Goal: Task Accomplishment & Management: Use online tool/utility

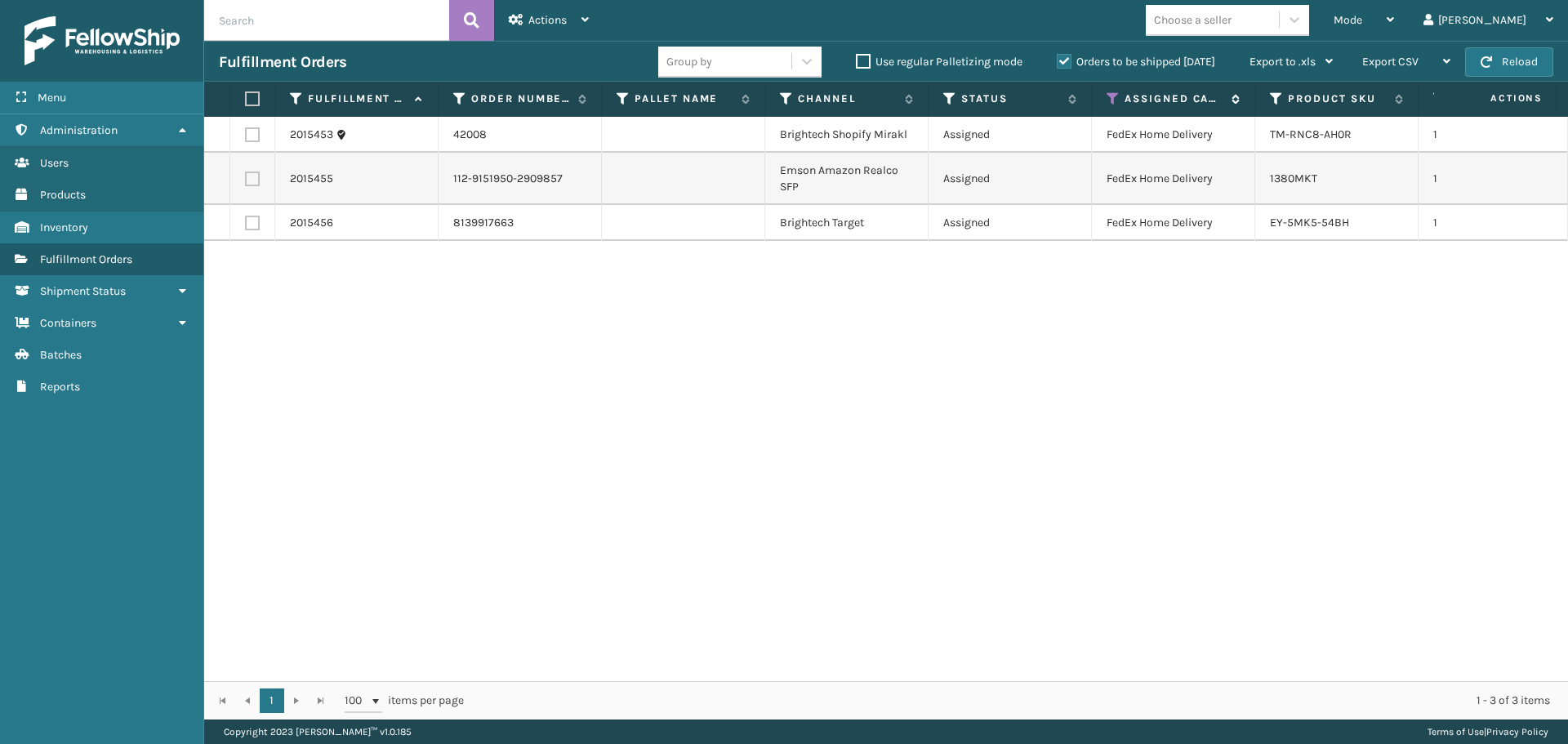
click at [1109, 94] on icon at bounding box center [1113, 99] width 13 height 15
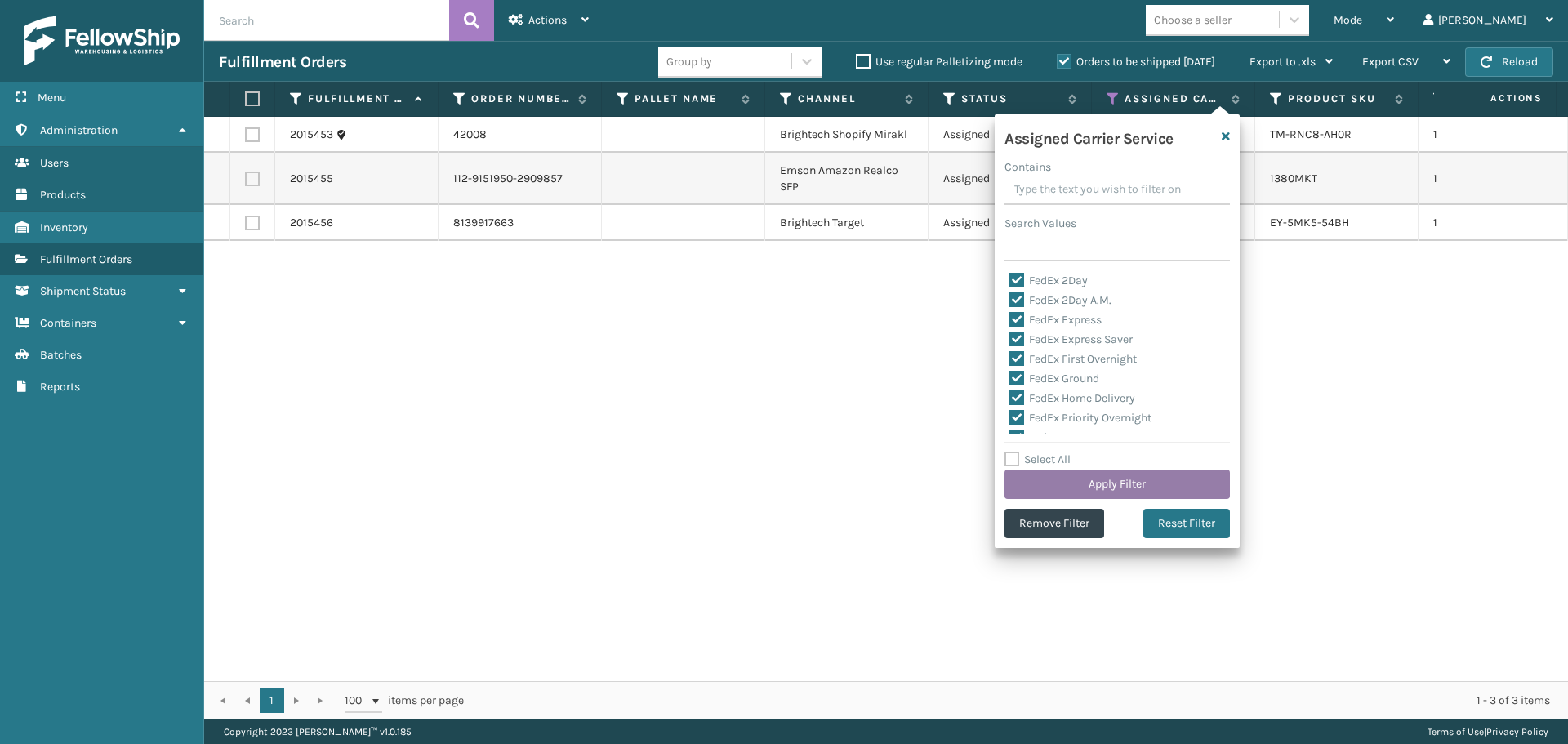
click at [1106, 482] on button "Apply Filter" at bounding box center [1117, 484] width 225 height 29
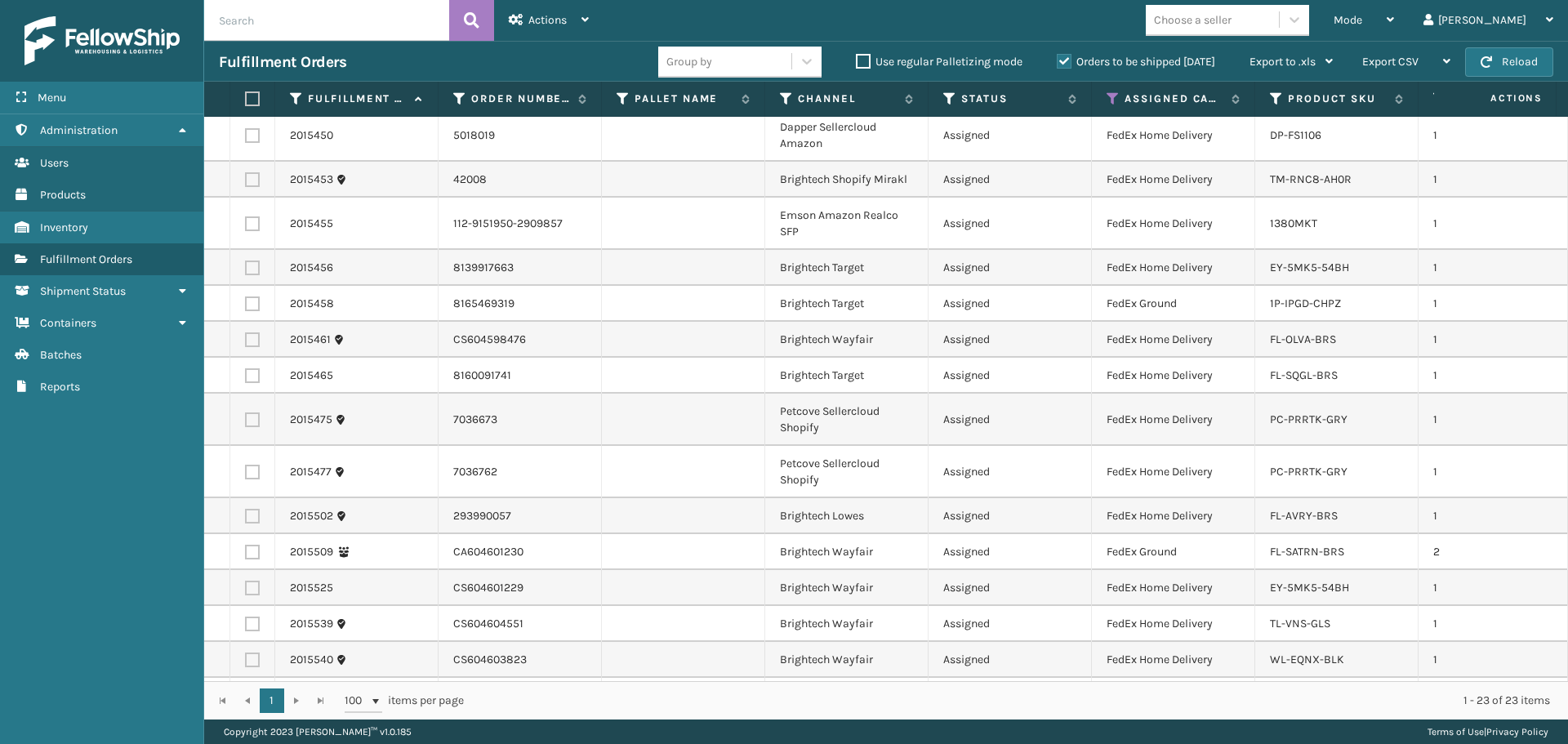
scroll to position [340, 0]
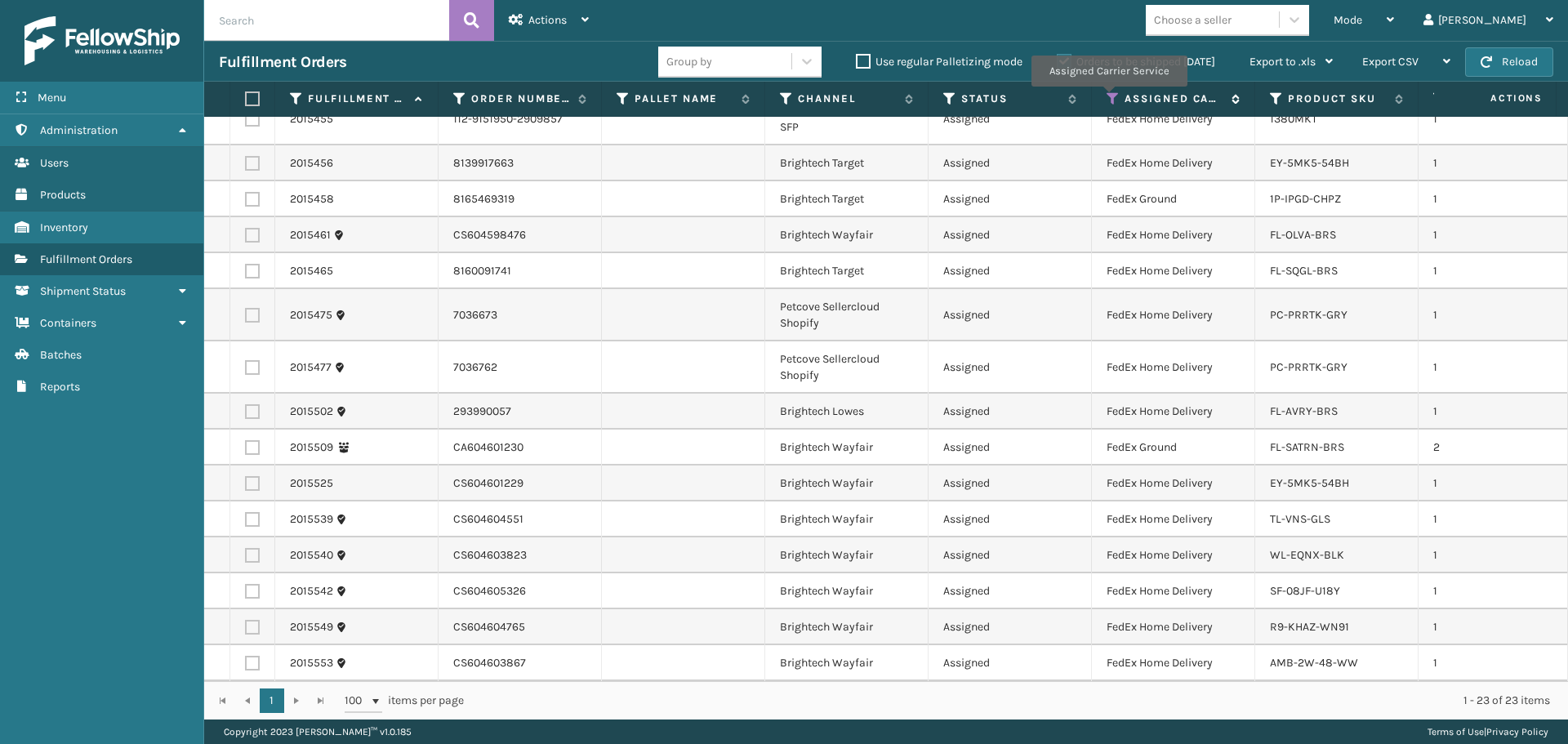
click at [1109, 98] on icon at bounding box center [1113, 99] width 13 height 15
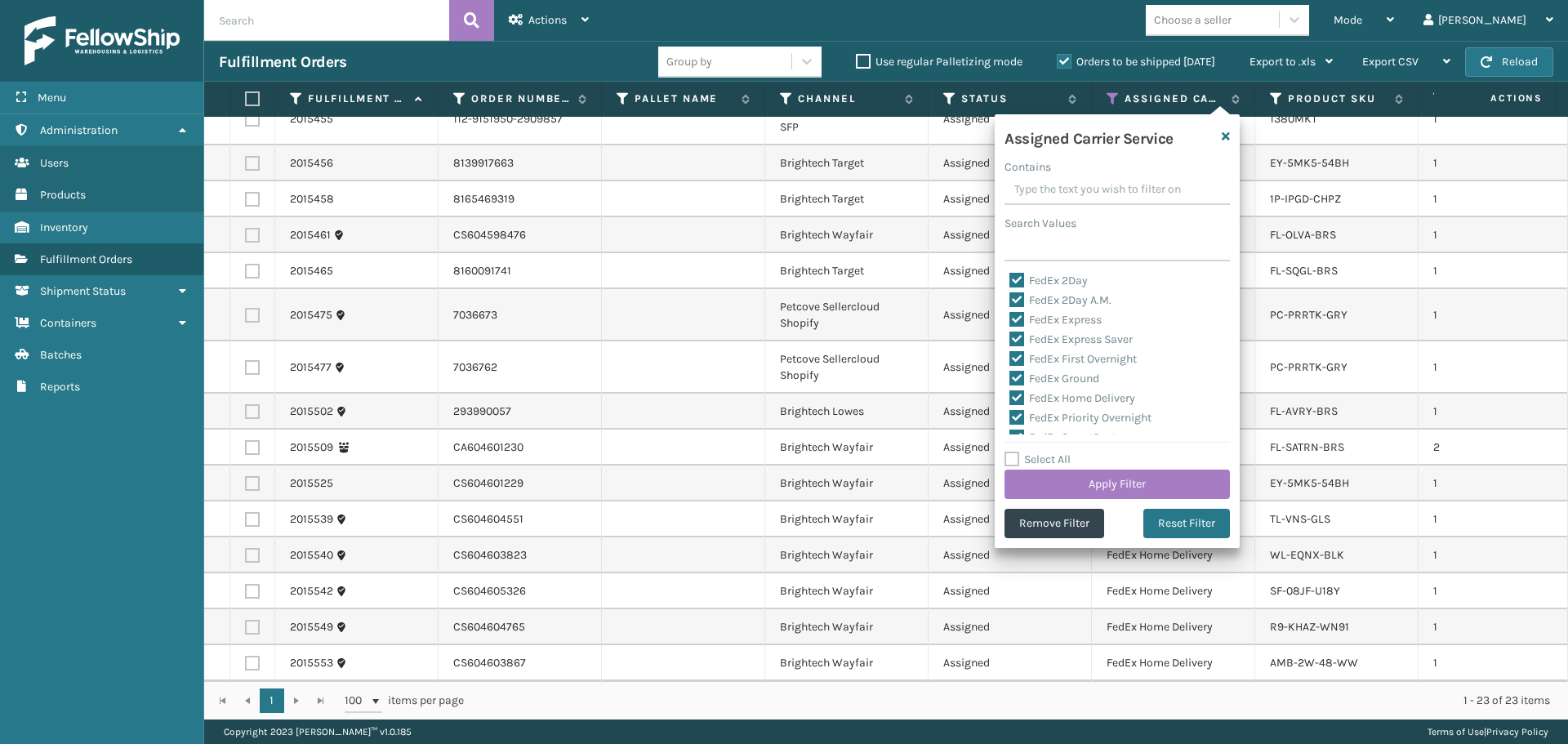
click at [1041, 456] on label "Select All" at bounding box center [1037, 459] width 66 height 14
click at [1041, 452] on input "Select All" at bounding box center [1126, 451] width 245 height 2
checkbox input "true"
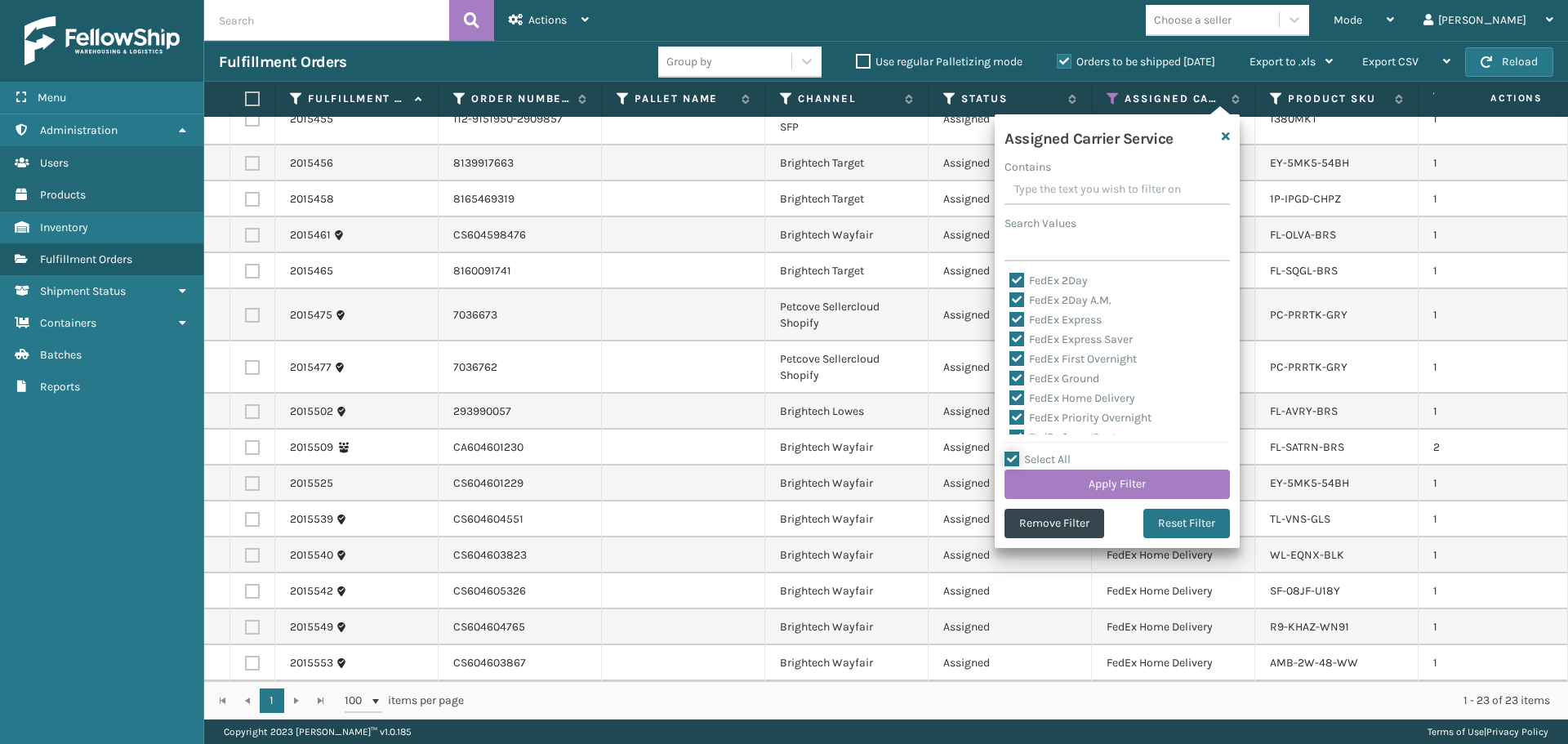
checkbox input "true"
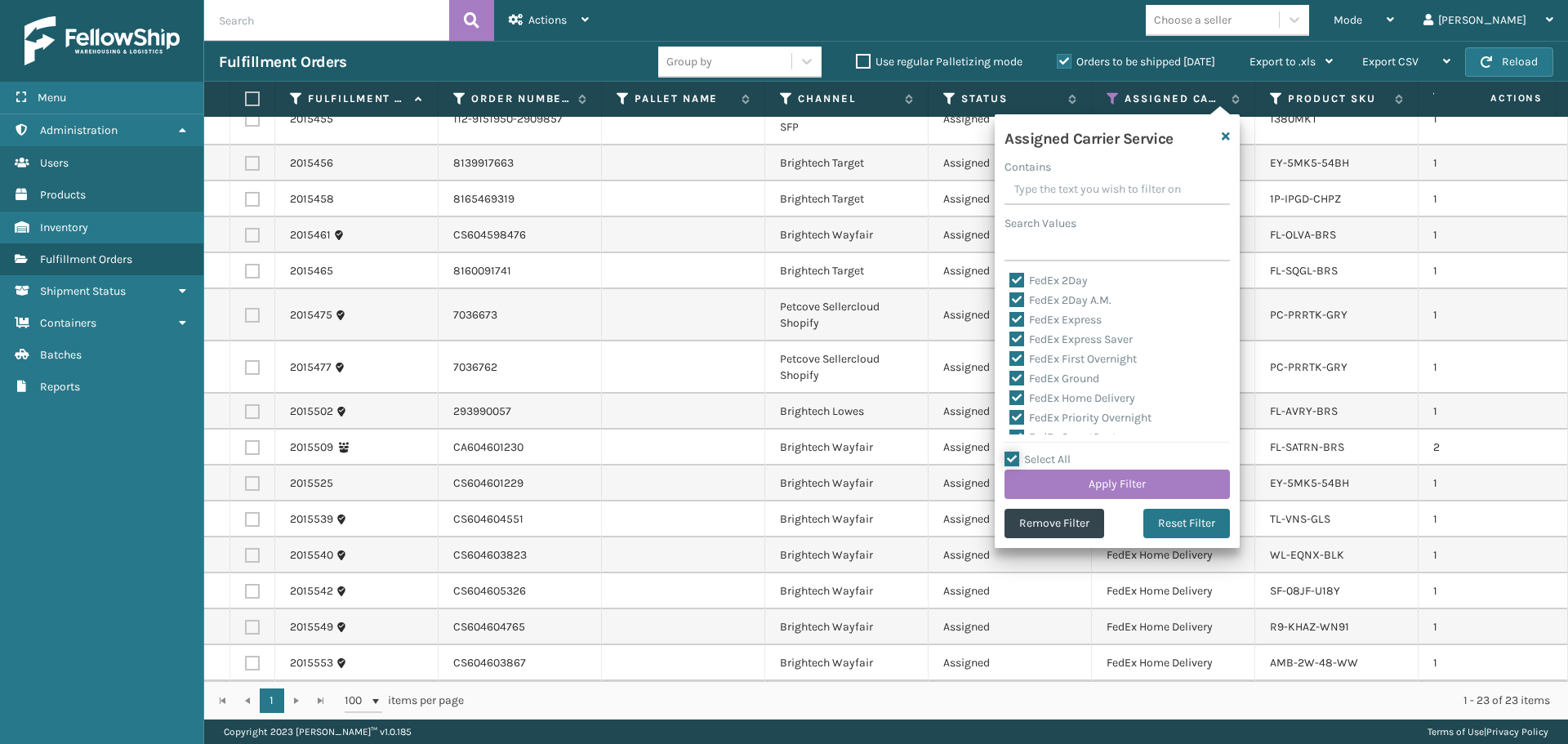
checkbox input "true"
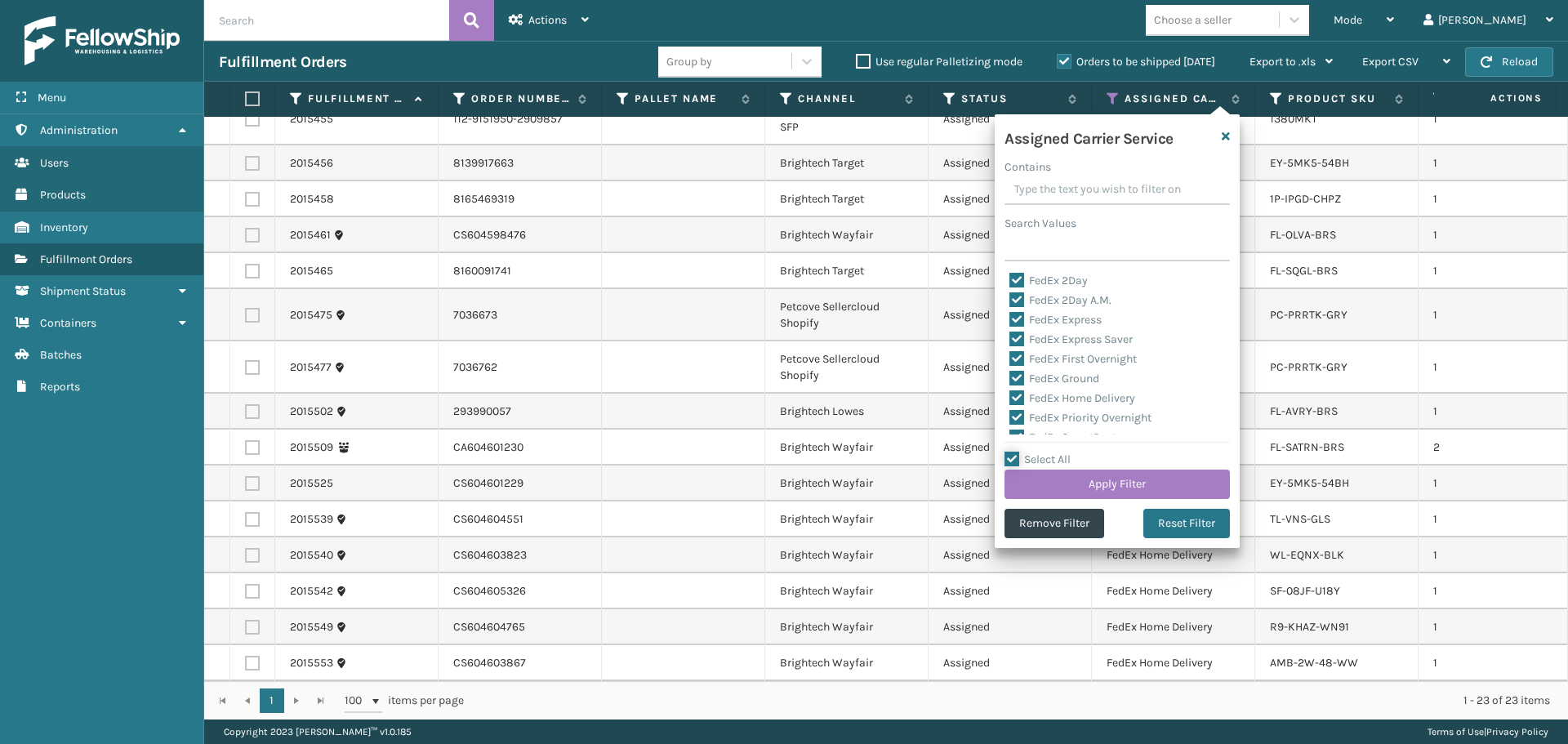
checkbox input "true"
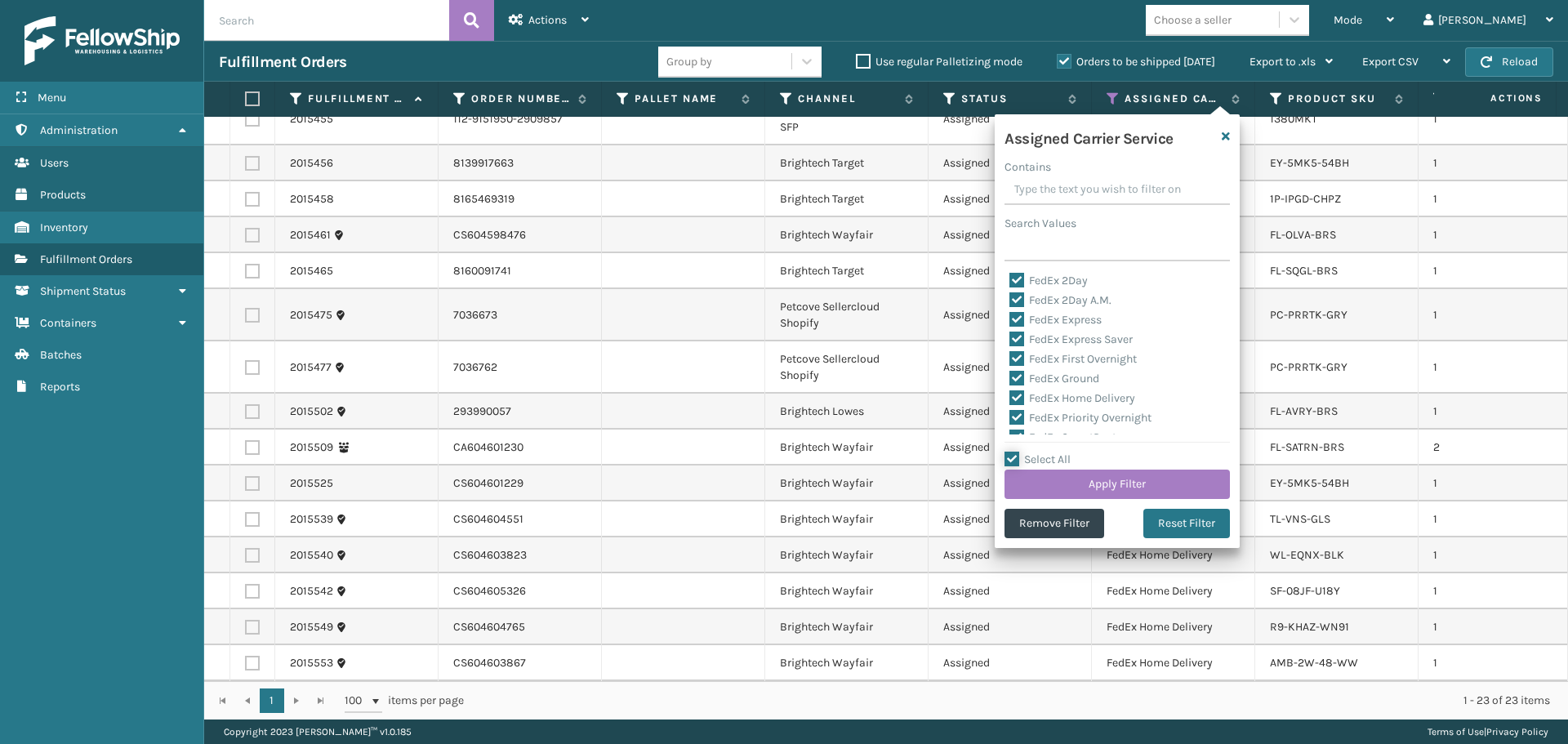
checkbox input "true"
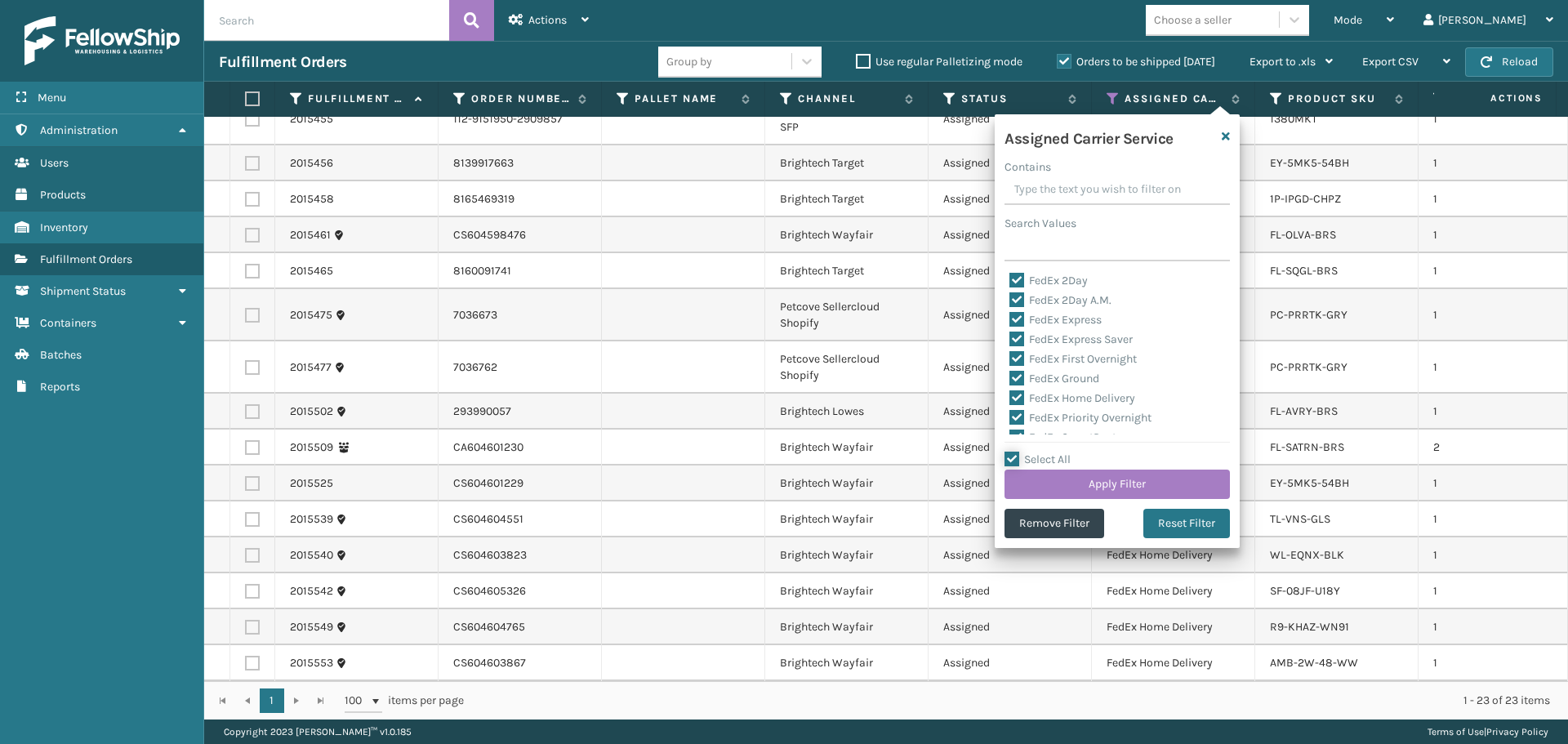
checkbox input "true"
click at [1041, 456] on label "Select All" at bounding box center [1037, 459] width 66 height 14
click at [1041, 452] on input "Select All" at bounding box center [1126, 451] width 245 height 2
checkbox input "false"
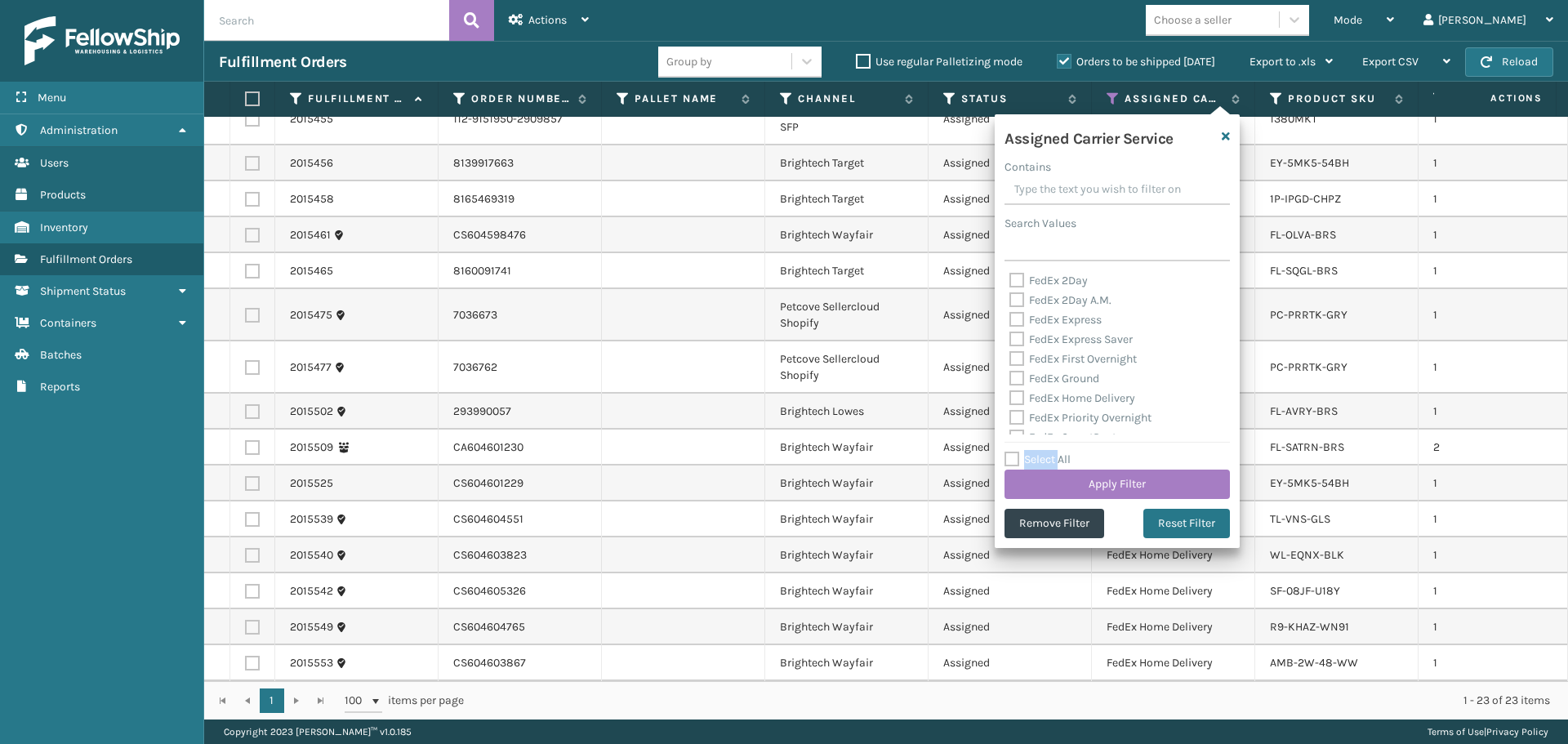
checkbox input "false"
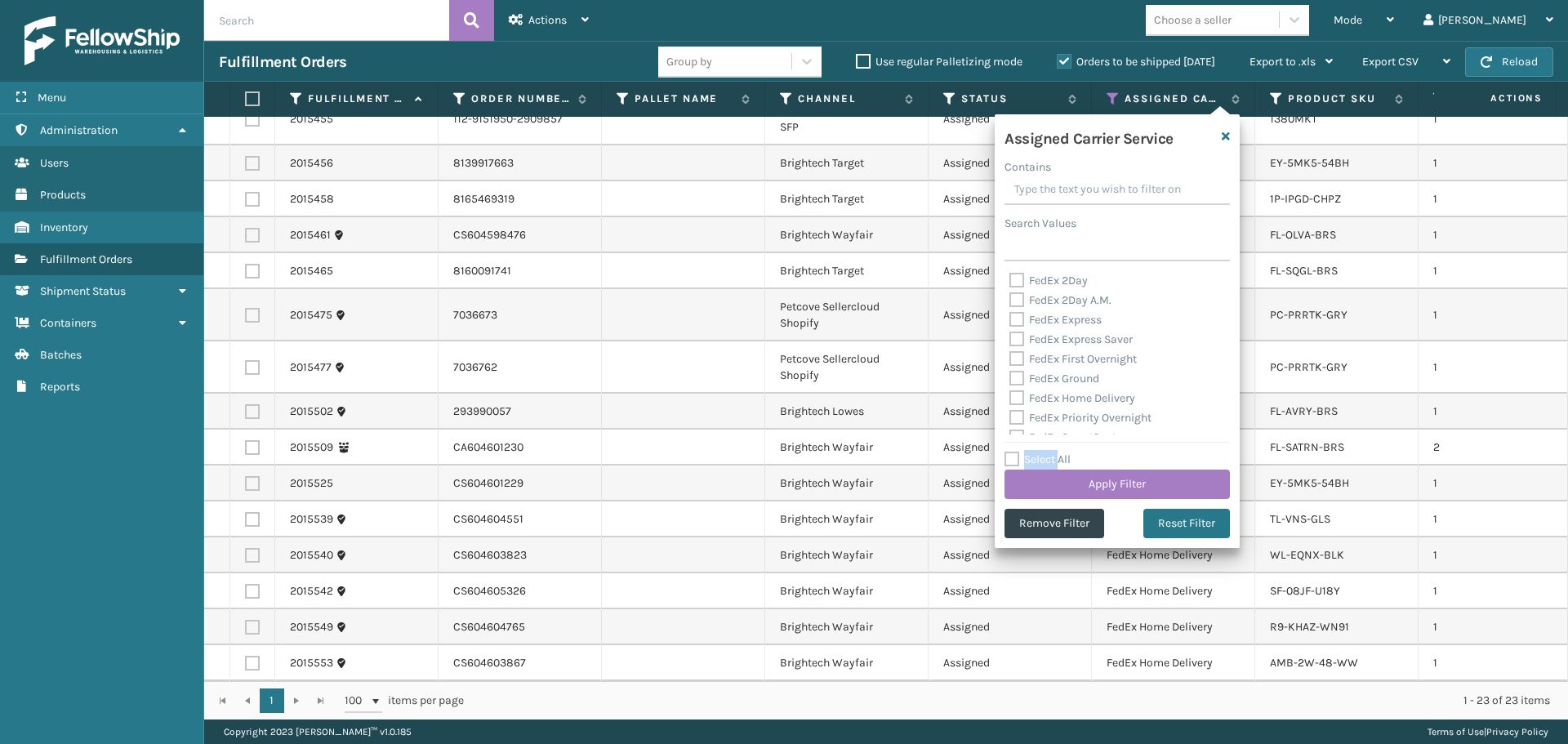
checkbox input "false"
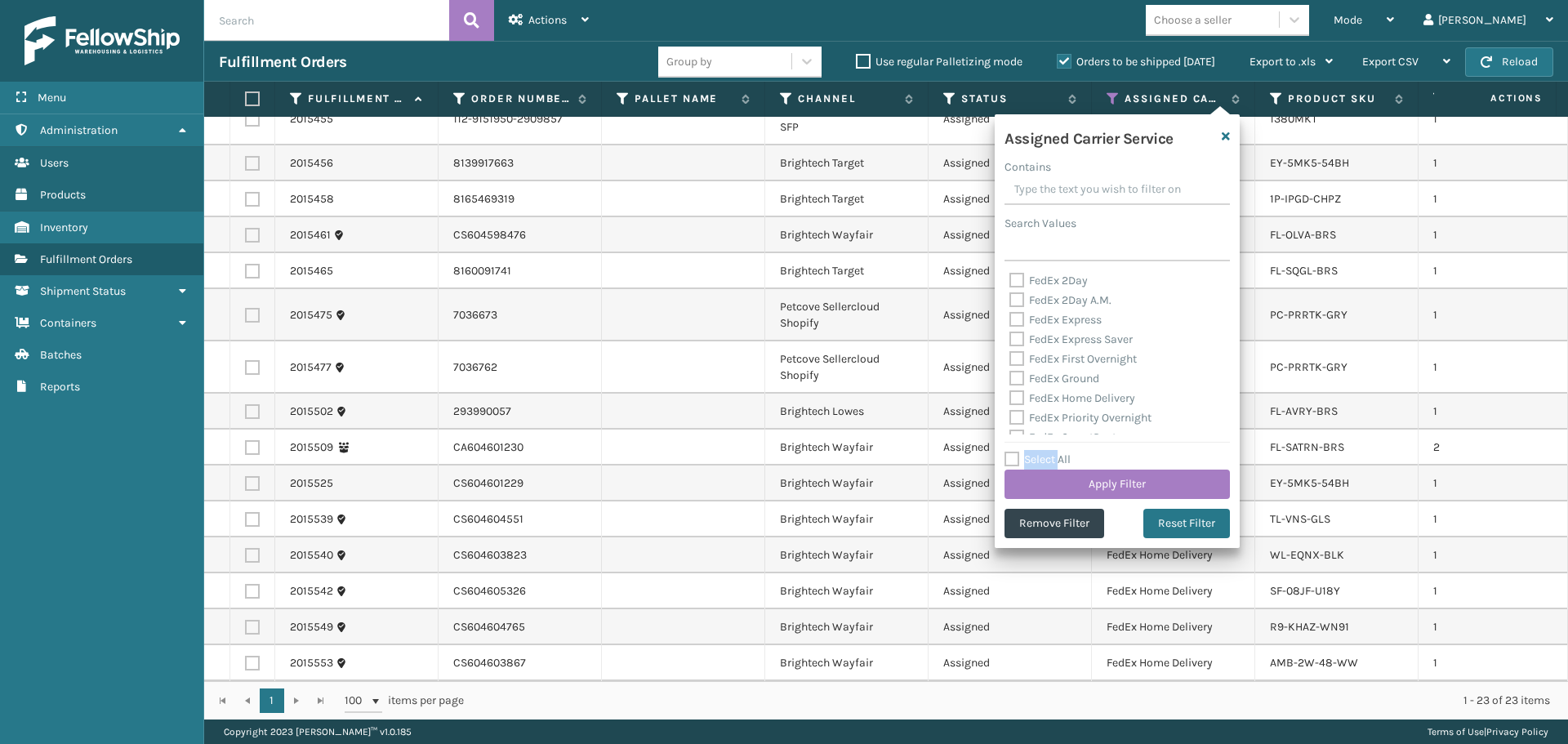
checkbox input "false"
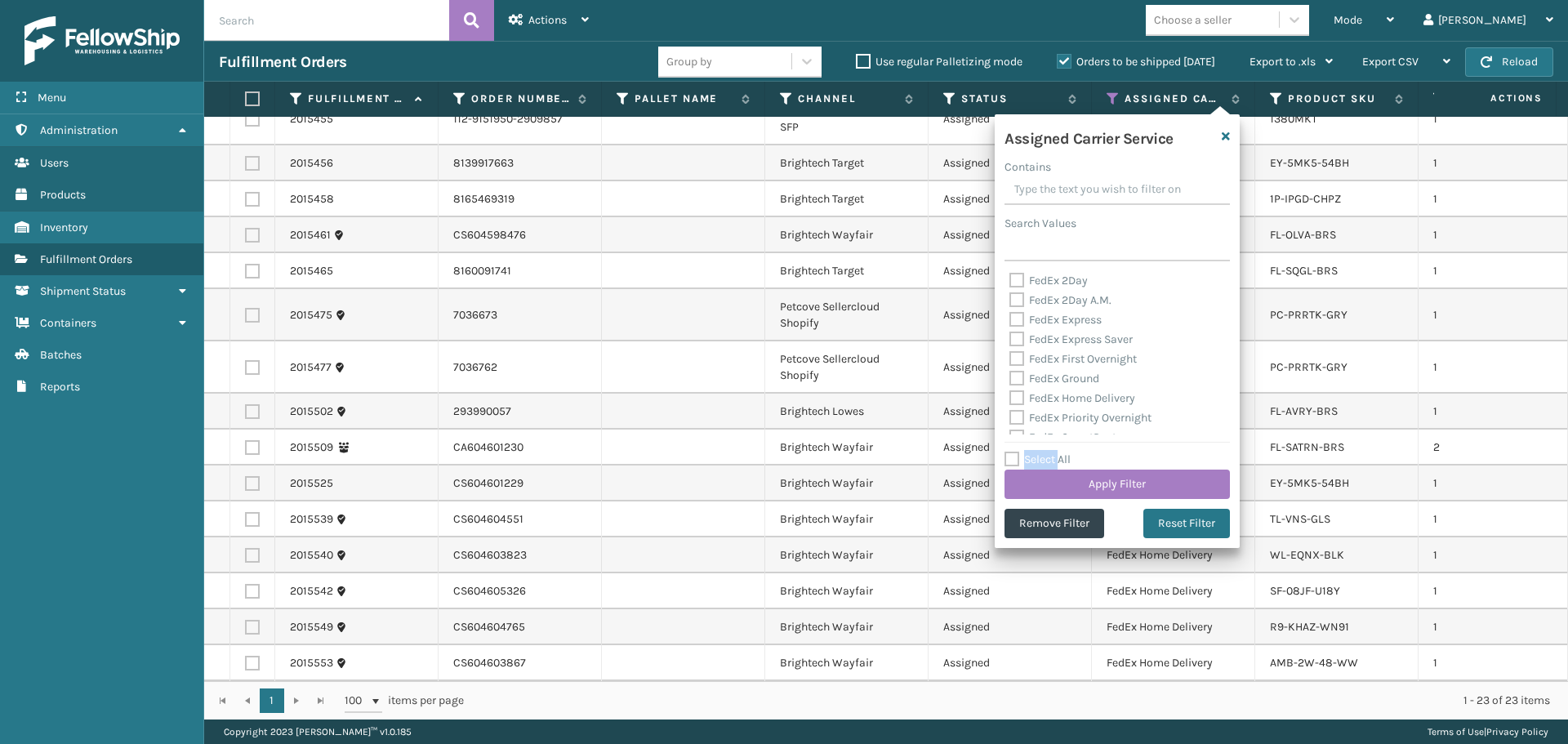
checkbox input "false"
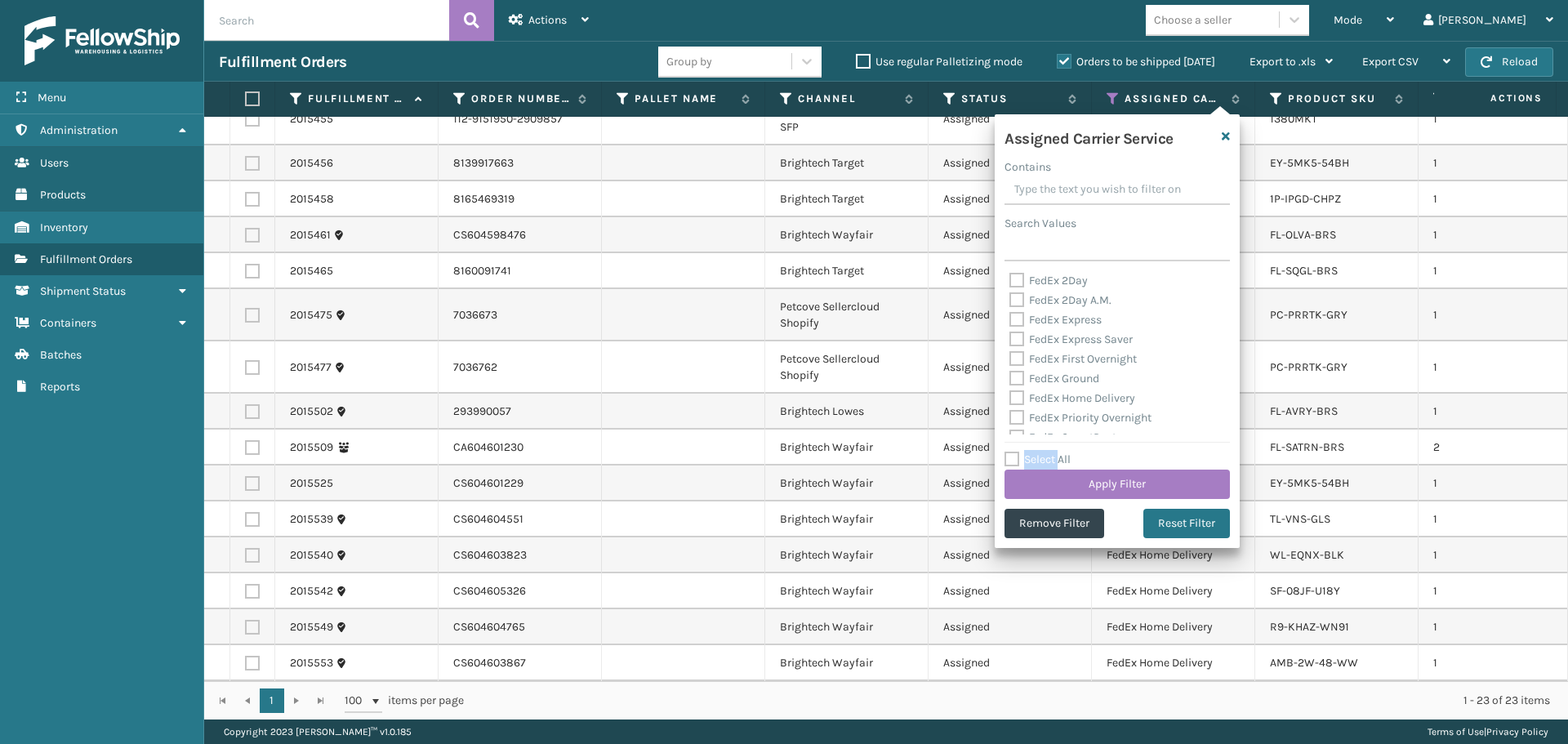
checkbox input "false"
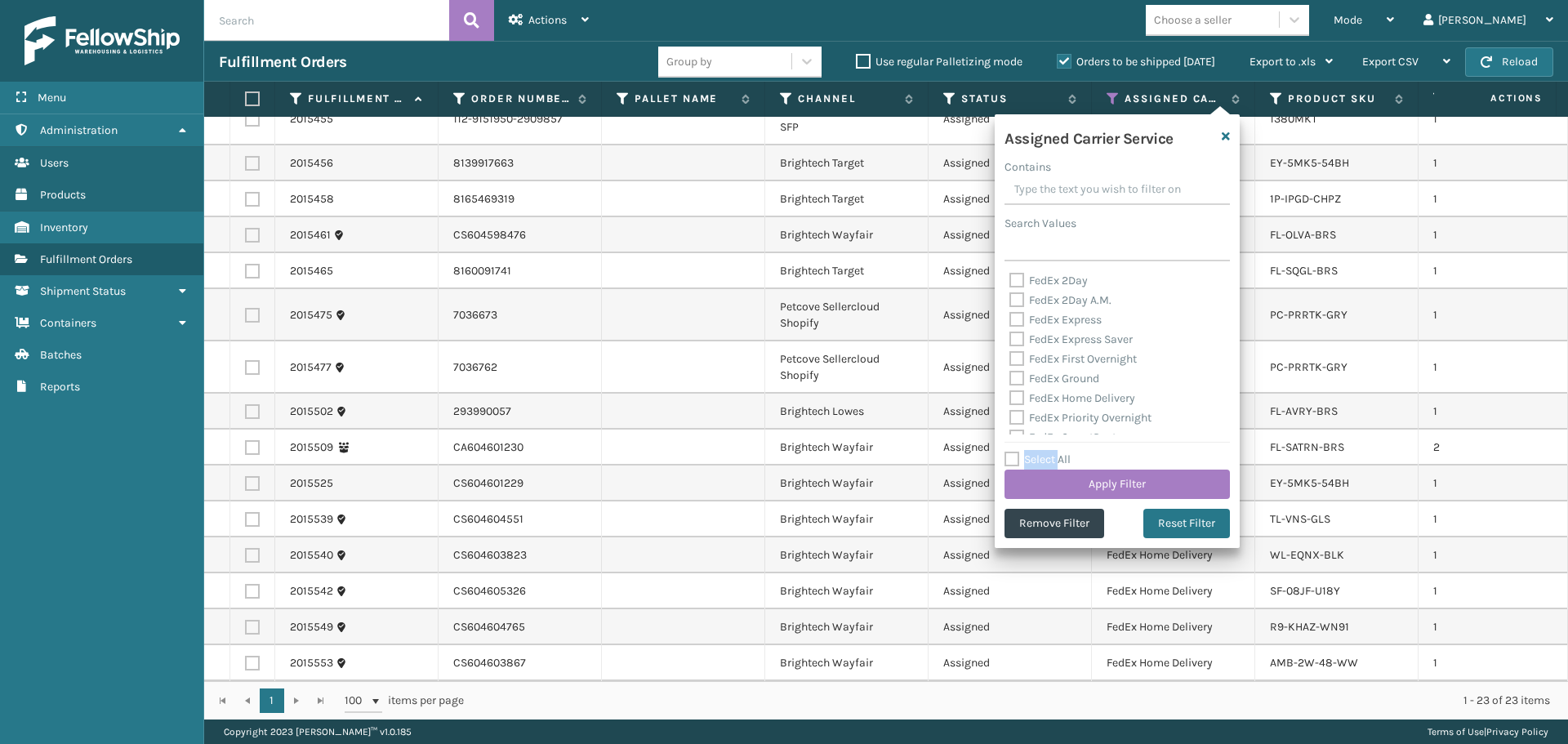
checkbox input "false"
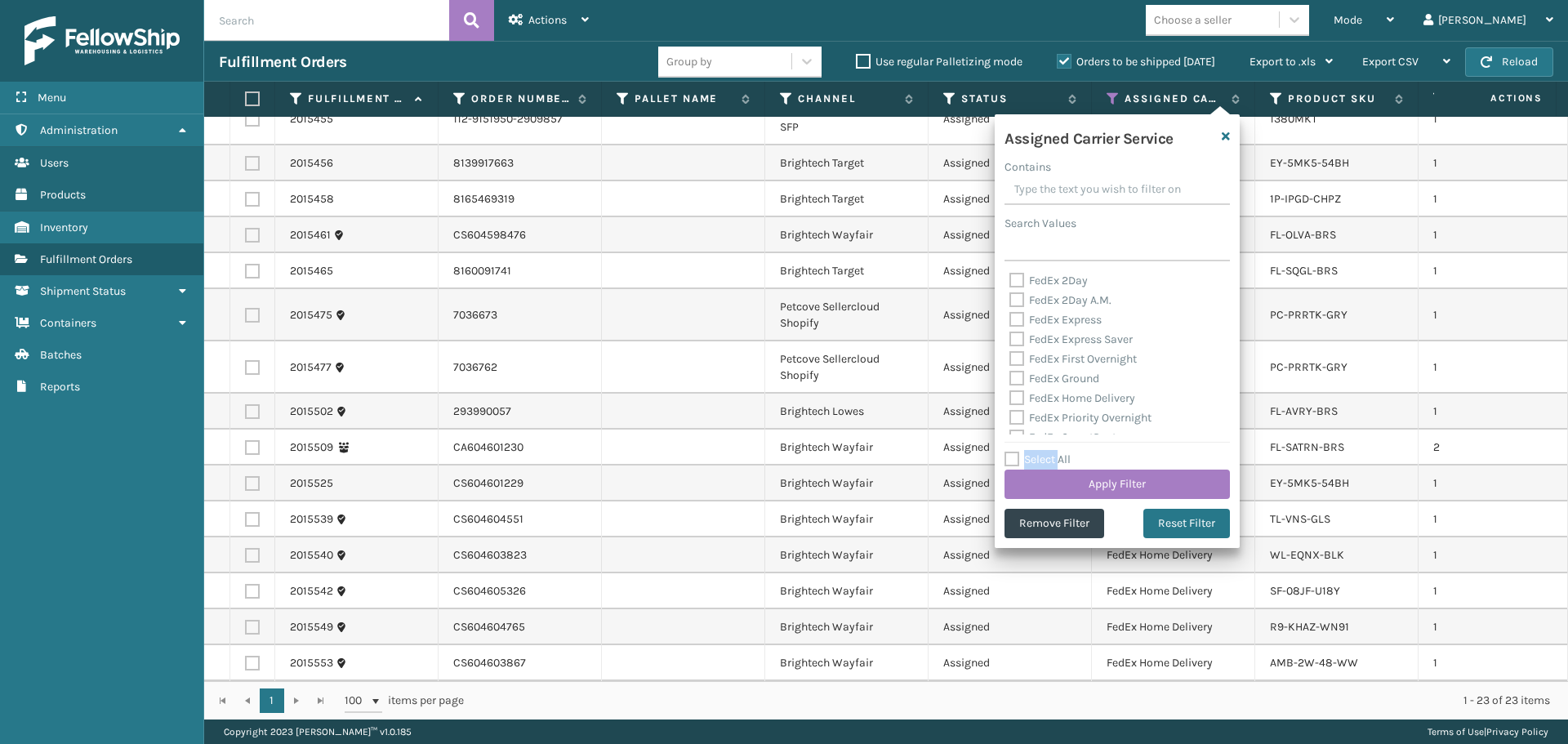
checkbox input "false"
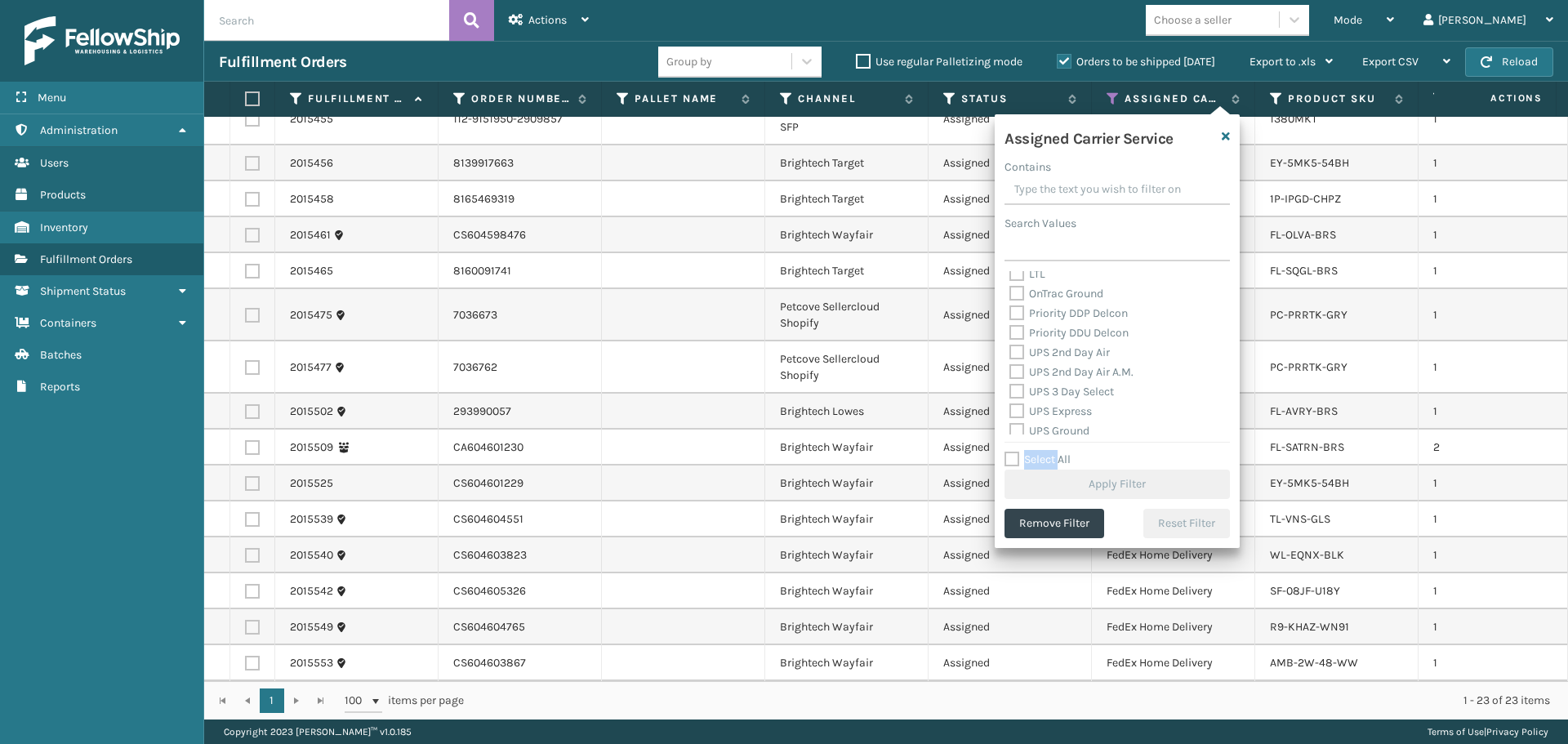
scroll to position [245, 0]
click at [1047, 363] on label "UPS 2nd Day Air A.M." at bounding box center [1070, 368] width 124 height 14
click at [1010, 363] on input "UPS 2nd Day Air A.M." at bounding box center [1009, 365] width 1 height 11
checkbox input "true"
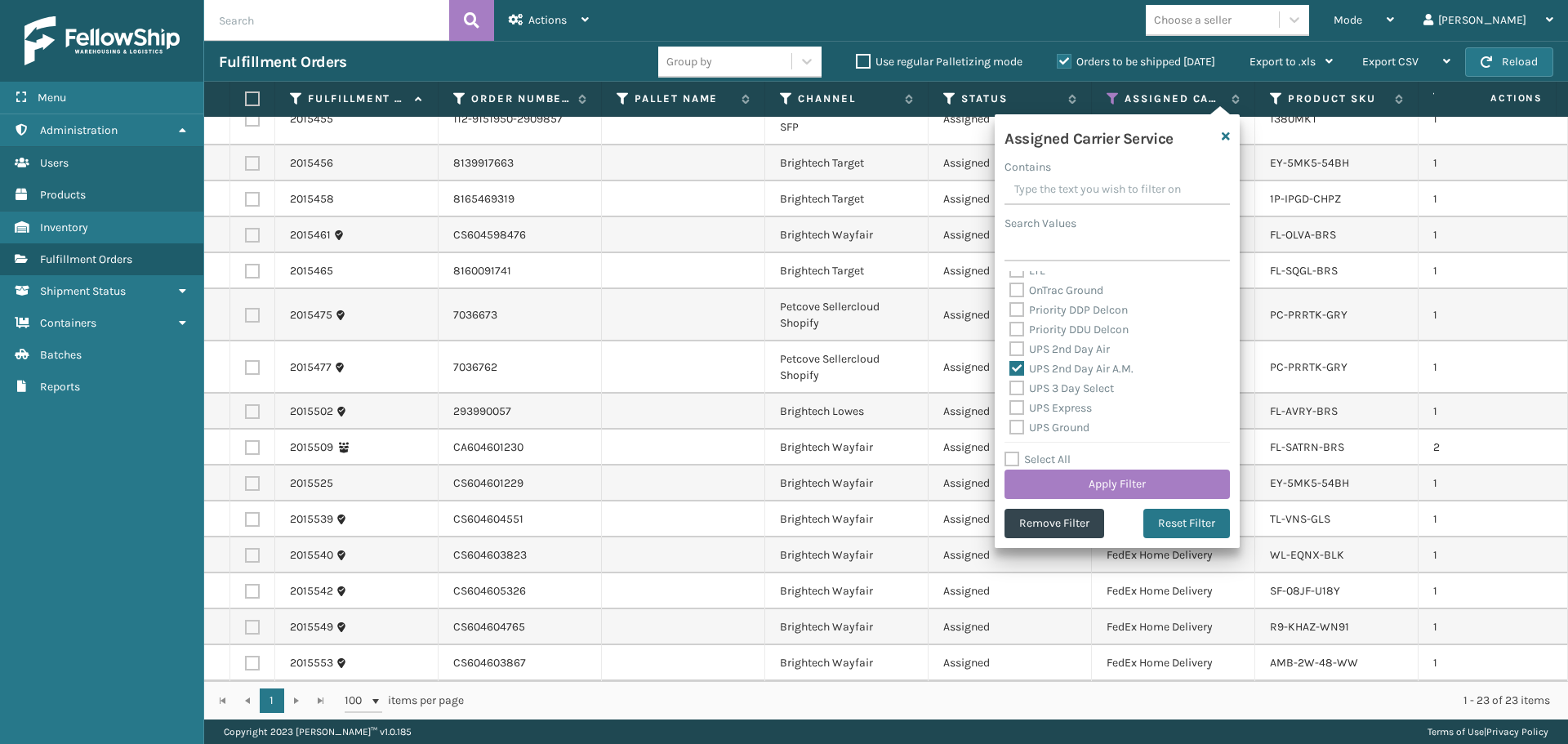
click at [1045, 345] on label "UPS 2nd Day Air" at bounding box center [1059, 348] width 101 height 14
click at [1010, 345] on input "UPS 2nd Day Air" at bounding box center [1009, 345] width 1 height 11
checkbox input "true"
click at [1064, 392] on label "UPS 3 Day Select" at bounding box center [1061, 388] width 104 height 14
click at [1010, 389] on input "UPS 3 Day Select" at bounding box center [1009, 384] width 1 height 11
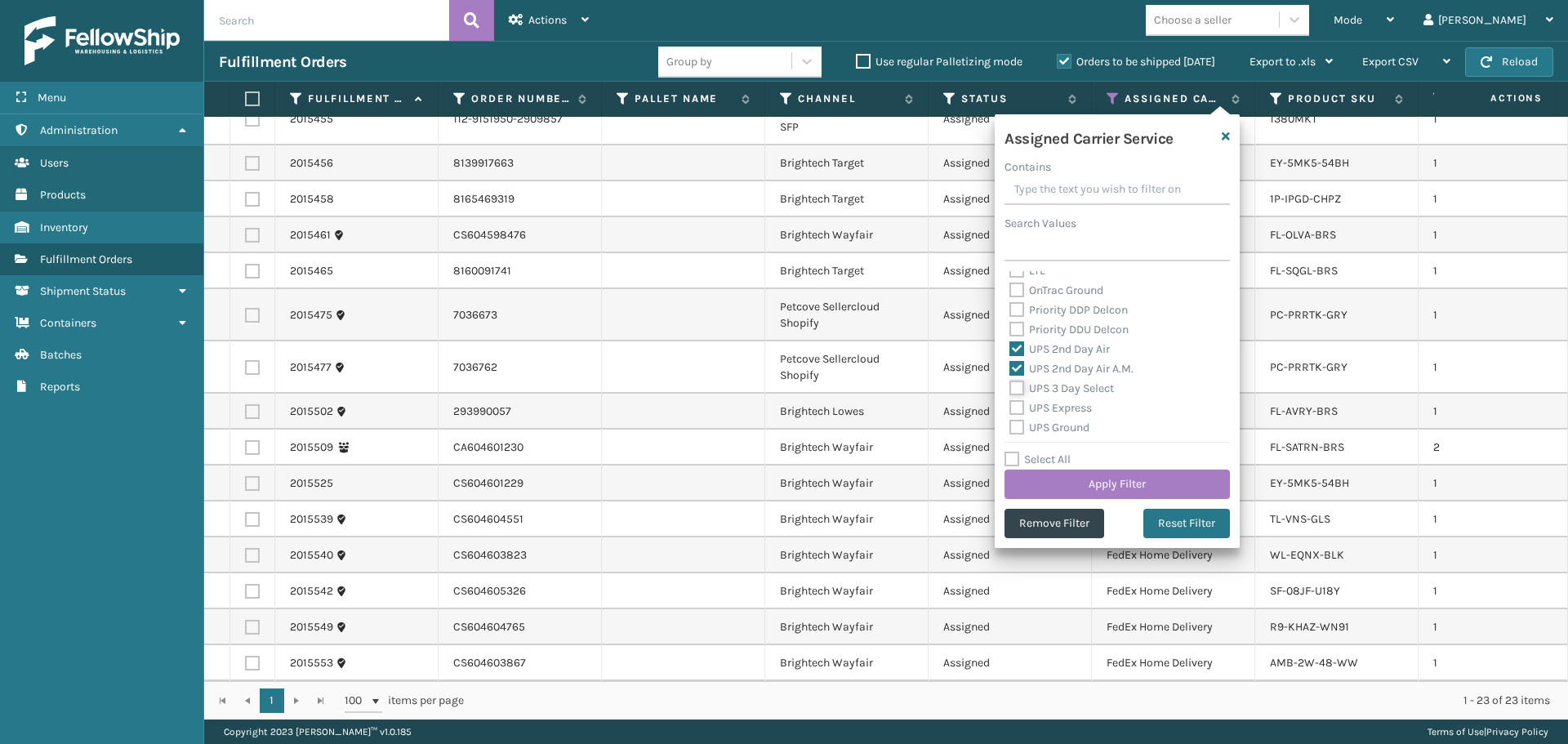
checkbox input "true"
click at [1053, 415] on div "UPS Express" at bounding box center [1116, 408] width 215 height 19
click at [1053, 326] on label "UPS Express" at bounding box center [1050, 325] width 82 height 14
click at [1010, 326] on input "UPS Express" at bounding box center [1009, 323] width 1 height 11
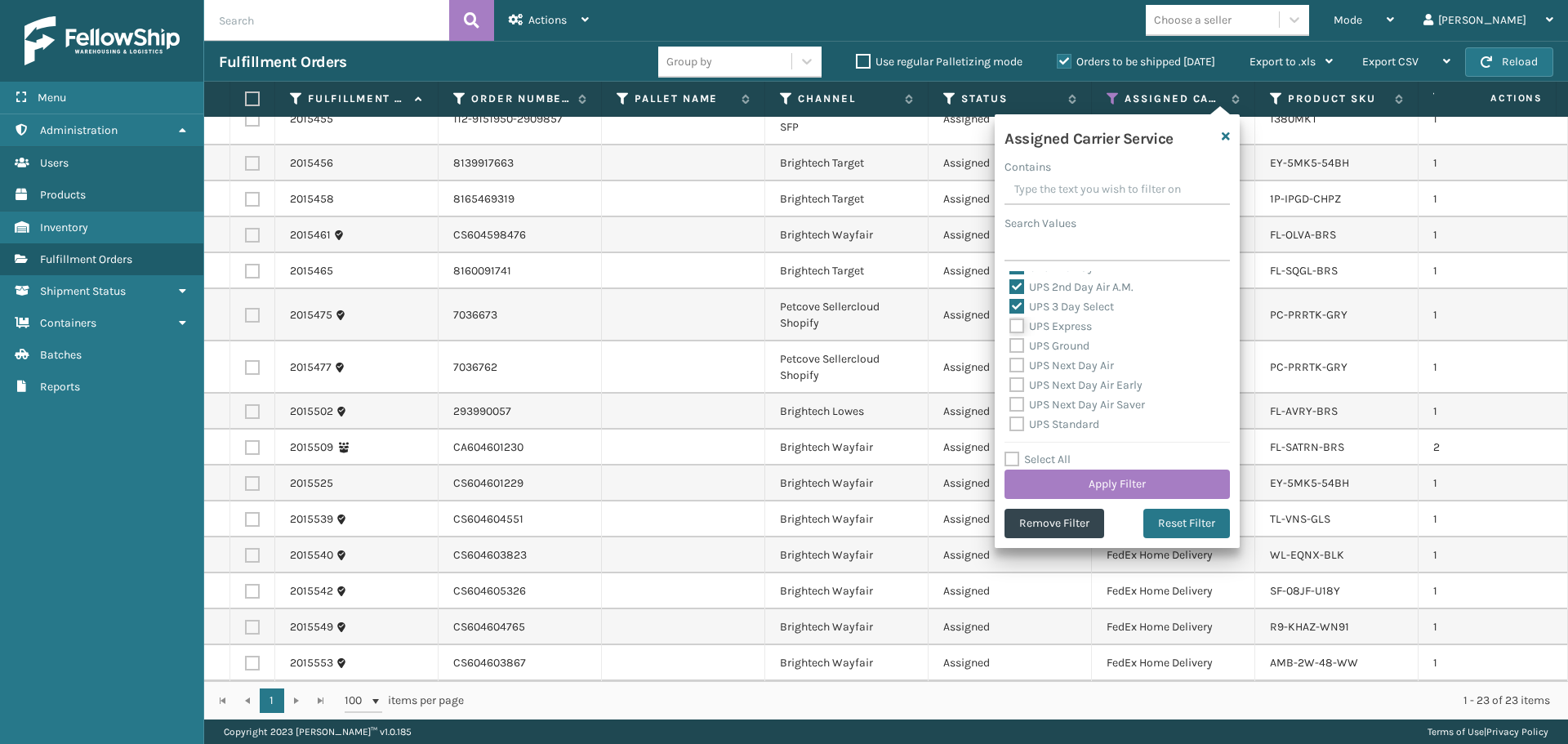
checkbox input "true"
click at [1056, 345] on label "UPS Ground" at bounding box center [1048, 345] width 80 height 14
click at [1010, 345] on input "UPS Ground" at bounding box center [1009, 342] width 1 height 11
checkbox input "true"
click at [1060, 367] on label "UPS Next Day Air" at bounding box center [1061, 365] width 104 height 14
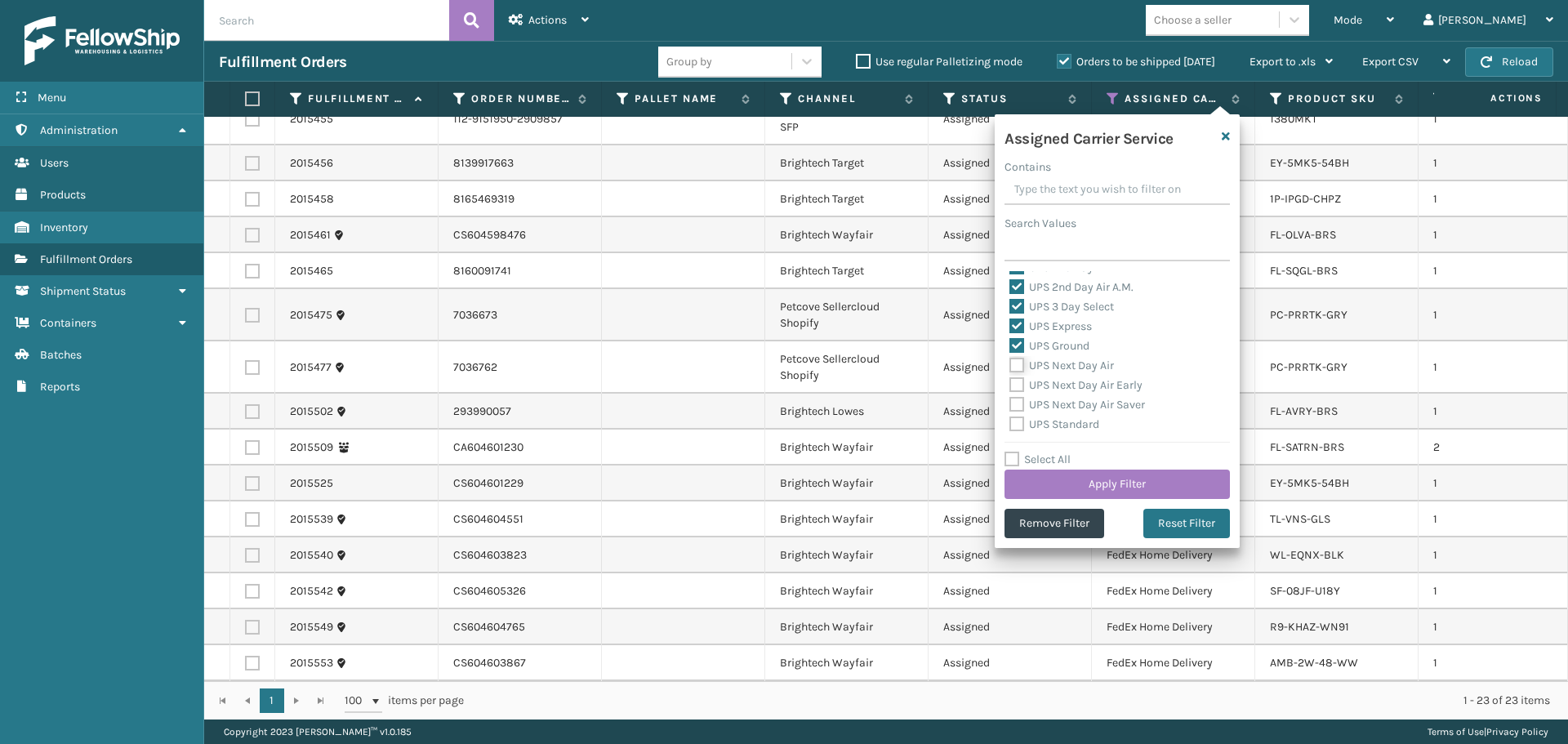
click at [1010, 367] on input "UPS Next Day Air" at bounding box center [1009, 362] width 1 height 11
checkbox input "true"
click at [1064, 385] on label "UPS Next Day Air Early" at bounding box center [1075, 385] width 133 height 14
click at [1010, 385] on input "UPS Next Day Air Early" at bounding box center [1009, 381] width 1 height 11
checkbox input "true"
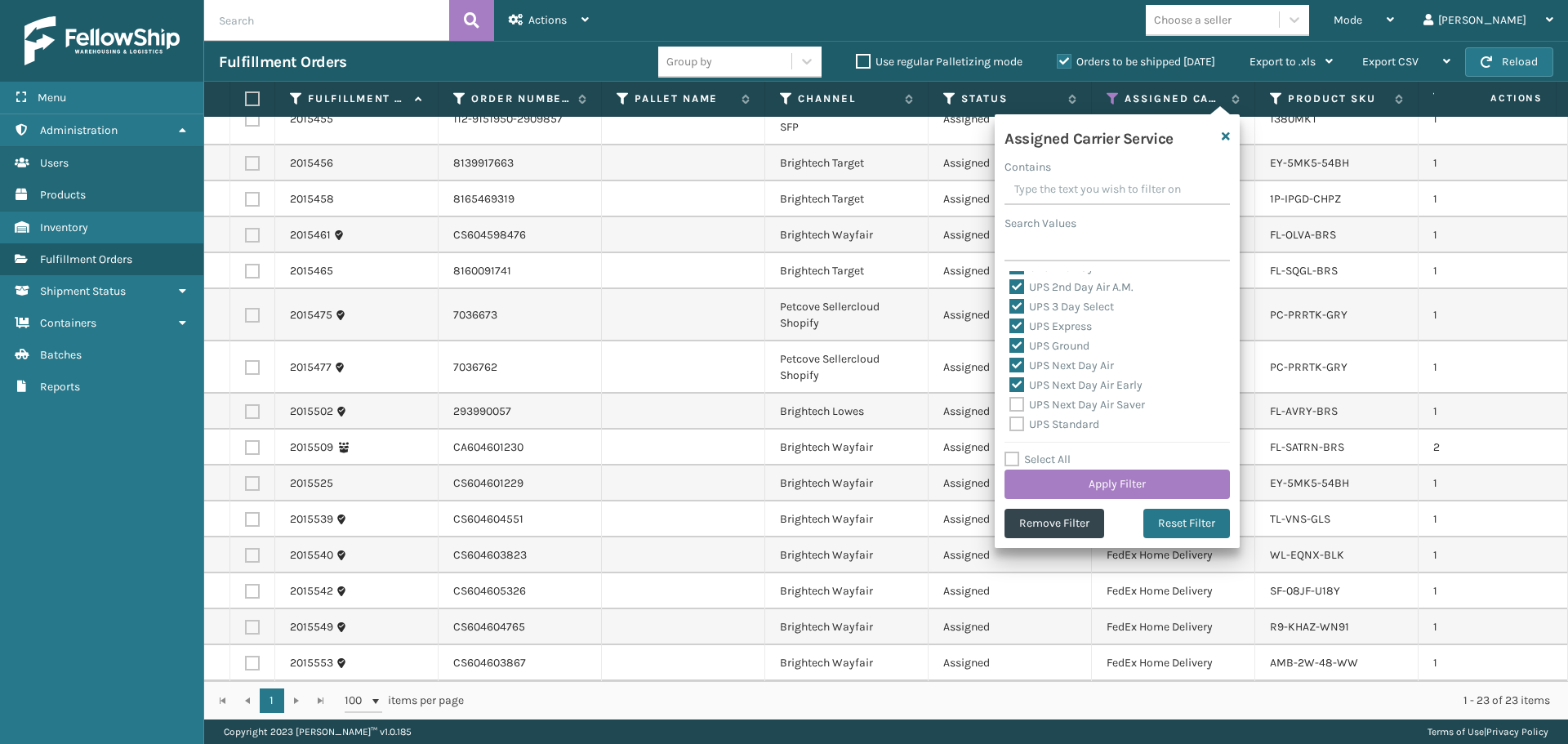
click at [1070, 399] on label "UPS Next Day Air Saver" at bounding box center [1077, 404] width 136 height 14
click at [1010, 399] on input "UPS Next Day Air Saver" at bounding box center [1009, 400] width 1 height 11
checkbox input "true"
click at [1073, 417] on label "UPS Standard" at bounding box center [1054, 423] width 90 height 14
click at [1010, 417] on input "UPS Standard" at bounding box center [1009, 421] width 1 height 11
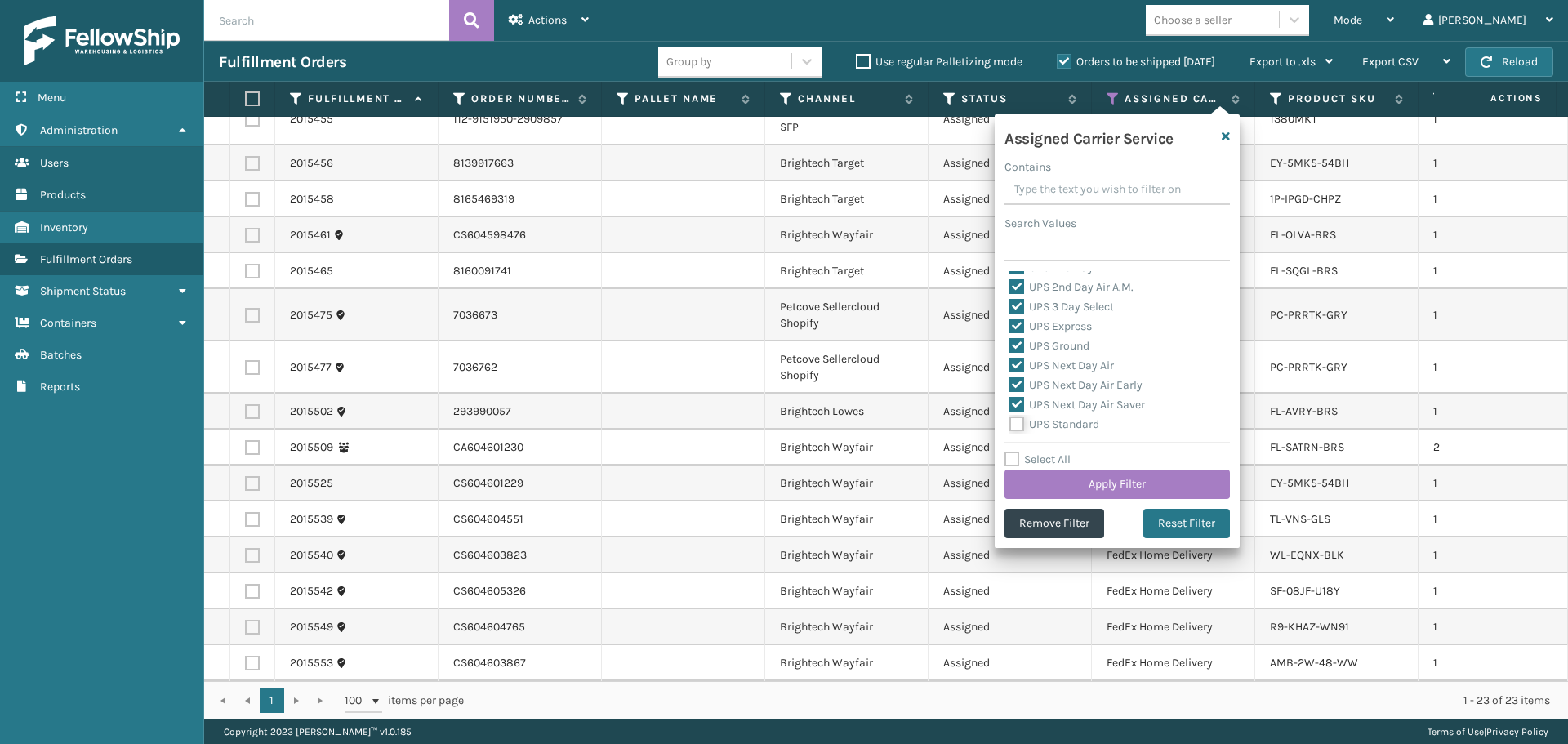
checkbox input "true"
click at [1062, 364] on label "UPS SurePost 1LB or Greater" at bounding box center [1090, 362] width 161 height 14
click at [1010, 364] on input "UPS SurePost 1LB or Greater" at bounding box center [1009, 358] width 1 height 11
checkbox input "true"
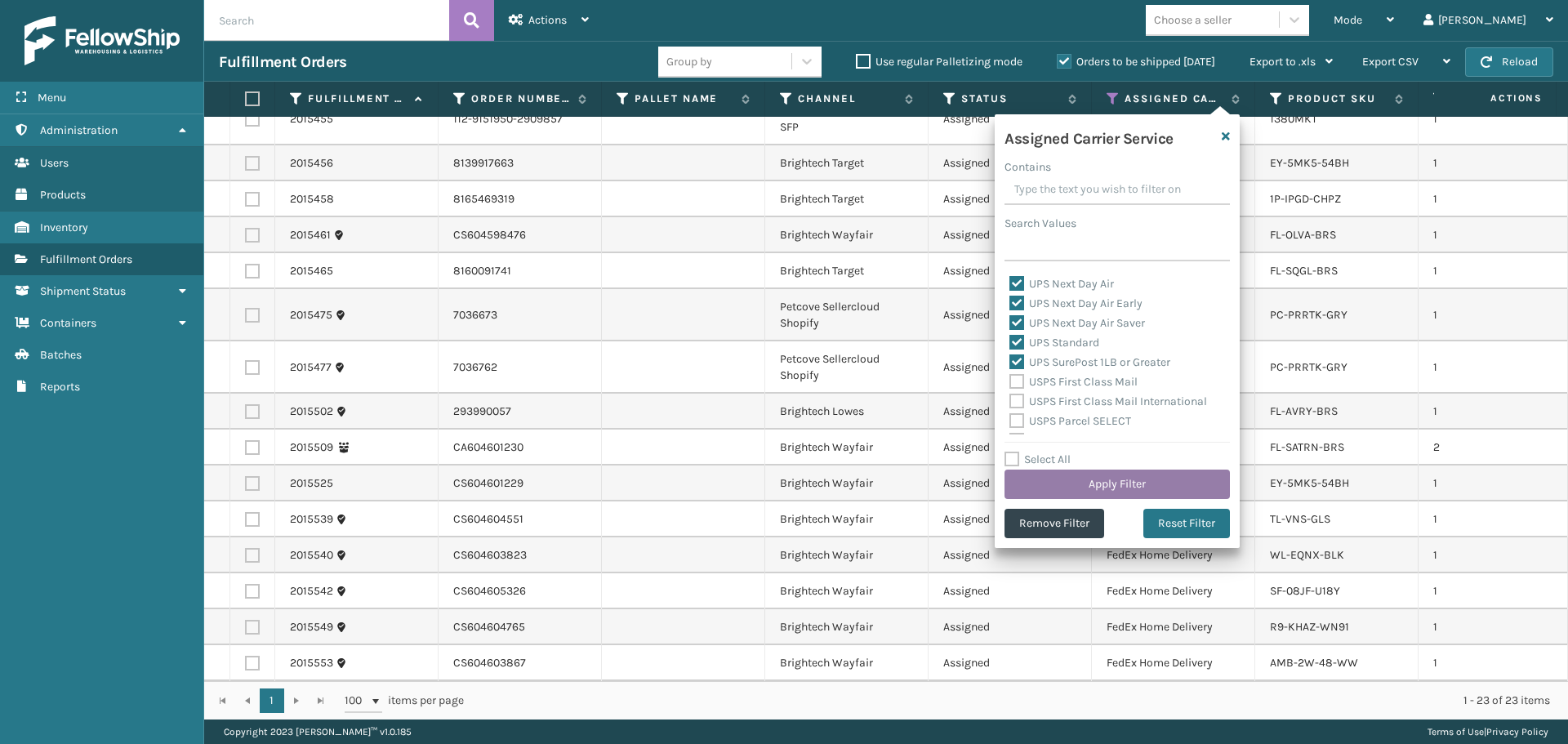
drag, startPoint x: 1116, startPoint y: 469, endPoint x: 1120, endPoint y: 477, distance: 8.9
click at [1119, 473] on div "Select All Apply Filter" at bounding box center [1117, 474] width 225 height 49
click at [1124, 482] on button "Apply Filter" at bounding box center [1117, 484] width 225 height 29
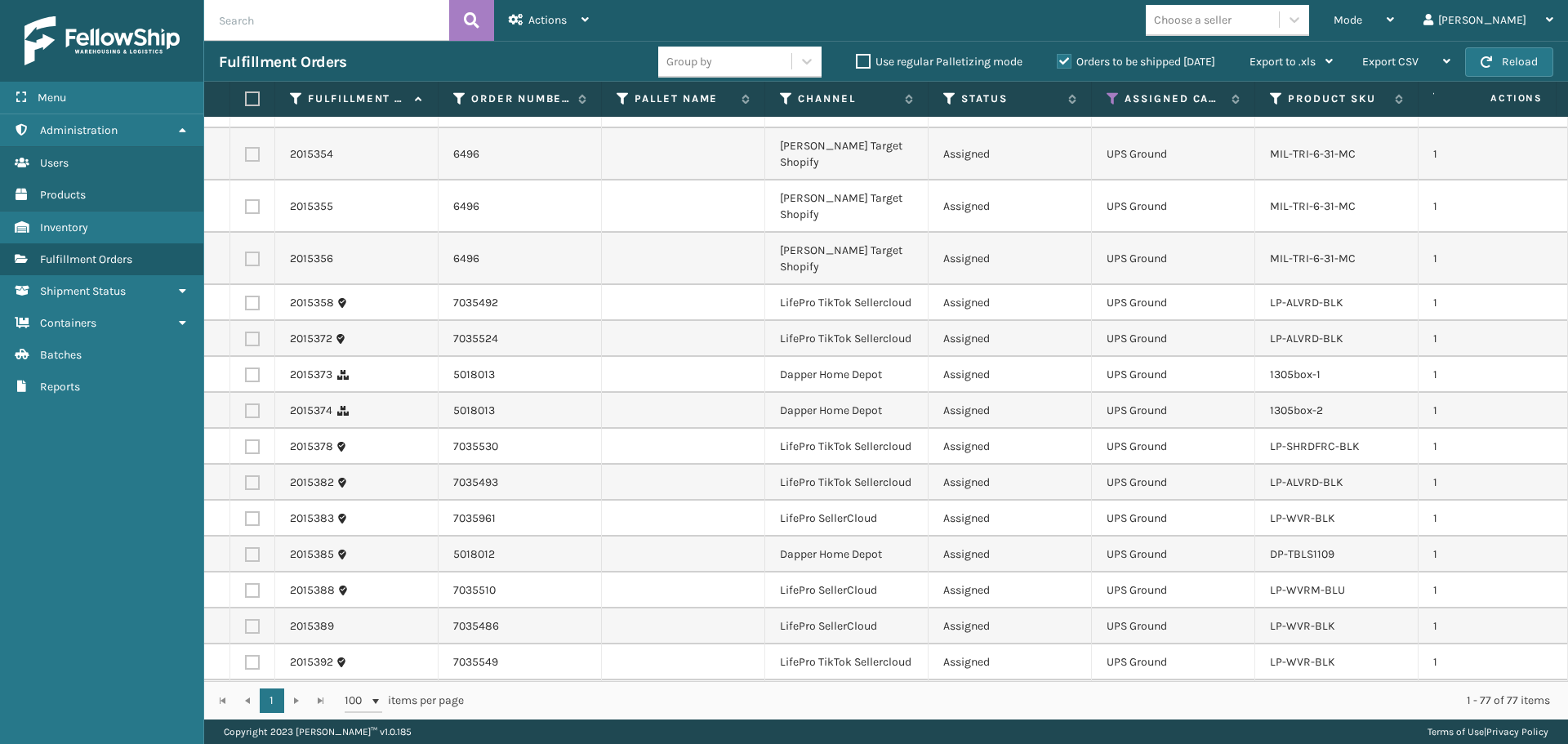
scroll to position [1551, 0]
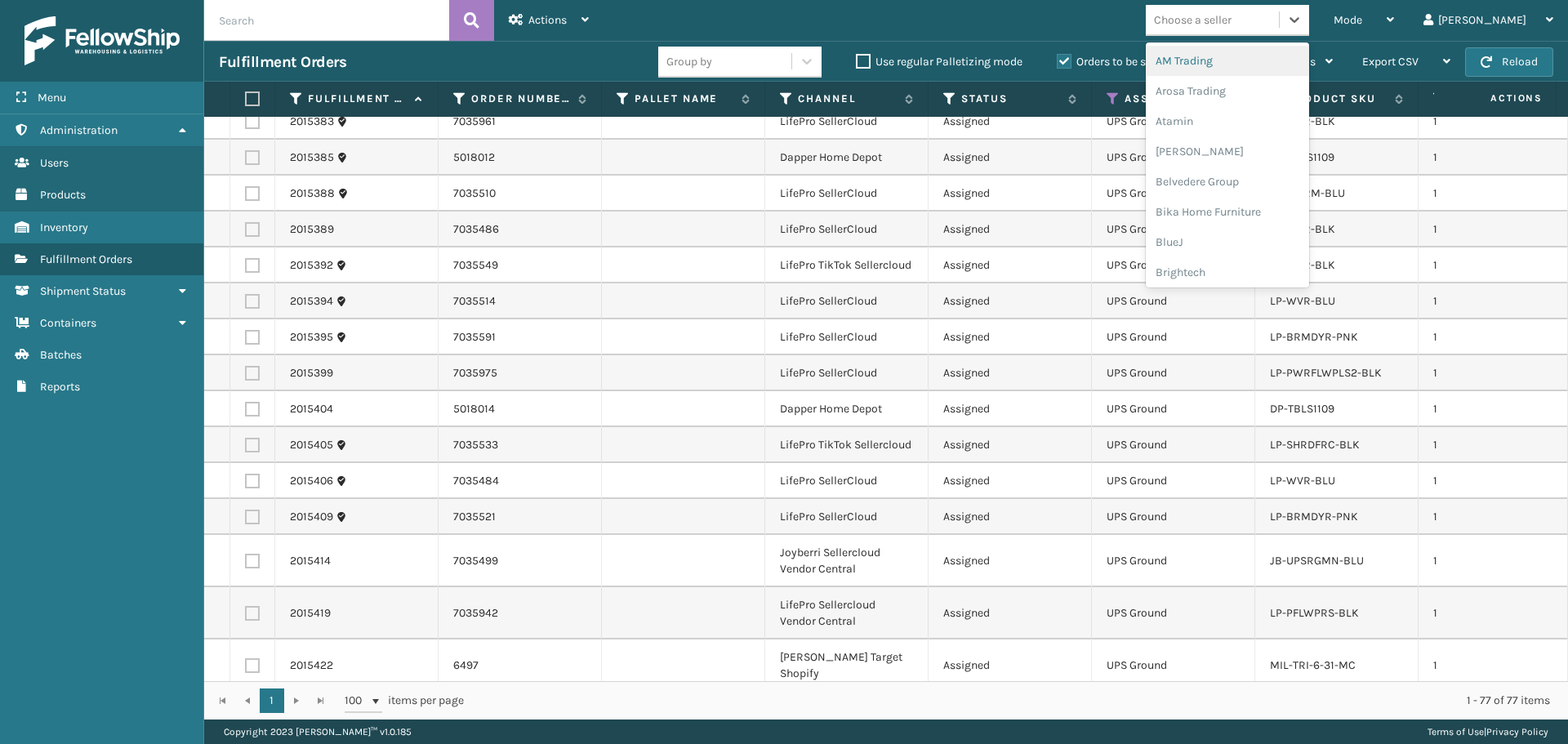
click at [1232, 27] on div "Choose a seller" at bounding box center [1192, 19] width 78 height 17
click at [1274, 186] on div "LifePro Fitness" at bounding box center [1227, 190] width 163 height 30
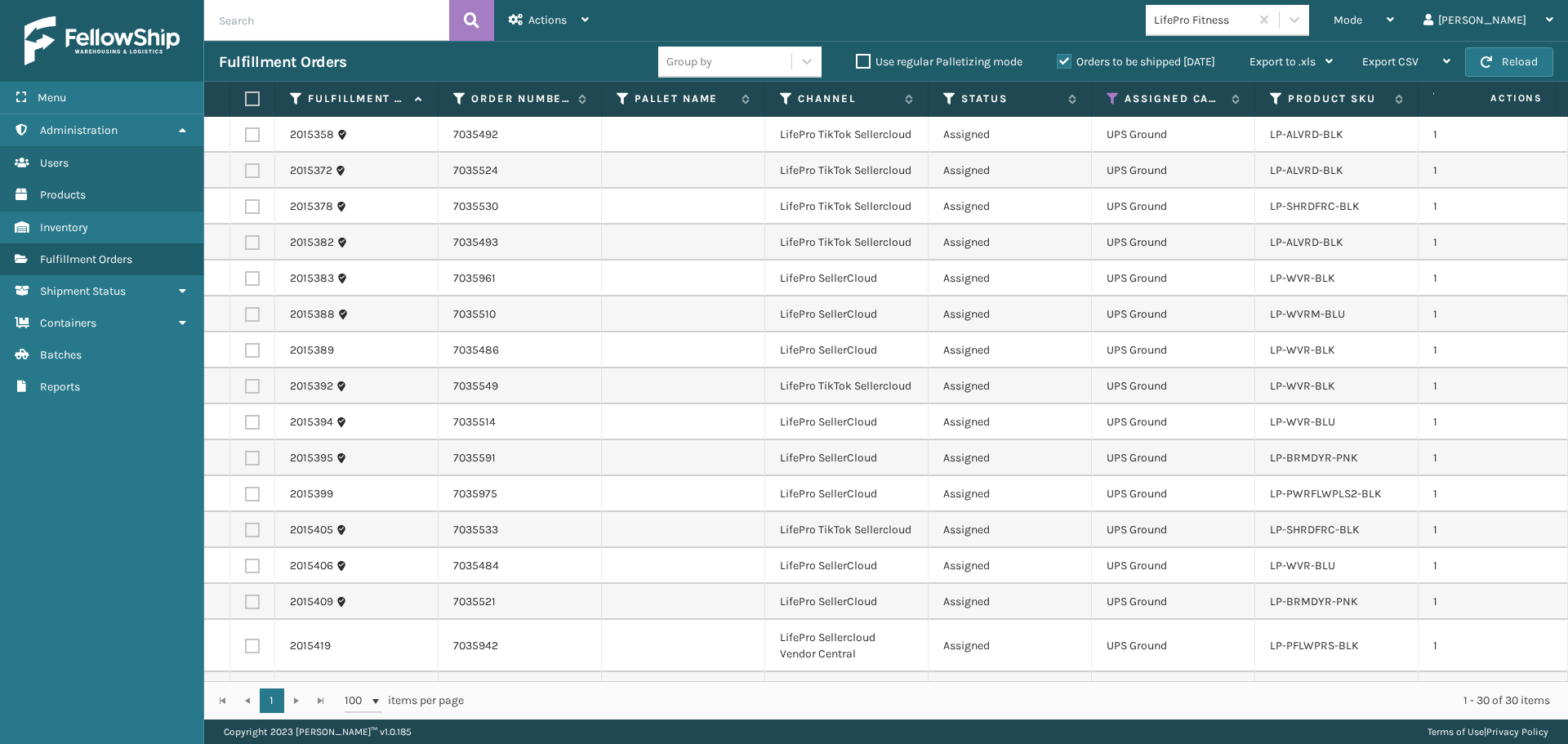
click at [248, 101] on label at bounding box center [249, 99] width 10 height 15
click at [246, 101] on input "checkbox" at bounding box center [245, 99] width 1 height 11
checkbox input "true"
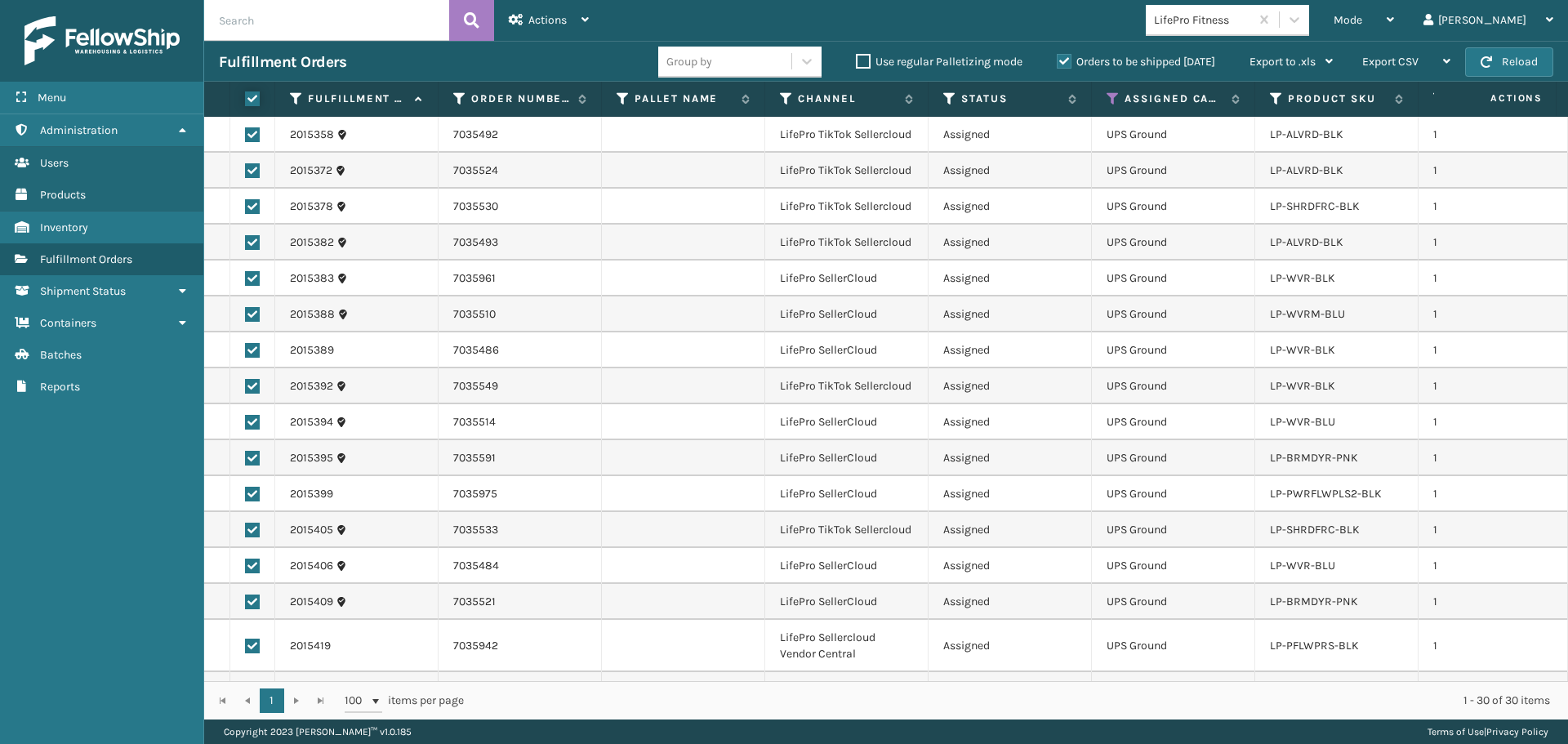
checkbox input "true"
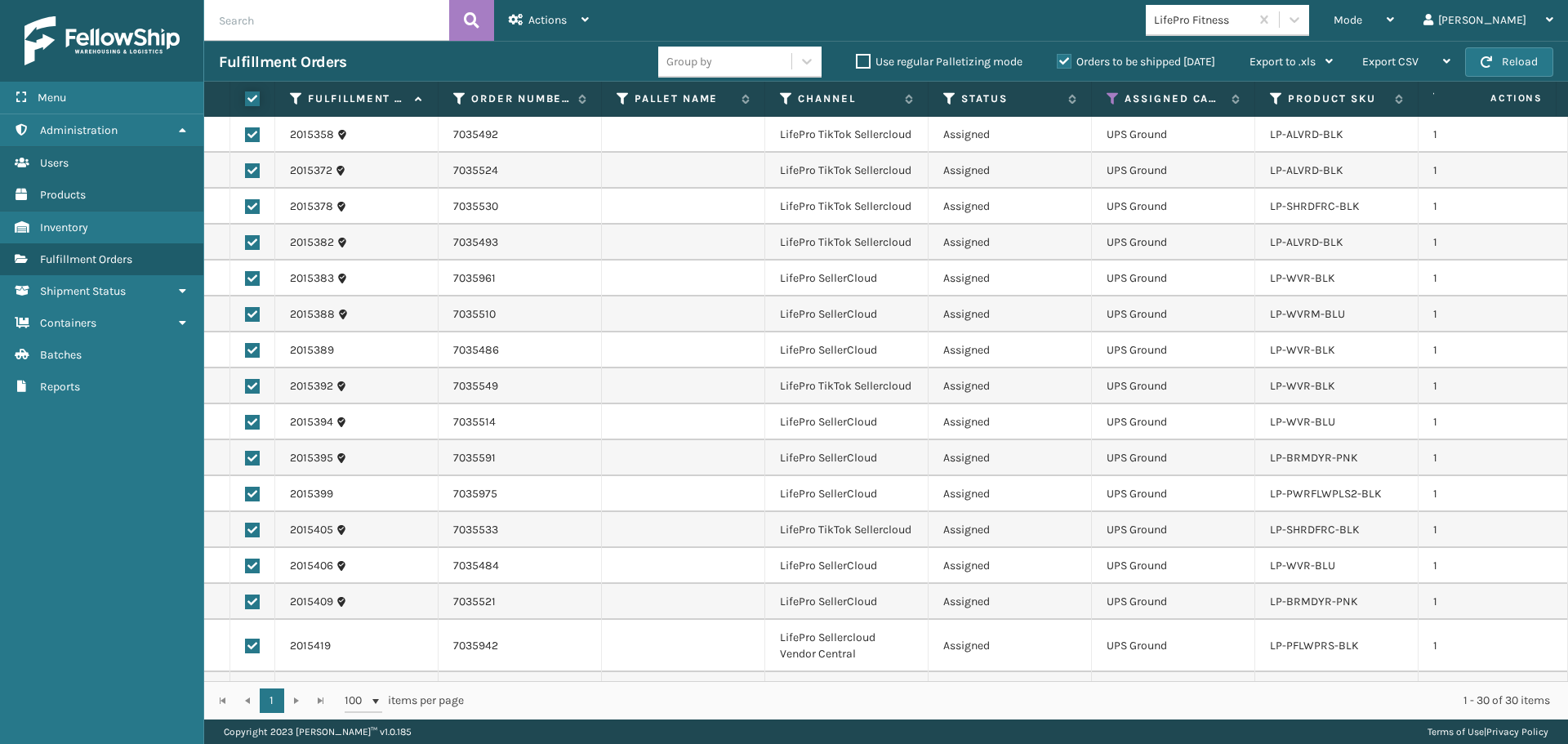
checkbox input "true"
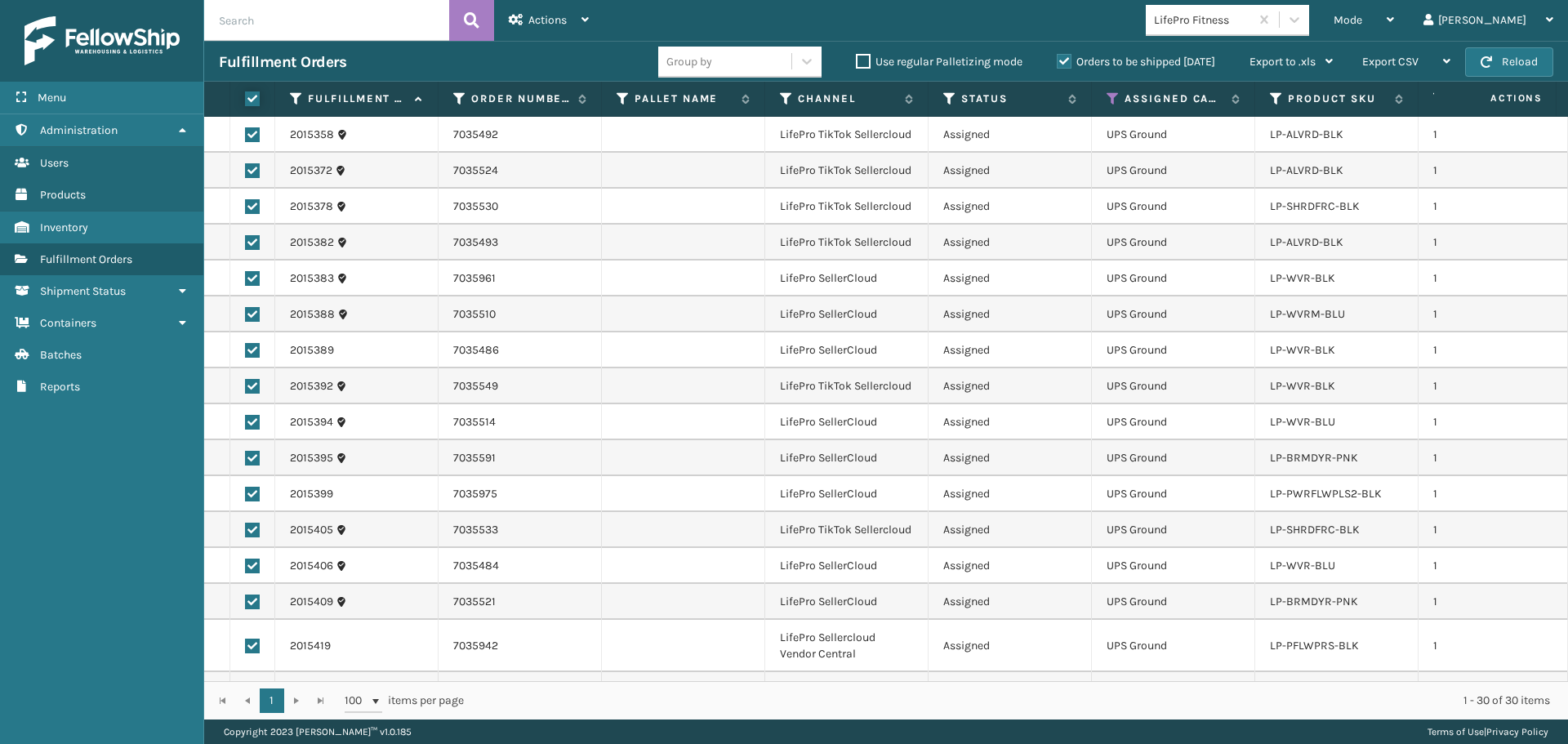
checkbox input "true"
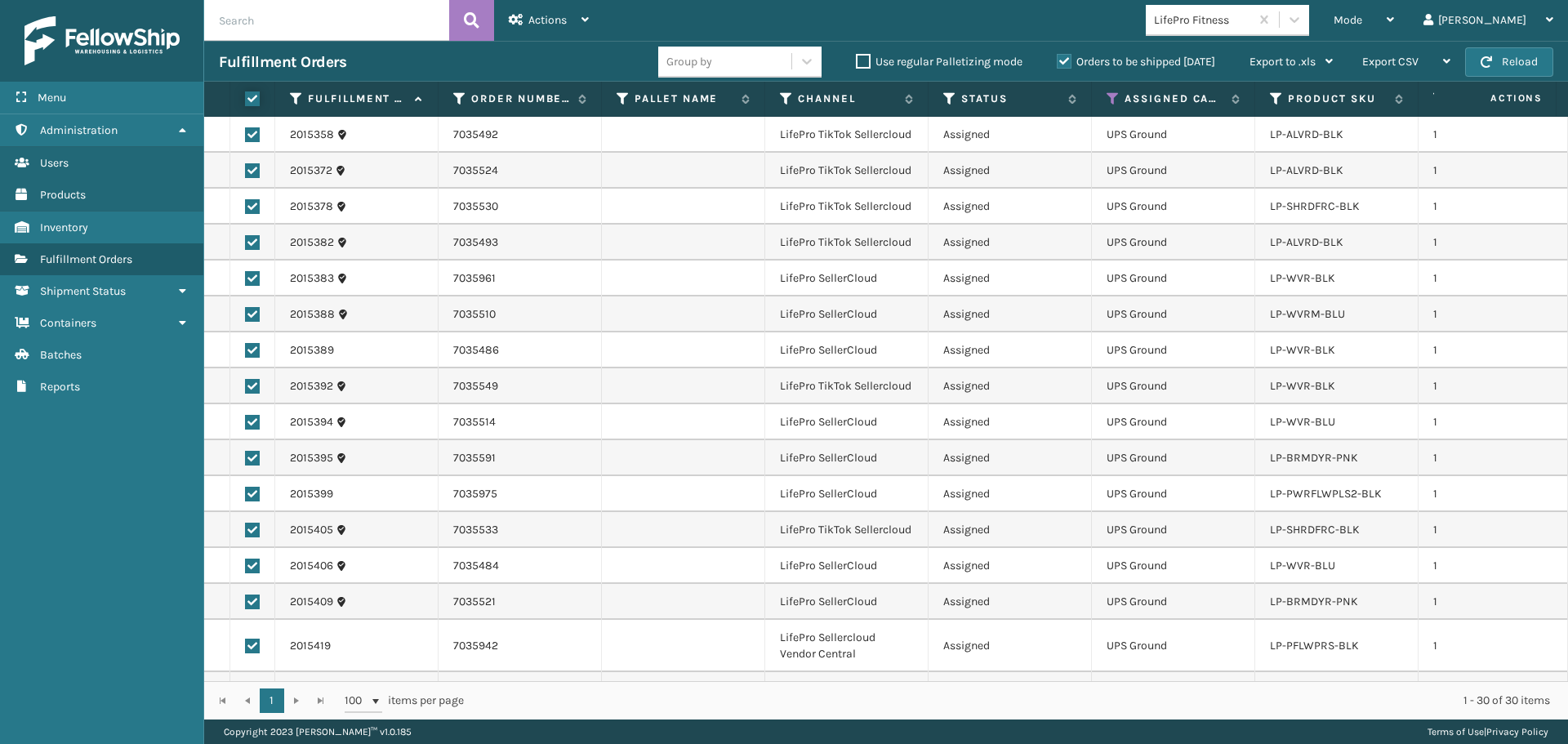
checkbox input "true"
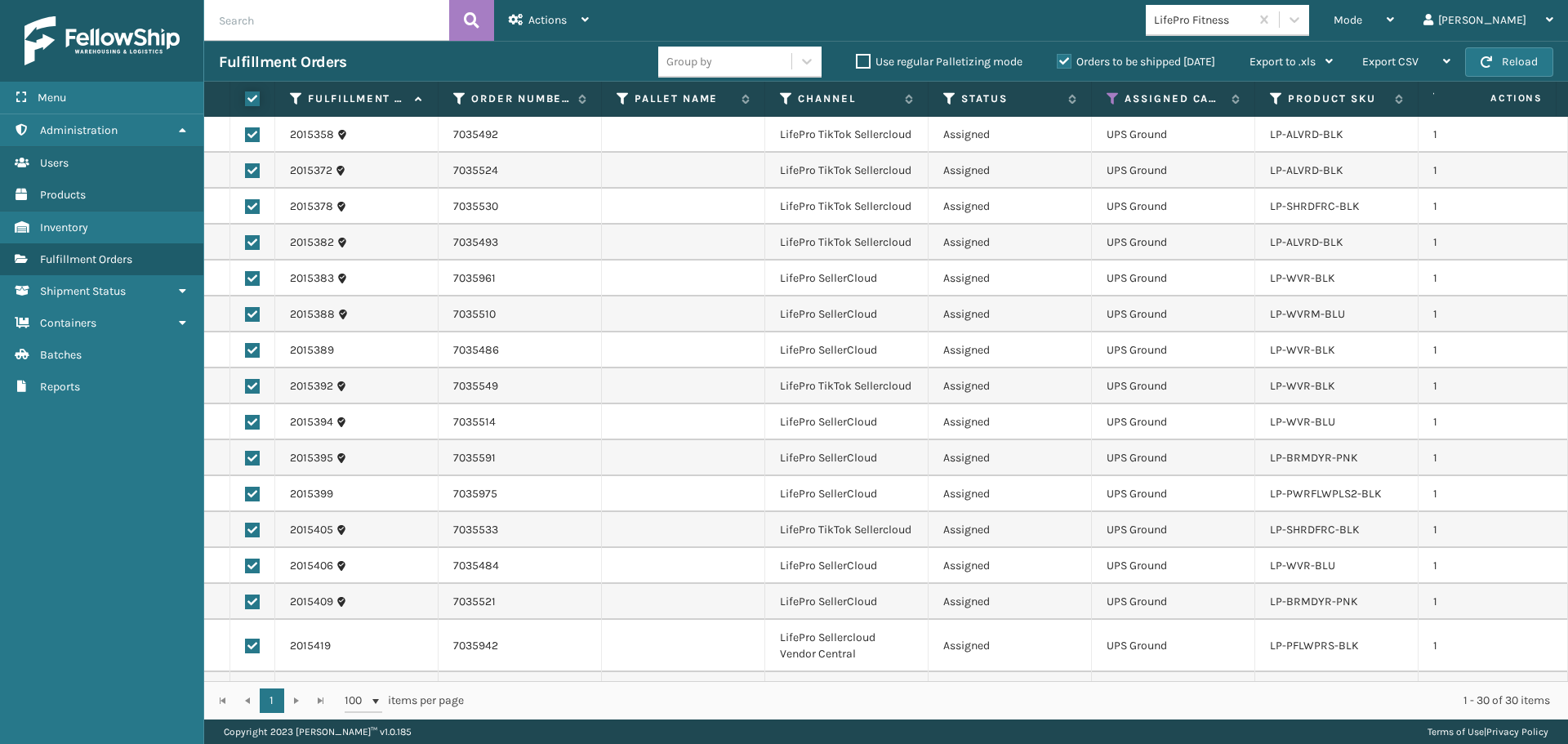
checkbox input "true"
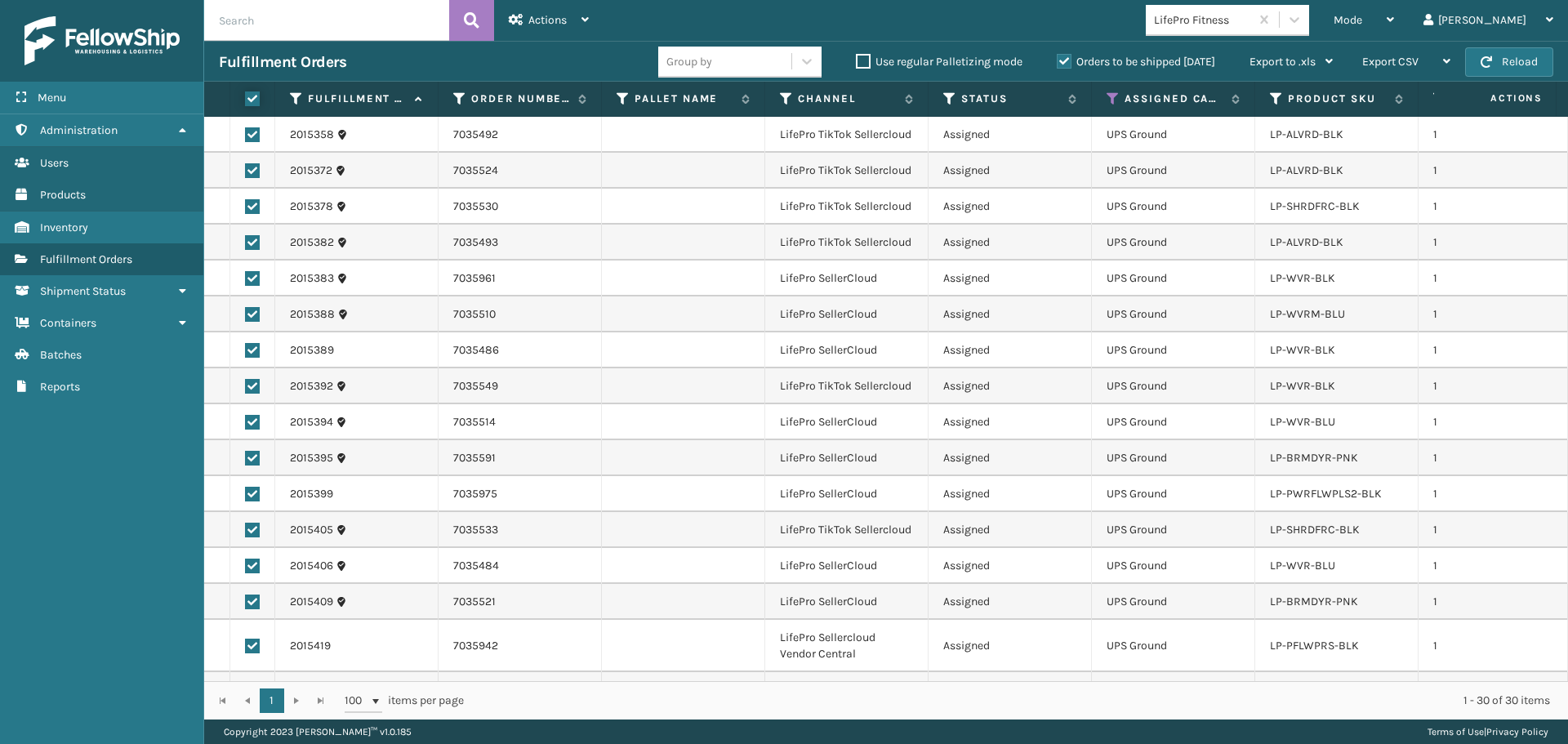
checkbox input "true"
click at [530, 23] on span "Actions" at bounding box center [548, 19] width 38 height 14
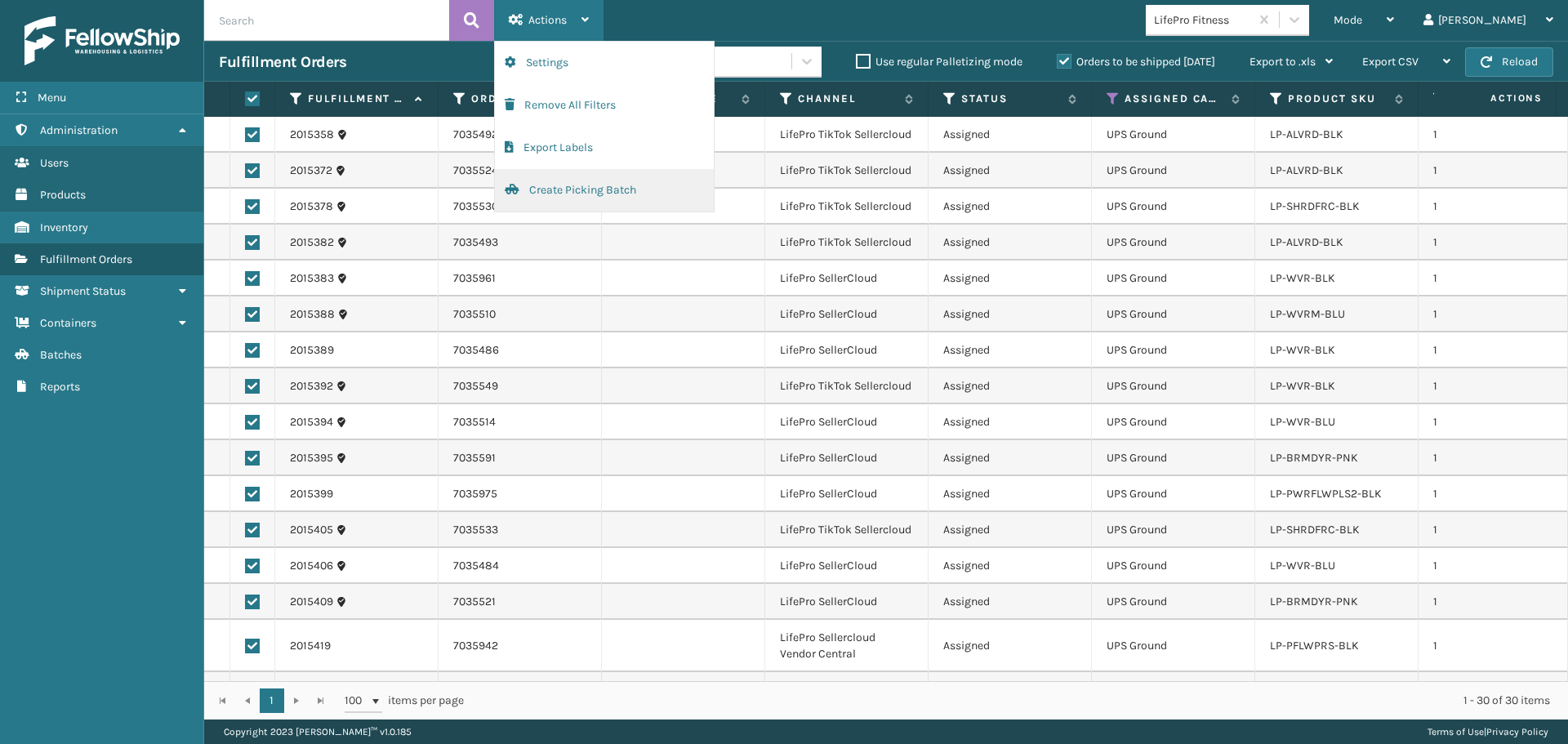
click at [572, 185] on button "Create Picking Batch" at bounding box center [604, 190] width 219 height 42
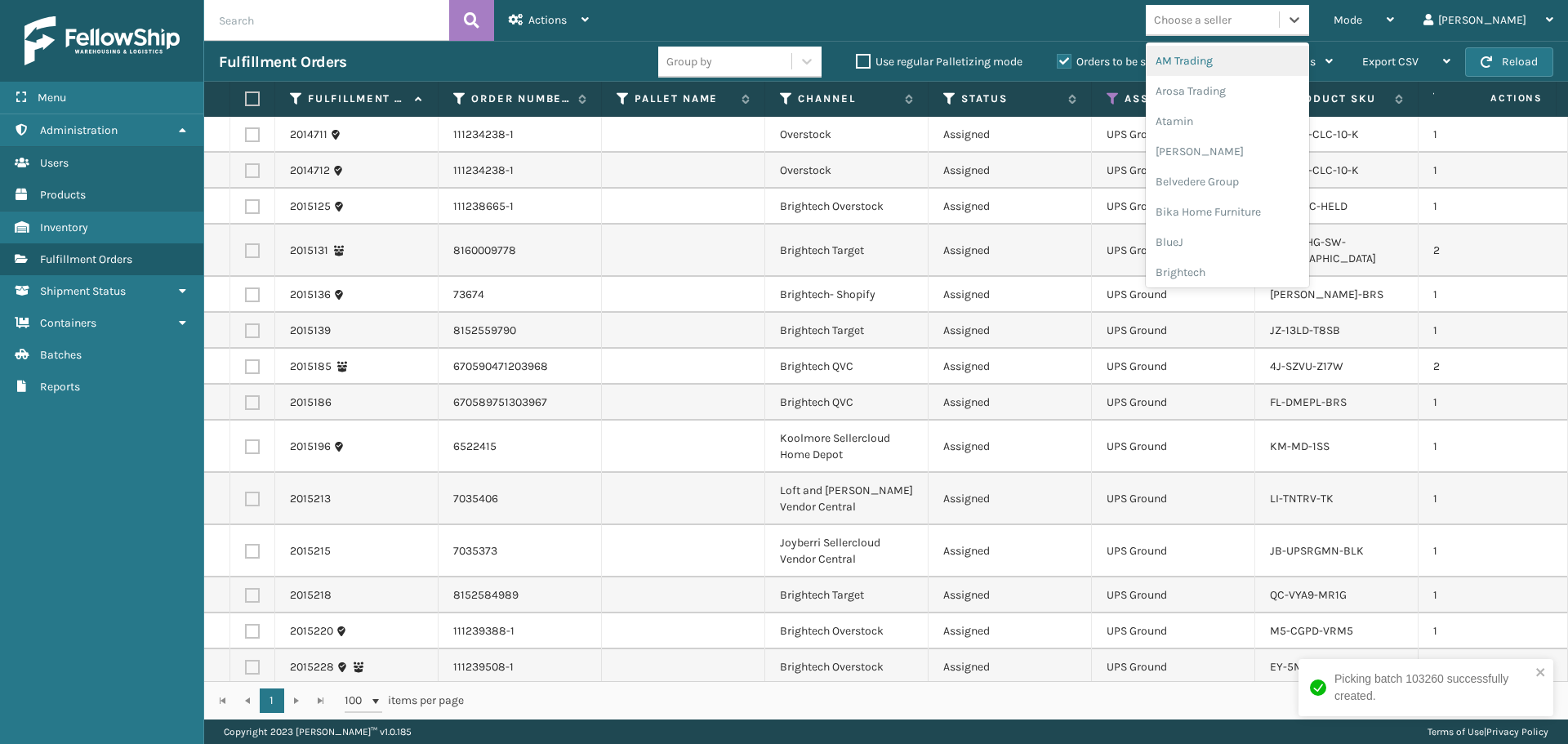
click at [1309, 19] on div at bounding box center [1294, 19] width 29 height 29
click at [1274, 274] on div "Brightech" at bounding box center [1227, 272] width 163 height 30
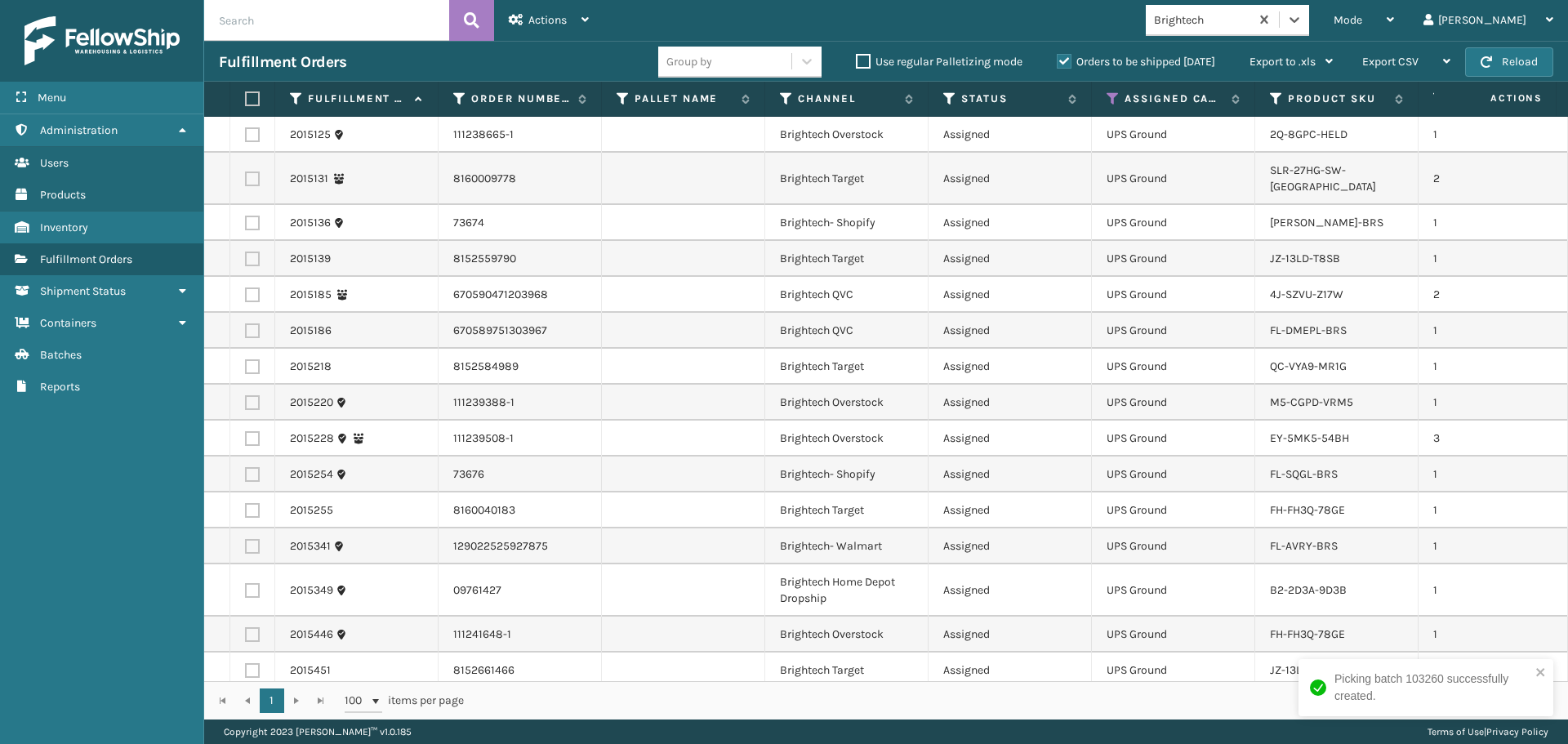
scroll to position [288, 0]
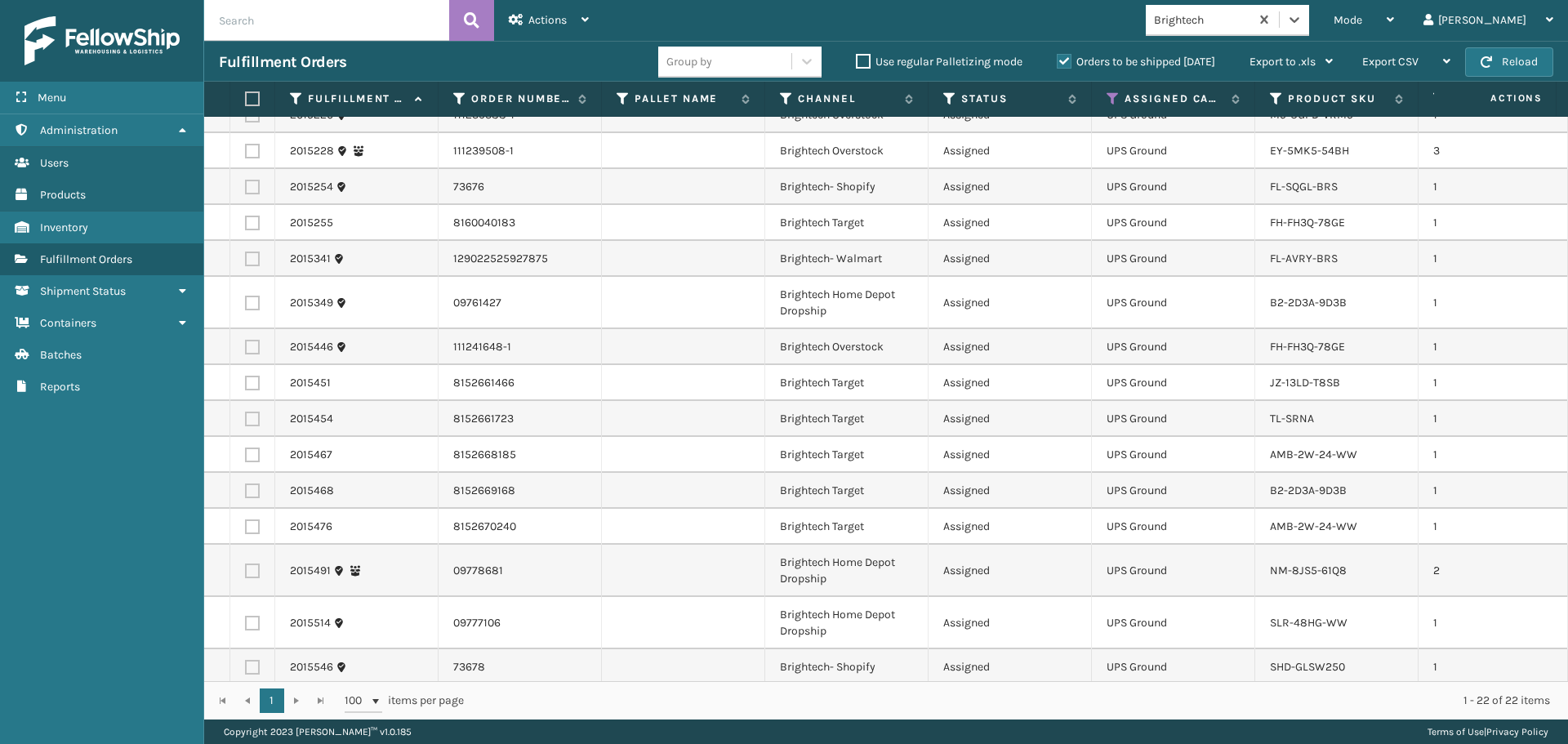
click at [249, 93] on label at bounding box center [249, 99] width 10 height 15
click at [246, 93] on input "checkbox" at bounding box center [245, 99] width 1 height 11
checkbox input "true"
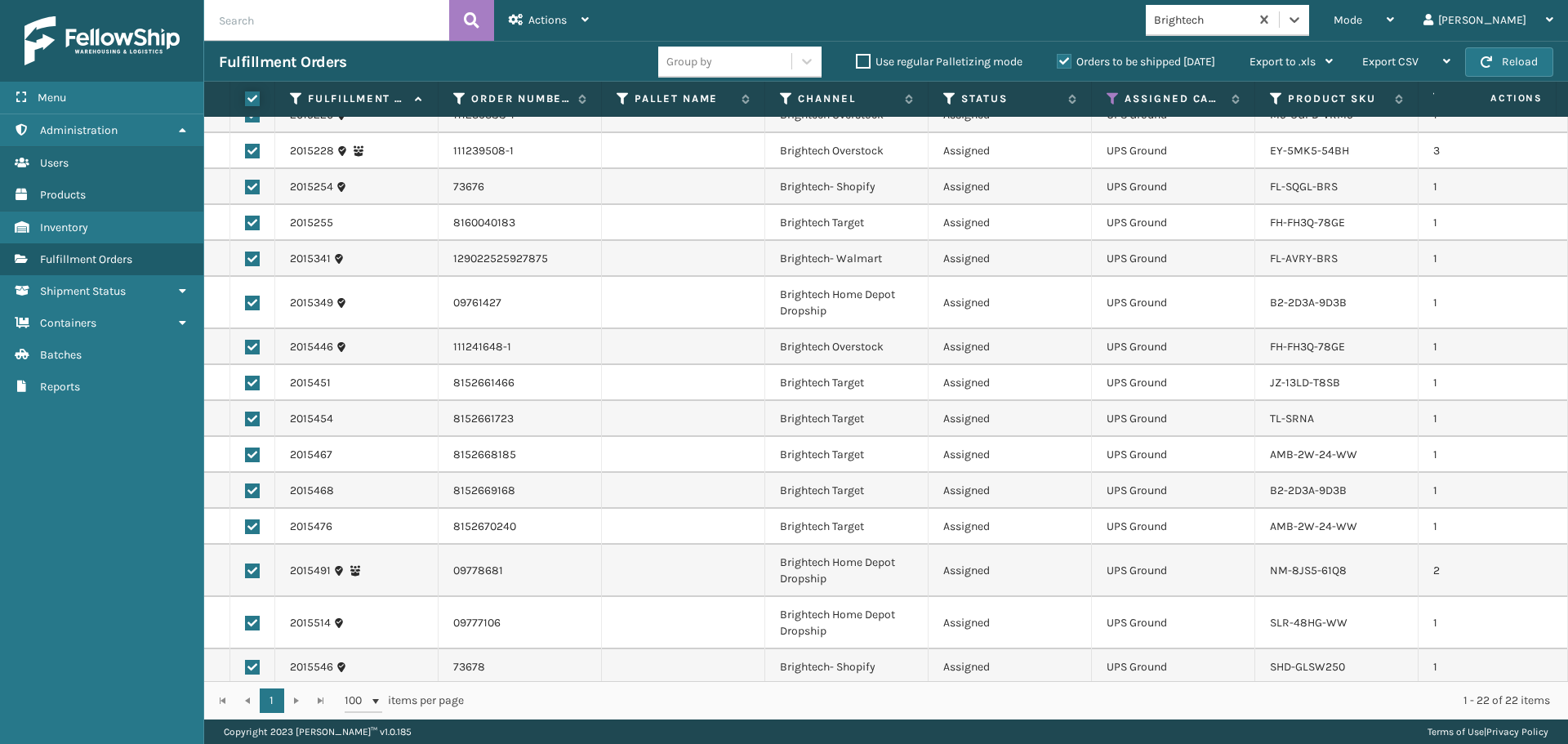
checkbox input "true"
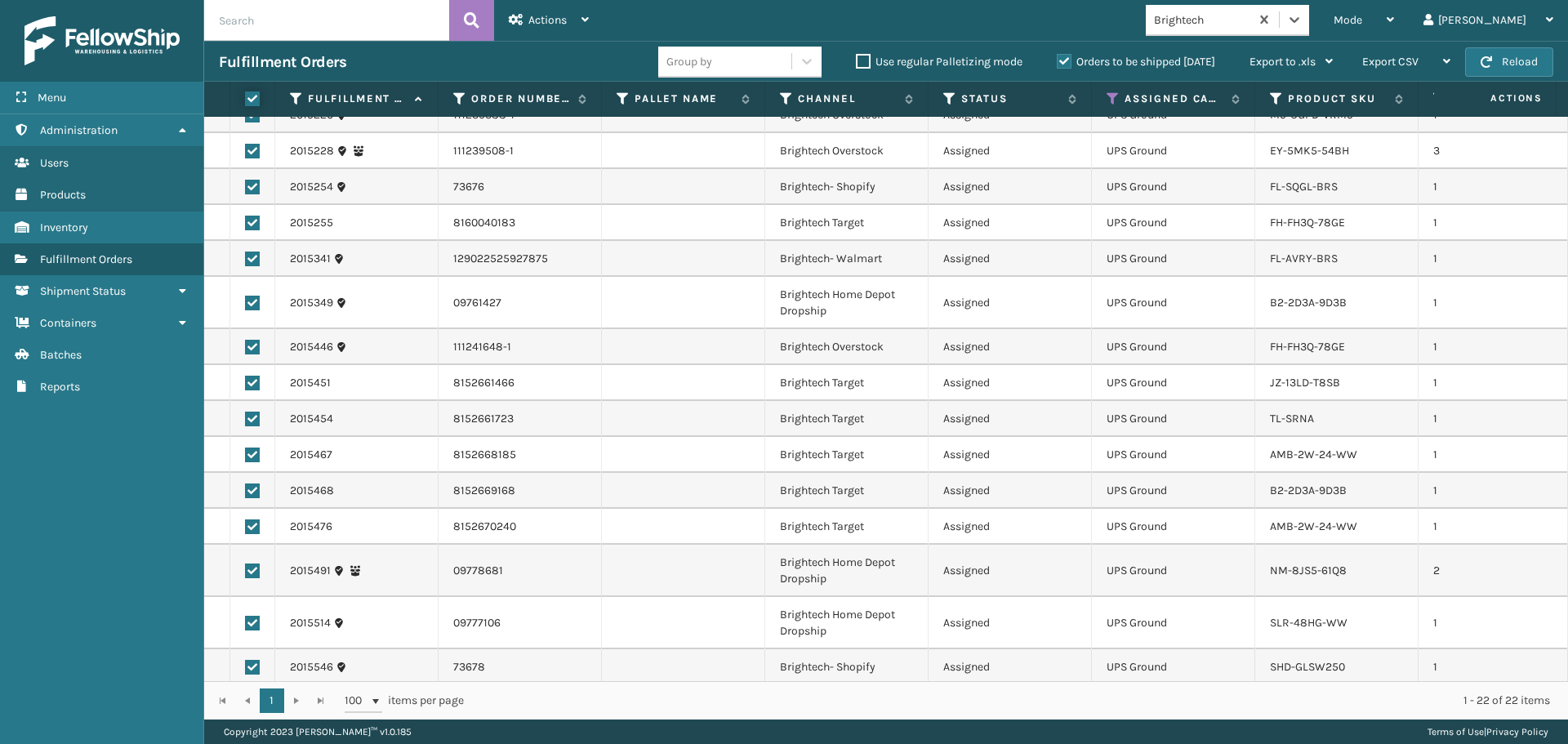
checkbox input "true"
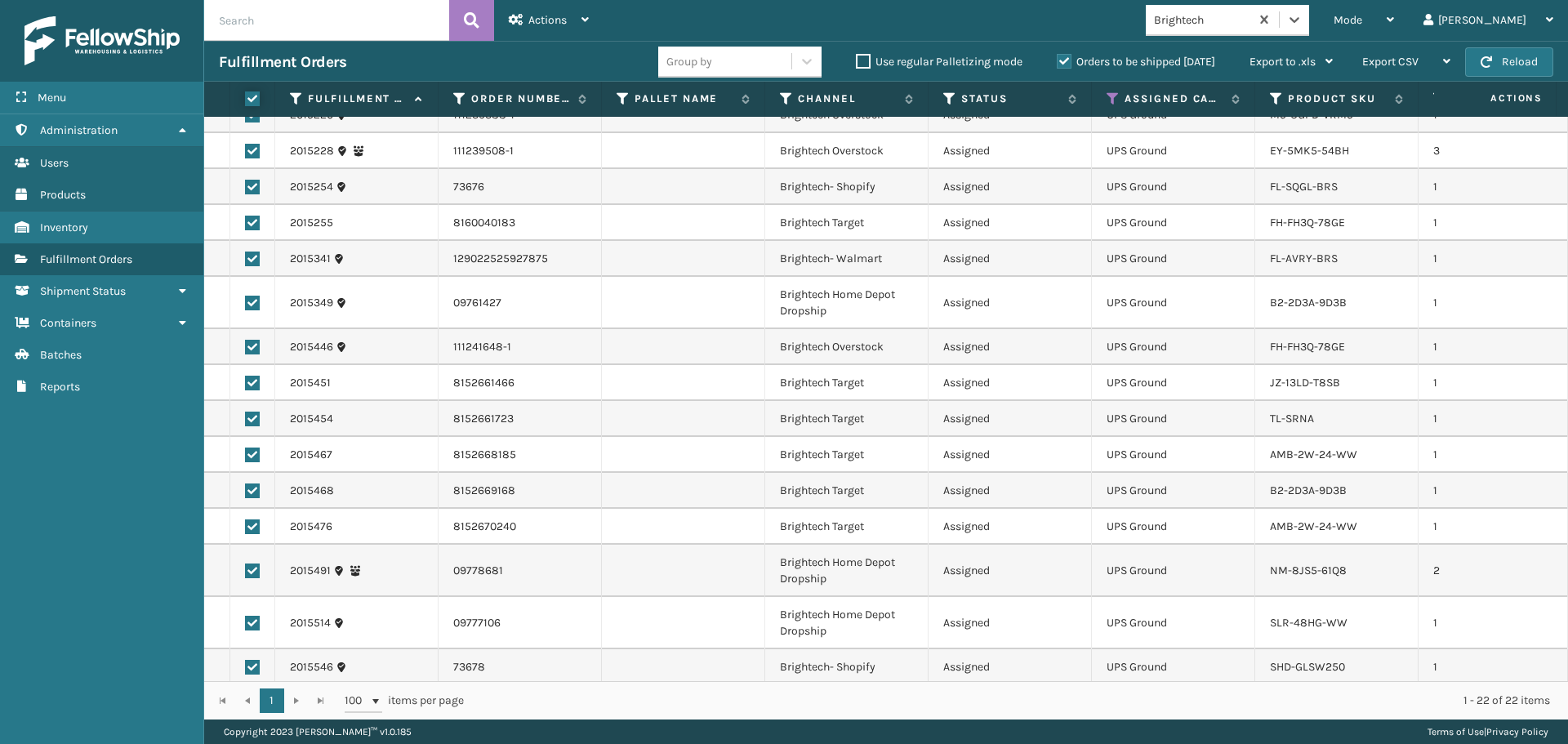
checkbox input "true"
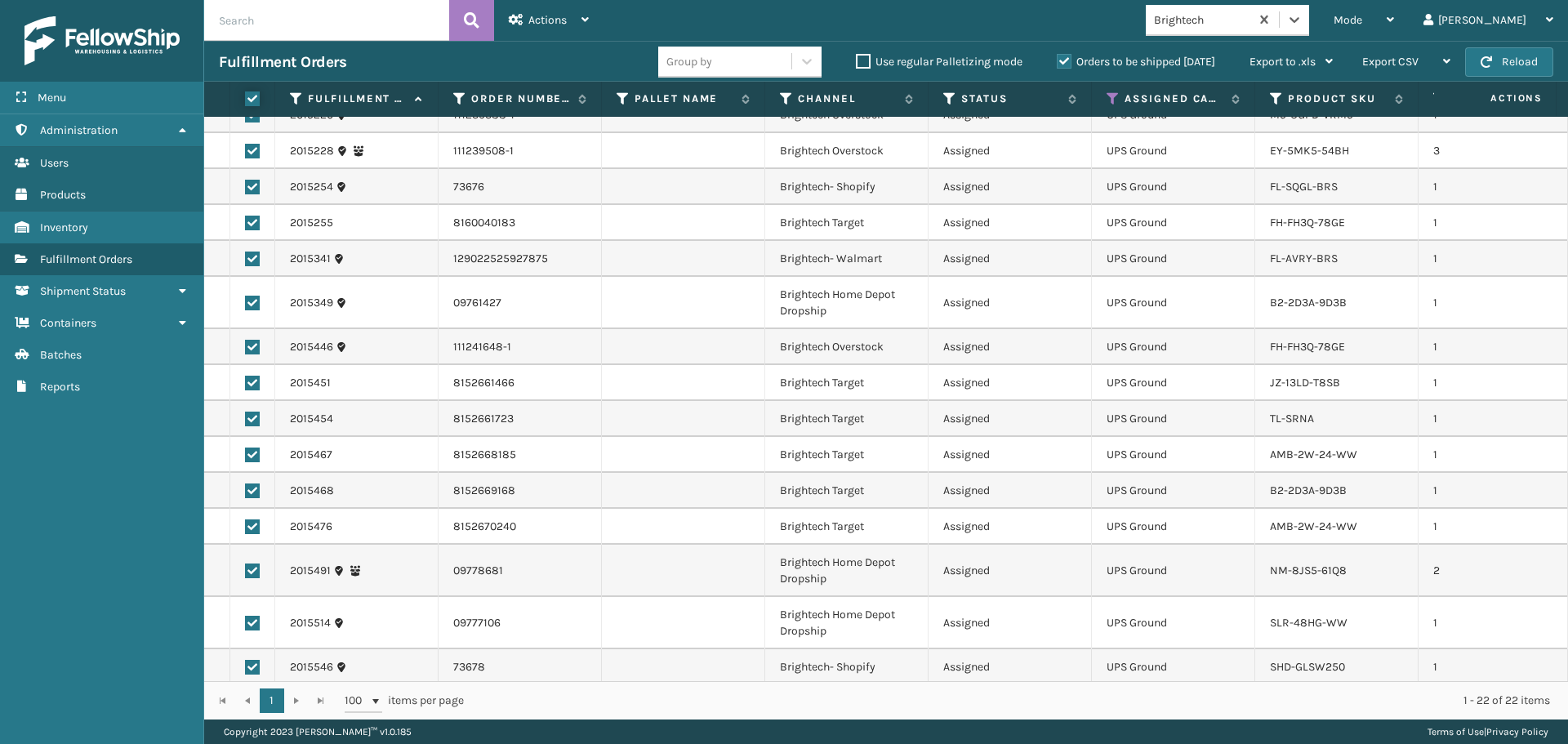
checkbox input "true"
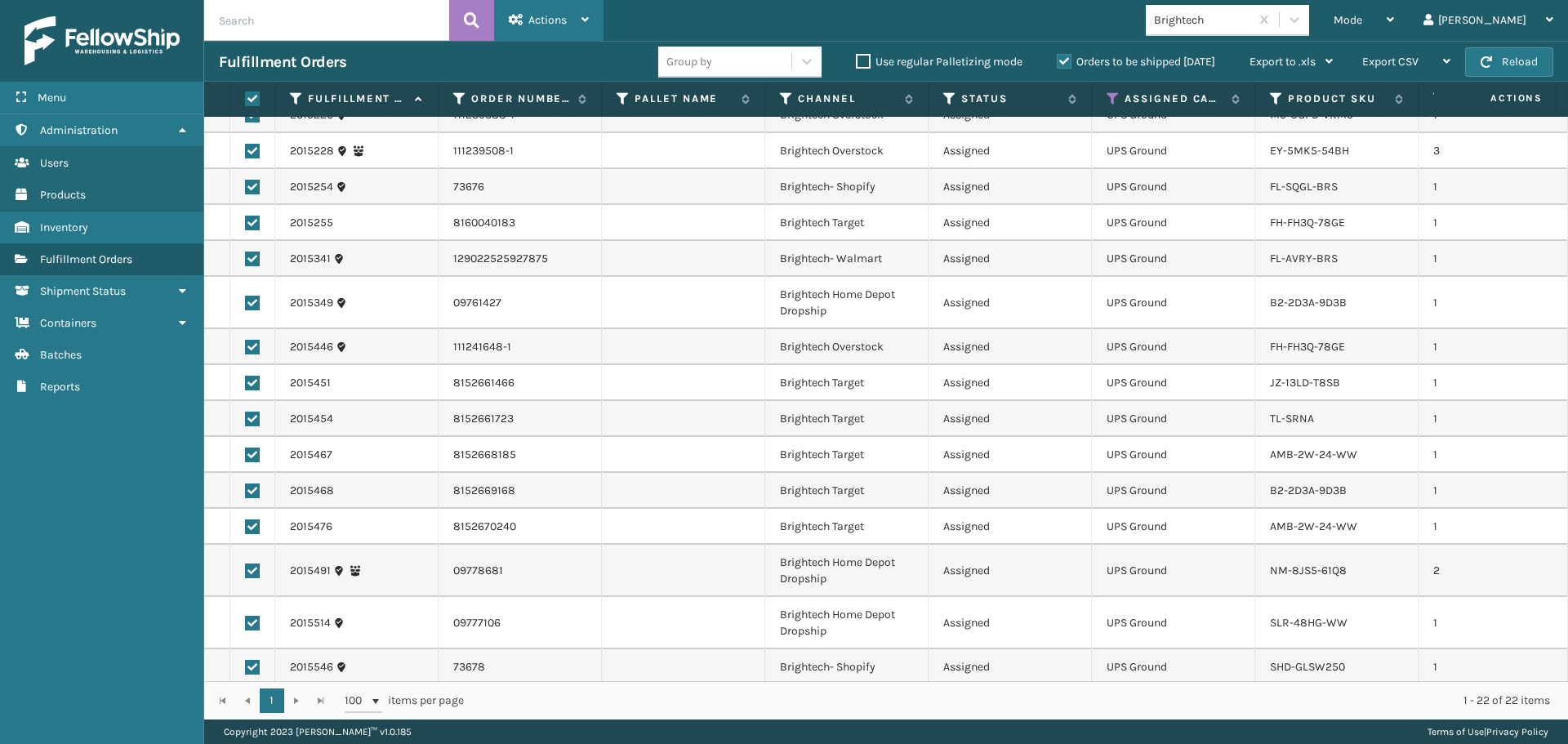
click at [585, 16] on icon at bounding box center [585, 19] width 7 height 11
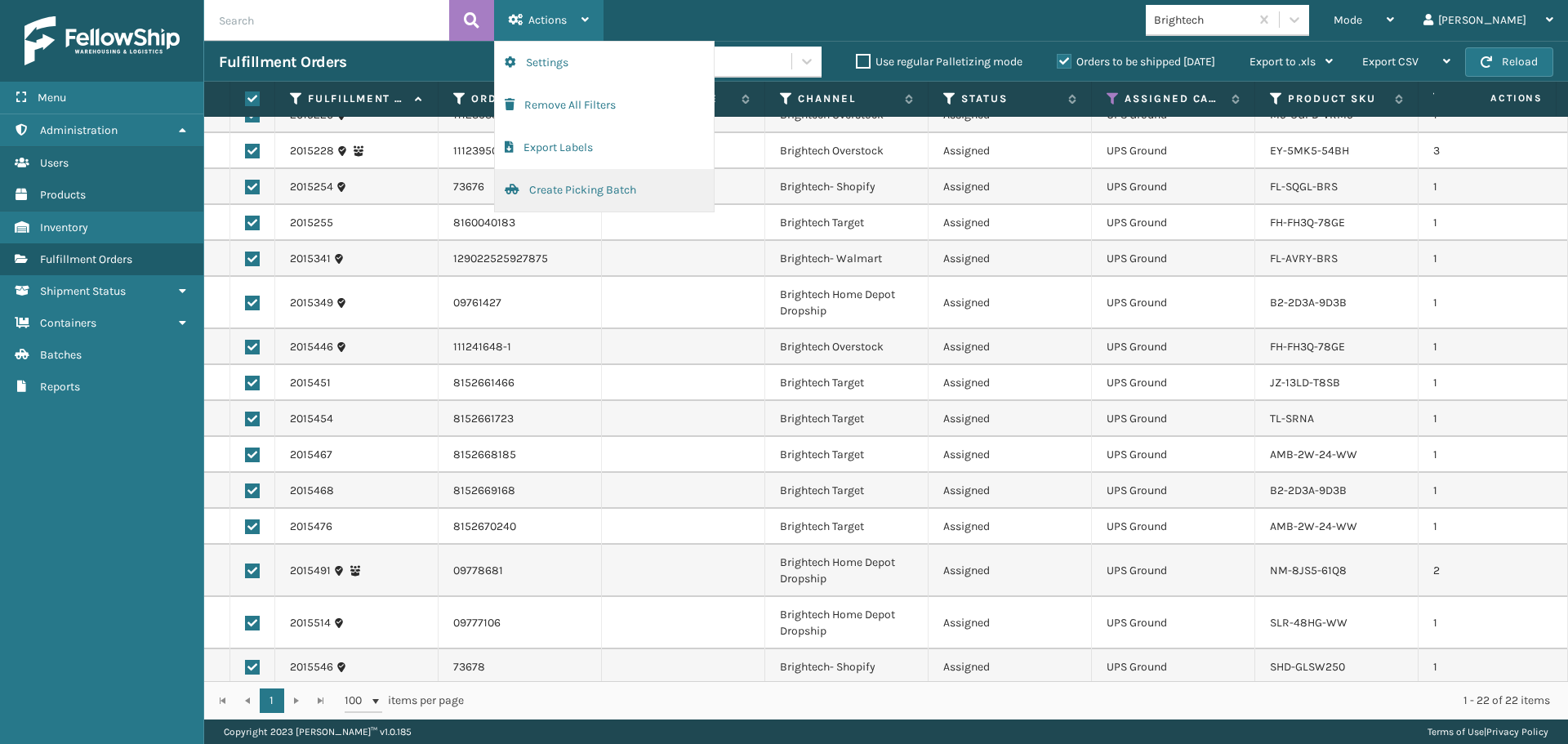
click at [587, 197] on button "Create Picking Batch" at bounding box center [604, 190] width 219 height 42
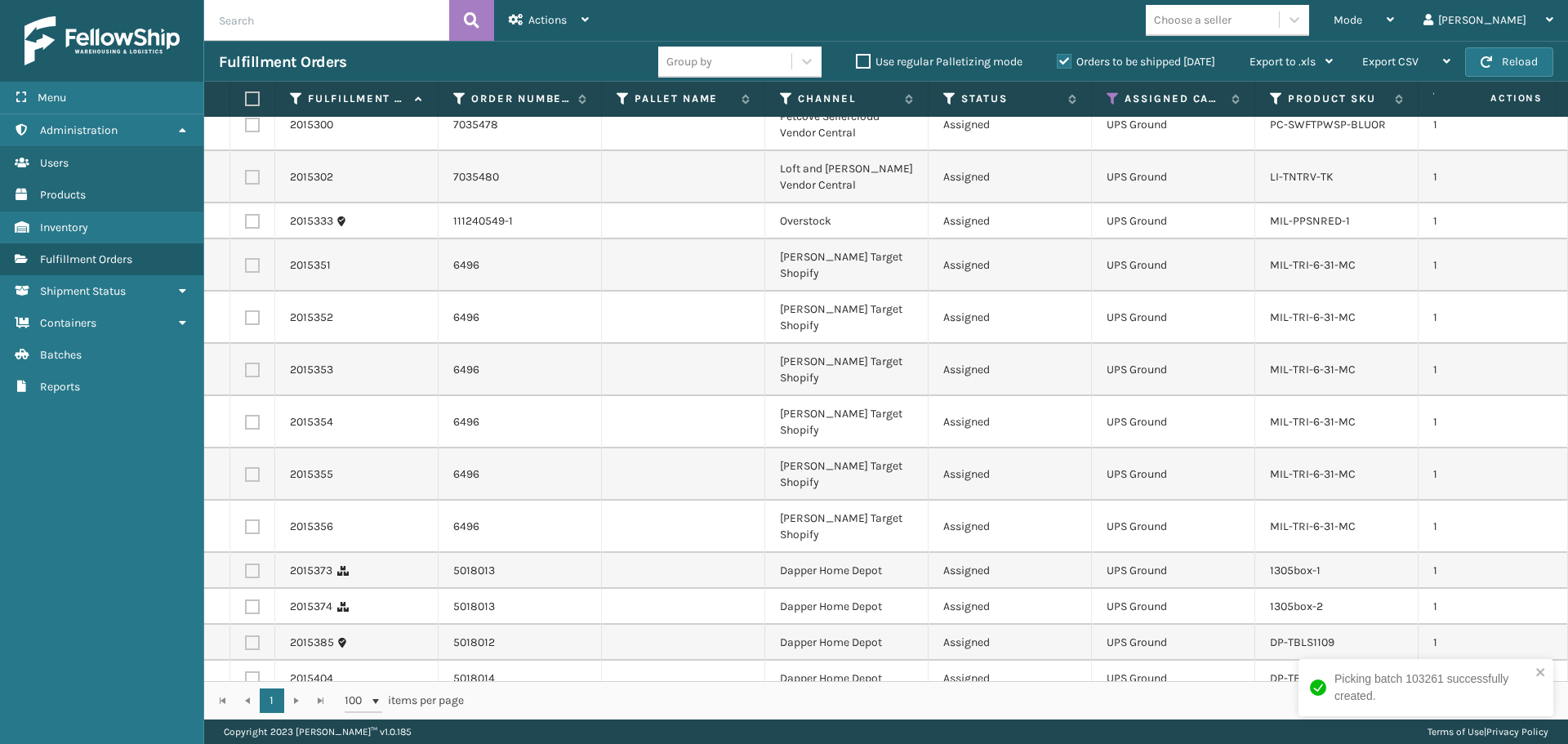
scroll to position [476, 0]
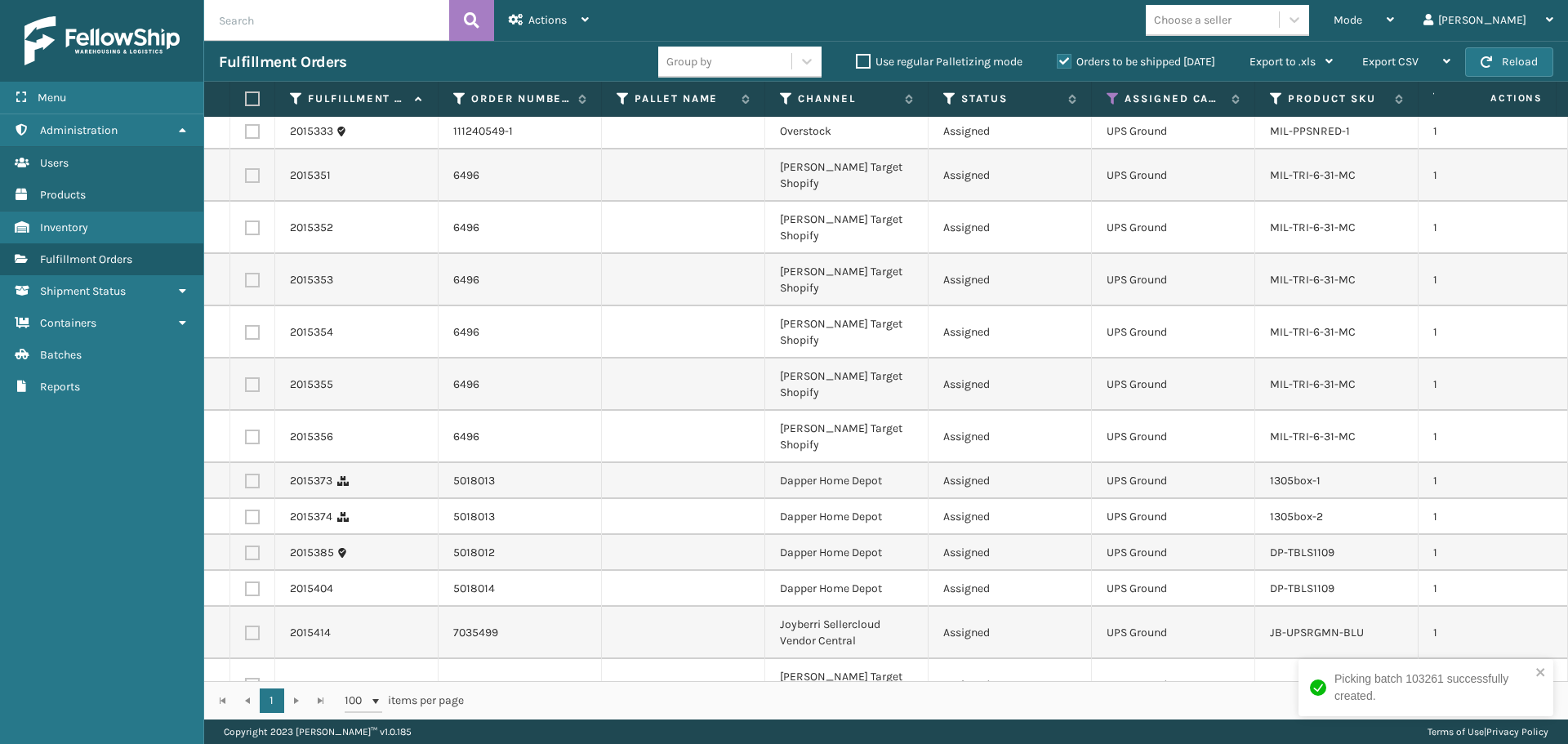
click at [1232, 21] on div "Choose a seller" at bounding box center [1192, 19] width 78 height 17
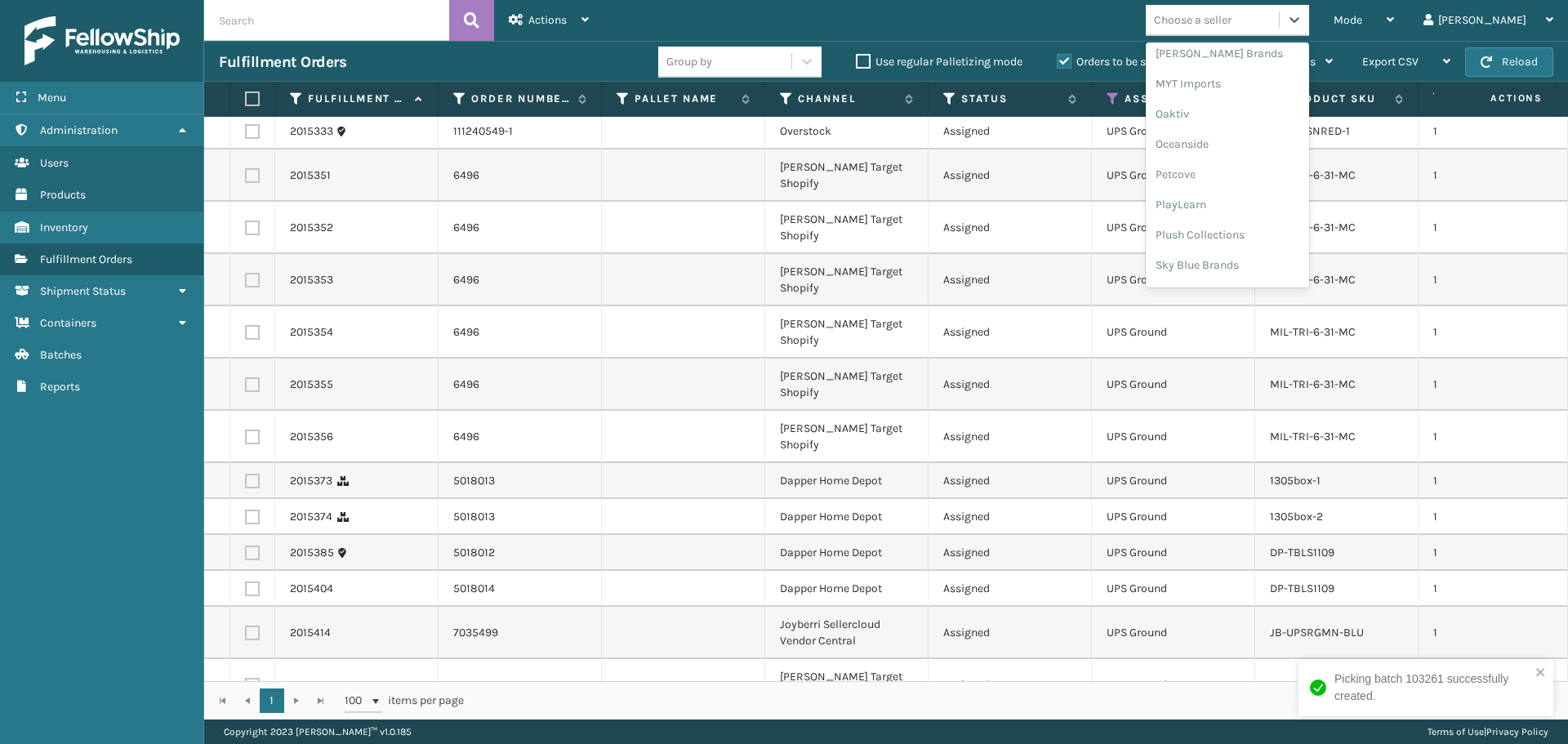
scroll to position [761, 0]
click at [1264, 199] on div "Plush Collections" at bounding box center [1227, 205] width 163 height 30
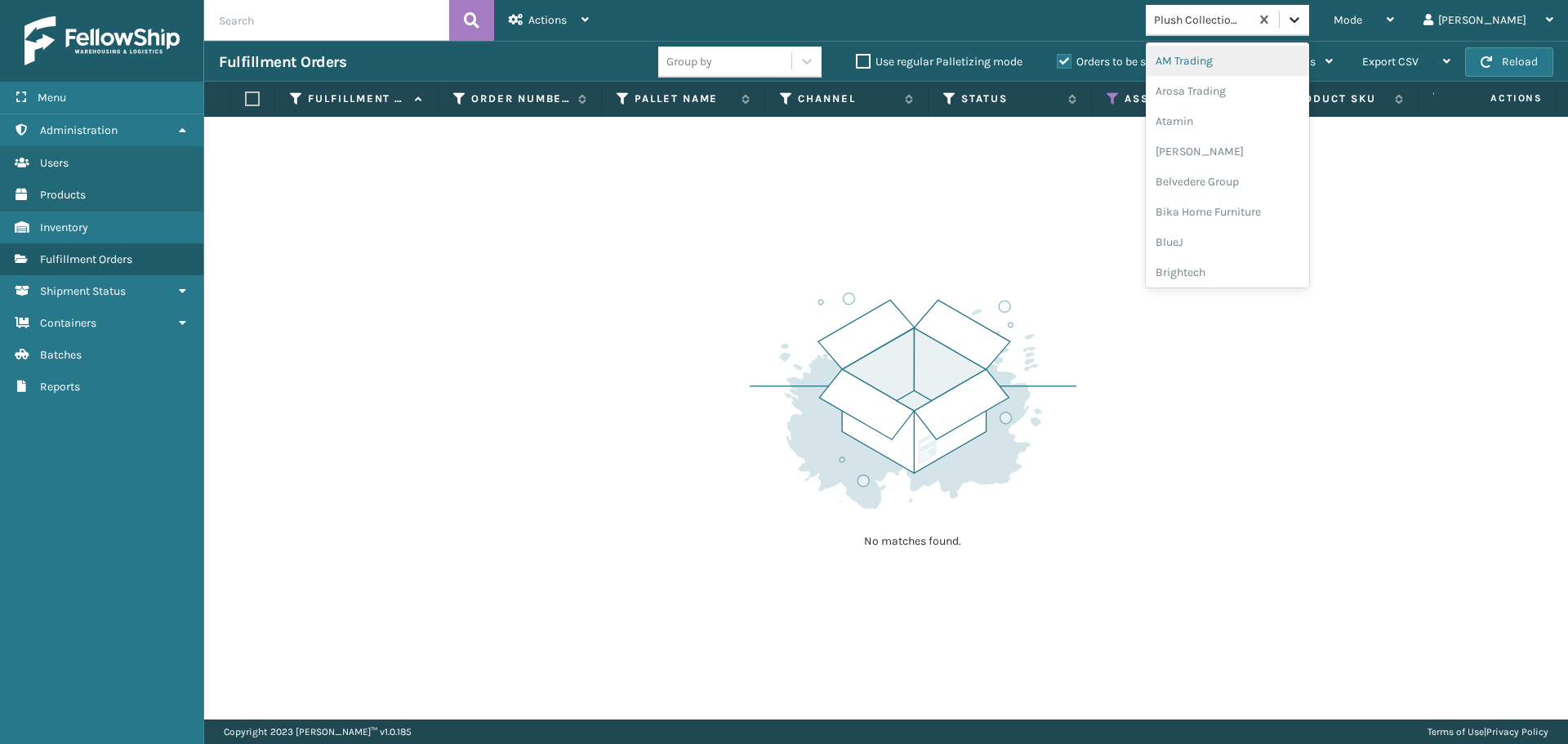
click at [1309, 18] on div at bounding box center [1294, 19] width 29 height 29
click at [1257, 165] on div "[PERSON_NAME] Brands" at bounding box center [1227, 160] width 163 height 30
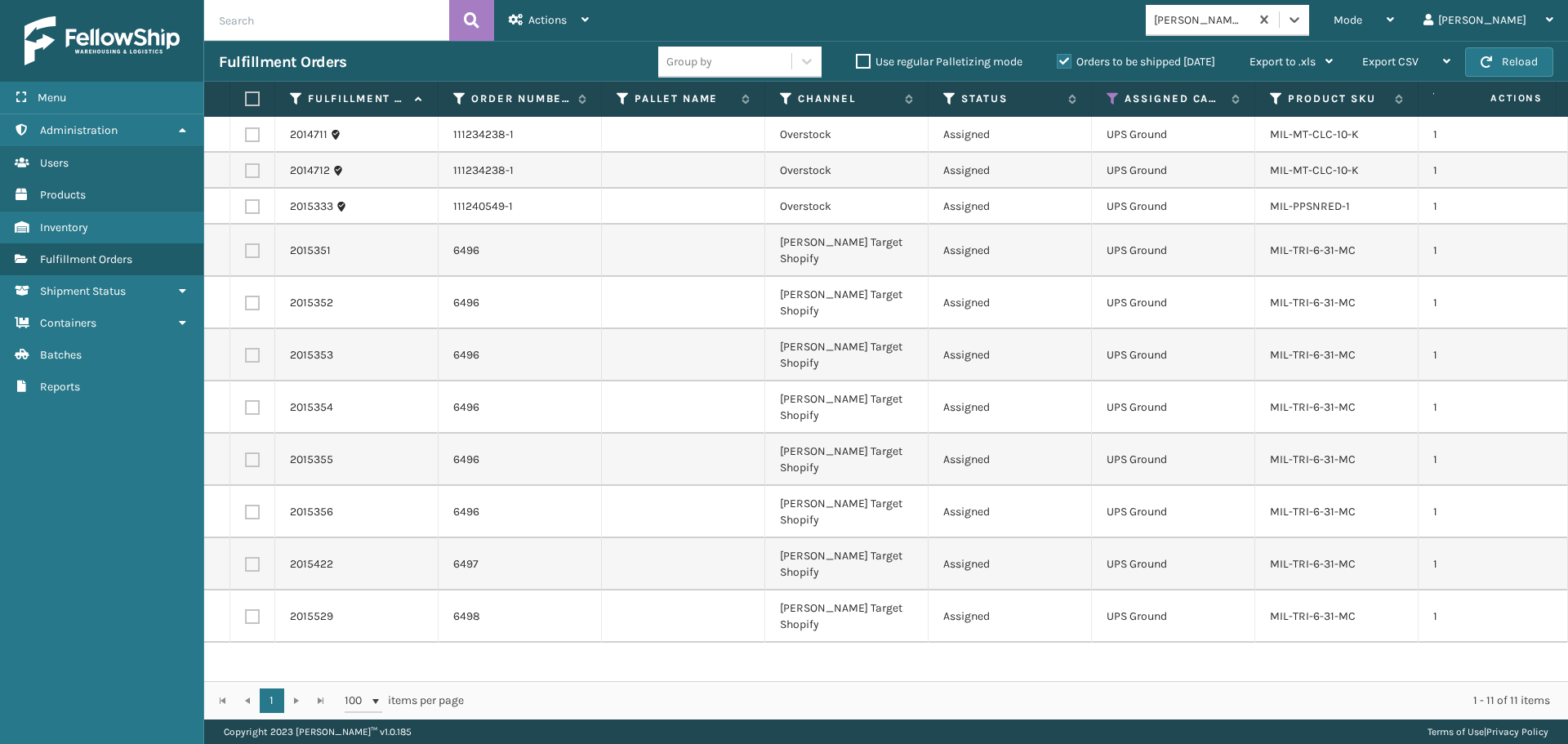
drag, startPoint x: 254, startPoint y: 98, endPoint x: 262, endPoint y: 97, distance: 8.1
click at [254, 97] on label at bounding box center [249, 99] width 10 height 15
click at [246, 97] on input "checkbox" at bounding box center [245, 99] width 1 height 11
checkbox input "true"
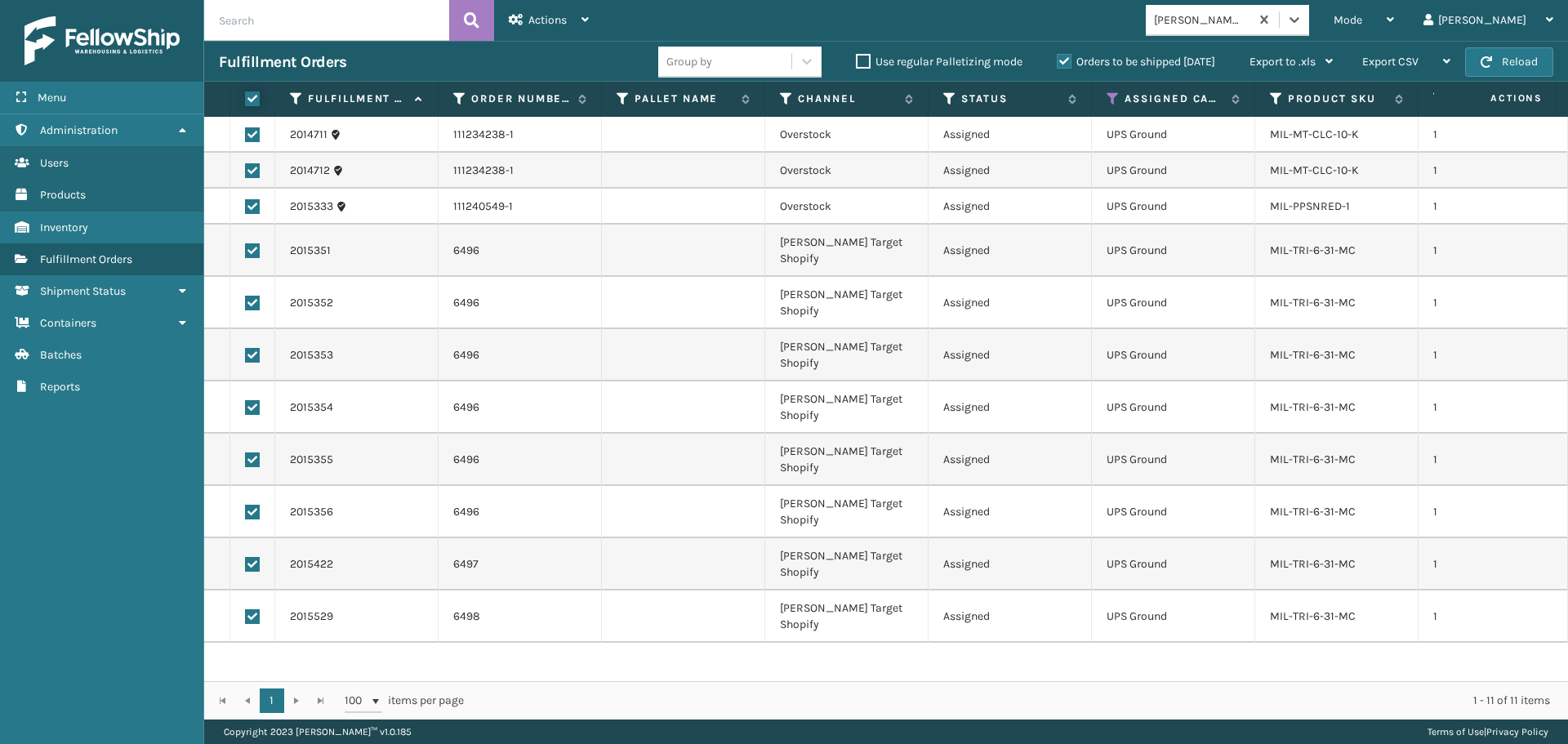
checkbox input "true"
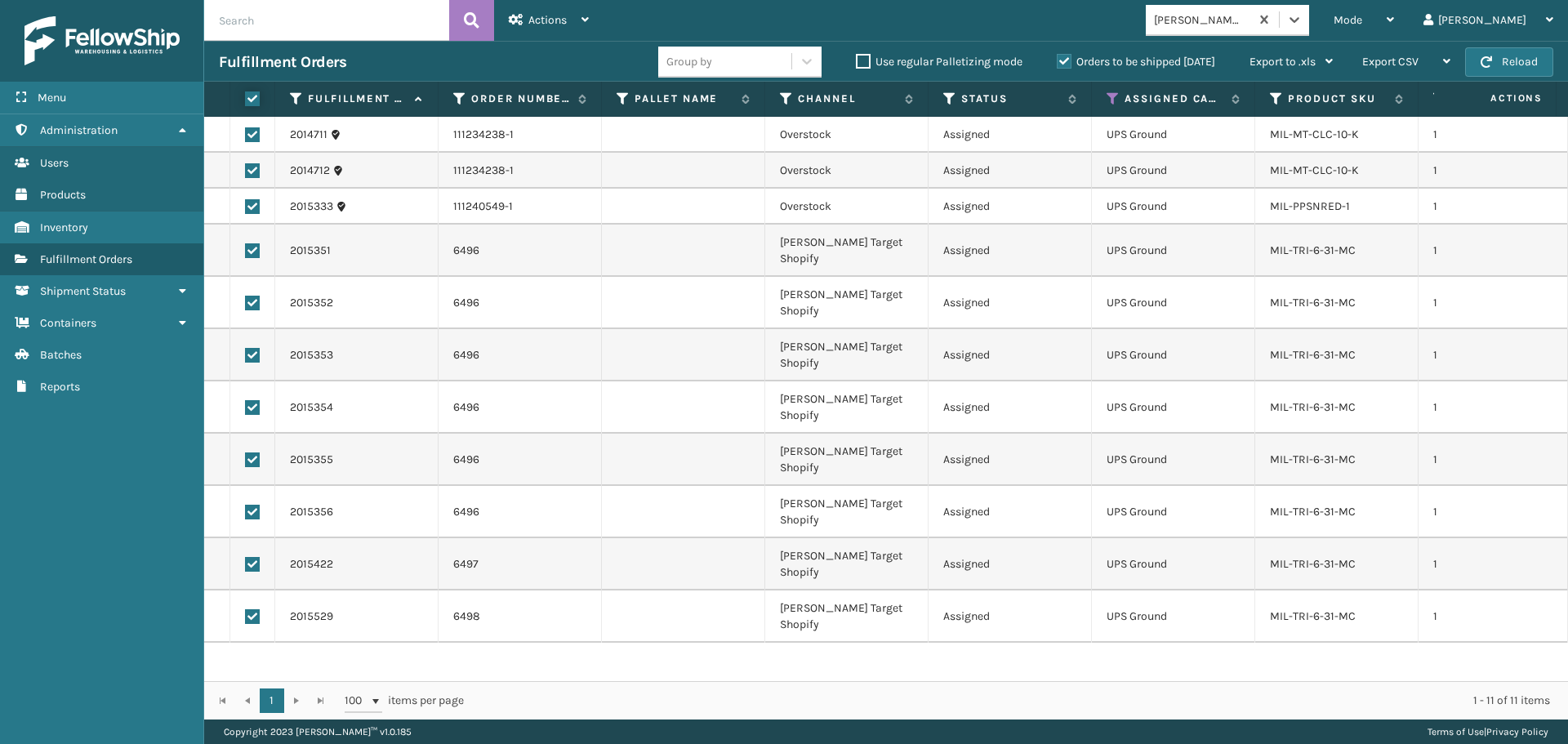
checkbox input "true"
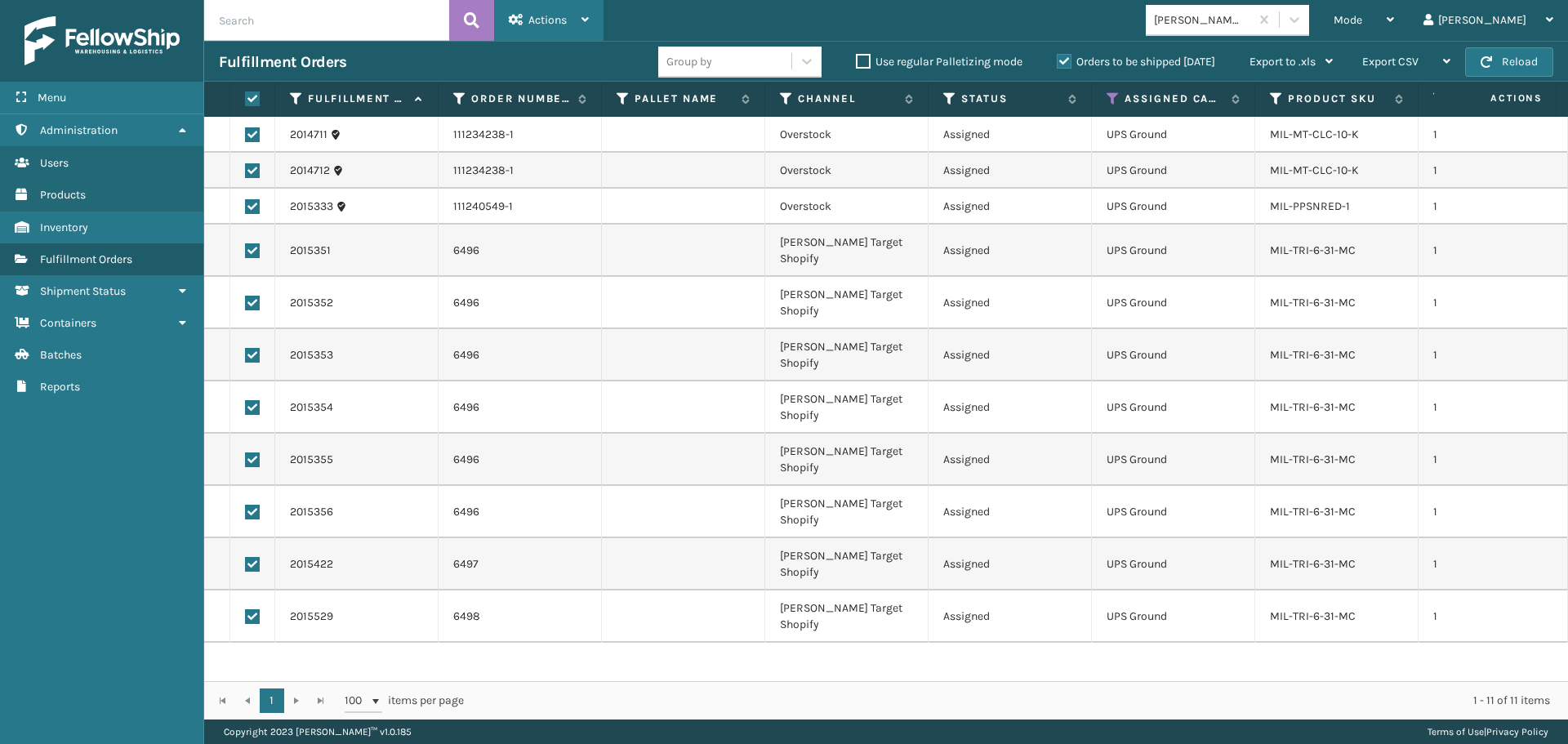
click at [549, 28] on div "Actions" at bounding box center [548, 20] width 80 height 41
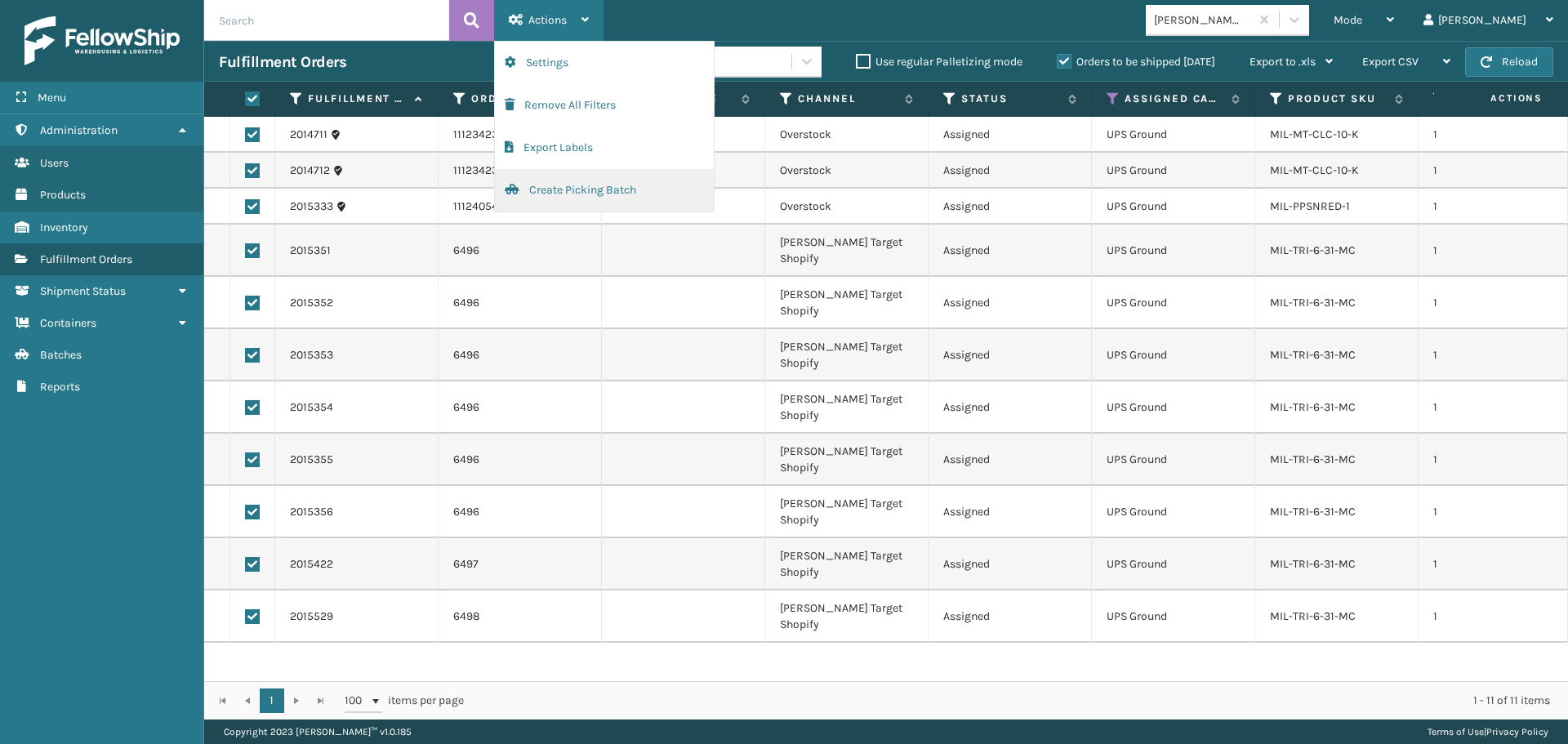
click at [574, 185] on button "Create Picking Batch" at bounding box center [604, 190] width 219 height 42
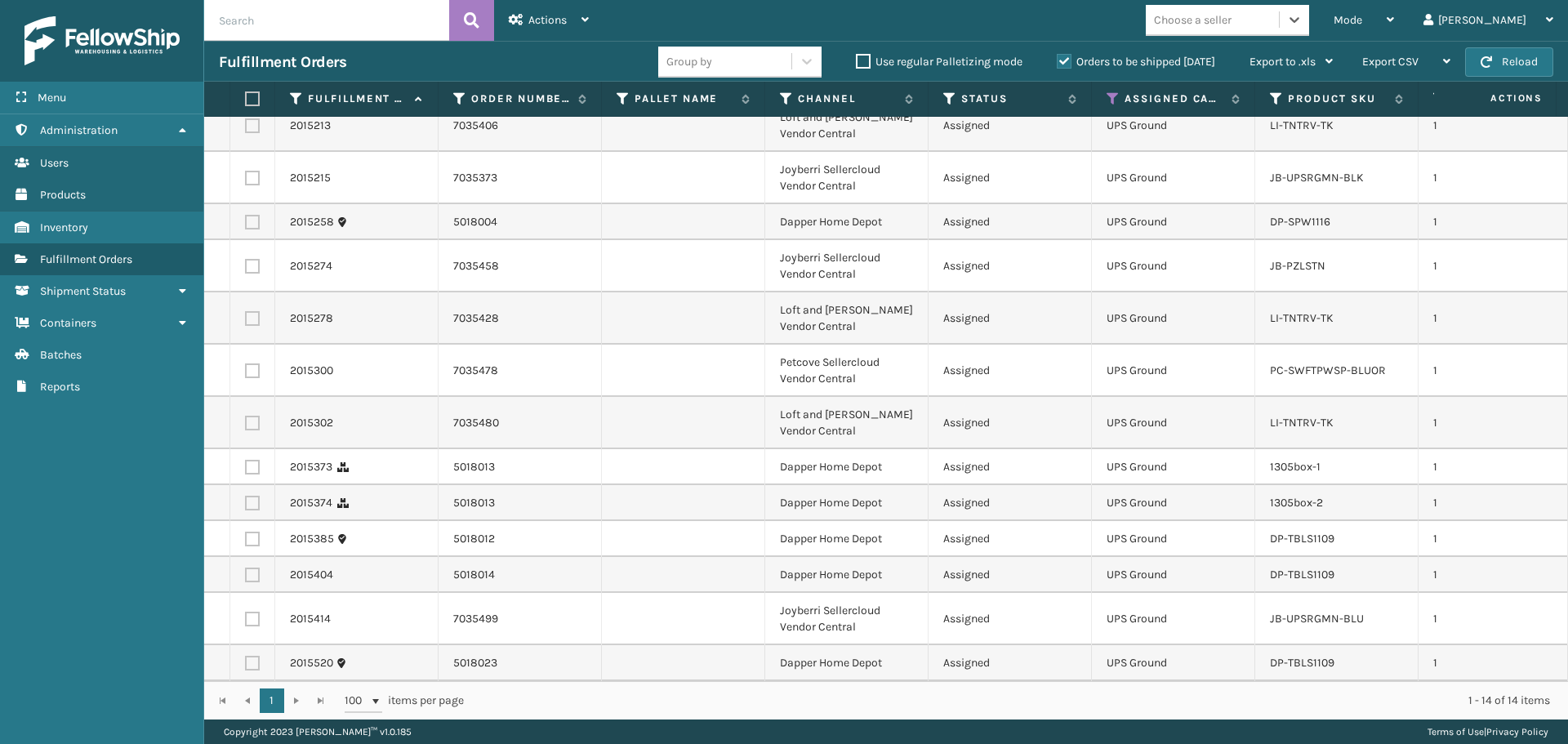
scroll to position [0, 0]
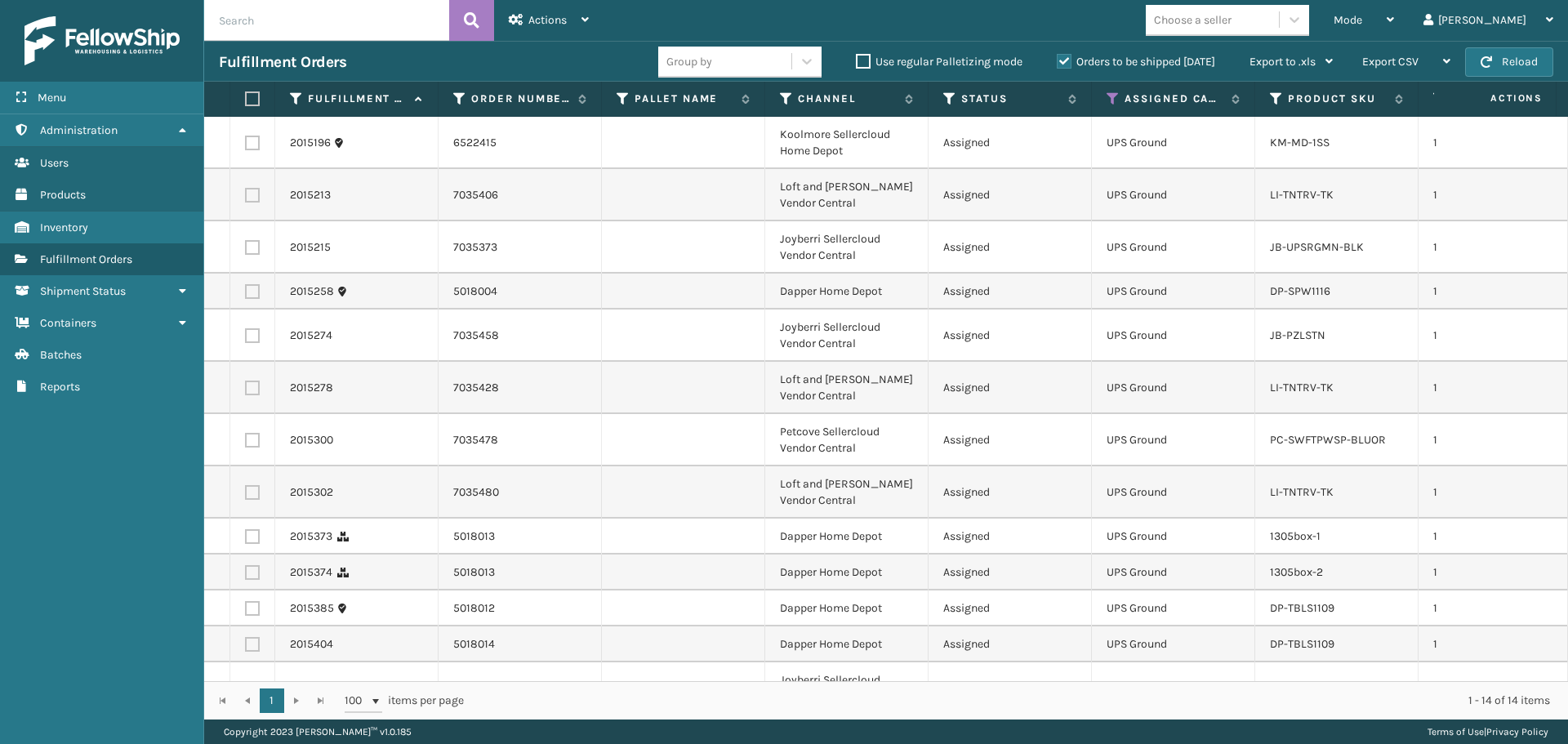
click at [1276, 40] on div "Mode Regular Mode Picking Mode Labeling Mode Exit Scan Mode Choose a seller [PE…" at bounding box center [1086, 20] width 964 height 41
click at [1232, 17] on div "Choose a seller" at bounding box center [1192, 19] width 78 height 17
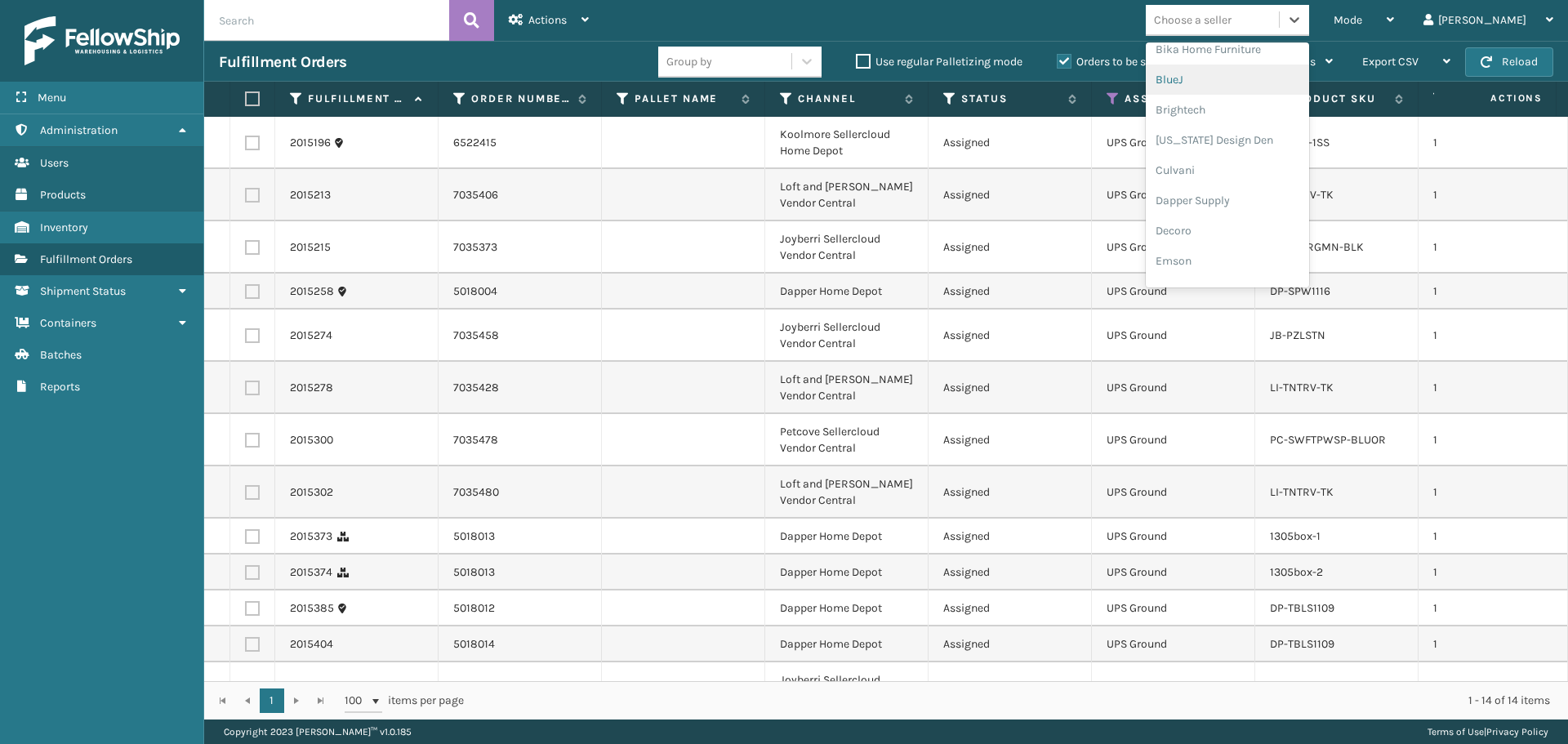
scroll to position [163, 0]
click at [1250, 200] on div "Dapper Supply" at bounding box center [1227, 199] width 163 height 30
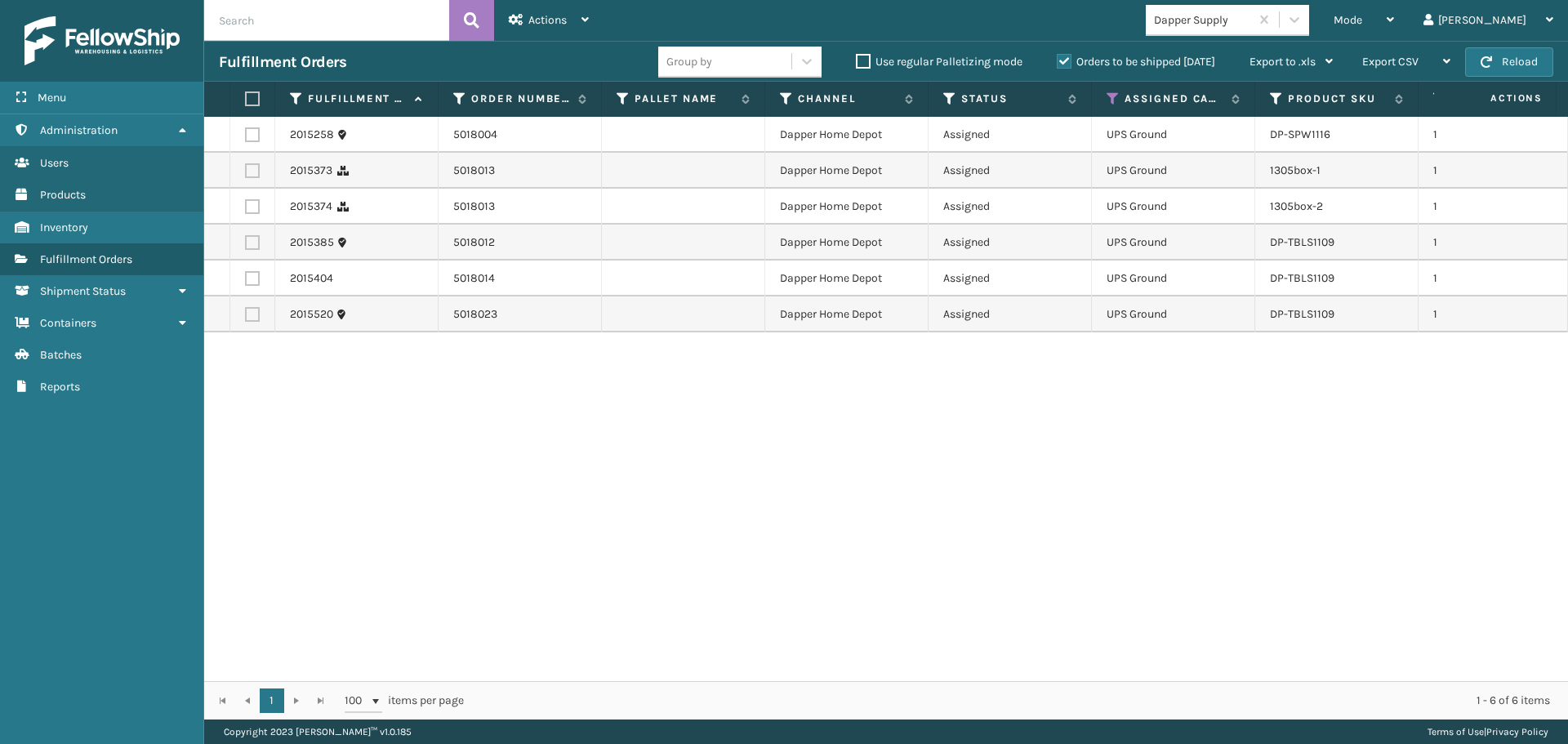
click at [245, 93] on label at bounding box center [249, 99] width 10 height 15
click at [245, 93] on input "checkbox" at bounding box center [245, 99] width 1 height 11
checkbox input "true"
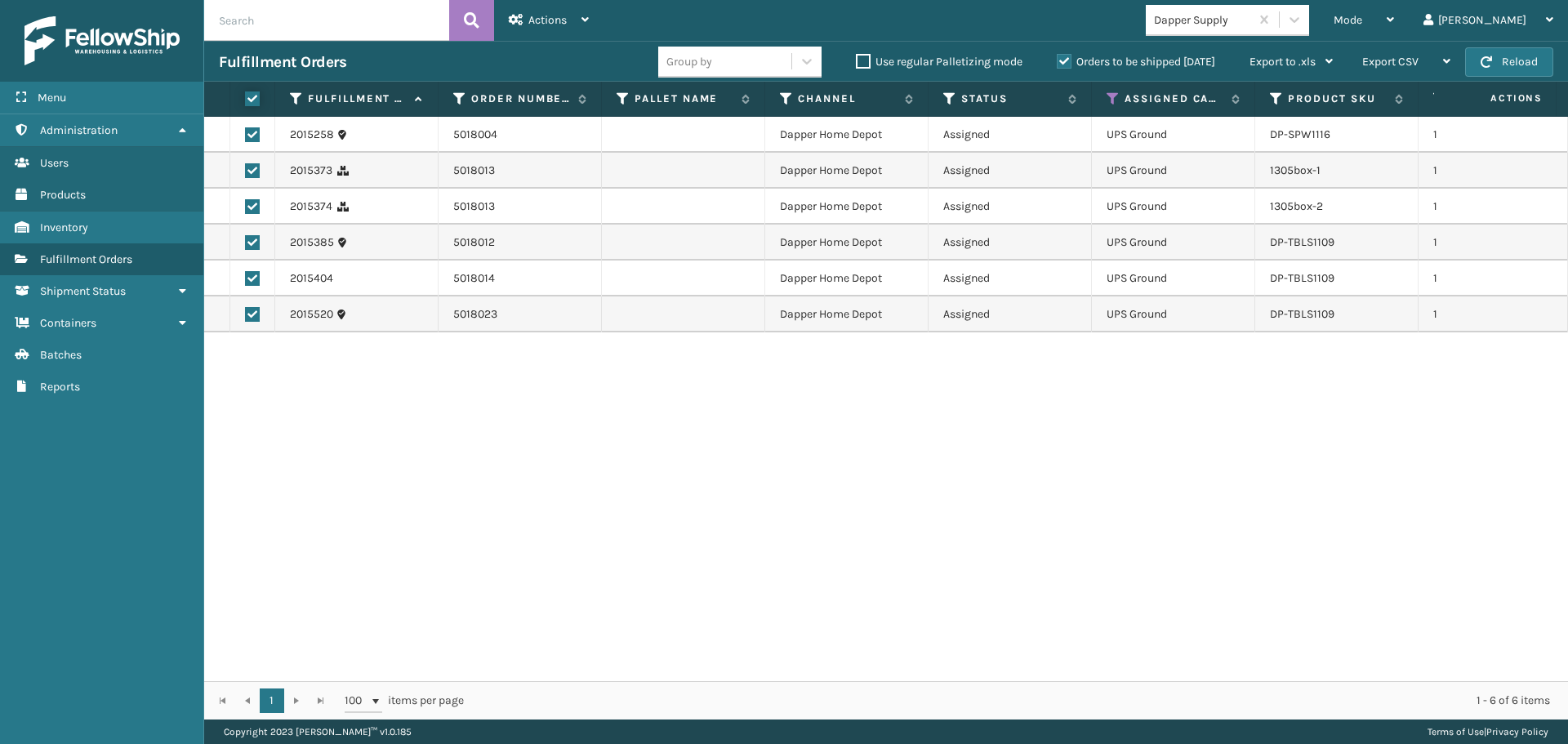
checkbox input "true"
click at [529, 20] on span "Actions" at bounding box center [548, 19] width 38 height 14
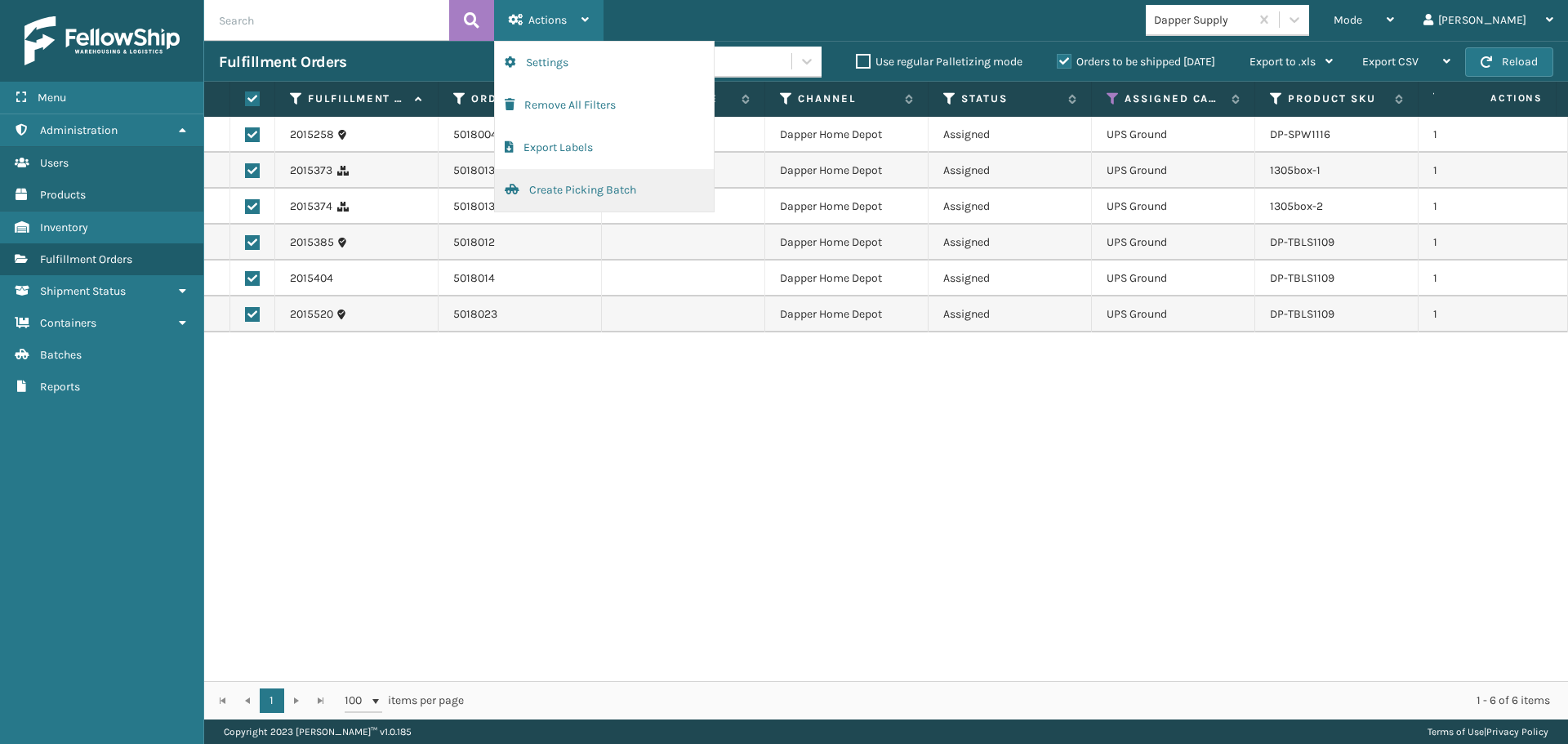
click at [588, 190] on button "Create Picking Batch" at bounding box center [604, 190] width 219 height 42
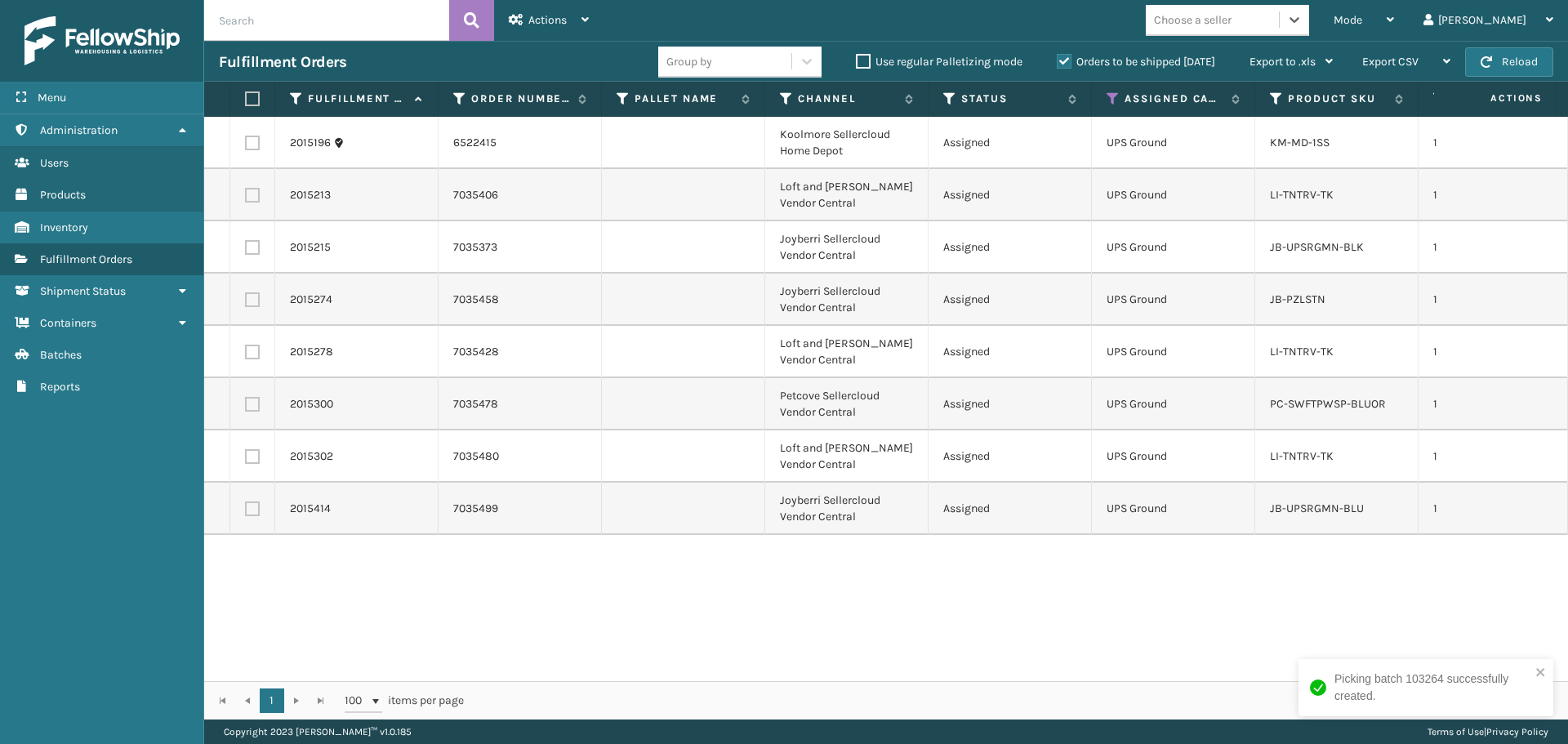
click at [1278, 33] on div "Choose a seller" at bounding box center [1212, 19] width 133 height 27
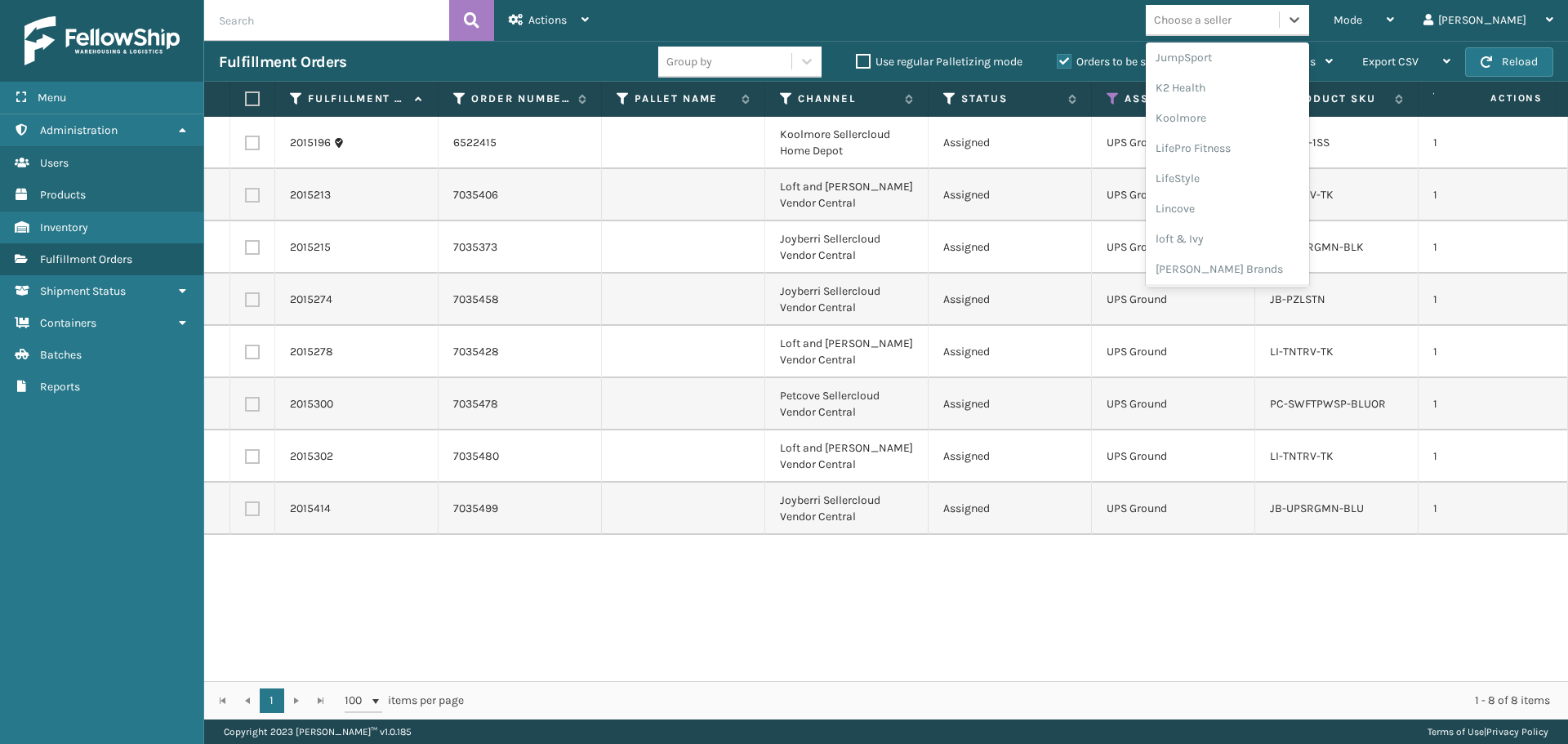
scroll to position [435, 0]
click at [1234, 107] on div "Joyberri" at bounding box center [1227, 108] width 163 height 30
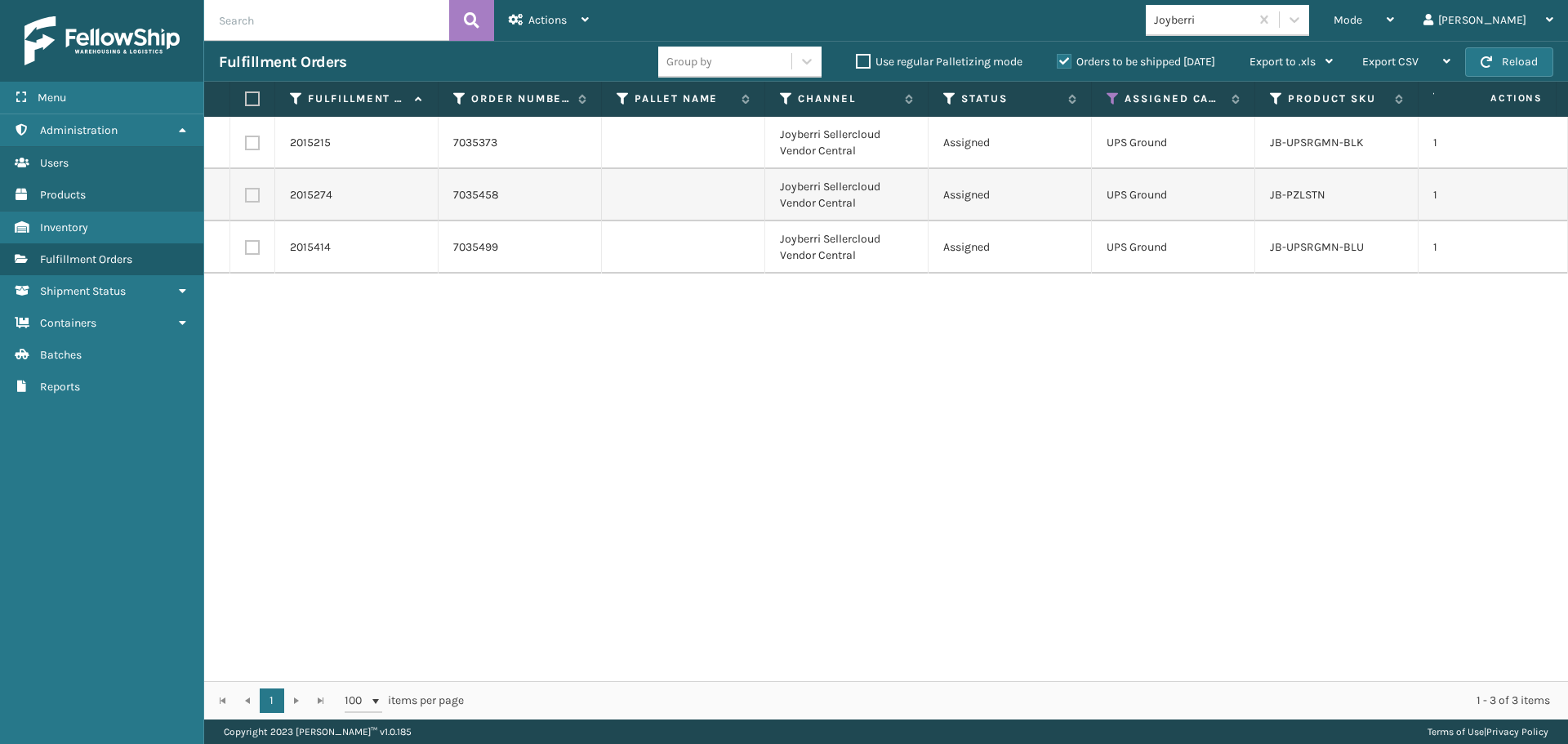
click at [255, 99] on label at bounding box center [249, 99] width 10 height 15
click at [246, 99] on input "checkbox" at bounding box center [245, 99] width 1 height 11
checkbox input "true"
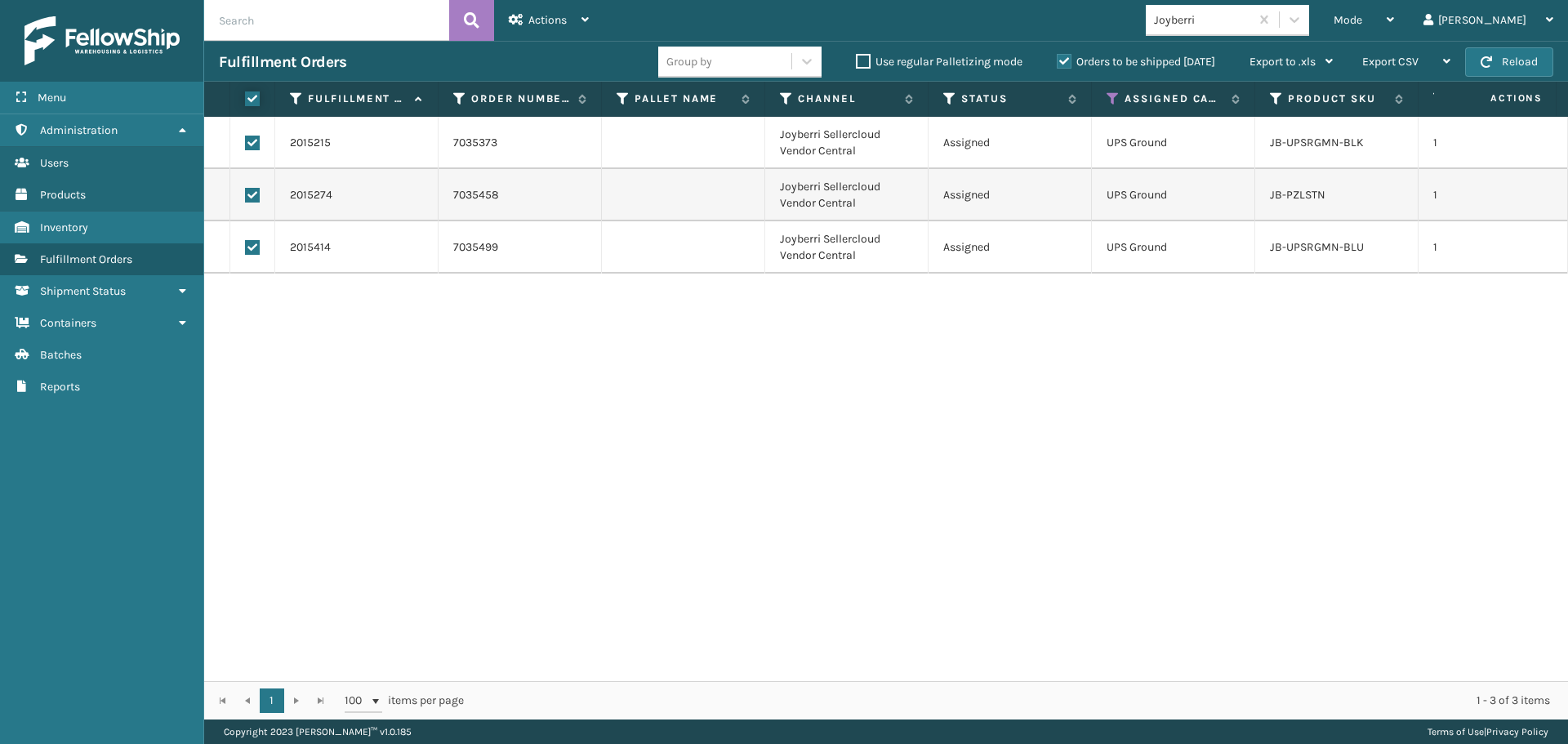
checkbox input "true"
click at [531, 21] on span "Actions" at bounding box center [548, 19] width 38 height 14
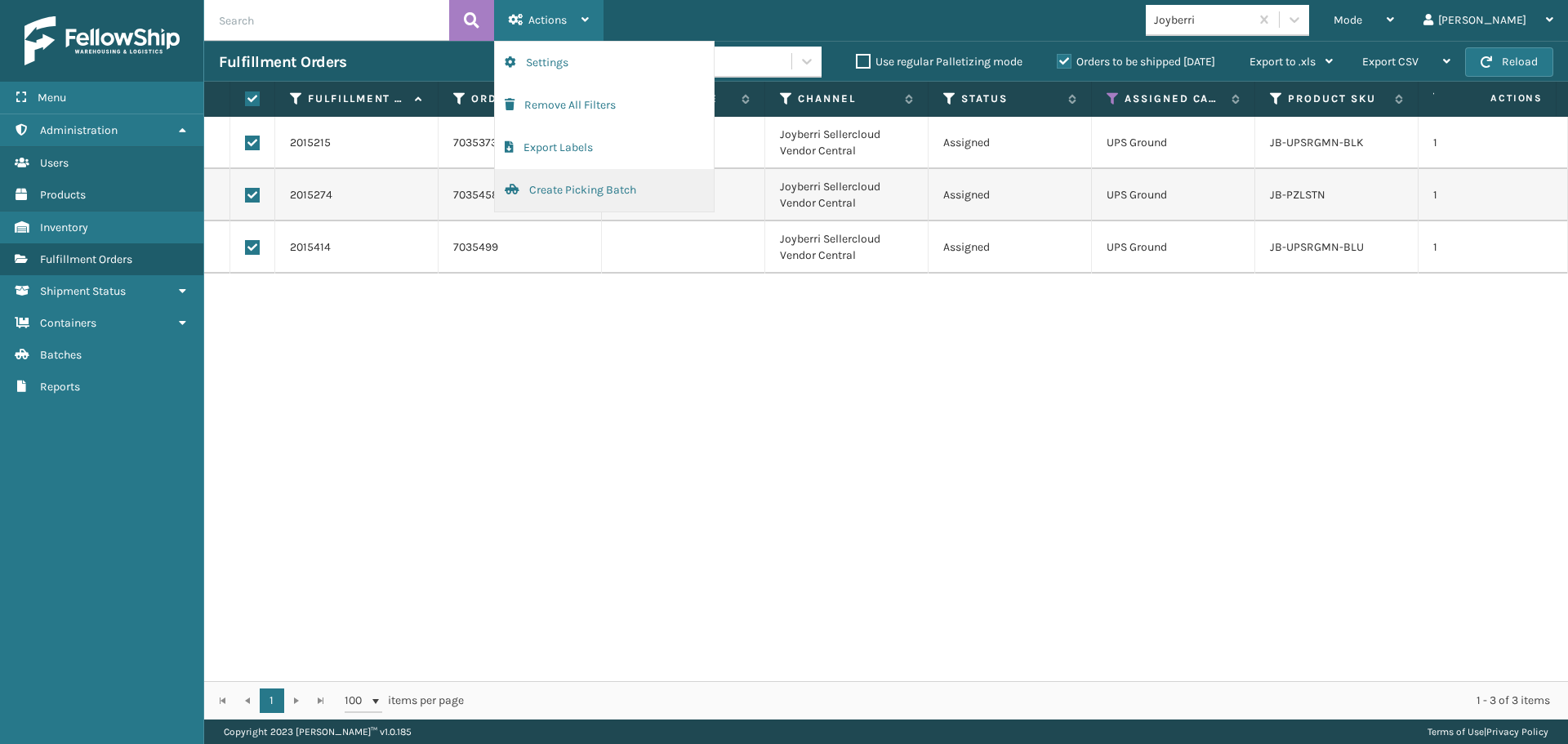
click at [574, 187] on button "Create Picking Batch" at bounding box center [604, 190] width 219 height 42
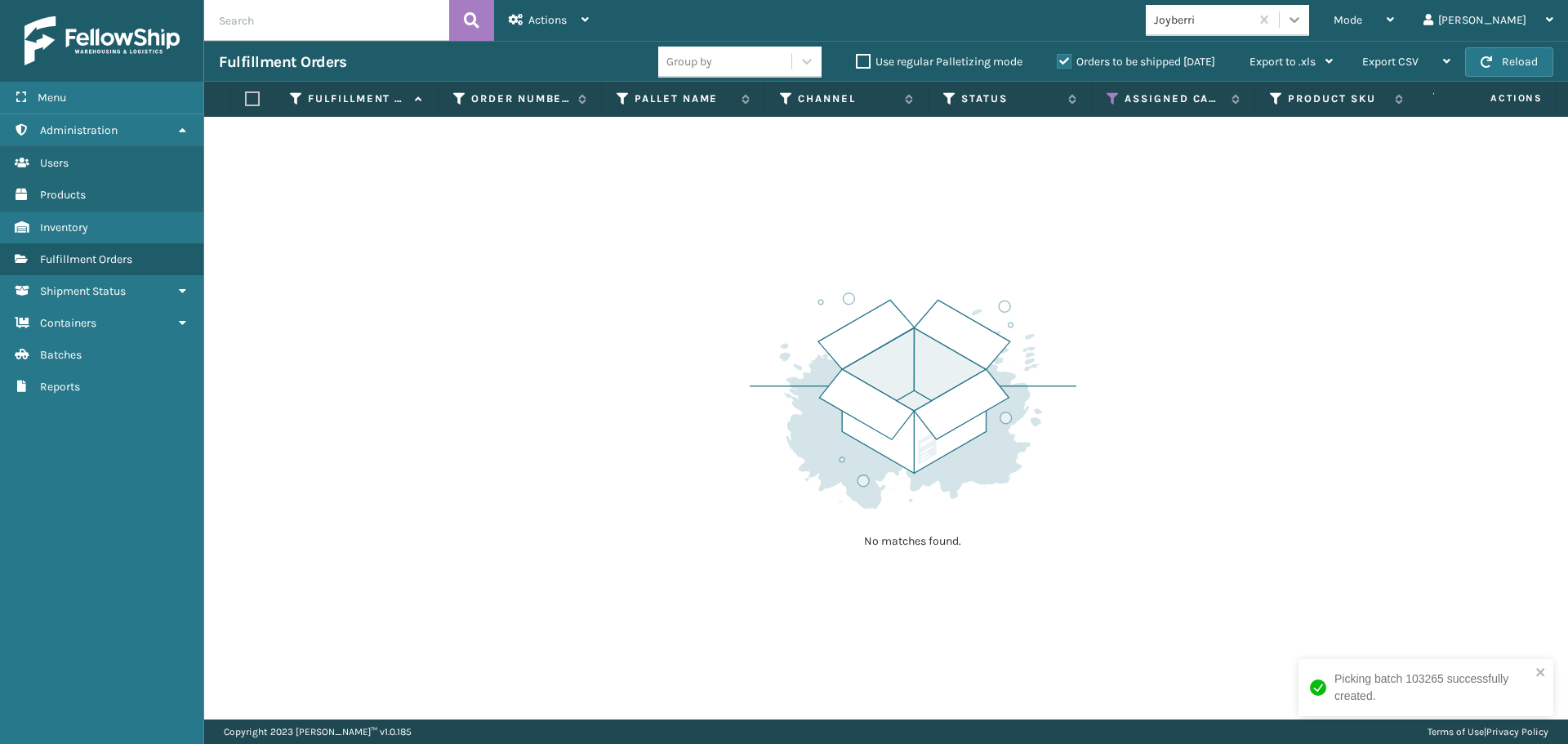
click at [1302, 27] on icon at bounding box center [1294, 19] width 16 height 16
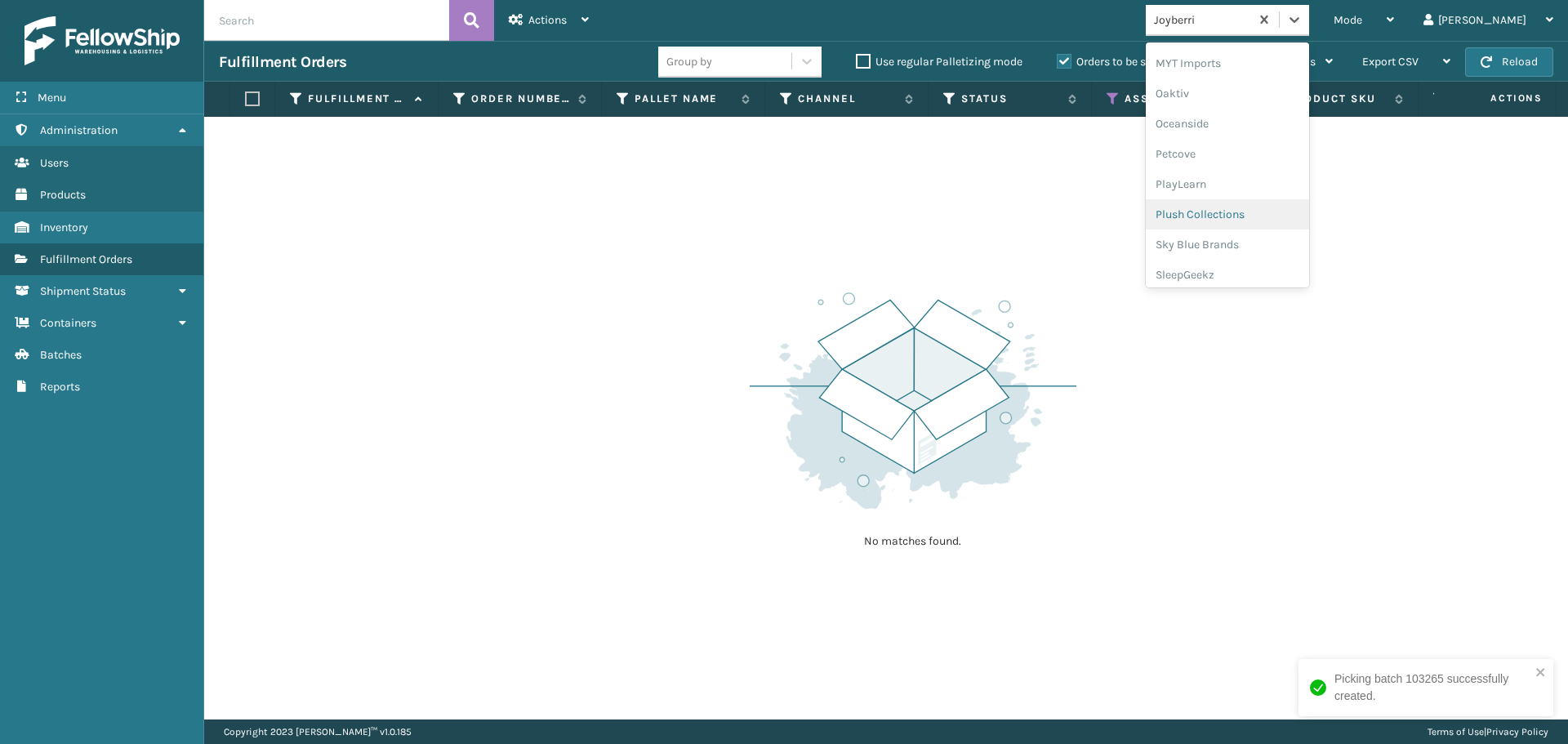
scroll to position [761, 0]
click at [1245, 141] on div "Petcove" at bounding box center [1227, 145] width 163 height 30
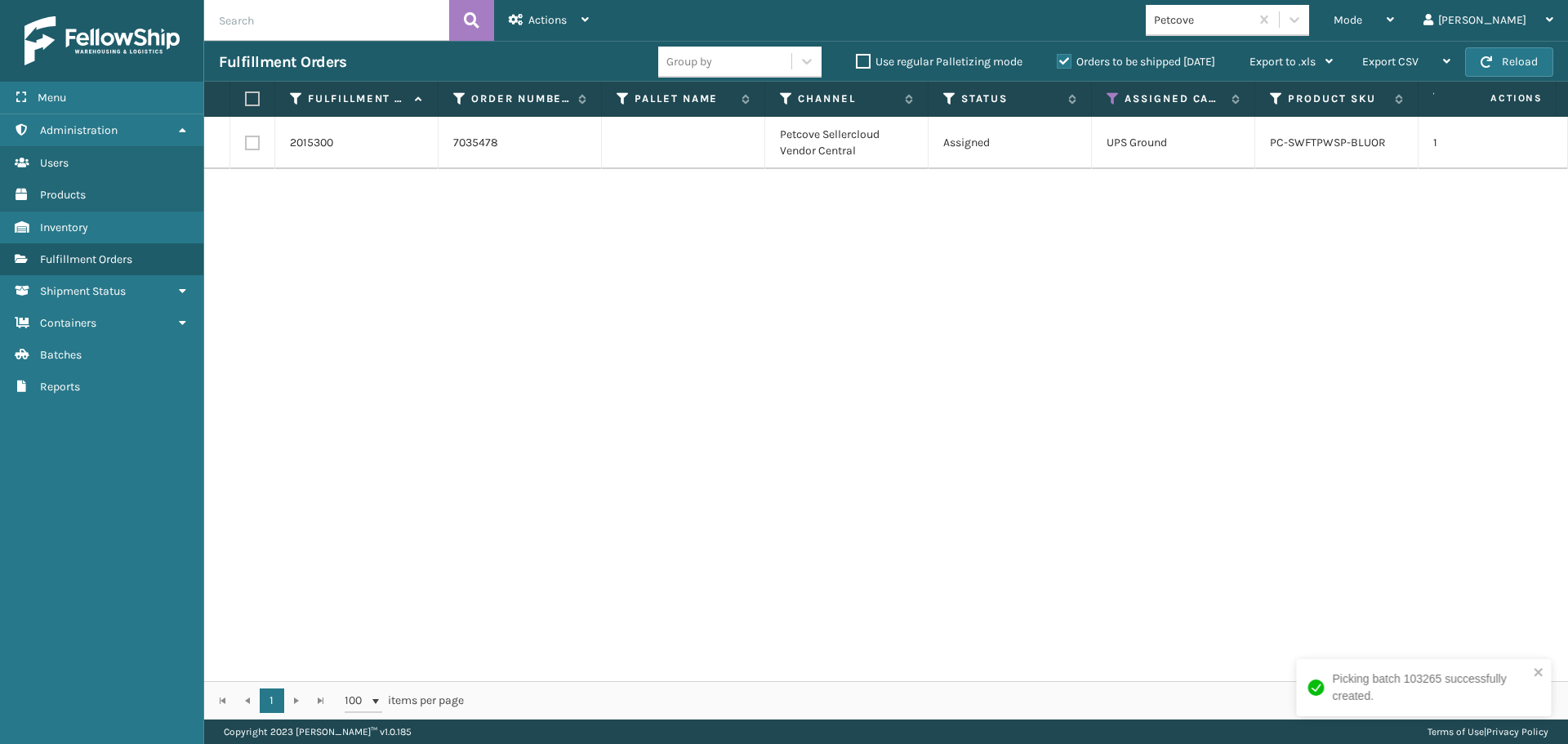
click at [248, 99] on th at bounding box center [252, 99] width 45 height 35
click at [255, 96] on label at bounding box center [249, 99] width 10 height 15
click at [246, 96] on input "checkbox" at bounding box center [245, 99] width 1 height 11
checkbox input "true"
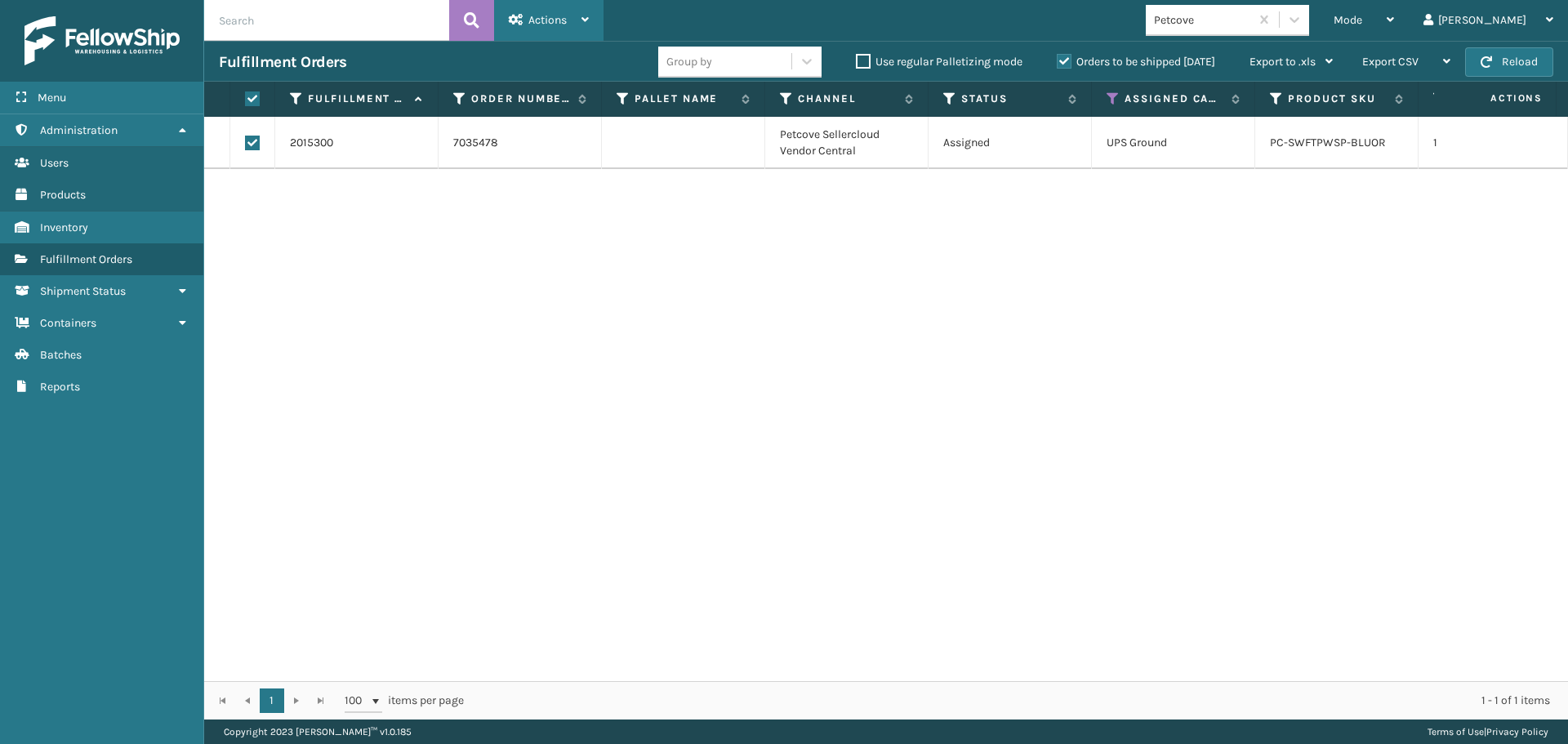
click at [518, 27] on div "Actions" at bounding box center [548, 20] width 80 height 41
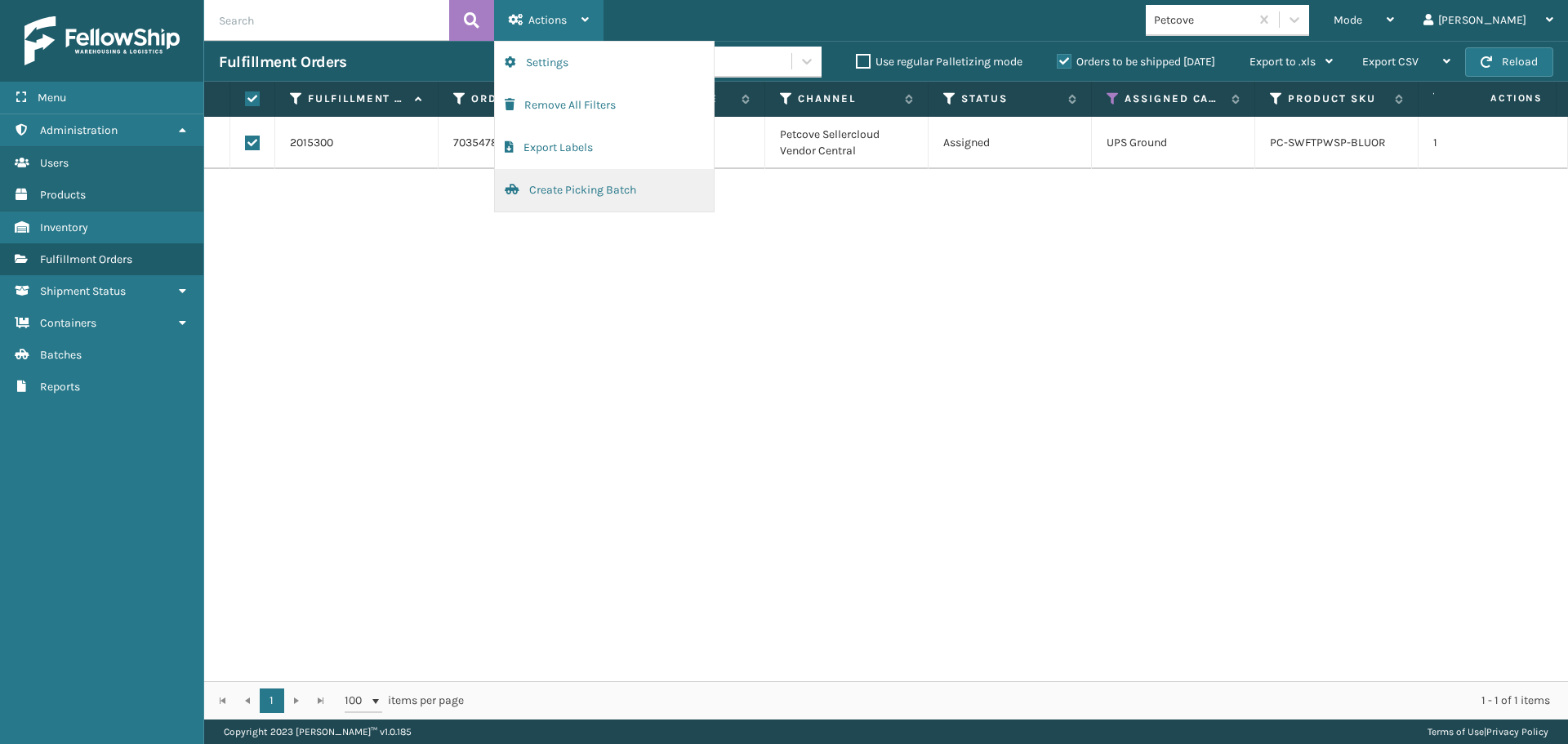
click at [580, 194] on button "Create Picking Batch" at bounding box center [604, 190] width 219 height 42
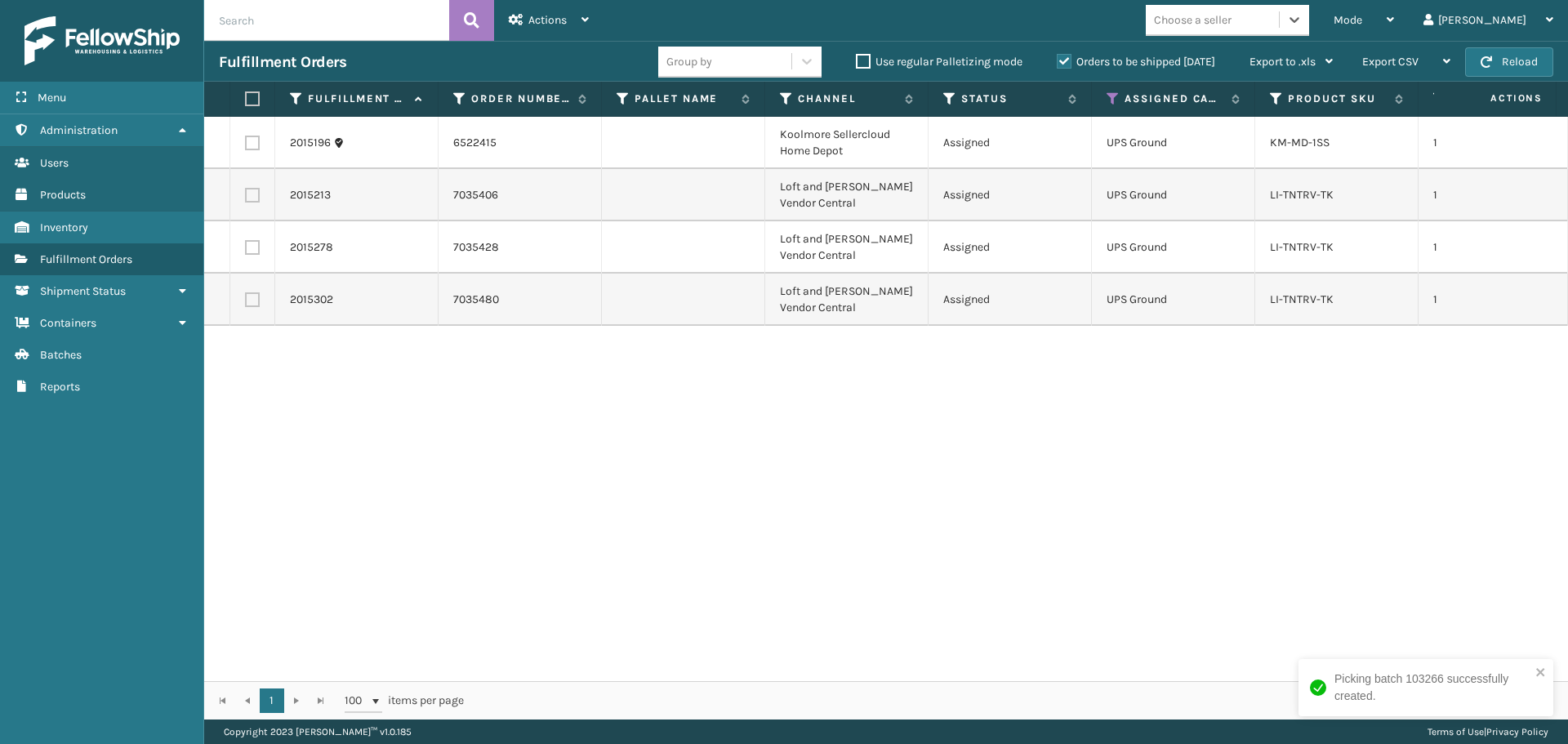
click at [253, 95] on label at bounding box center [249, 99] width 10 height 15
click at [246, 95] on input "checkbox" at bounding box center [245, 99] width 1 height 11
checkbox input "true"
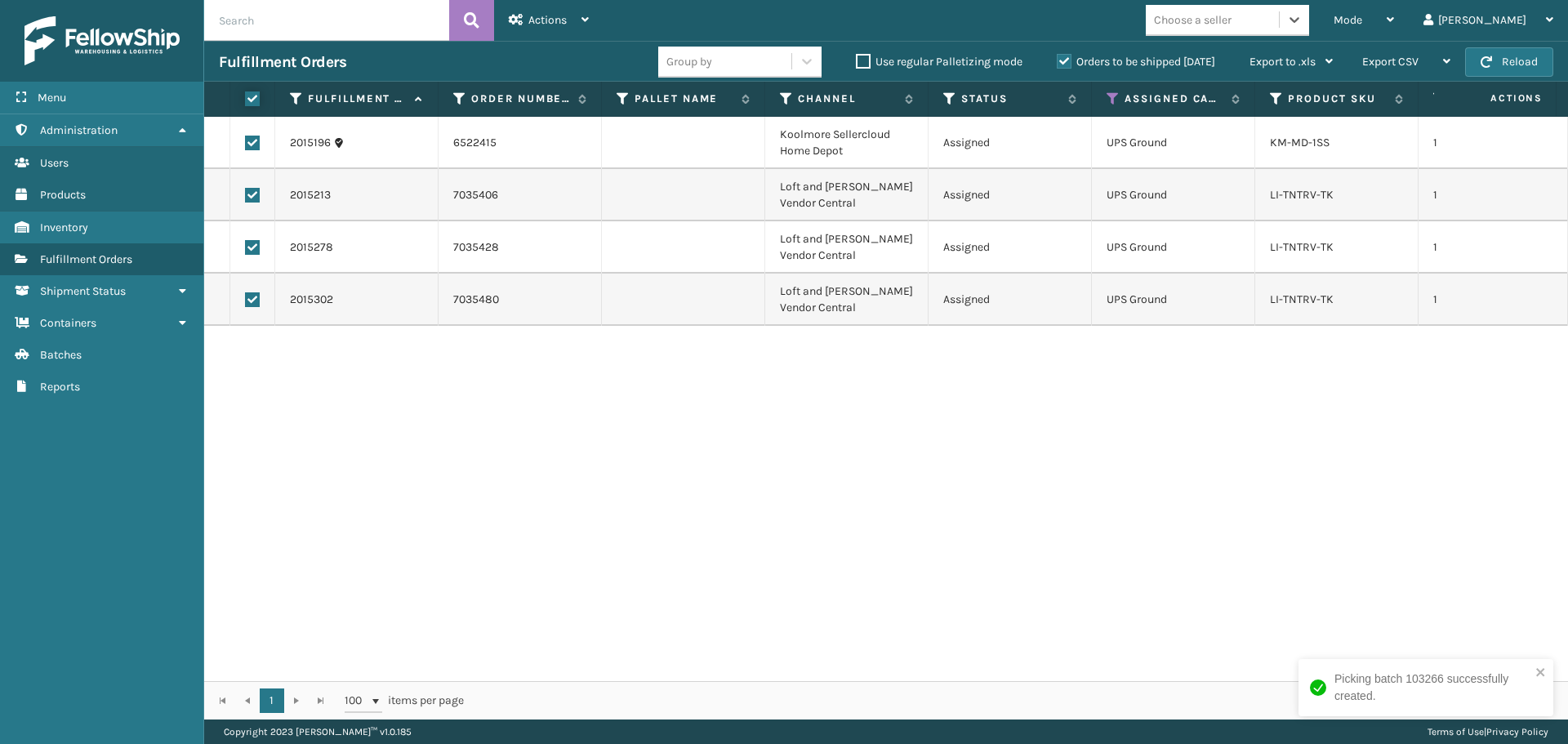
checkbox input "true"
click at [252, 141] on label at bounding box center [252, 143] width 15 height 15
click at [246, 141] on input "checkbox" at bounding box center [245, 141] width 1 height 11
checkbox input "false"
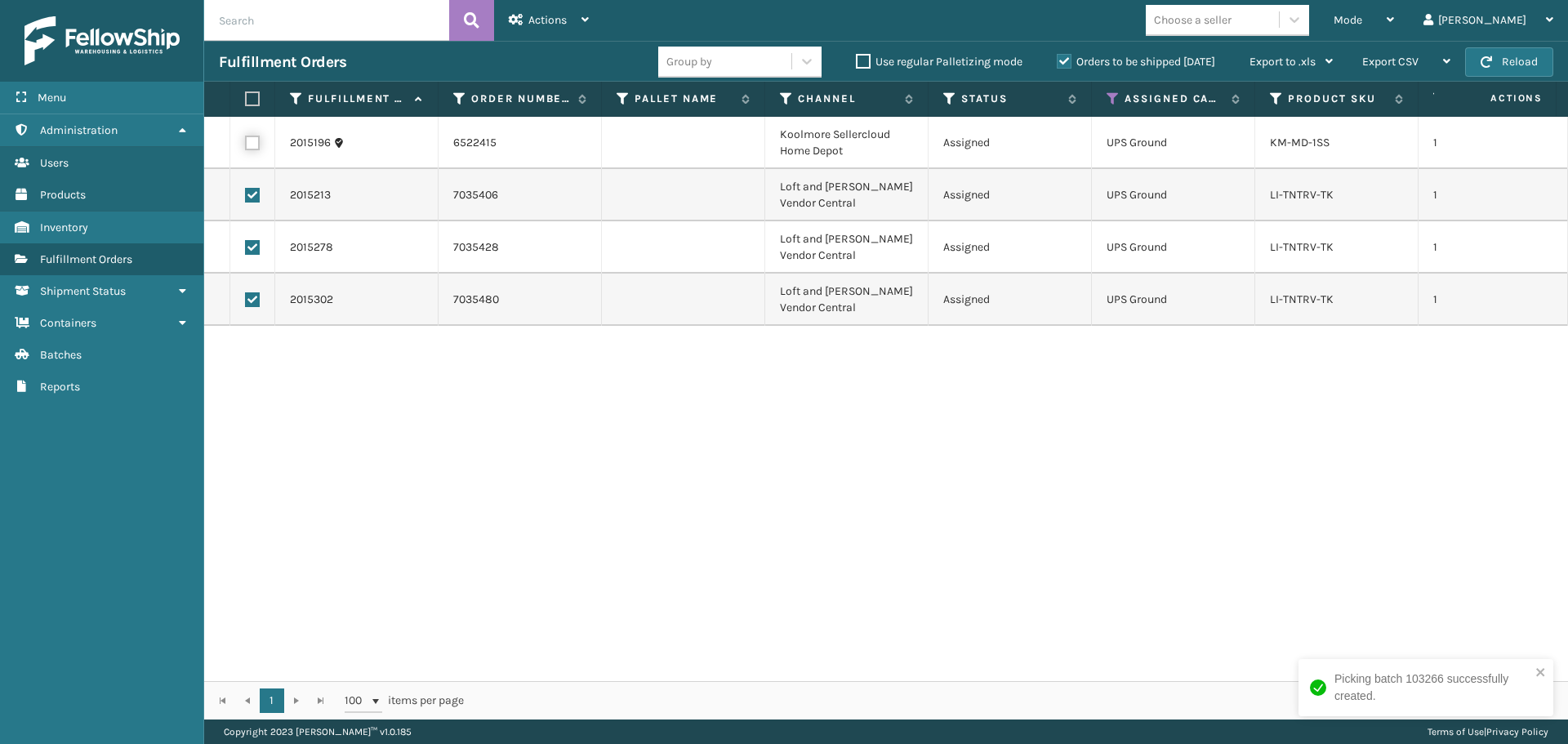
checkbox input "false"
click at [565, 11] on div "Actions" at bounding box center [548, 20] width 80 height 41
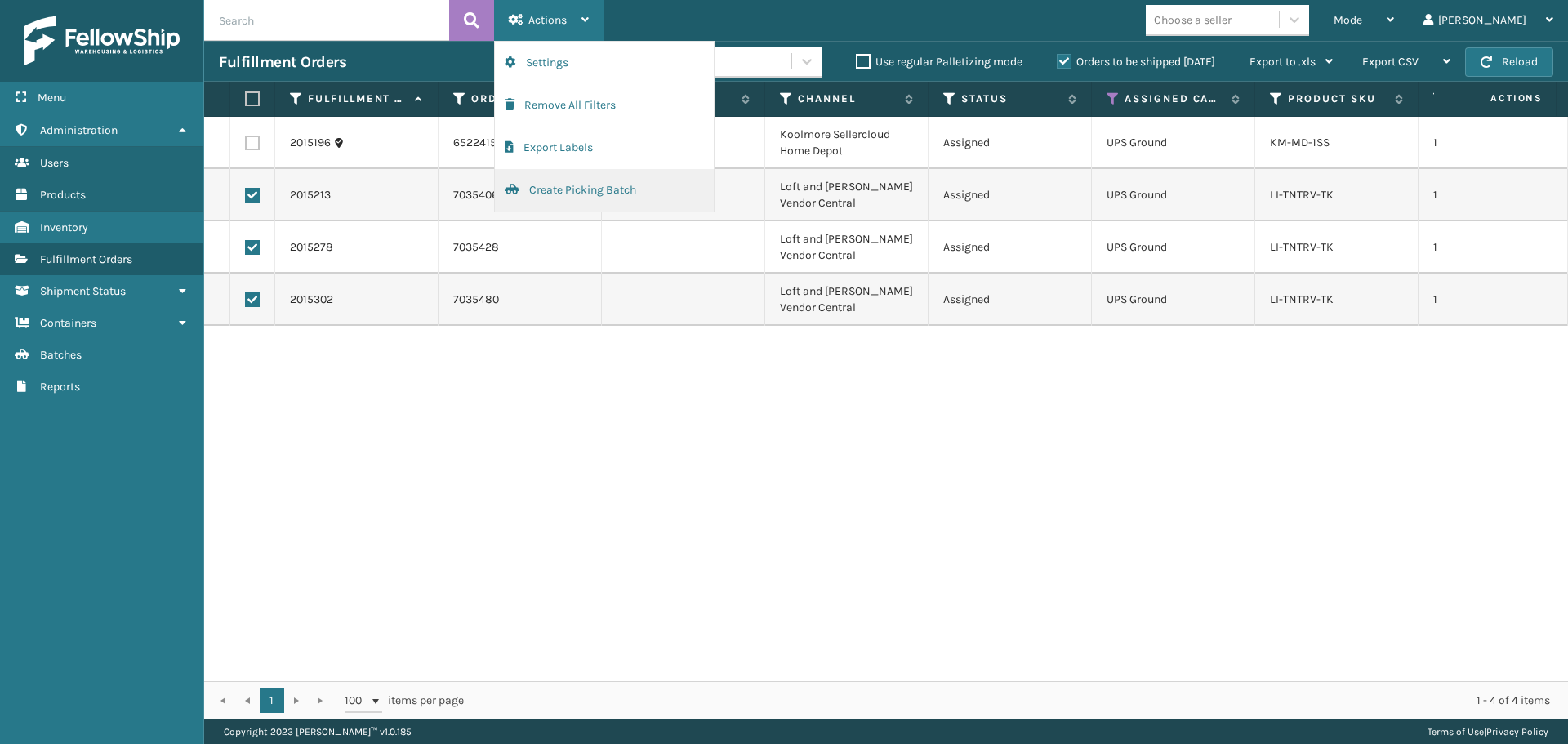
click at [546, 191] on button "Create Picking Batch" at bounding box center [604, 190] width 219 height 42
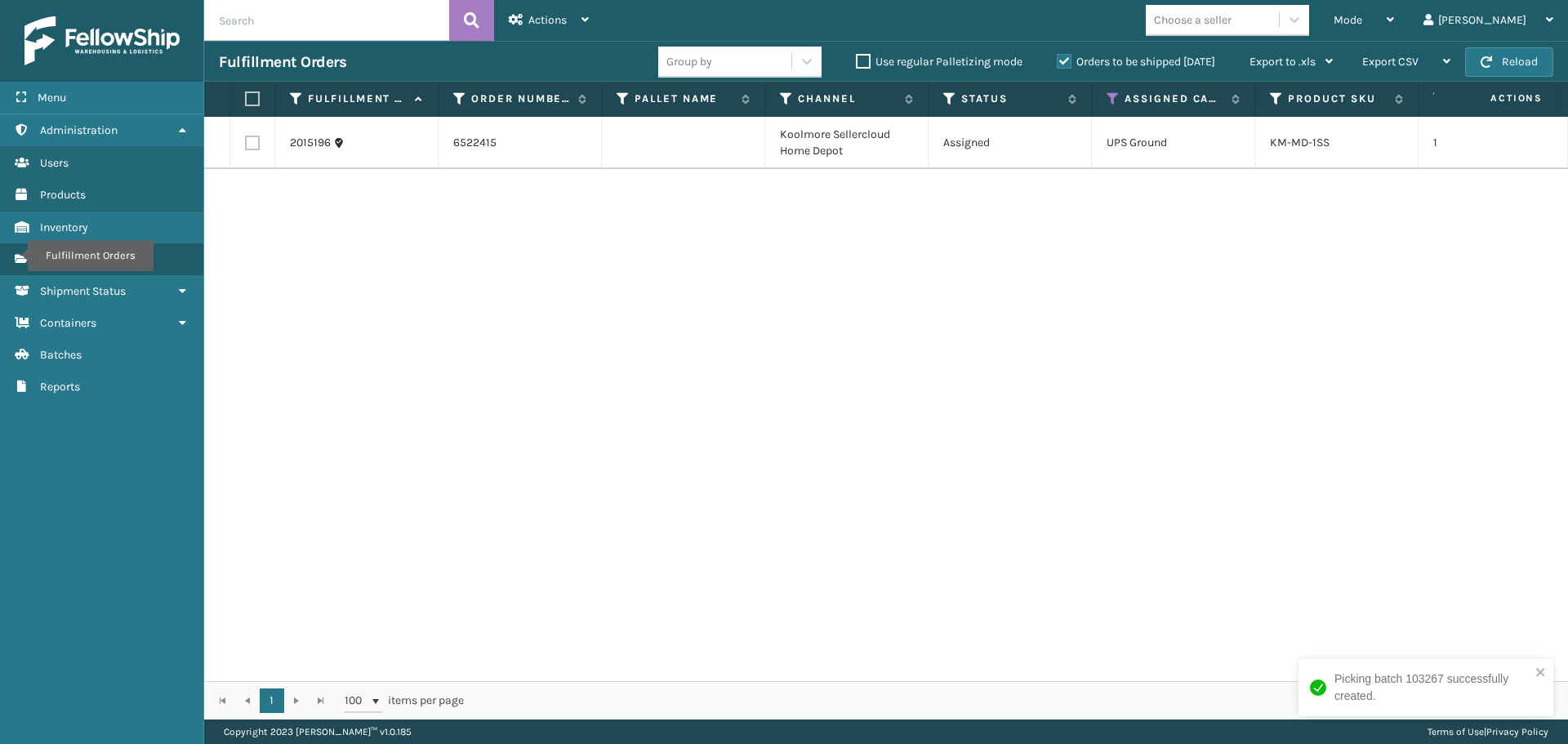
click at [1370, 268] on div "2015196 6522415 [GEOGRAPHIC_DATA] Sellercloud Home Depot Assigned UPS Ground KM…" at bounding box center [886, 399] width 1364 height 564
drag, startPoint x: 1413, startPoint y: 27, endPoint x: 1331, endPoint y: 85, distance: 100.4
click at [1394, 27] on div "Mode" at bounding box center [1364, 20] width 60 height 41
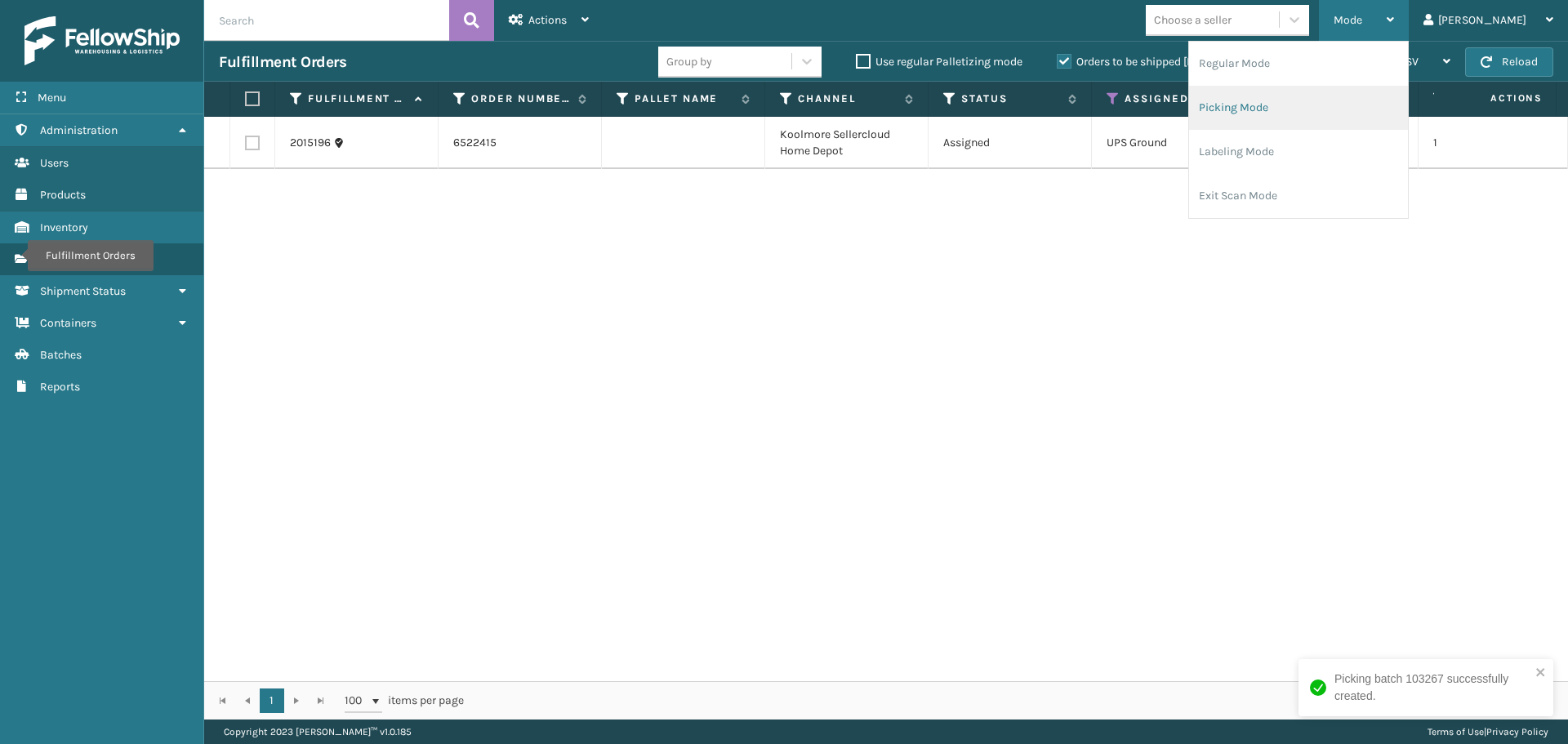
click at [1290, 100] on li "Picking Mode" at bounding box center [1298, 108] width 219 height 44
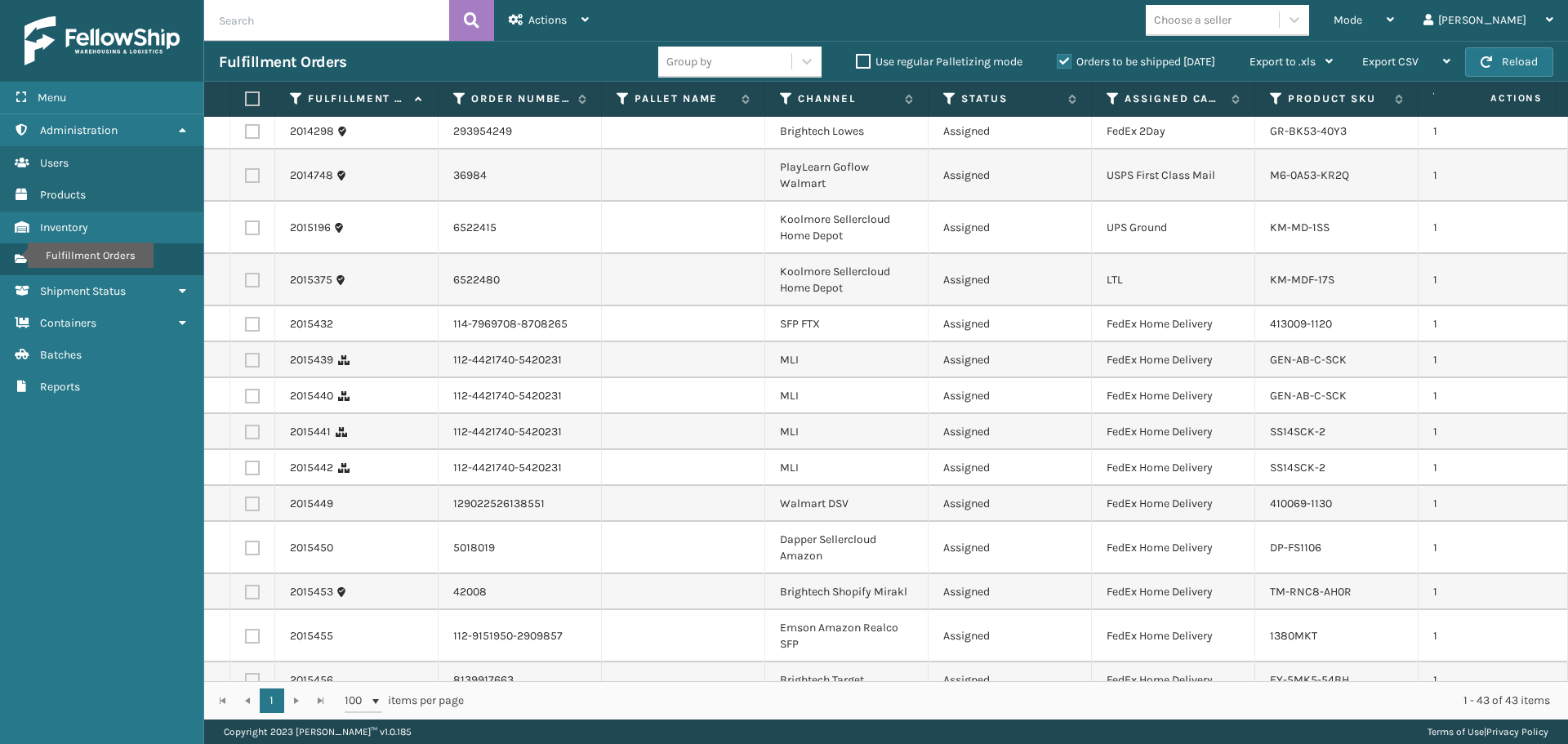
scroll to position [0, 0]
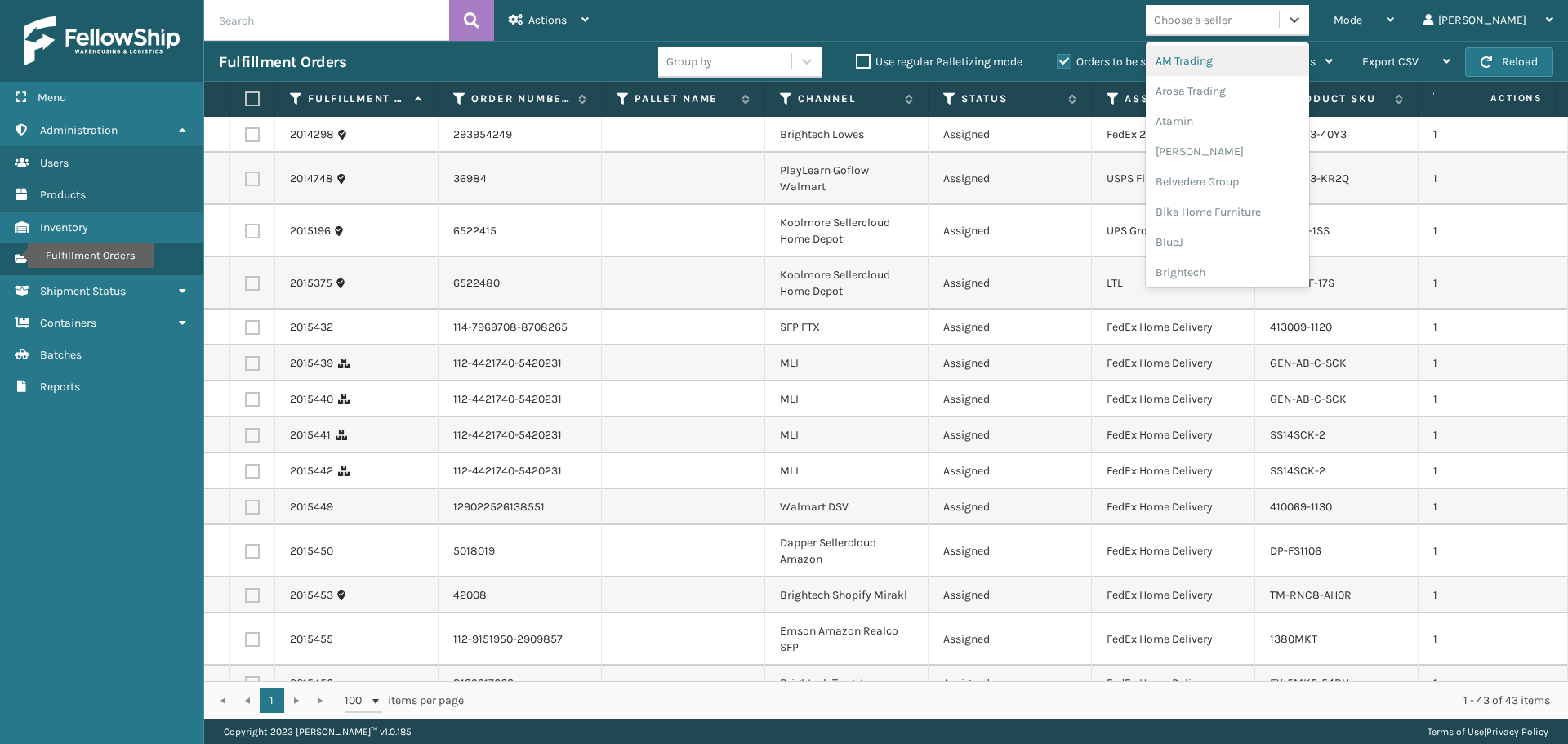
click at [1278, 24] on div "Choose a seller" at bounding box center [1212, 19] width 133 height 27
click at [1260, 244] on div "SleepGeekz" at bounding box center [1227, 238] width 163 height 30
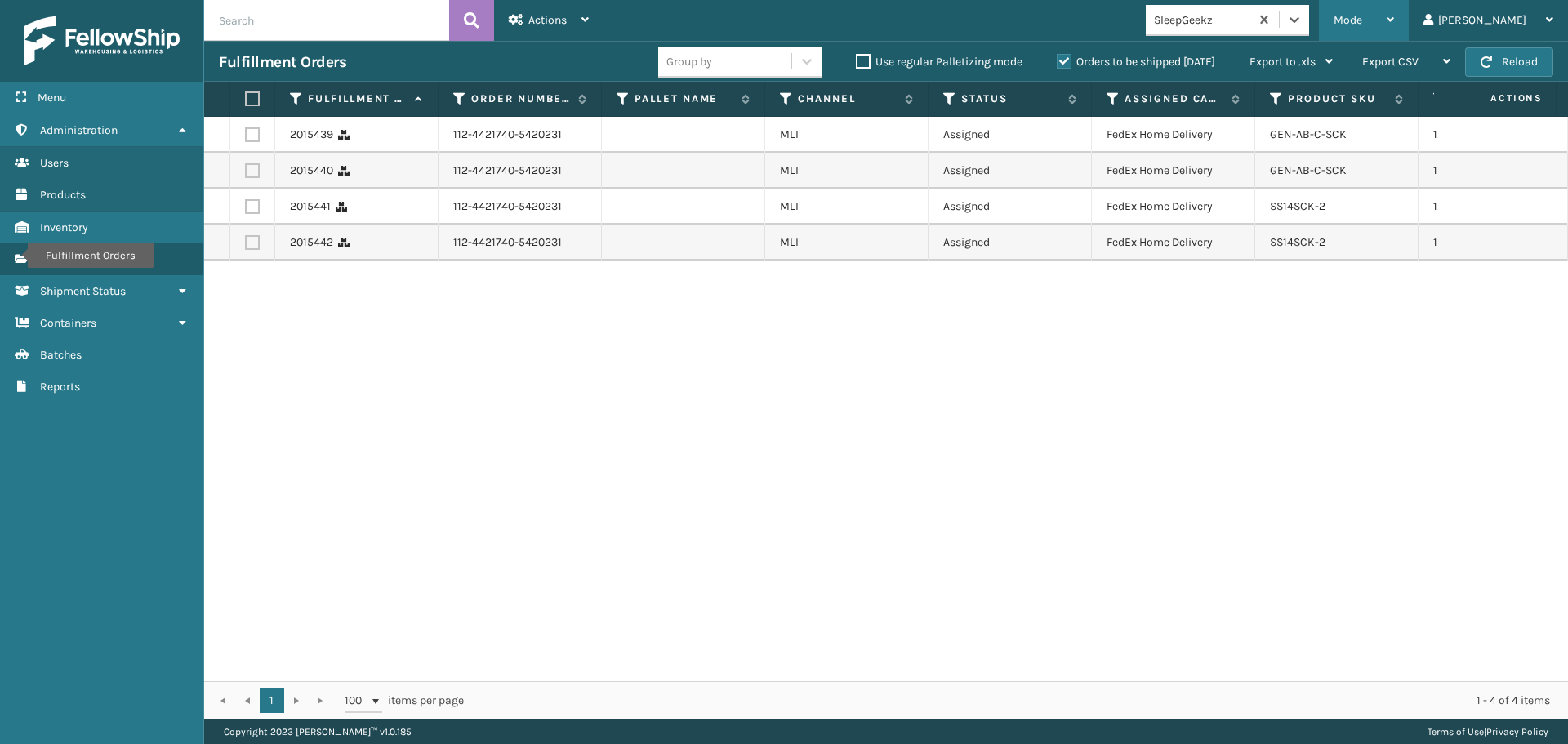
click at [1394, 8] on div "Mode" at bounding box center [1364, 20] width 60 height 41
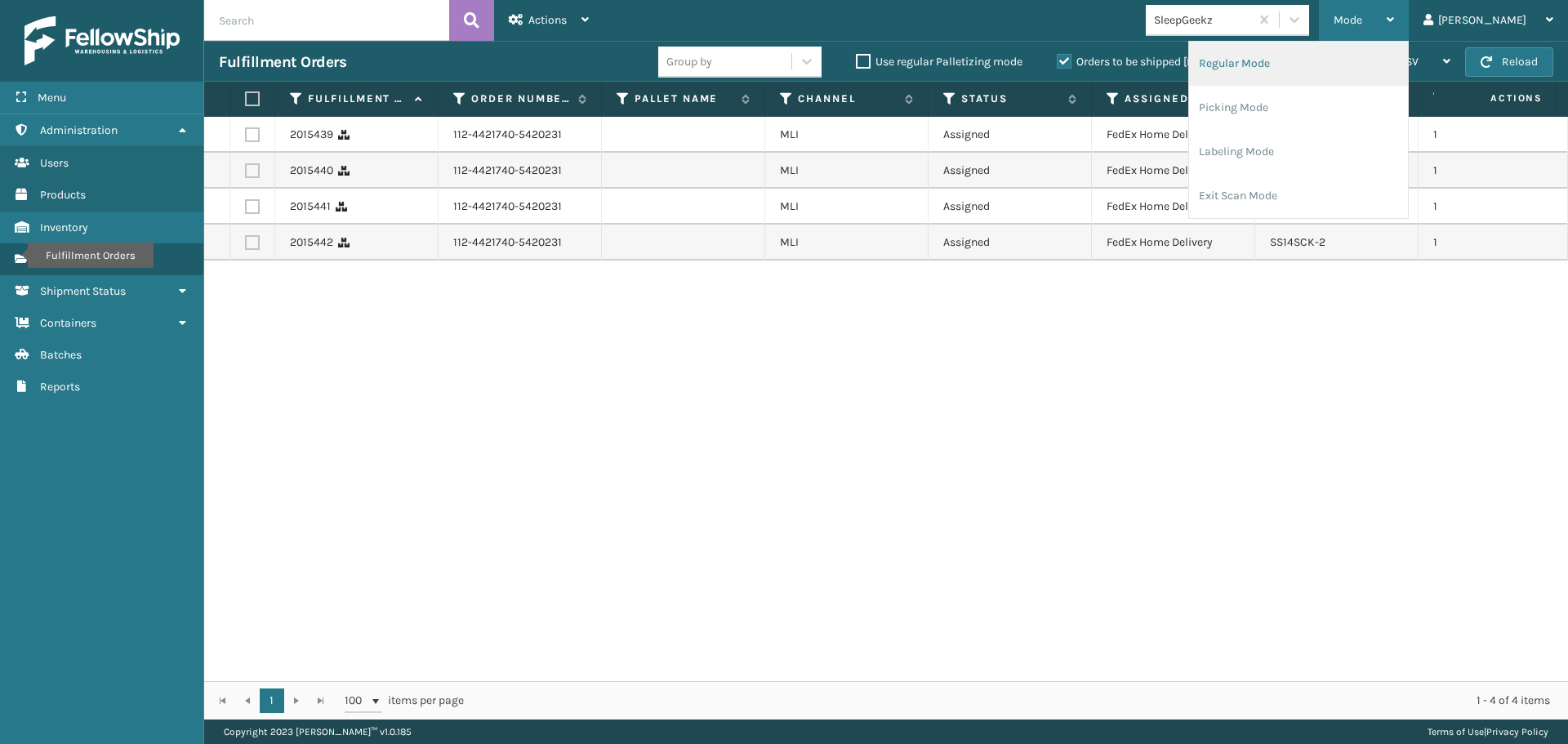
click at [1329, 73] on li "Regular Mode" at bounding box center [1298, 63] width 219 height 44
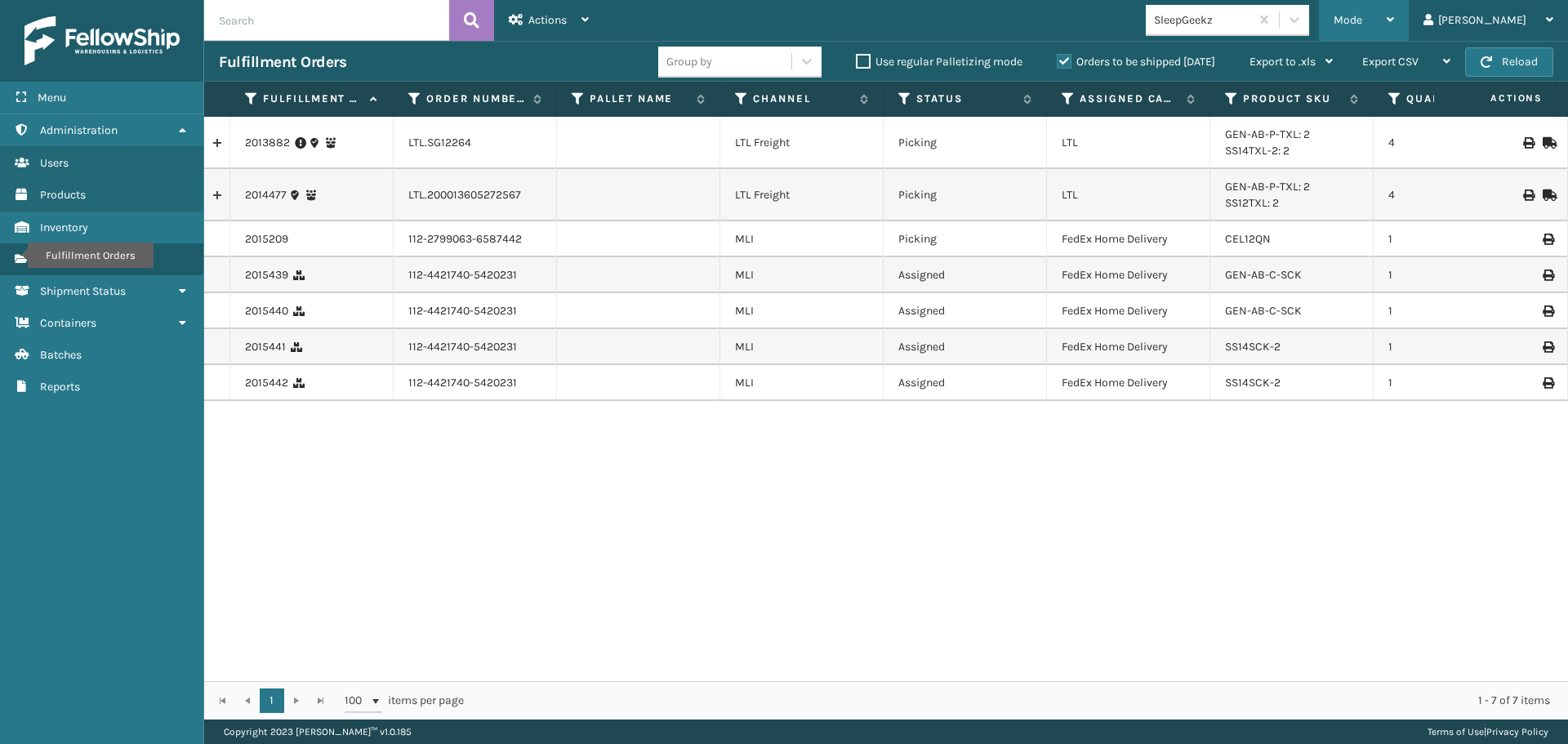
click at [1394, 6] on div "Mode" at bounding box center [1364, 20] width 60 height 41
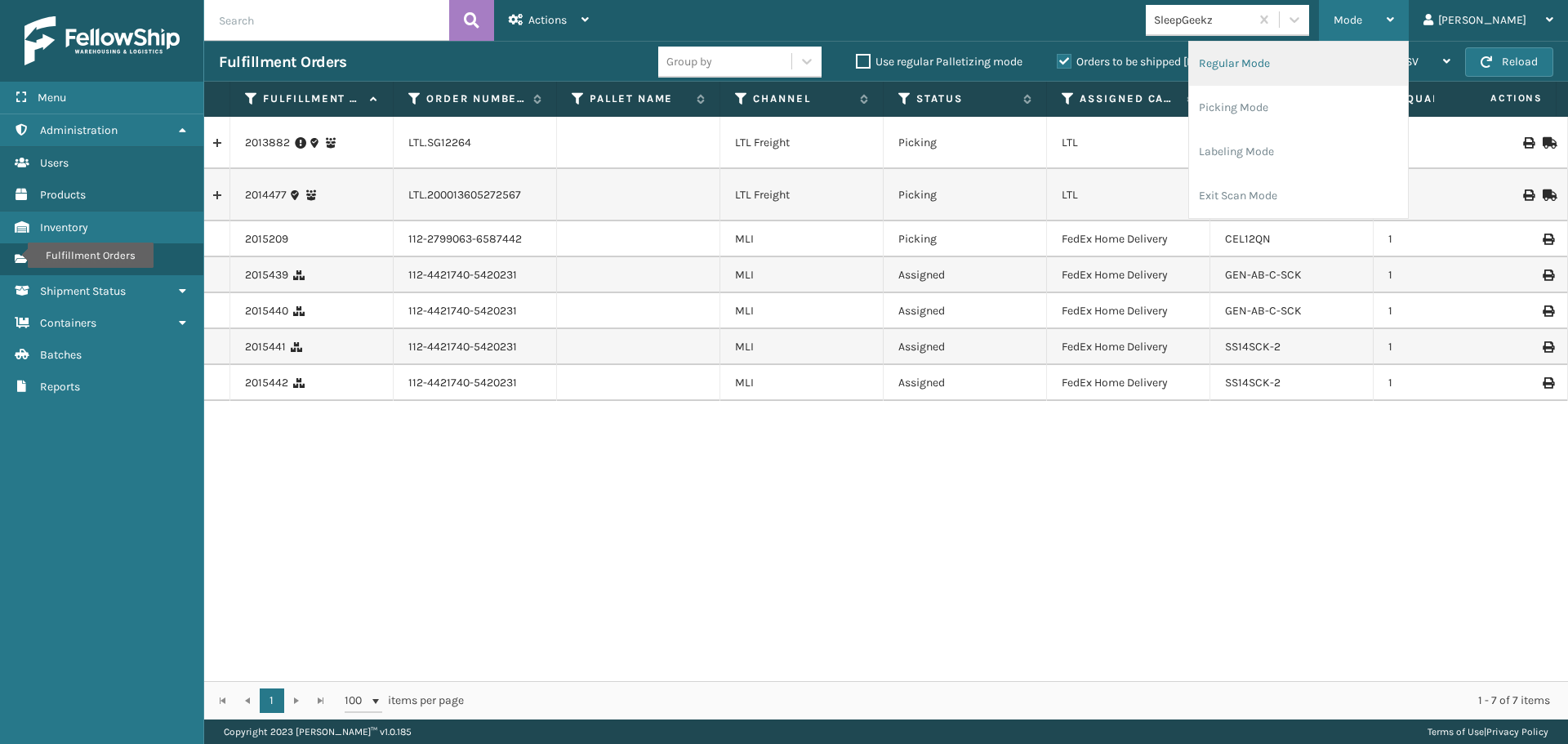
click at [1346, 54] on li "Regular Mode" at bounding box center [1298, 63] width 219 height 44
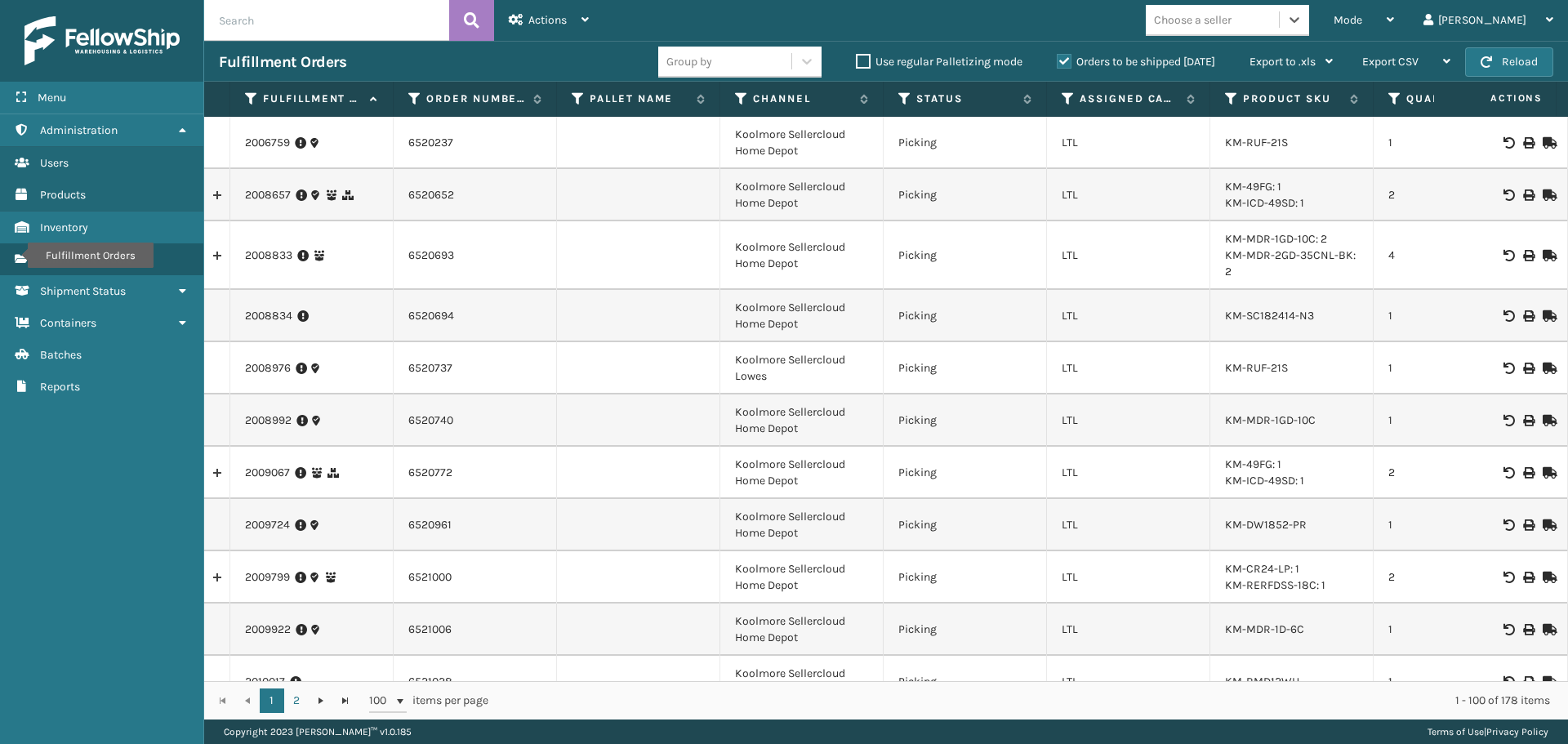
click at [312, 34] on input "text" at bounding box center [326, 20] width 245 height 41
click at [1061, 60] on label "Orders to be shipped [DATE]" at bounding box center [1135, 61] width 159 height 14
click at [1058, 60] on input "Orders to be shipped [DATE]" at bounding box center [1057, 58] width 1 height 11
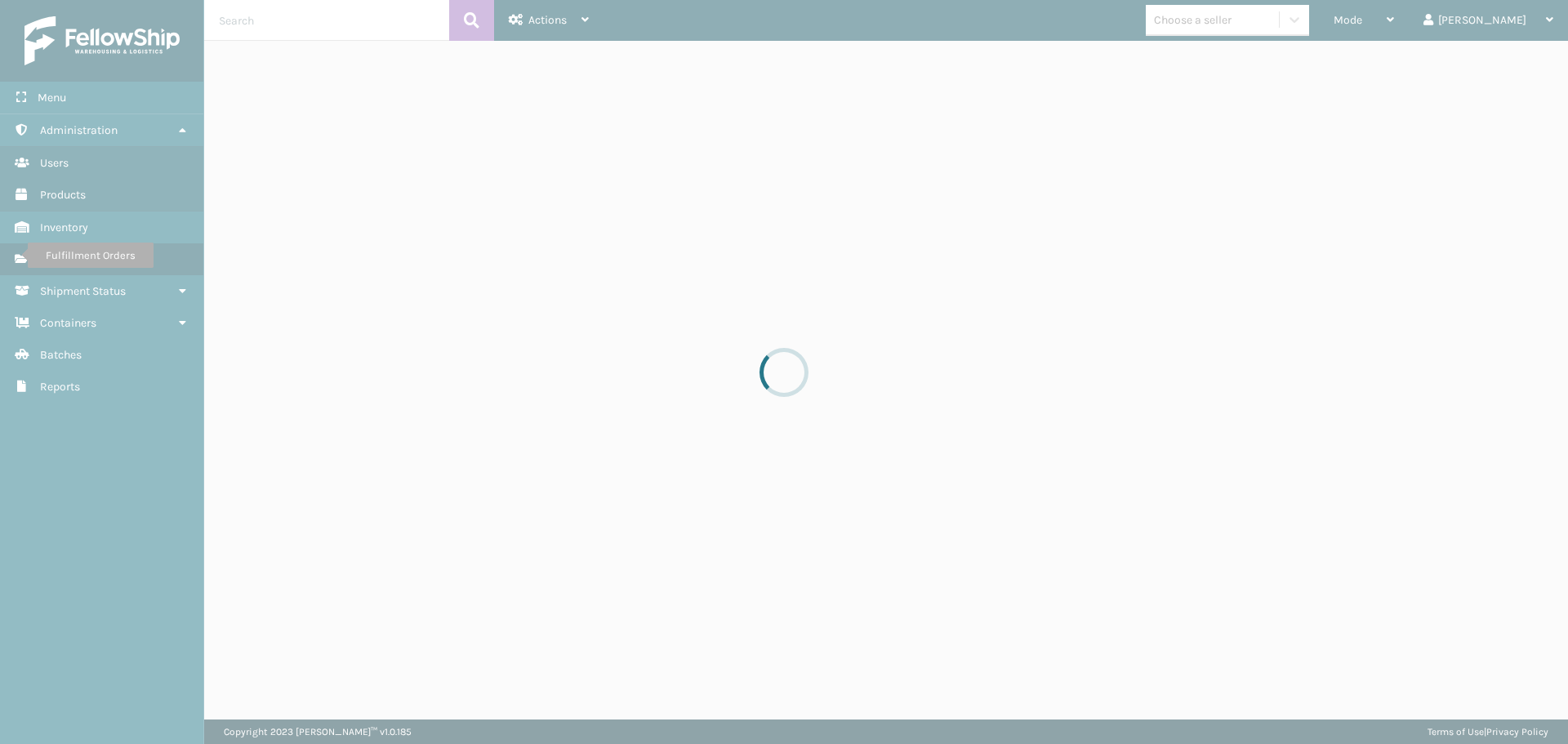
click at [299, 21] on div at bounding box center [784, 372] width 1568 height 744
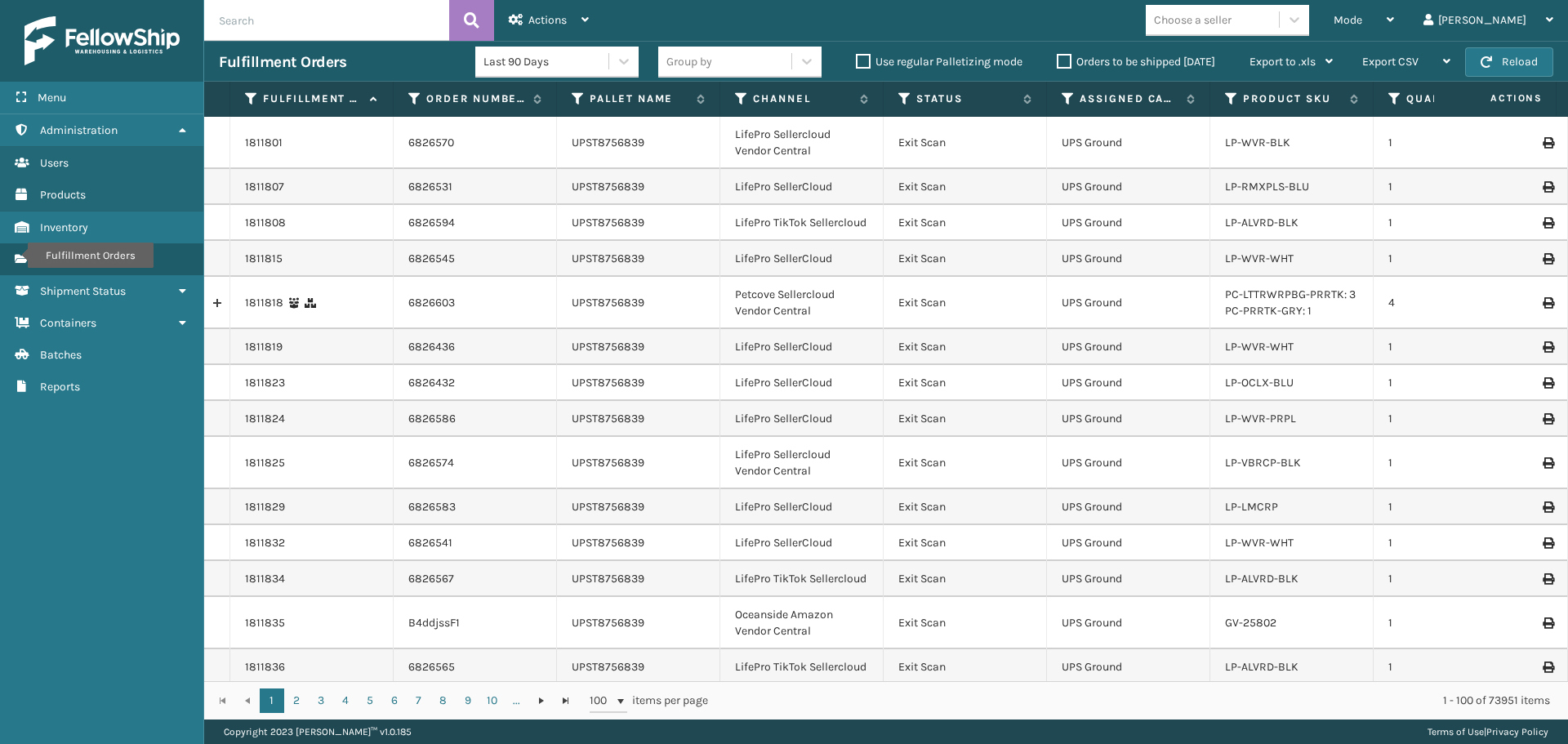
click at [297, 24] on input "text" at bounding box center [326, 20] width 245 height 41
type input "1zxh04500333046710"
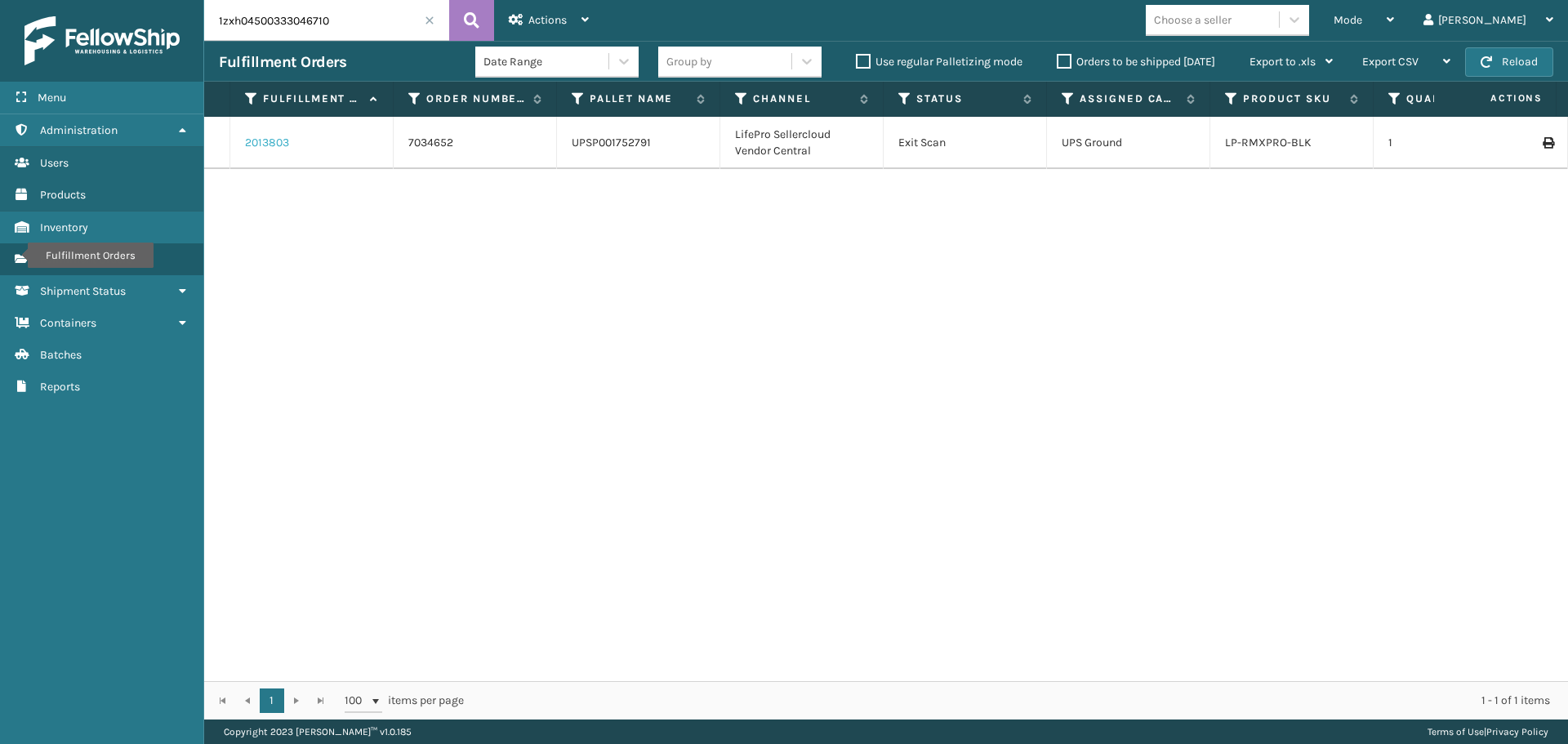
click at [278, 137] on link "2013803" at bounding box center [267, 143] width 44 height 16
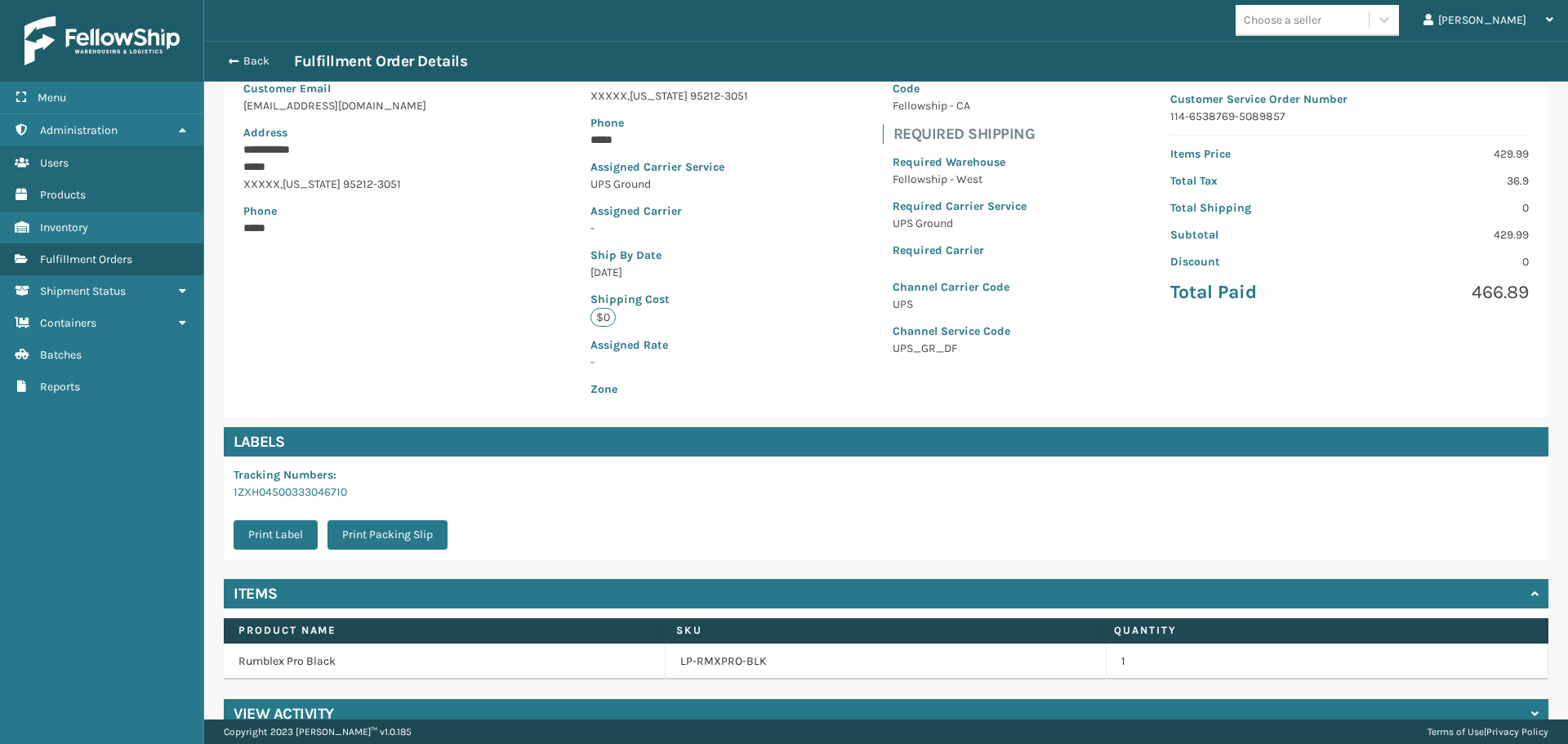
scroll to position [220, 0]
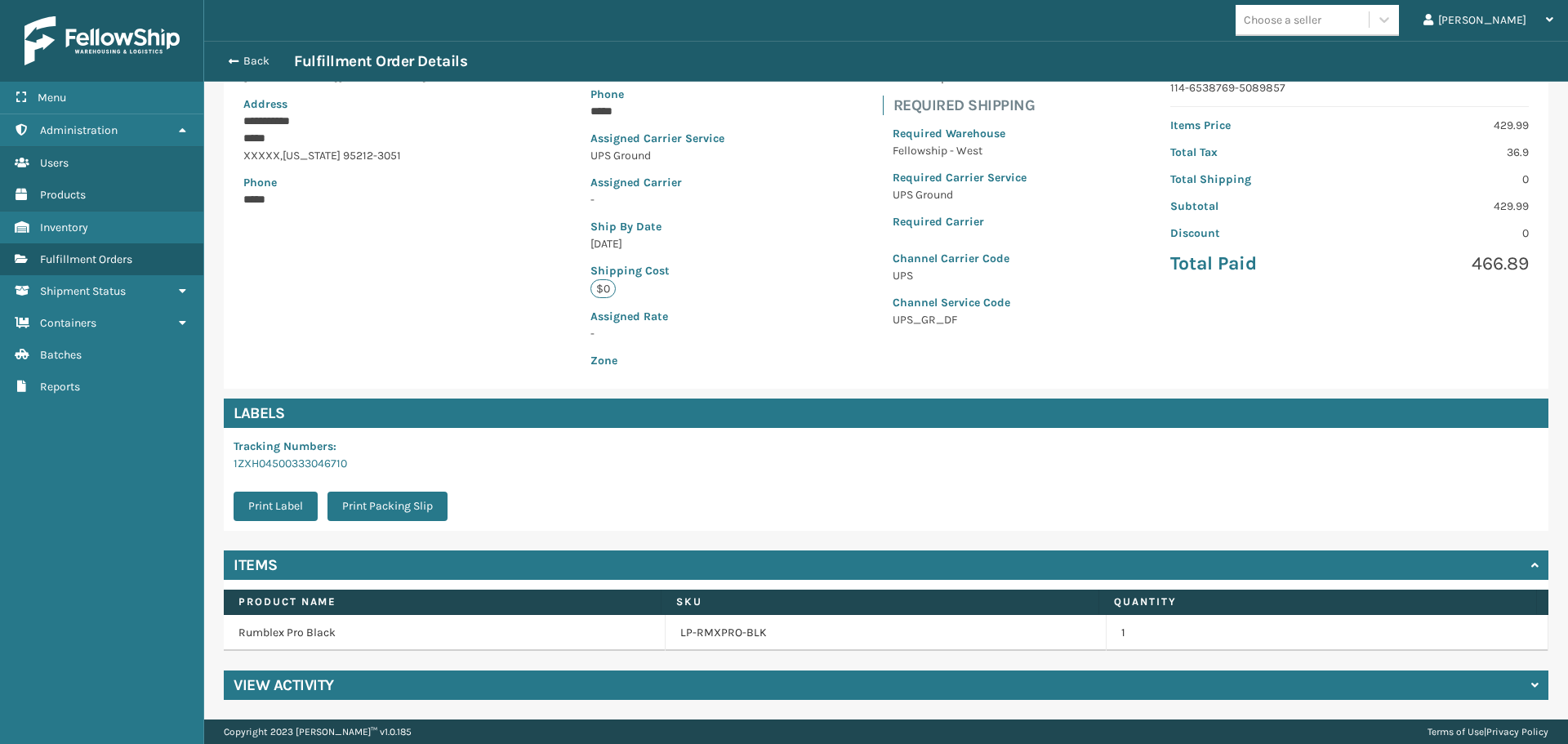
click at [624, 684] on div "View Activity" at bounding box center [885, 685] width 1324 height 29
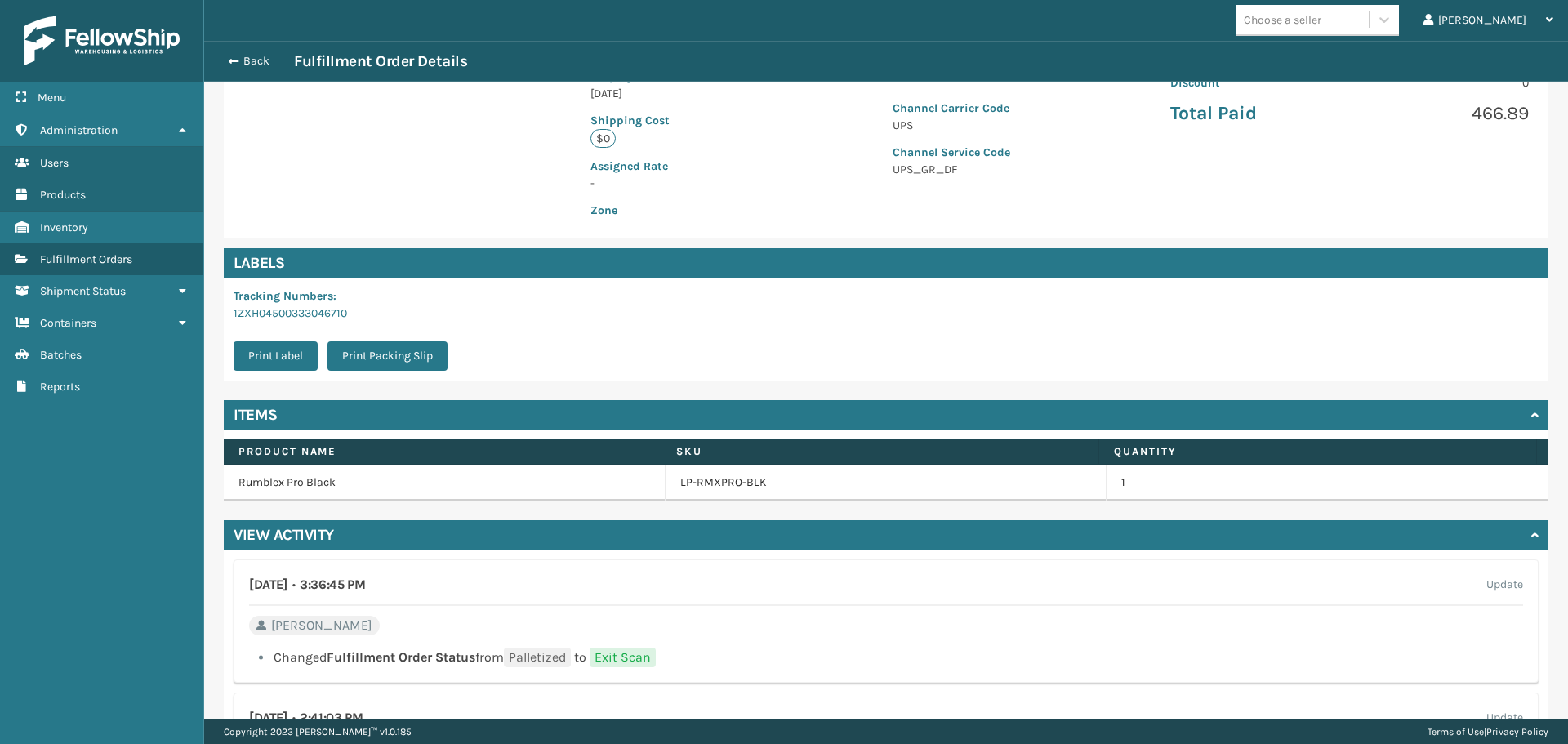
scroll to position [452, 0]
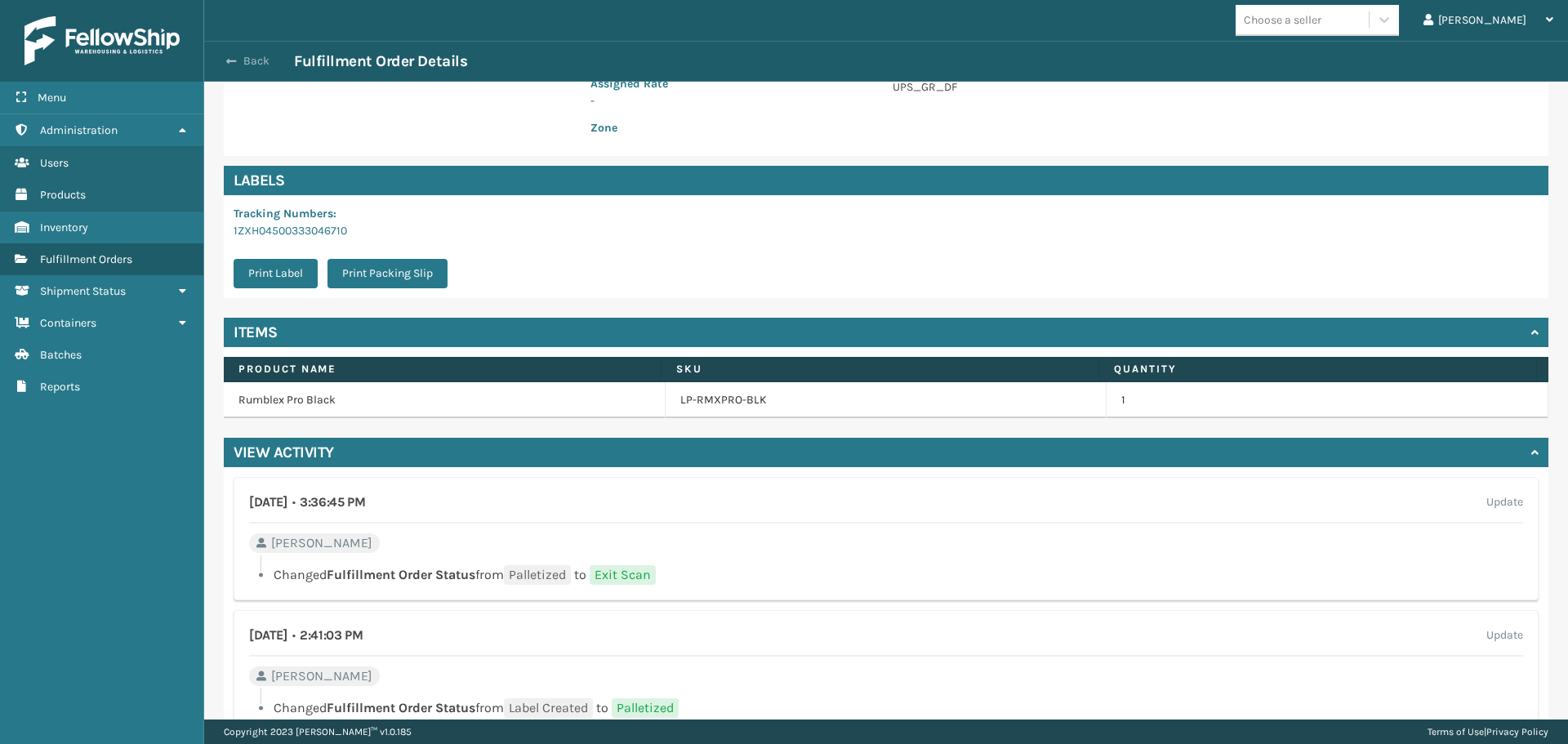
click at [257, 64] on button "Back" at bounding box center [257, 61] width 75 height 15
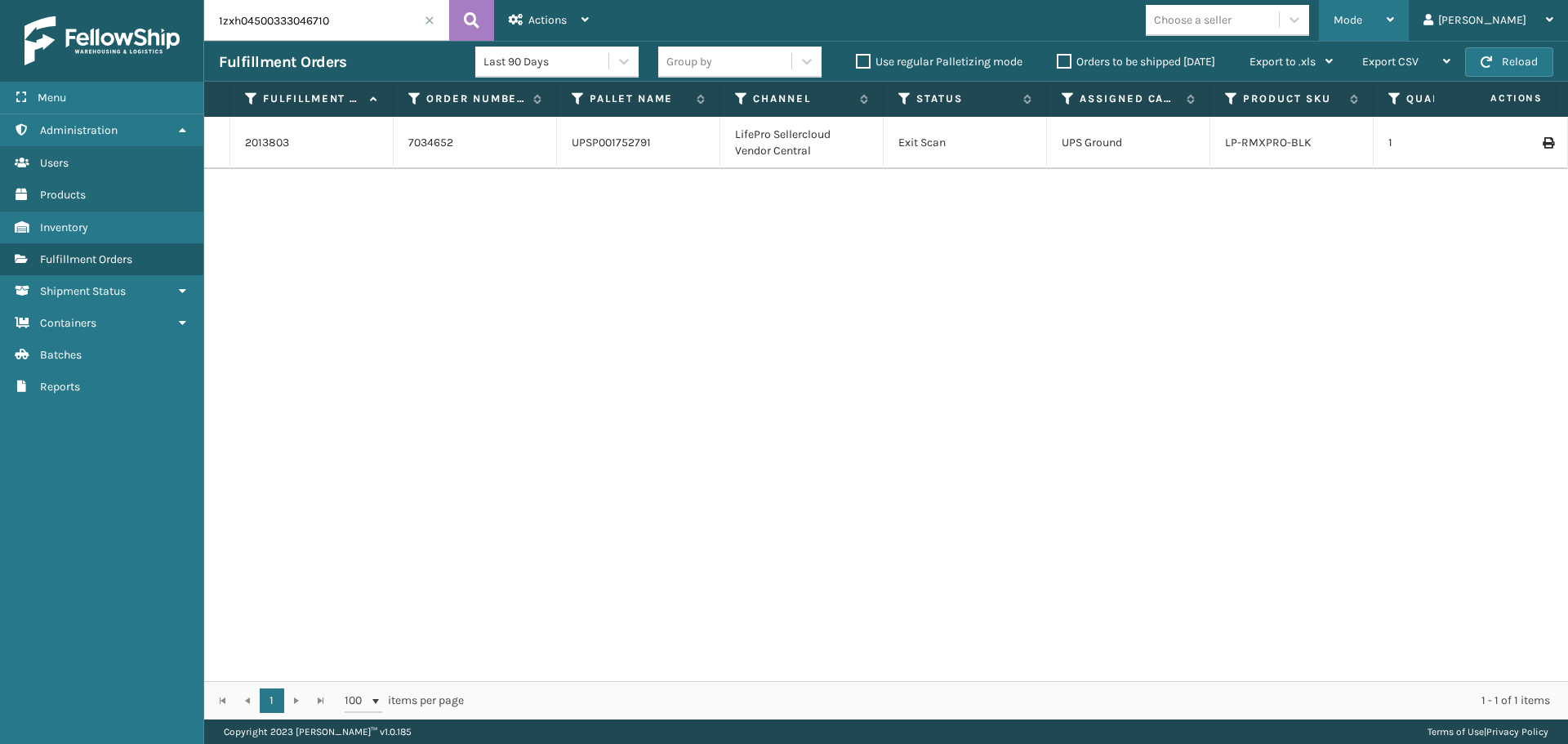
click at [1394, 11] on div "Mode" at bounding box center [1364, 20] width 60 height 41
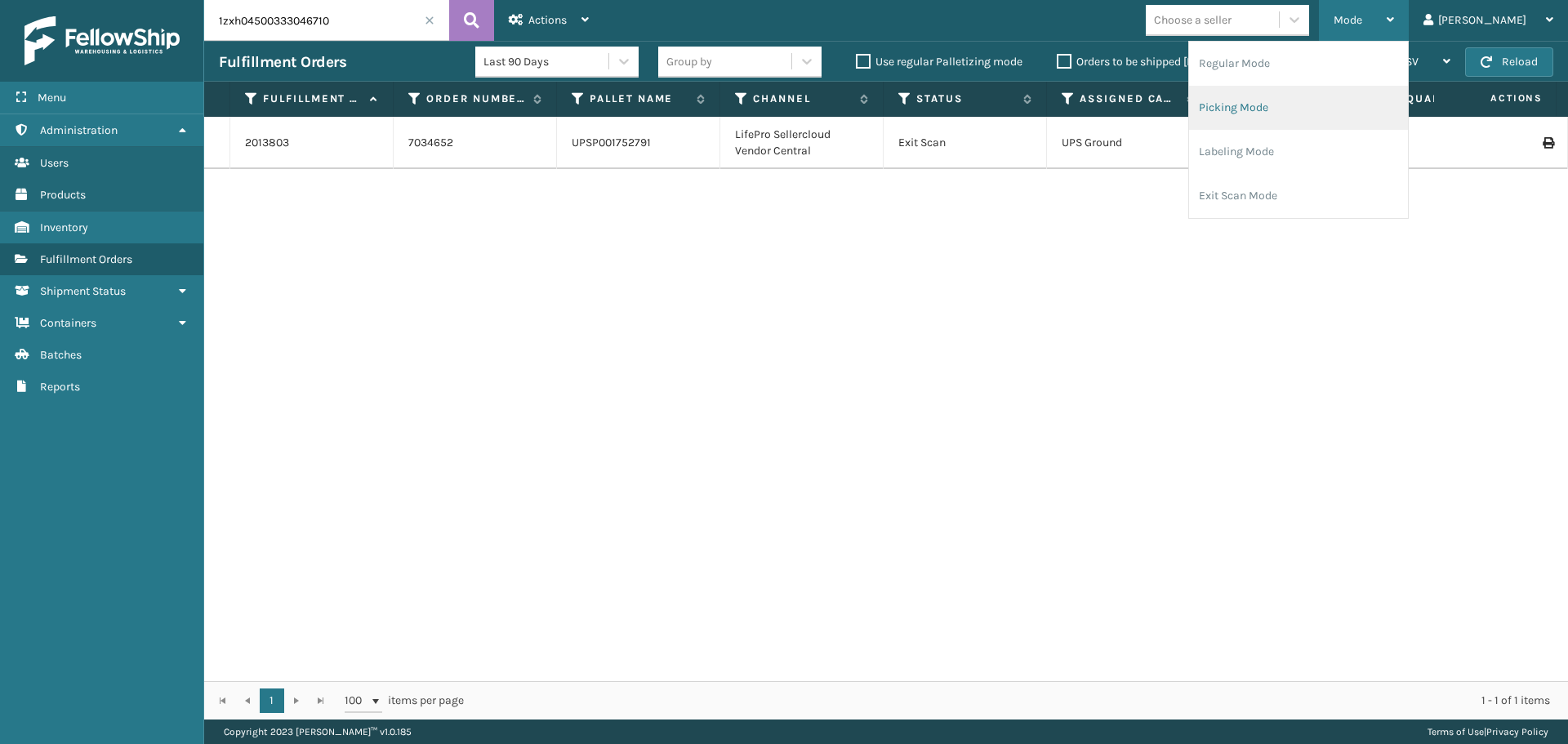
click at [1282, 109] on li "Picking Mode" at bounding box center [1298, 108] width 219 height 44
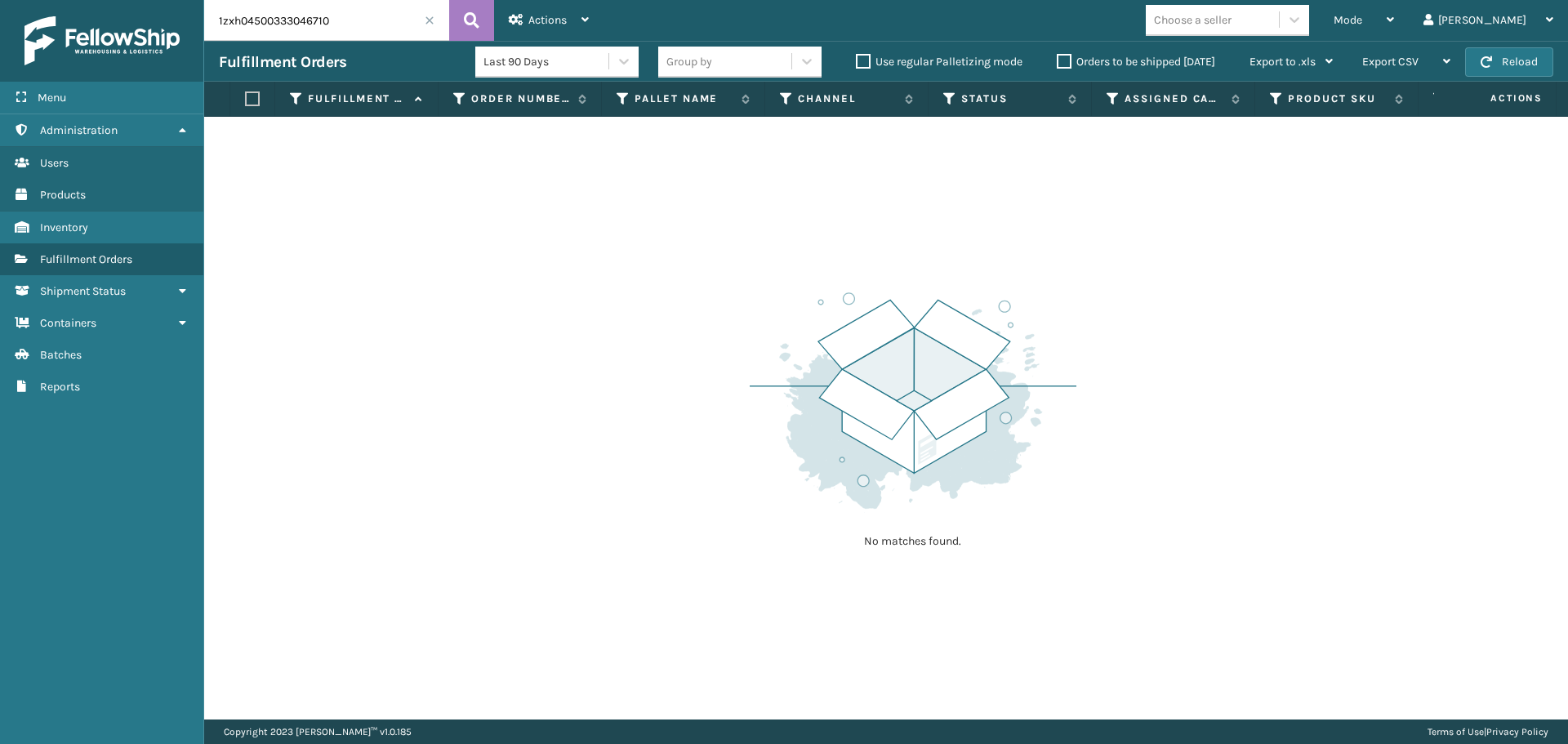
click at [429, 24] on span at bounding box center [429, 20] width 10 height 10
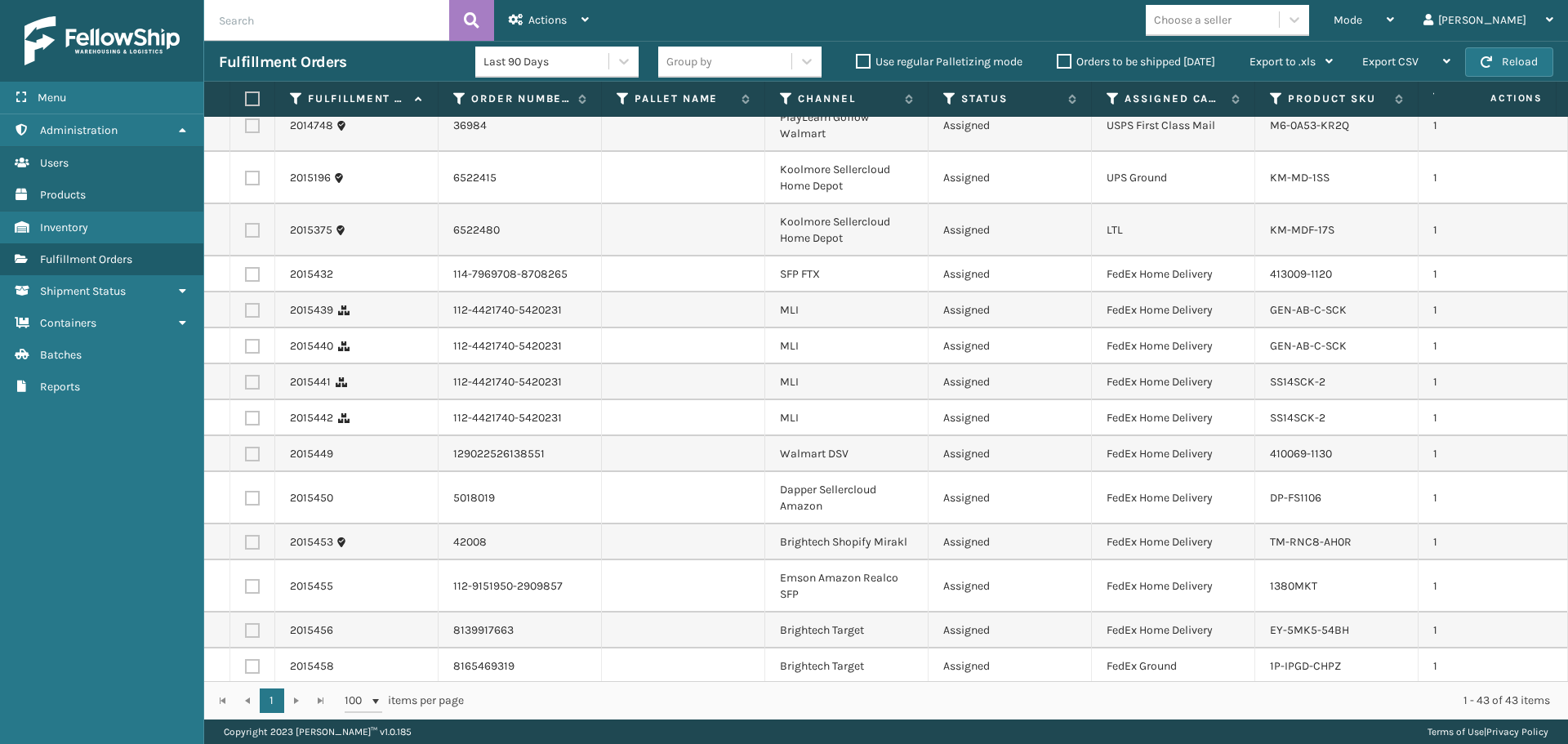
scroll to position [82, 0]
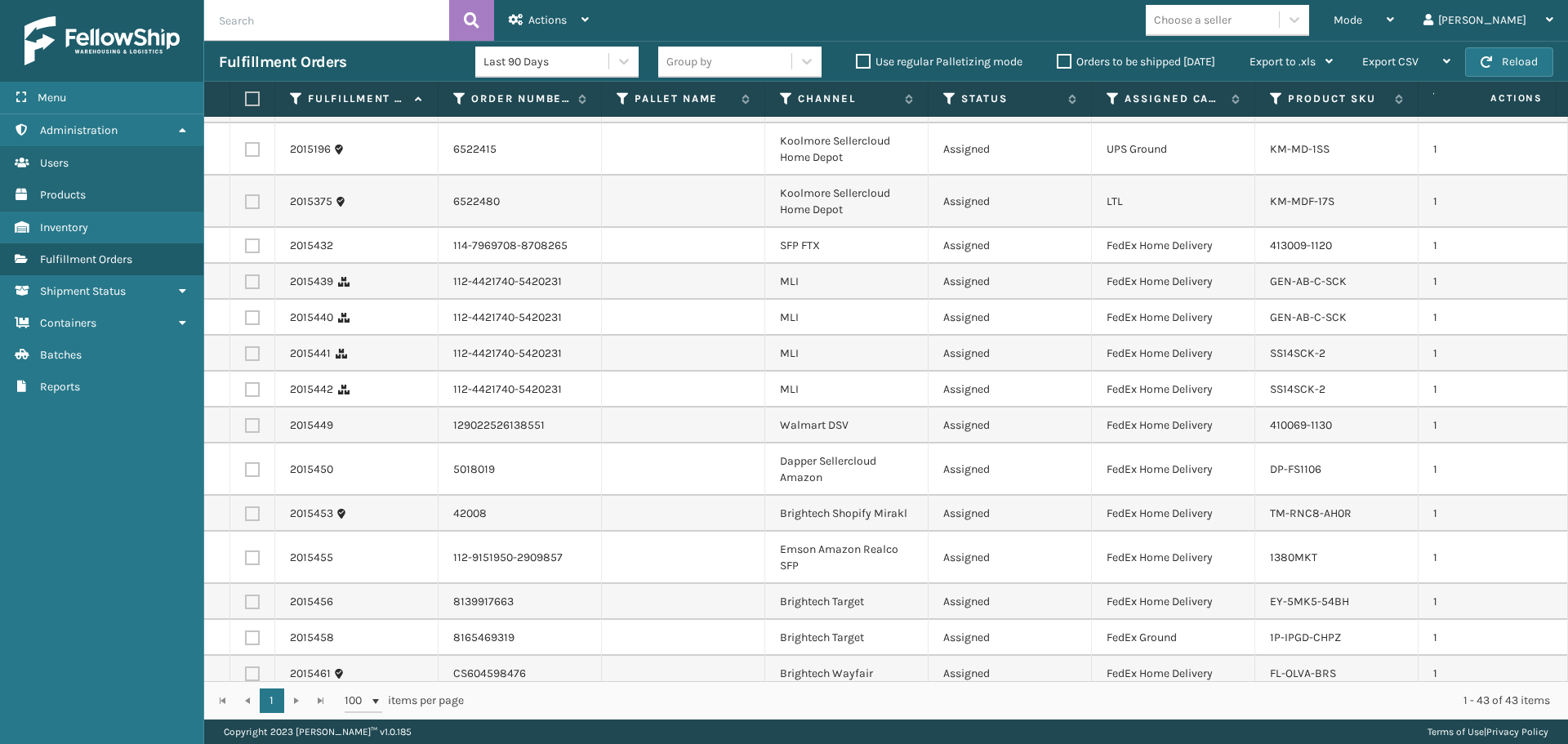
click at [1110, 106] on th "Assigned Carrier Service" at bounding box center [1173, 99] width 163 height 35
click at [1112, 101] on icon at bounding box center [1113, 99] width 13 height 15
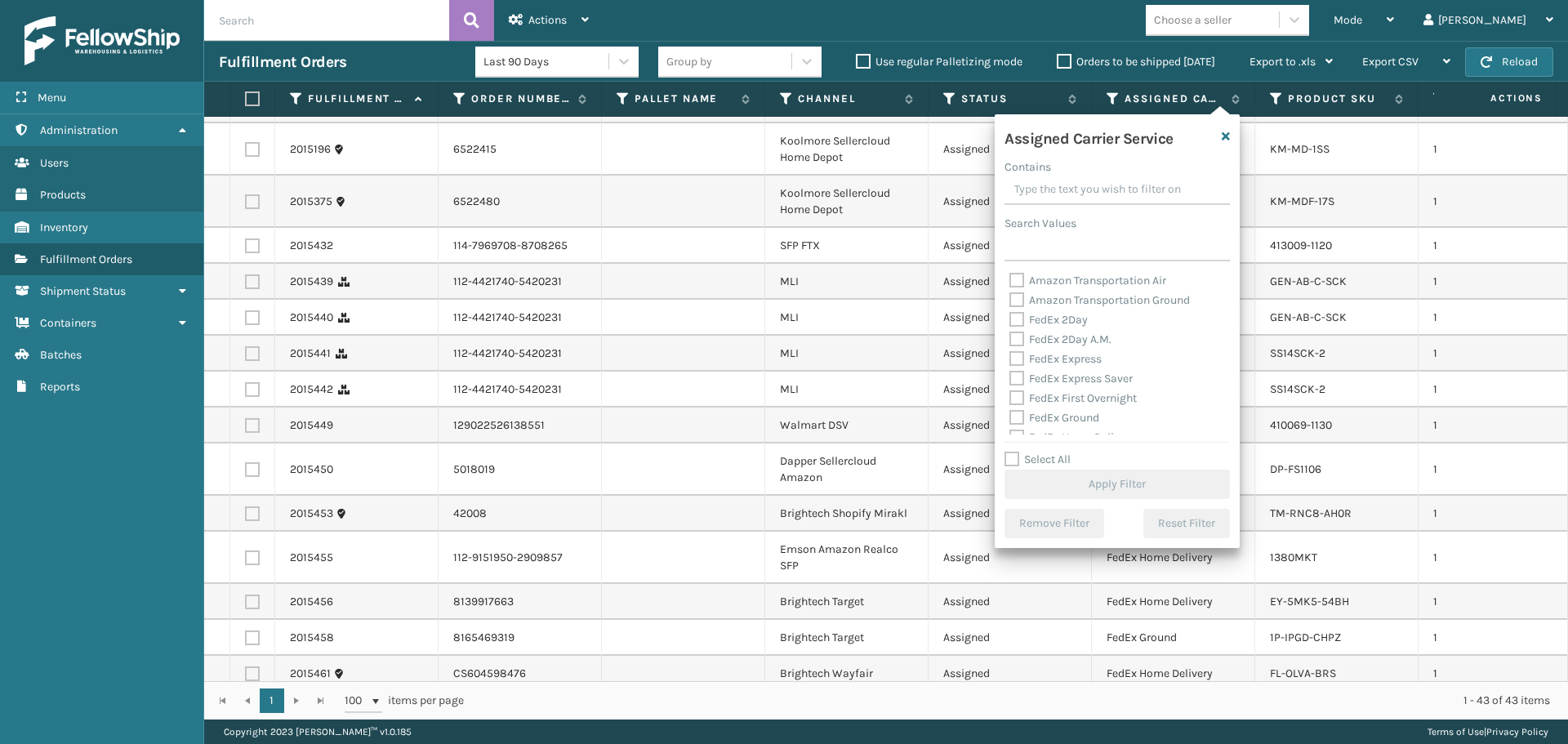
click at [1069, 320] on label "FedEx 2Day" at bounding box center [1048, 319] width 79 height 14
click at [1010, 320] on input "FedEx 2Day" at bounding box center [1009, 316] width 1 height 11
checkbox input "true"
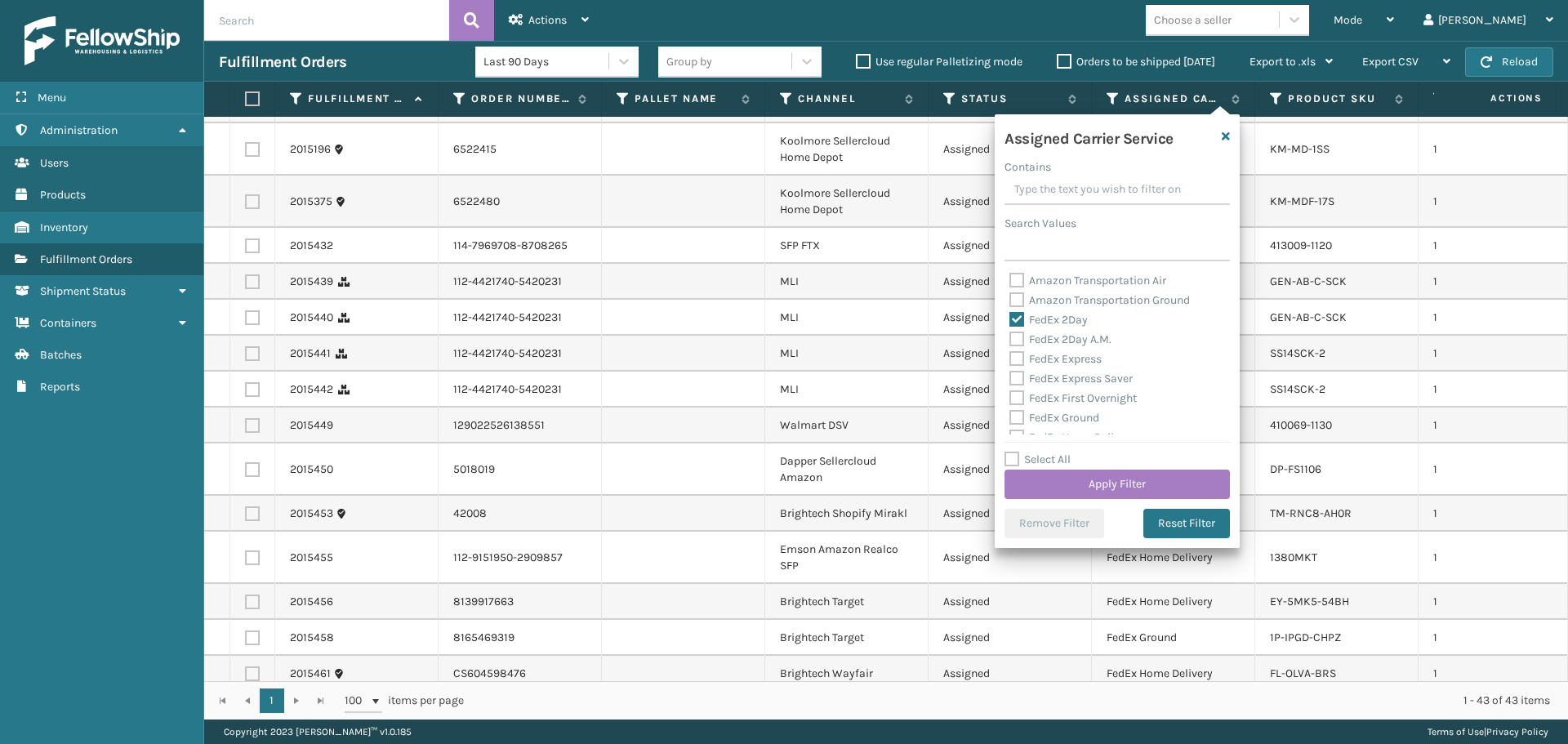
click at [1073, 343] on label "FedEx 2Day A.M." at bounding box center [1059, 339] width 102 height 14
click at [1010, 341] on input "FedEx 2Day A.M." at bounding box center [1009, 335] width 1 height 11
checkbox input "true"
click at [1072, 357] on label "FedEx Express" at bounding box center [1055, 358] width 93 height 14
click at [1010, 357] on input "FedEx Express" at bounding box center [1009, 355] width 1 height 11
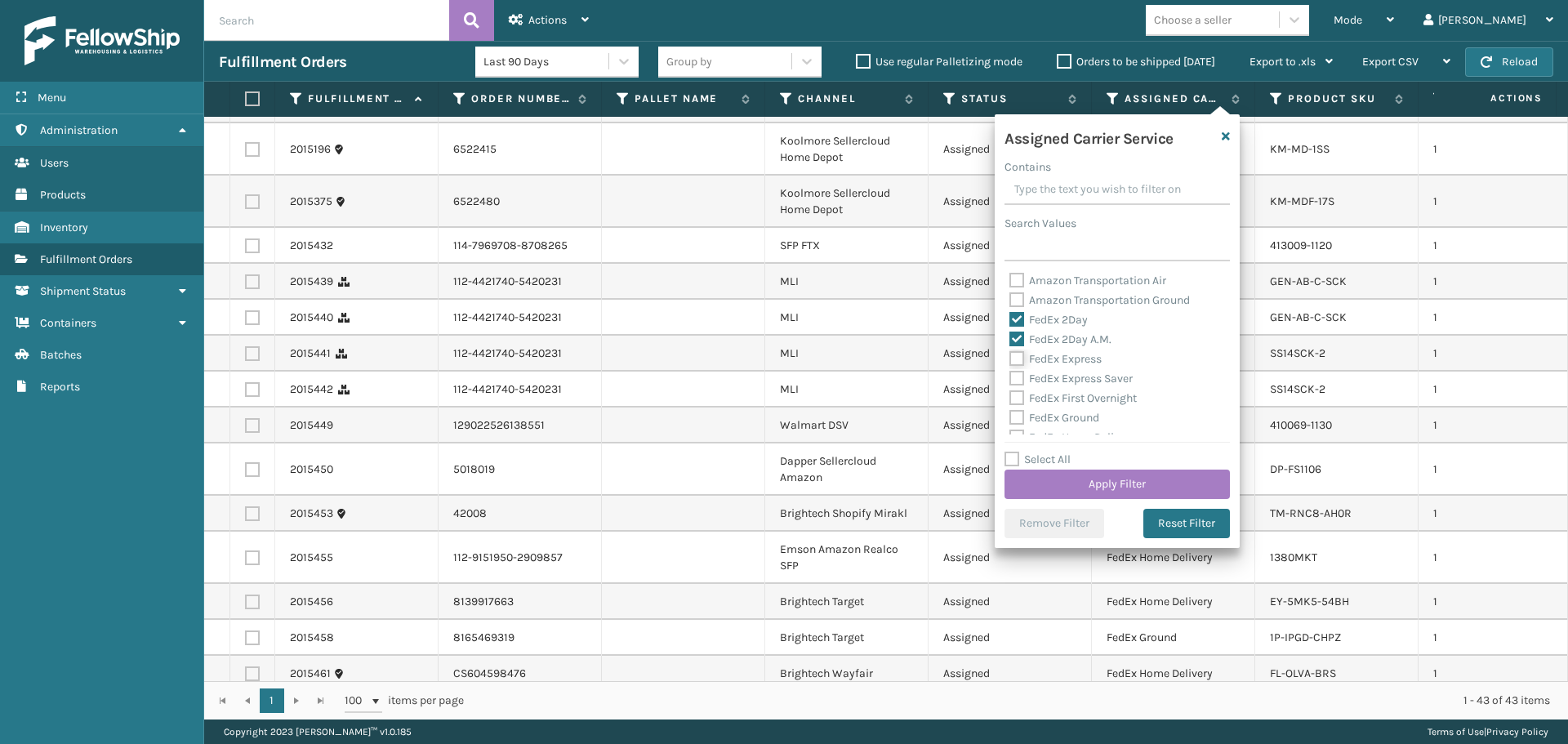
checkbox input "true"
click at [1076, 382] on label "FedEx Express Saver" at bounding box center [1070, 377] width 124 height 14
click at [1010, 379] on input "FedEx Express Saver" at bounding box center [1009, 375] width 1 height 11
checkbox input "true"
click at [1083, 406] on div "FedEx First Overnight" at bounding box center [1116, 398] width 215 height 19
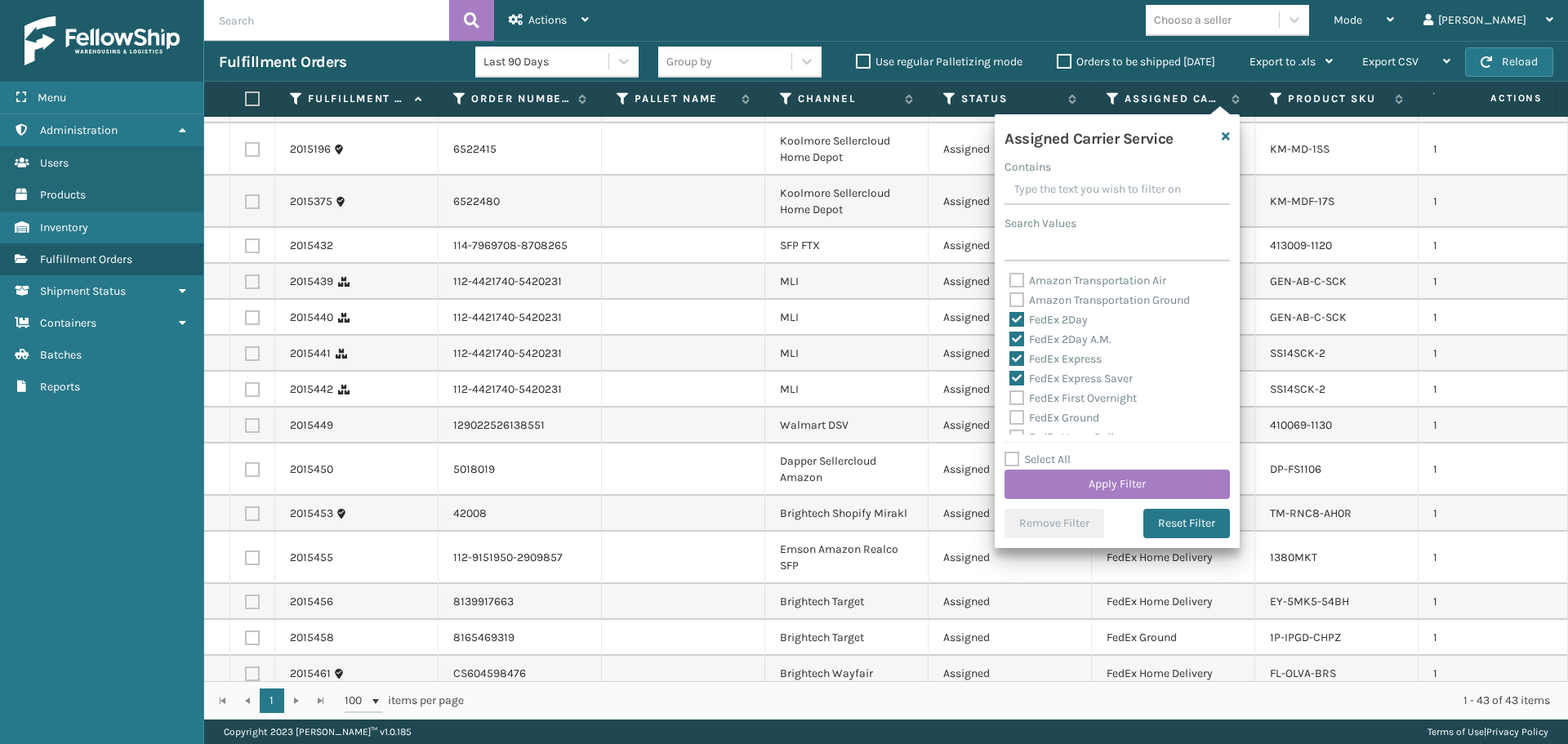
click at [1068, 415] on label "FedEx Ground" at bounding box center [1054, 417] width 90 height 14
click at [1010, 415] on input "FedEx Ground" at bounding box center [1009, 414] width 1 height 11
checkbox input "true"
click at [1068, 401] on label "FedEx First Overnight" at bounding box center [1072, 398] width 127 height 14
click at [1010, 399] on input "FedEx First Overnight" at bounding box center [1009, 394] width 1 height 11
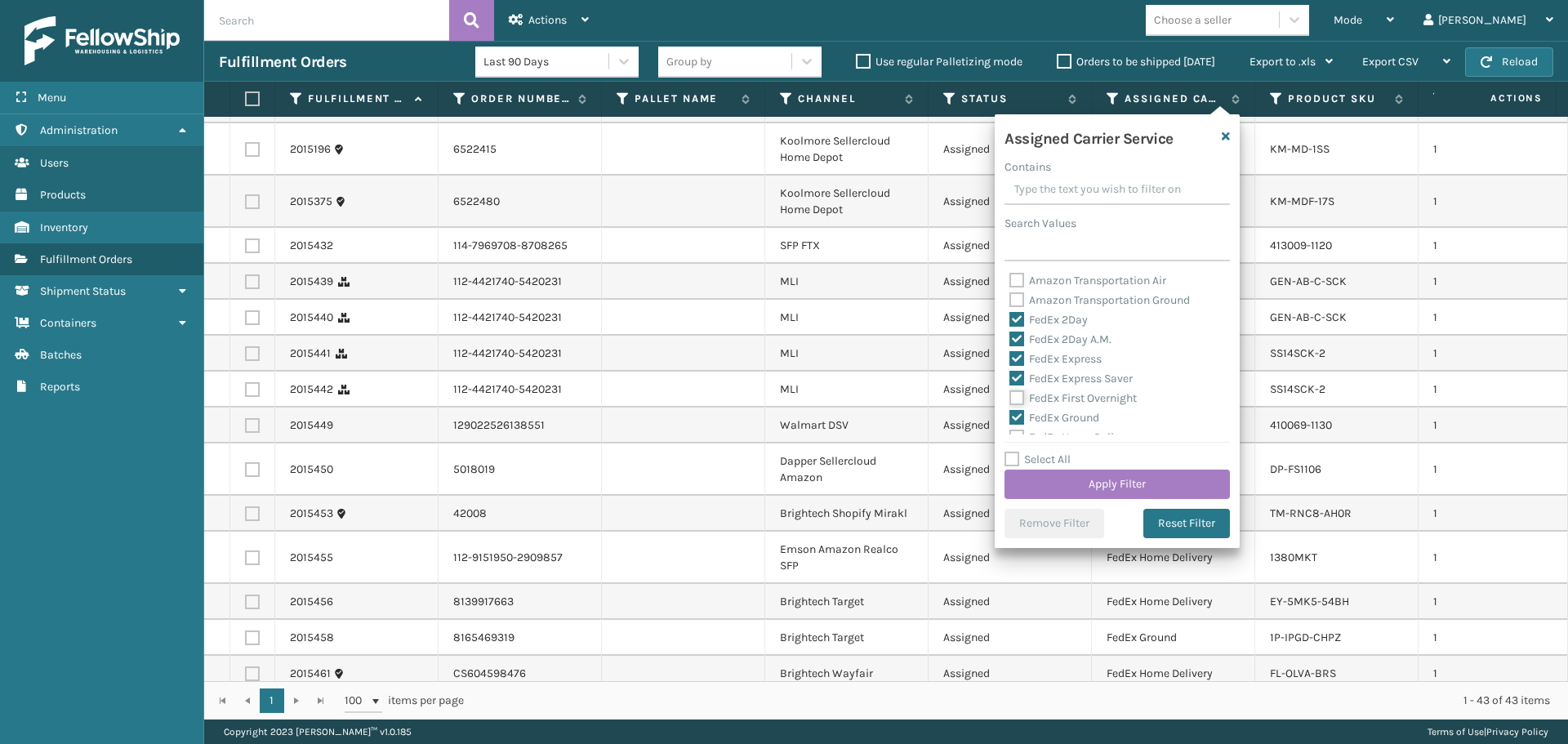
checkbox input "true"
click at [1055, 356] on label "FedEx Home Delivery" at bounding box center [1071, 355] width 126 height 14
click at [1010, 356] on input "FedEx Home Delivery" at bounding box center [1009, 352] width 1 height 11
checkbox input "true"
click at [1057, 380] on label "FedEx Priority Overnight" at bounding box center [1080, 375] width 142 height 14
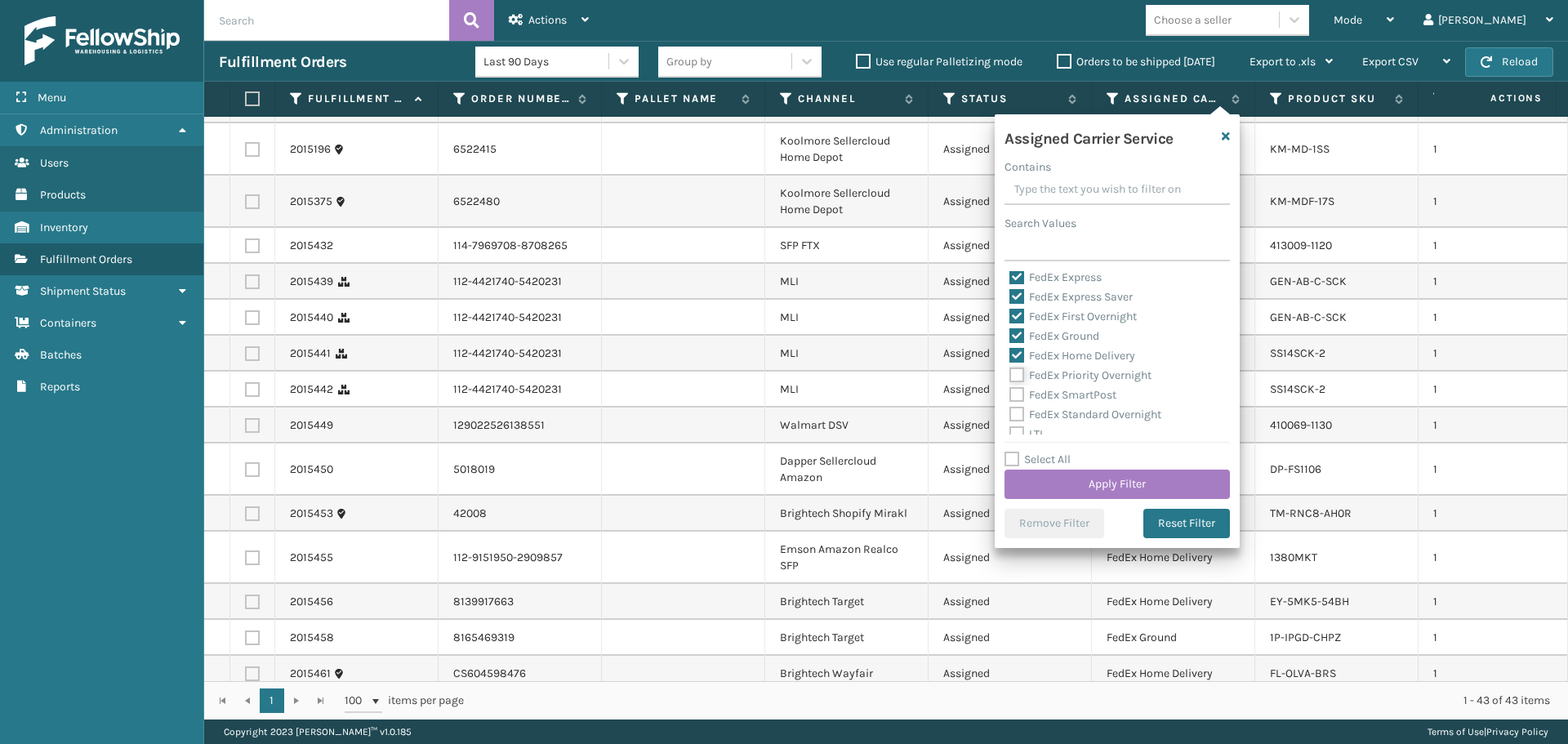
click at [1010, 377] on input "FedEx Priority Overnight" at bounding box center [1009, 371] width 1 height 11
checkbox input "true"
click at [1058, 391] on label "FedEx SmartPost" at bounding box center [1062, 394] width 107 height 14
click at [1010, 391] on input "FedEx SmartPost" at bounding box center [1009, 391] width 1 height 11
checkbox input "true"
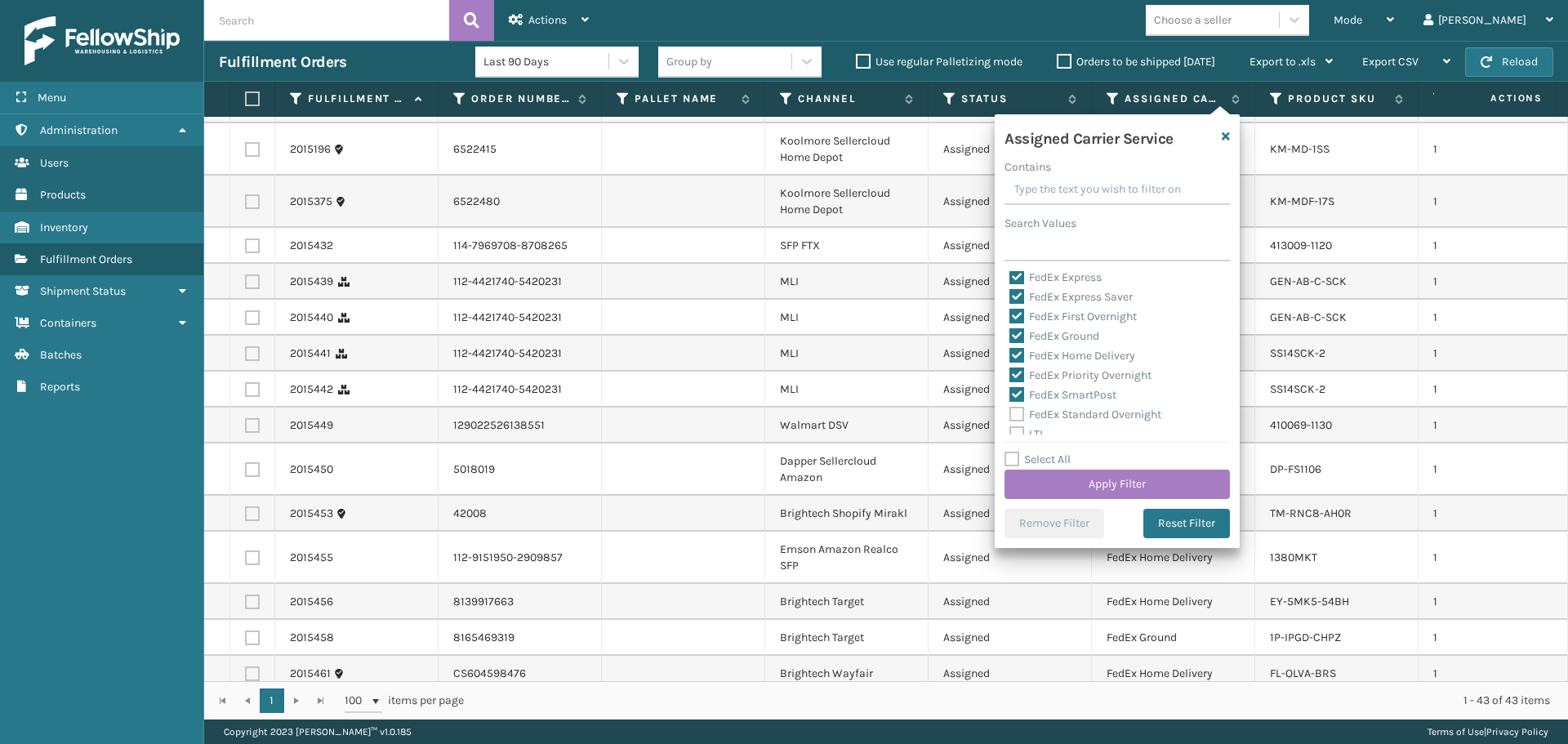
click at [1065, 411] on label "FedEx Standard Overnight" at bounding box center [1085, 414] width 152 height 14
click at [1010, 411] on input "FedEx Standard Overnight" at bounding box center [1009, 410] width 1 height 11
checkbox input "true"
click at [1088, 483] on button "Apply Filter" at bounding box center [1117, 484] width 225 height 29
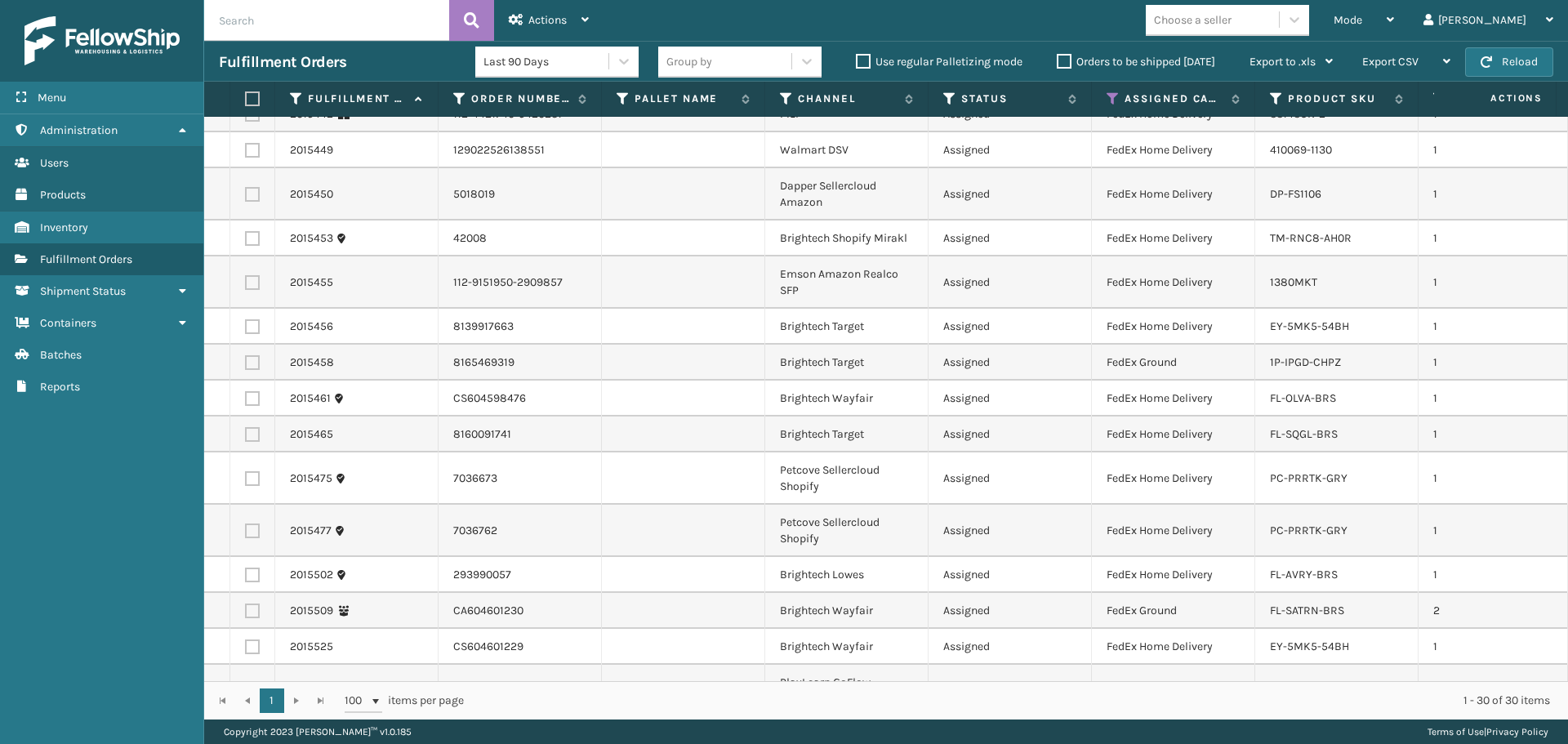
scroll to position [0, 0]
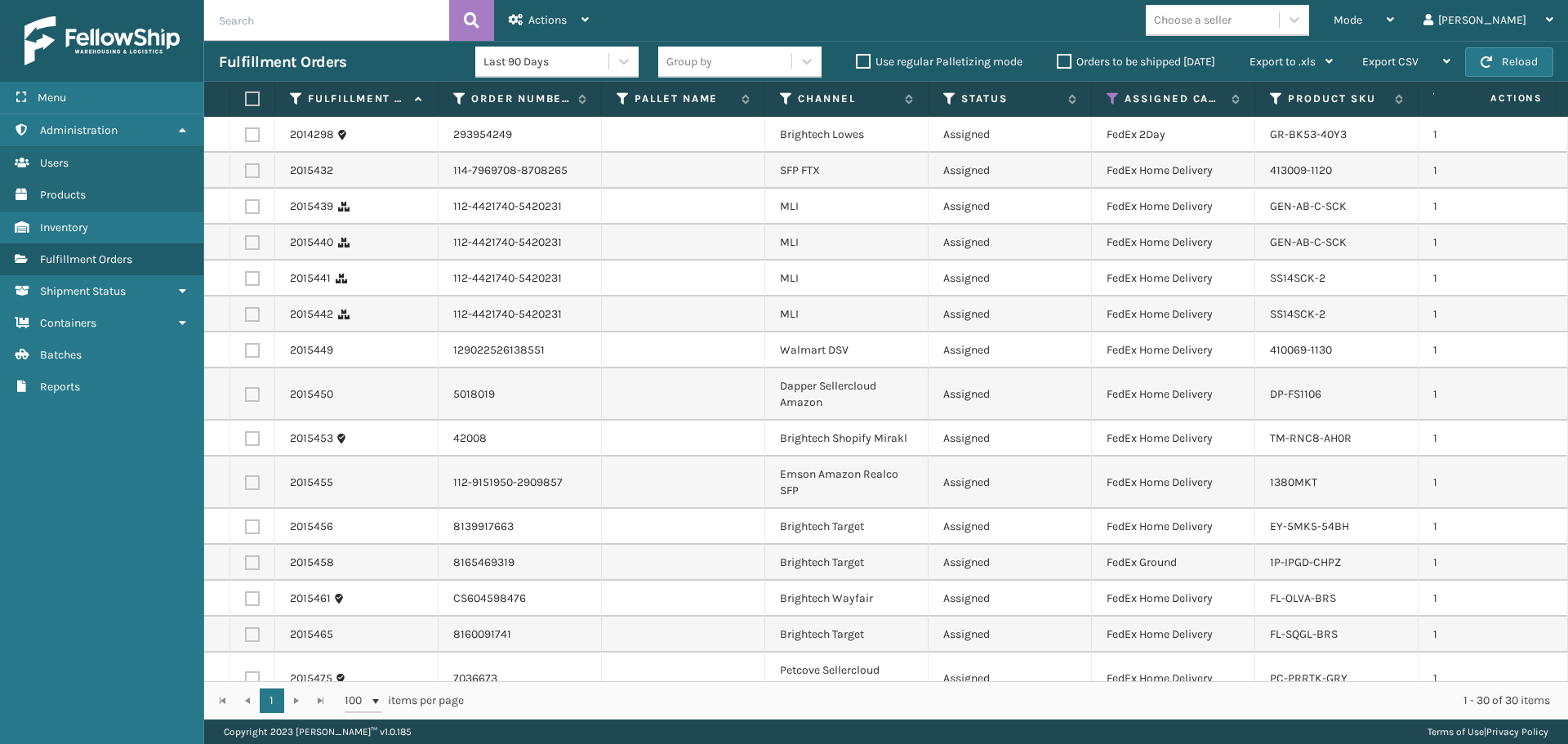
click at [1278, 30] on div "Choose a seller" at bounding box center [1212, 19] width 133 height 27
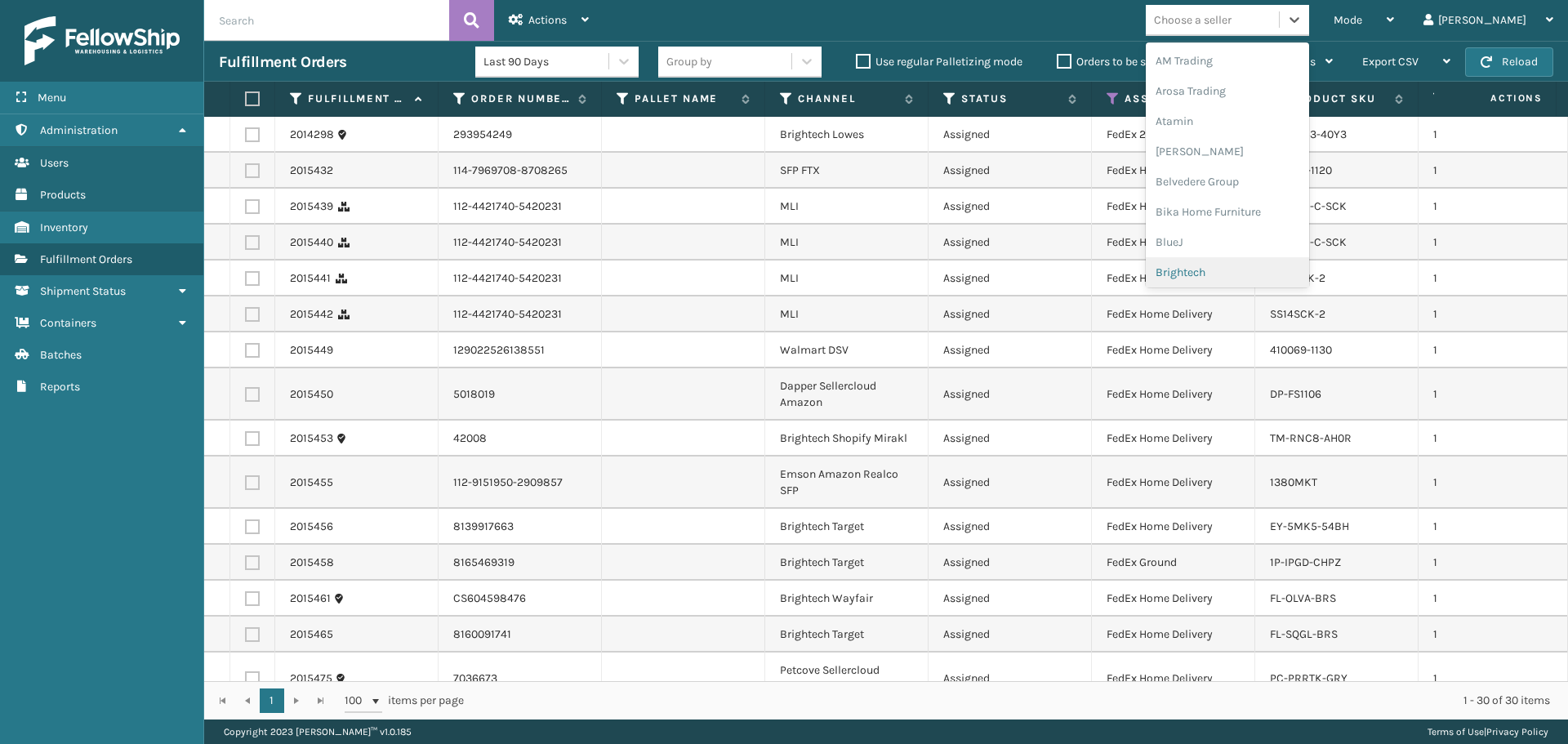
click at [1282, 262] on div "Brightech" at bounding box center [1227, 272] width 163 height 30
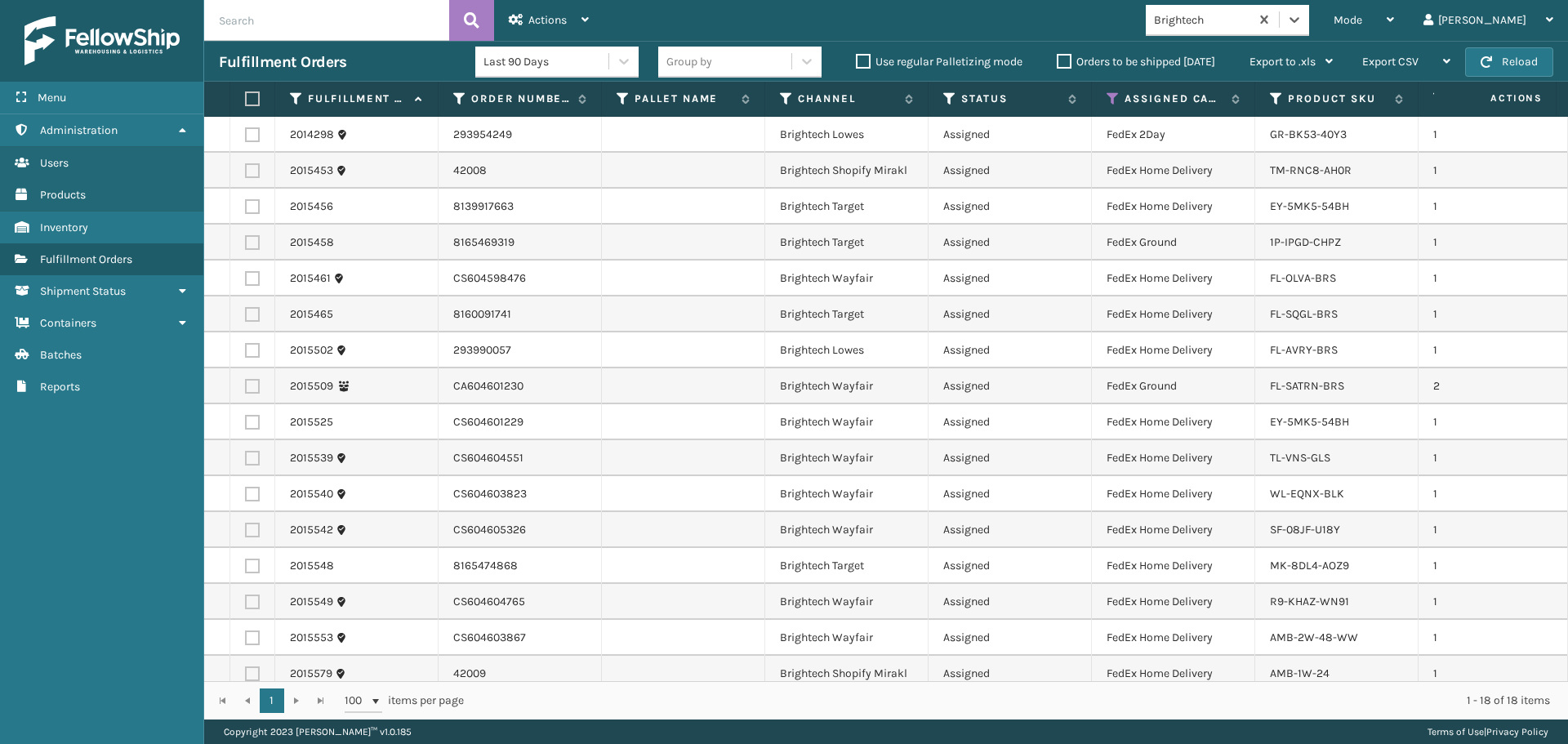
click at [255, 96] on label at bounding box center [249, 99] width 10 height 15
click at [246, 96] on input "checkbox" at bounding box center [245, 99] width 1 height 11
checkbox input "true"
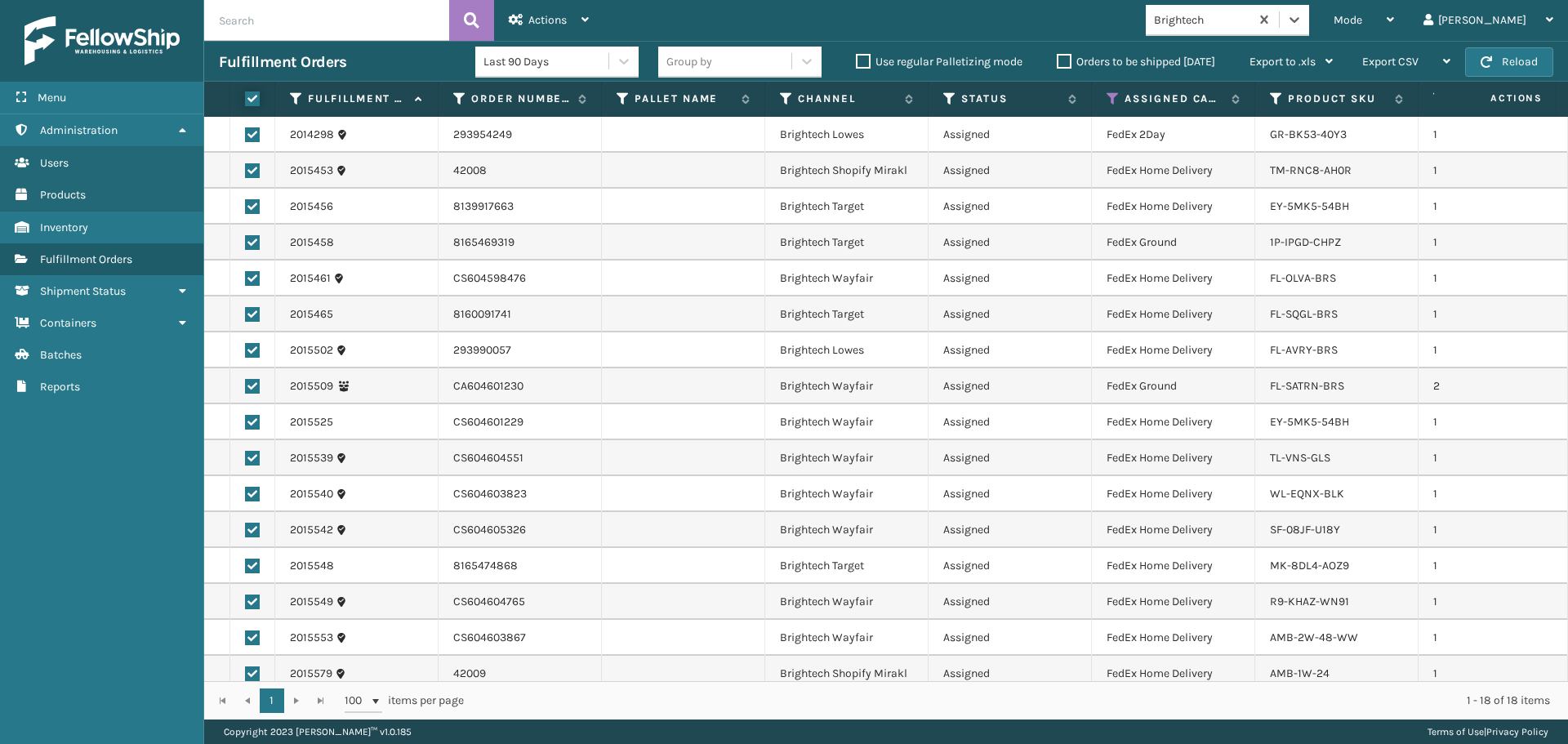
checkbox input "true"
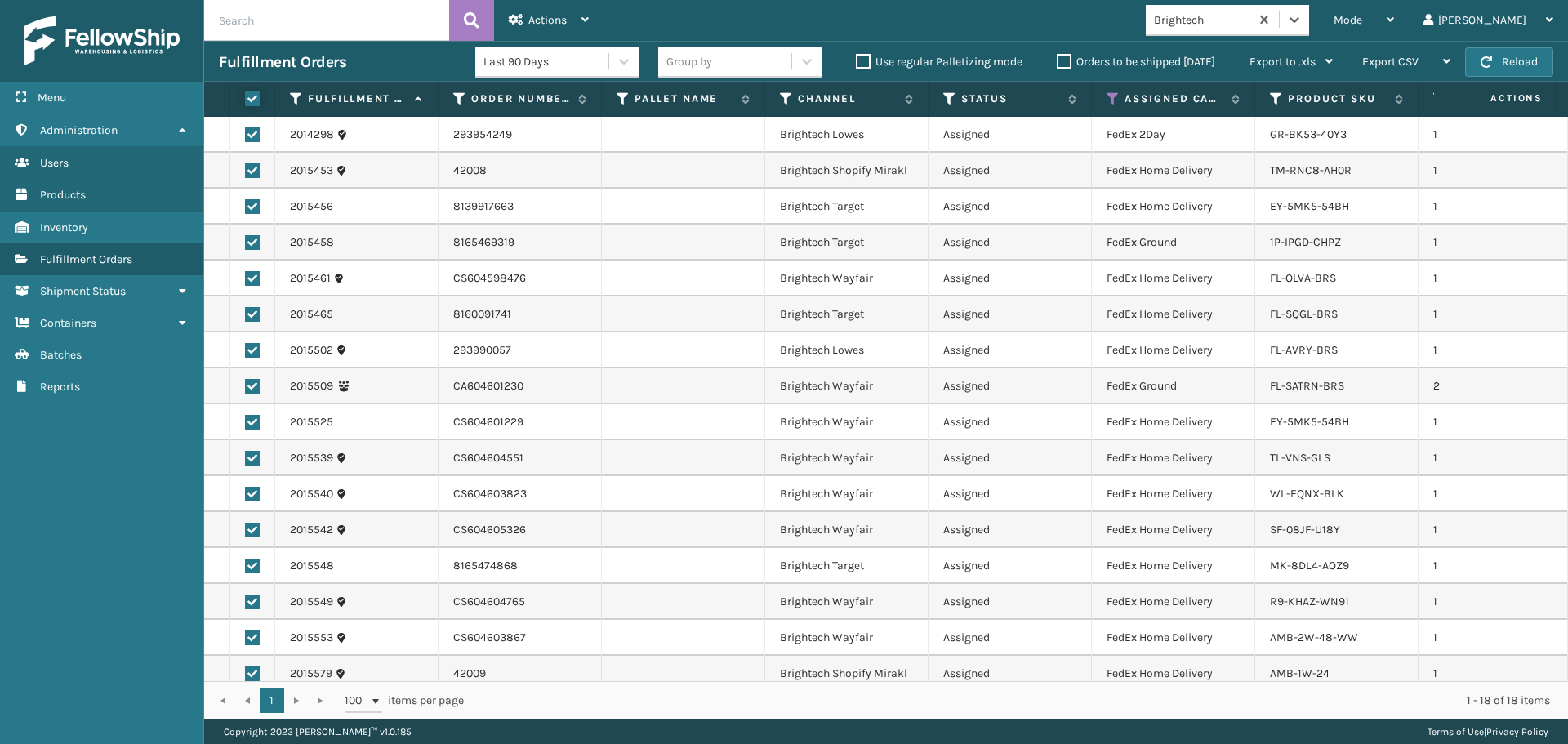
checkbox input "true"
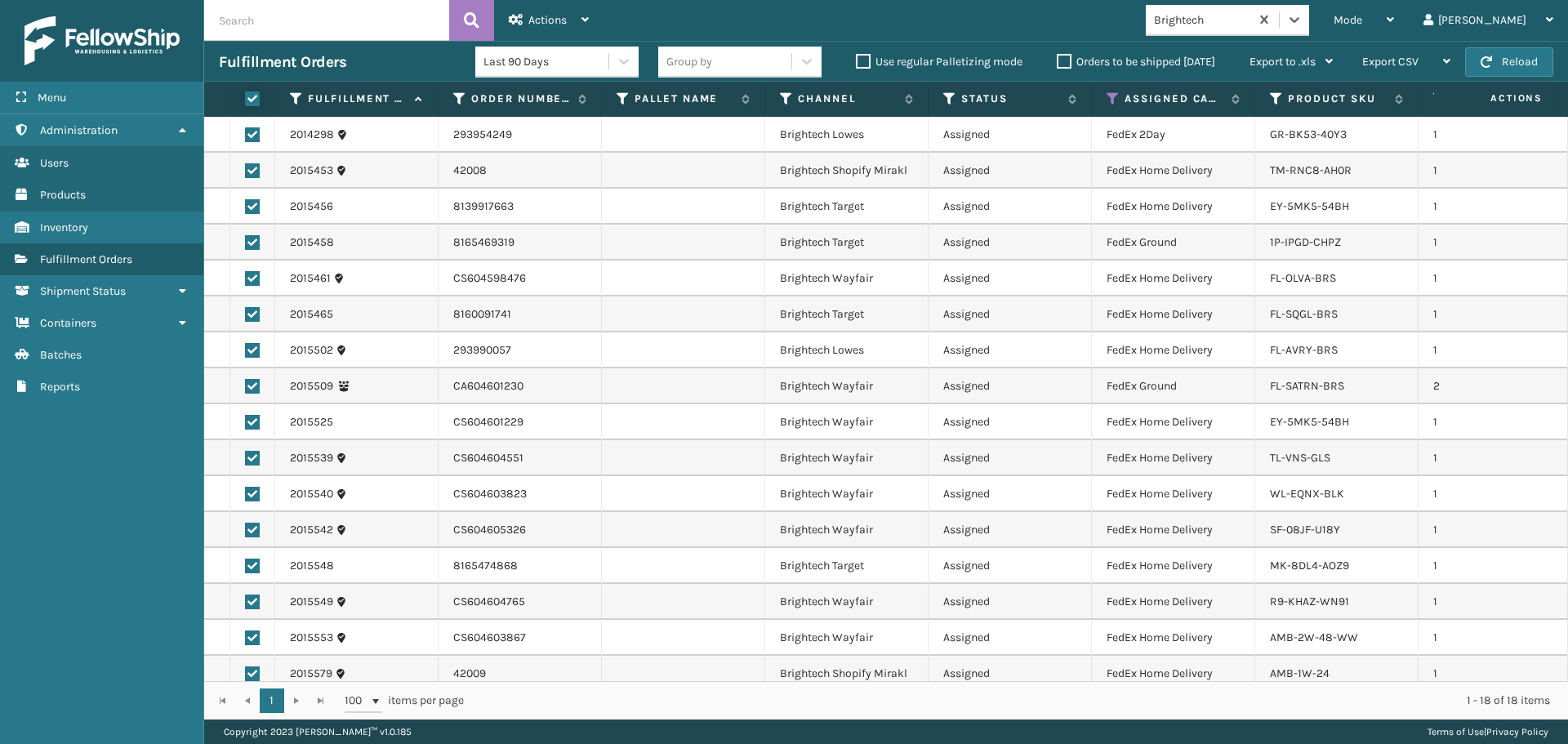
checkbox input "true"
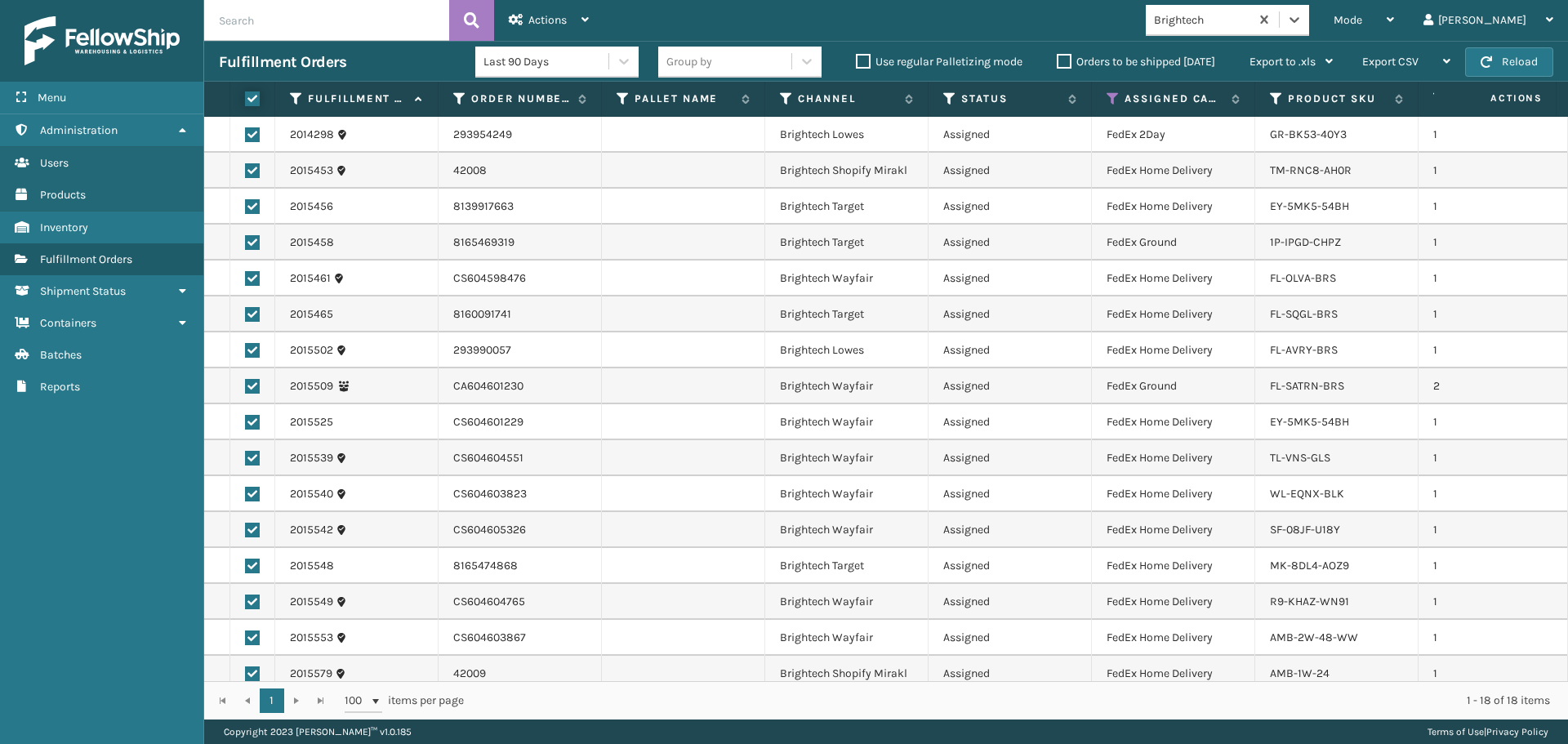
checkbox input "true"
click at [551, 21] on span "Actions" at bounding box center [548, 19] width 38 height 14
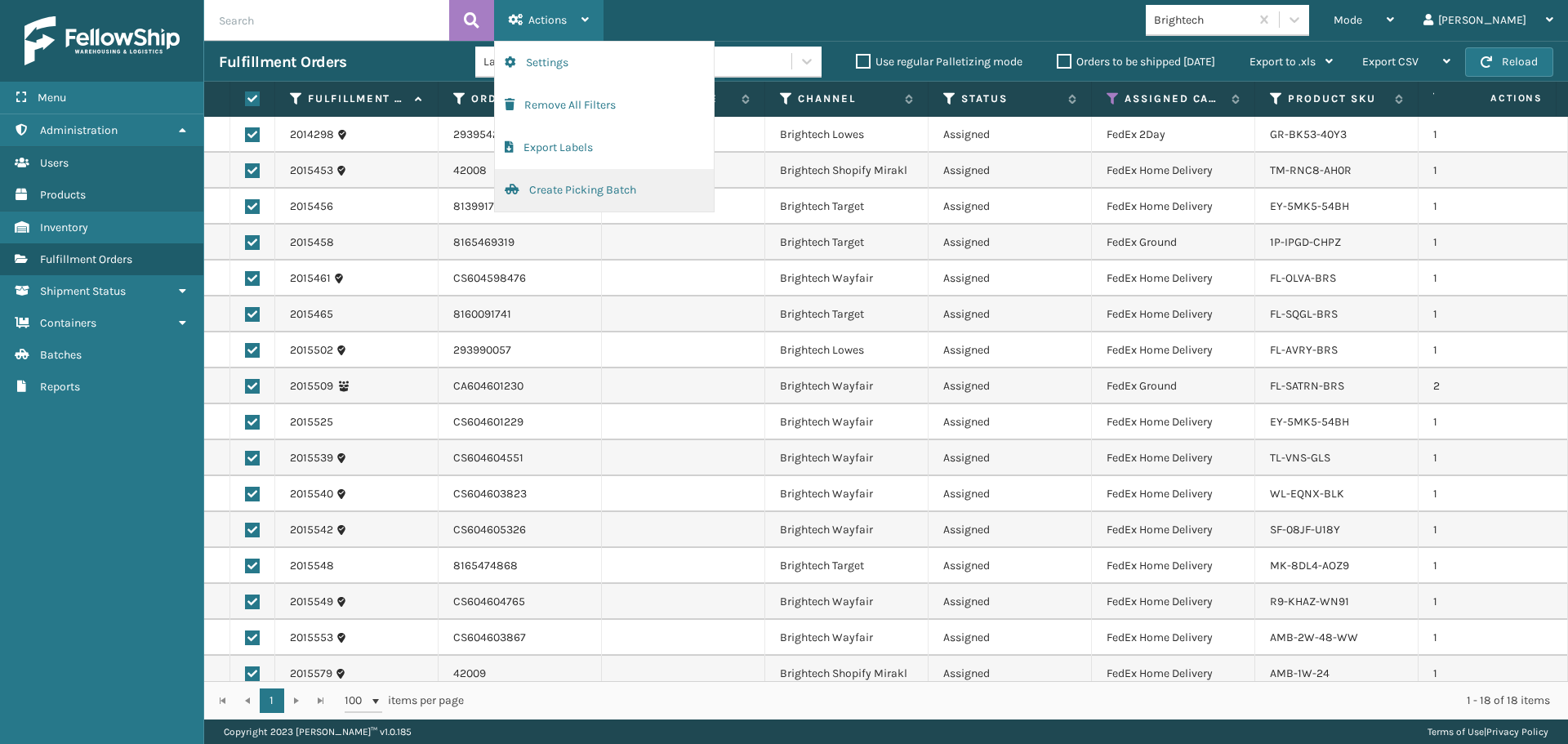
click at [574, 198] on button "Create Picking Batch" at bounding box center [604, 190] width 219 height 42
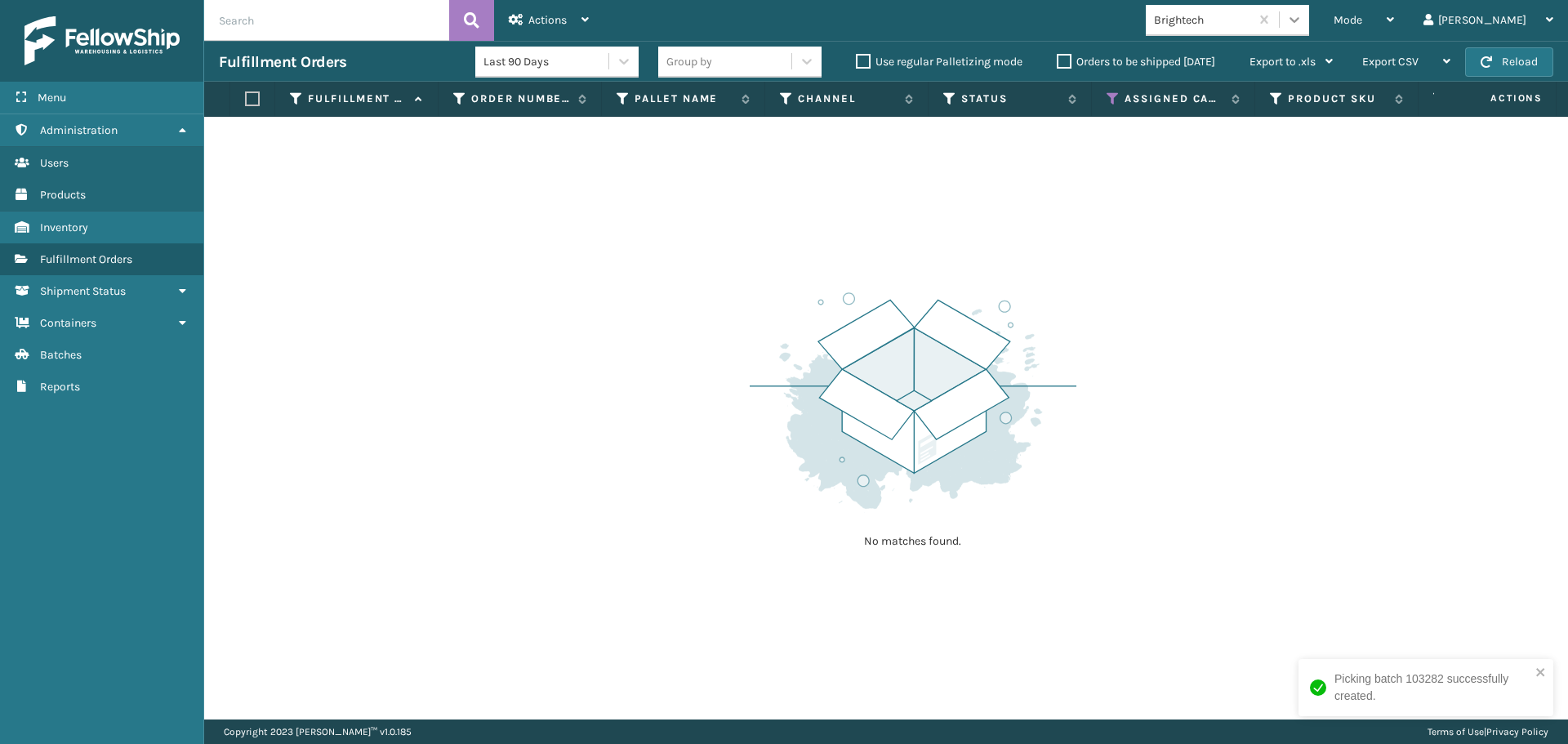
click at [1309, 28] on div at bounding box center [1294, 19] width 29 height 29
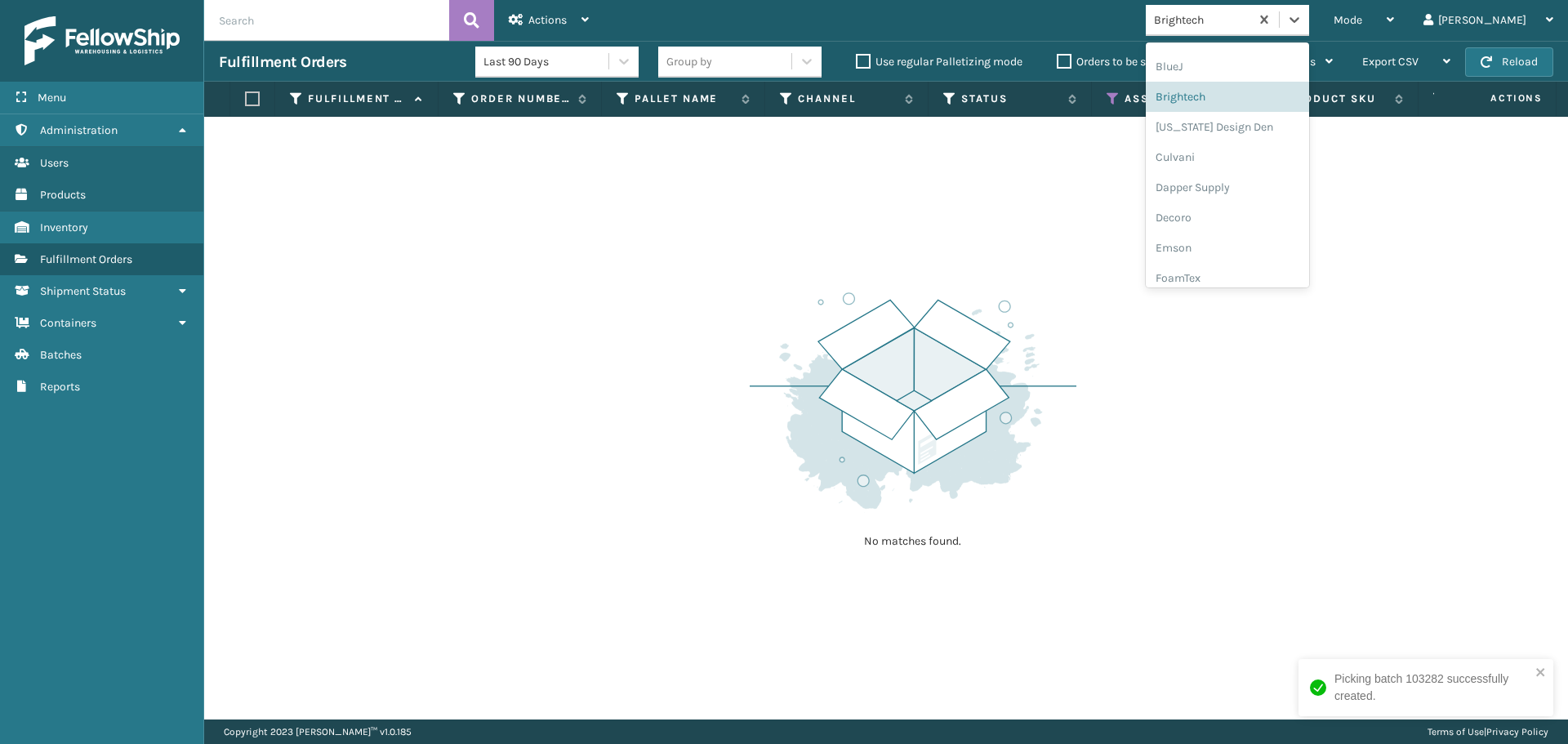
scroll to position [255, 0]
click at [1248, 117] on div "Dapper Supply" at bounding box center [1227, 108] width 163 height 30
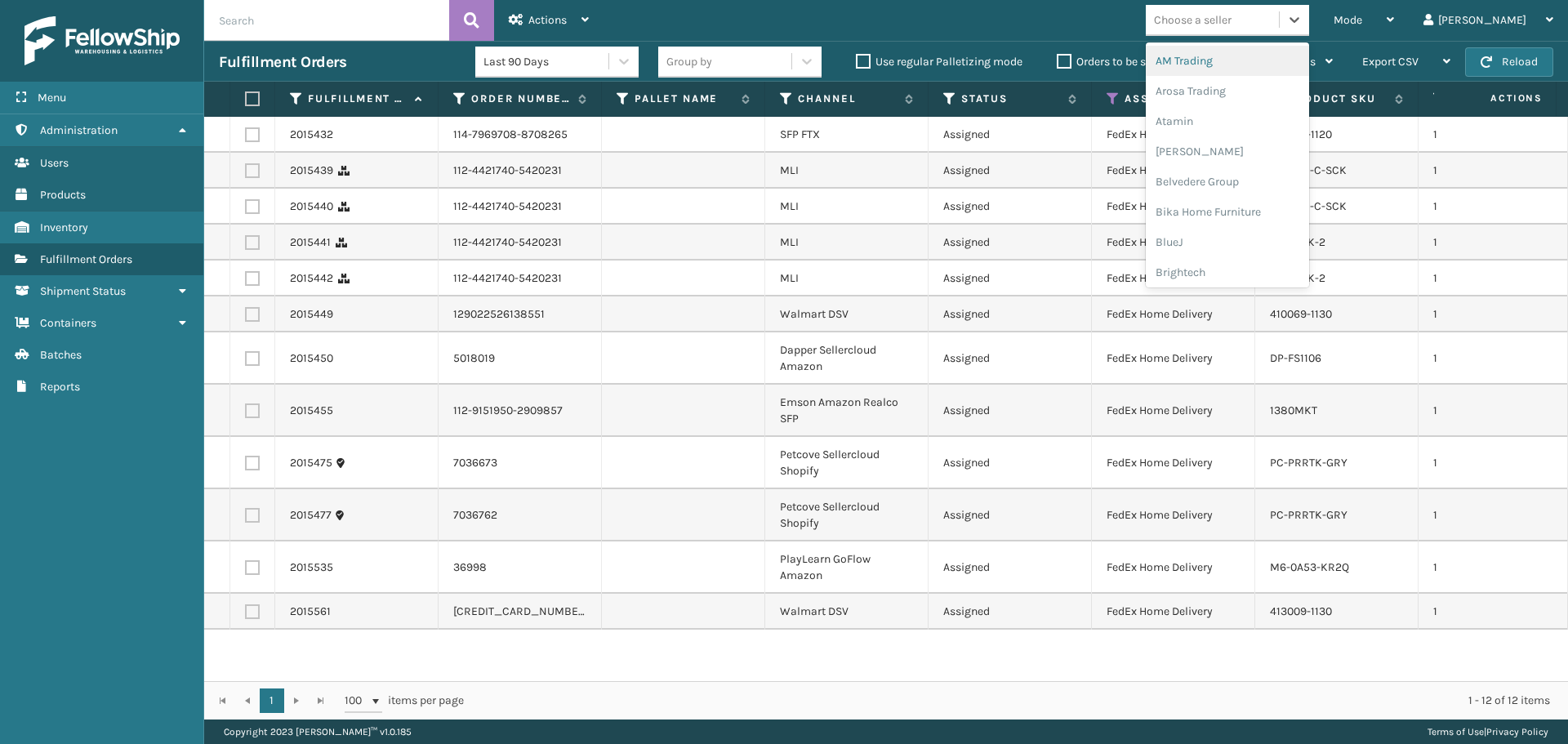
click at [1278, 29] on div "Choose a seller" at bounding box center [1212, 19] width 133 height 27
click at [1264, 246] on div "SleepGeekz" at bounding box center [1227, 238] width 163 height 30
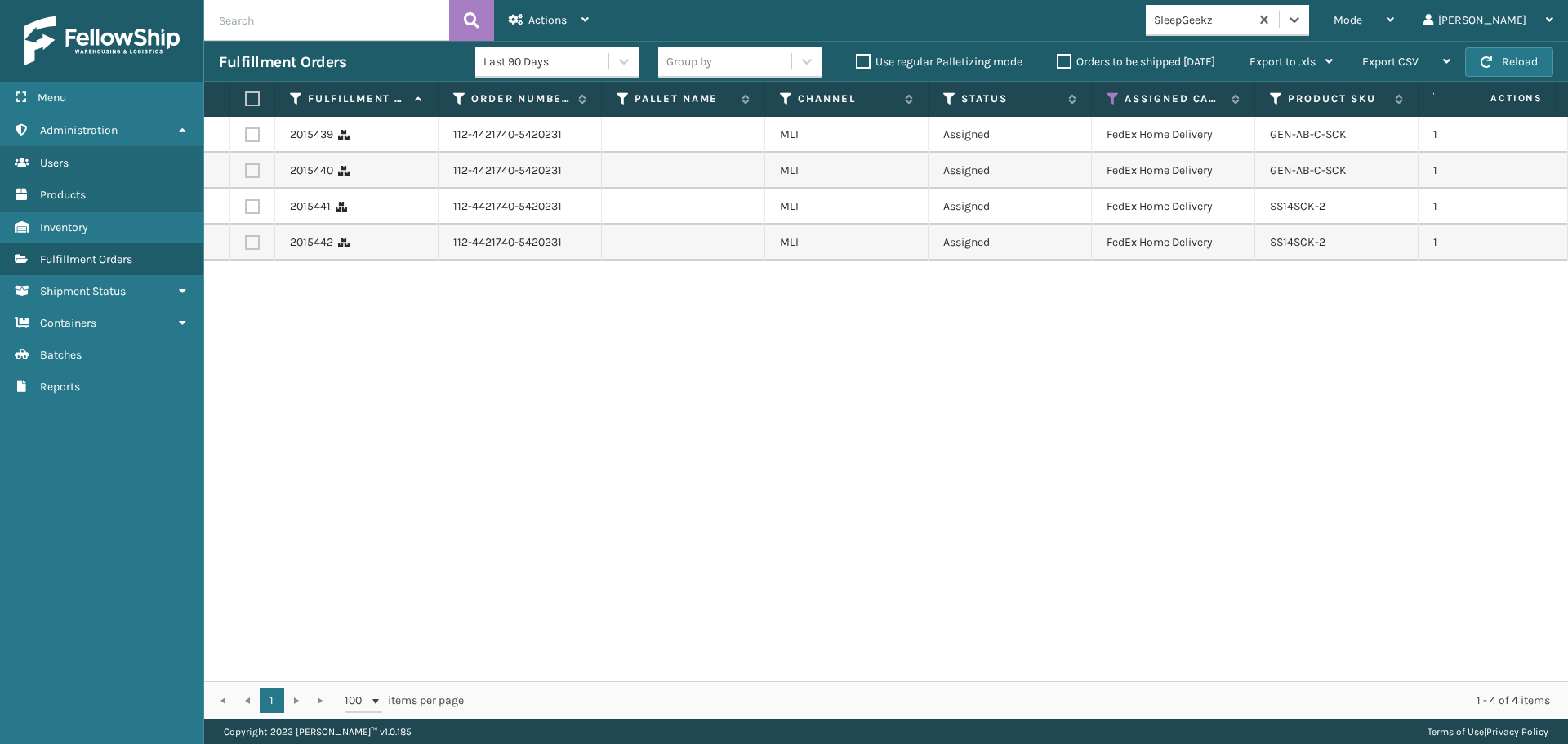
click at [251, 95] on label at bounding box center [249, 99] width 10 height 15
click at [246, 95] on input "checkbox" at bounding box center [245, 99] width 1 height 11
checkbox input "true"
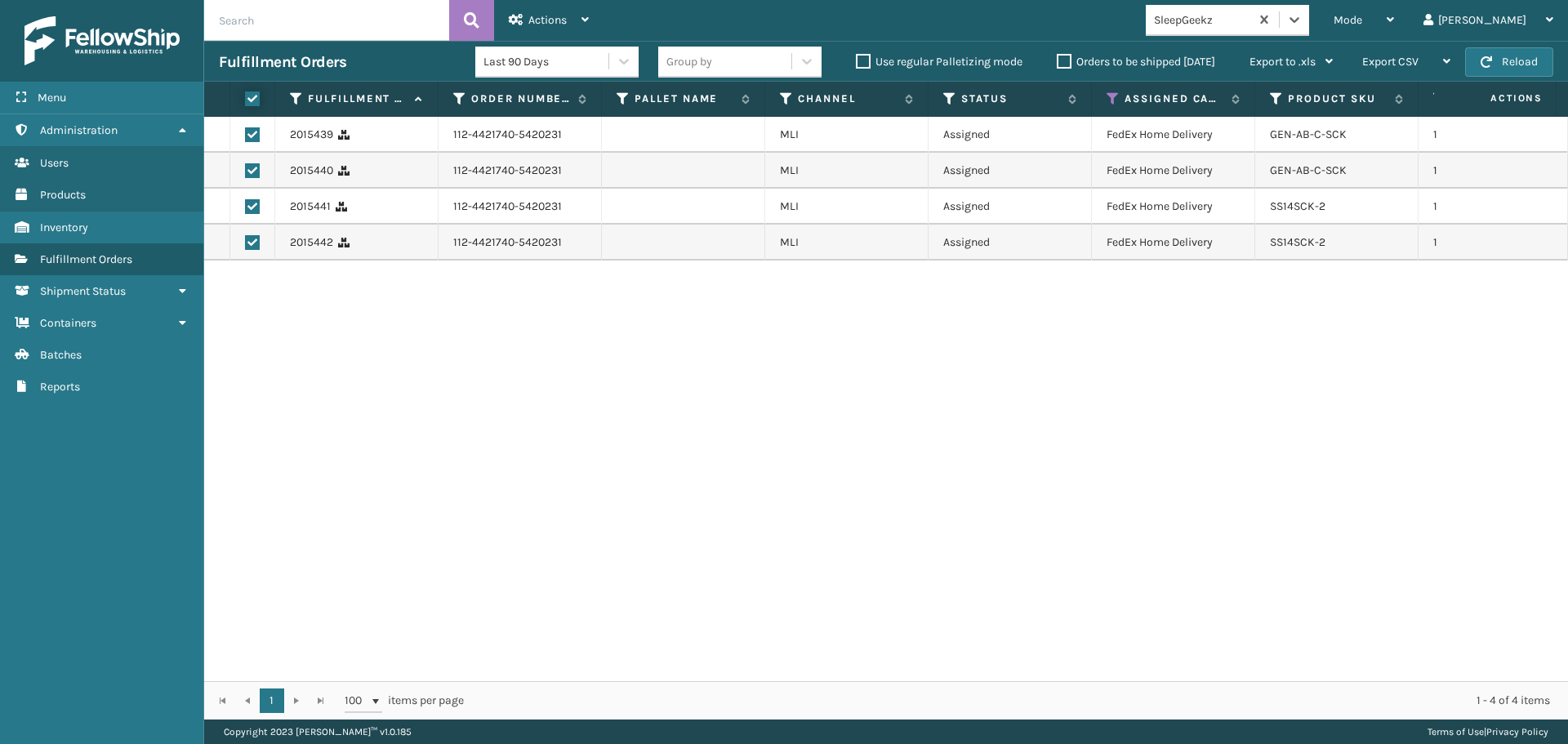
checkbox input "true"
click at [554, 9] on div "Actions" at bounding box center [548, 20] width 80 height 41
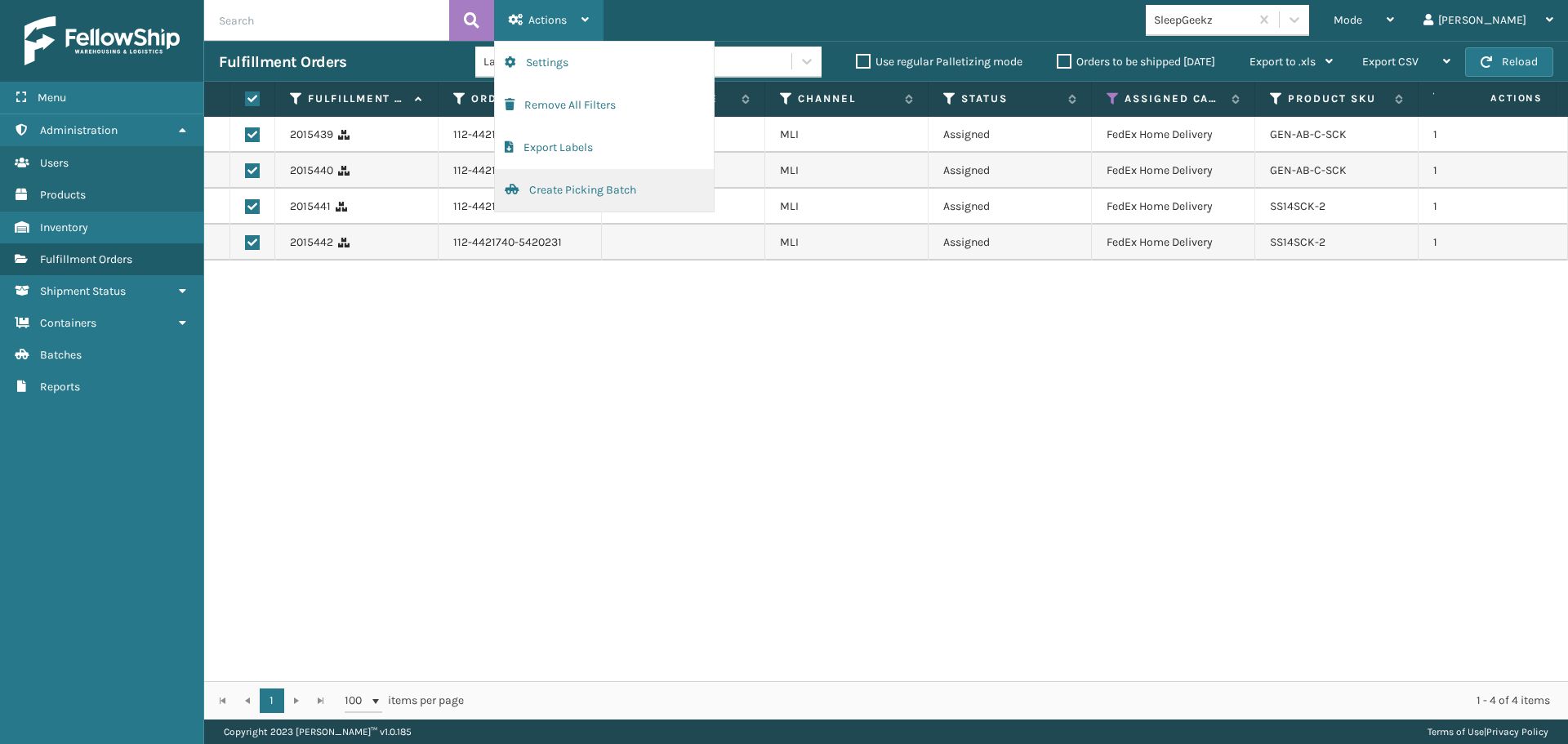
click at [587, 192] on button "Create Picking Batch" at bounding box center [604, 190] width 219 height 42
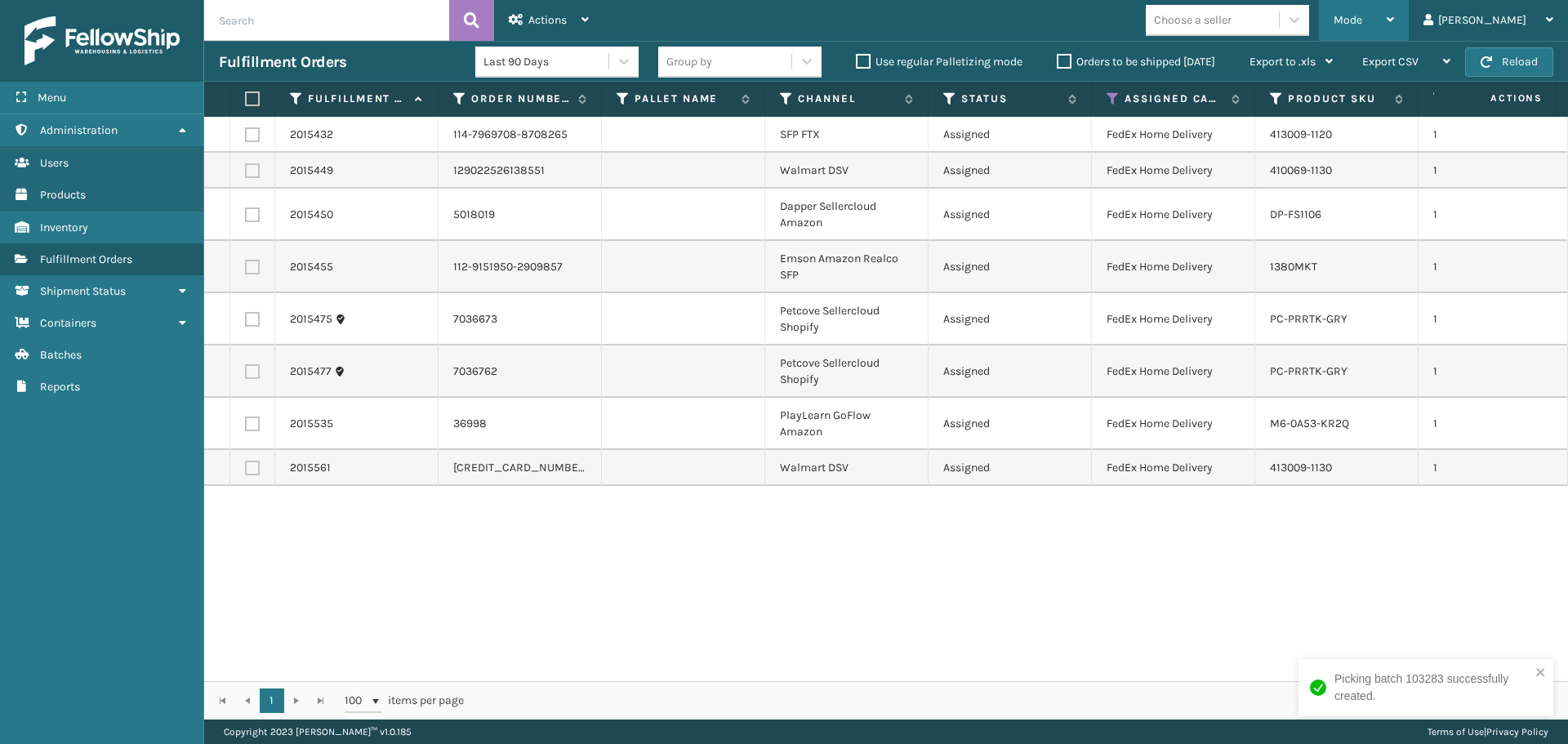
click at [1394, 22] on div "Mode" at bounding box center [1364, 20] width 60 height 41
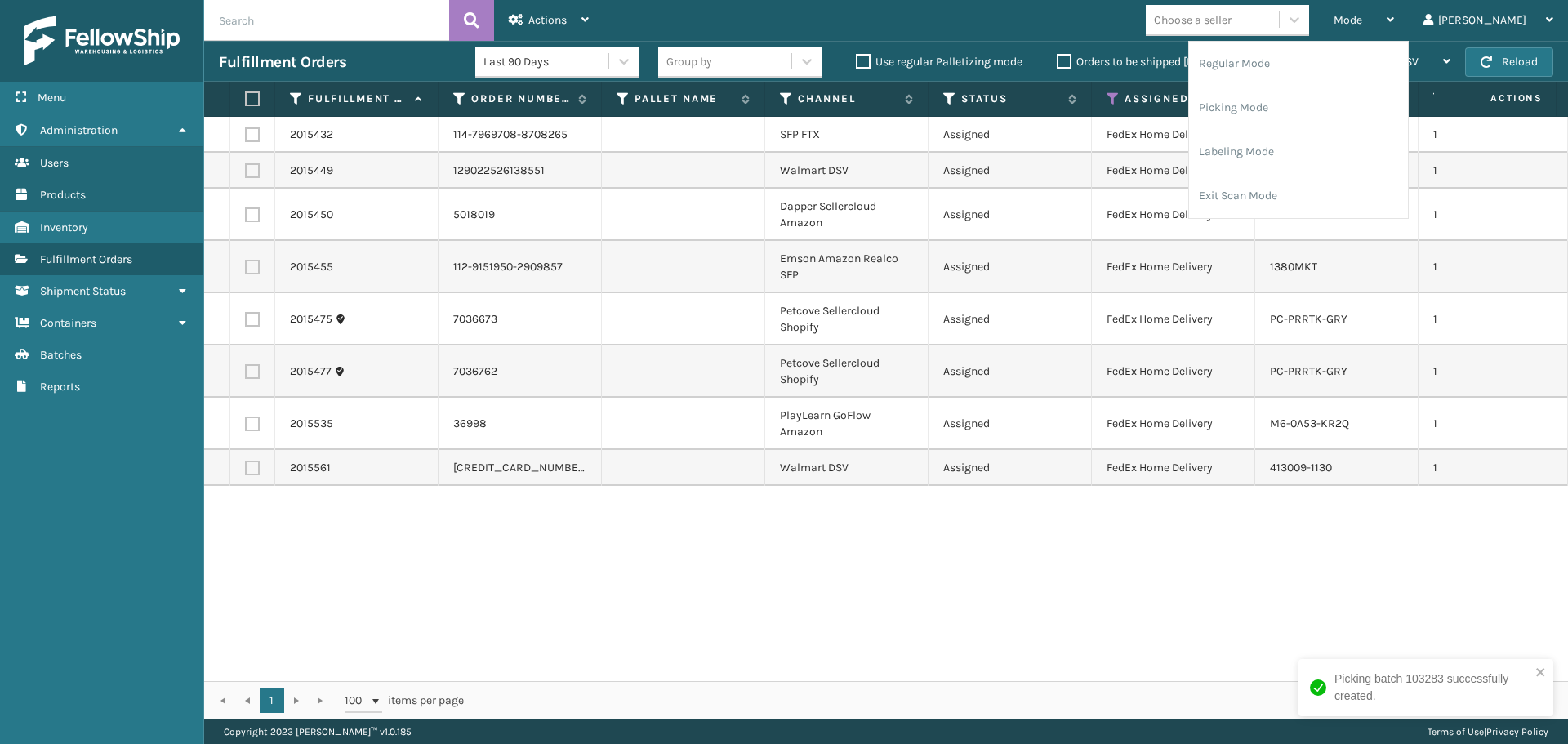
click at [348, 21] on input "text" at bounding box center [326, 20] width 245 height 41
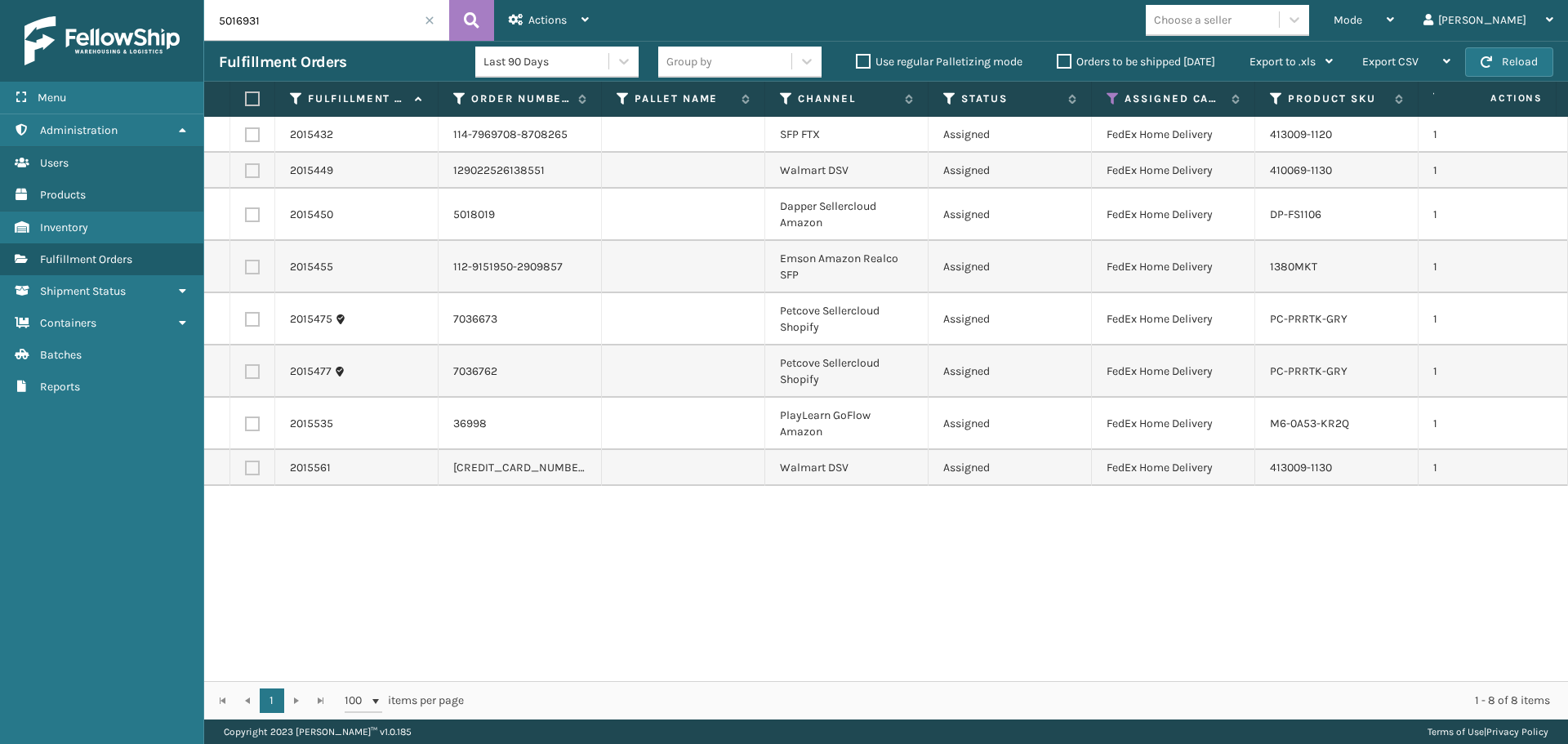
type input "5016931"
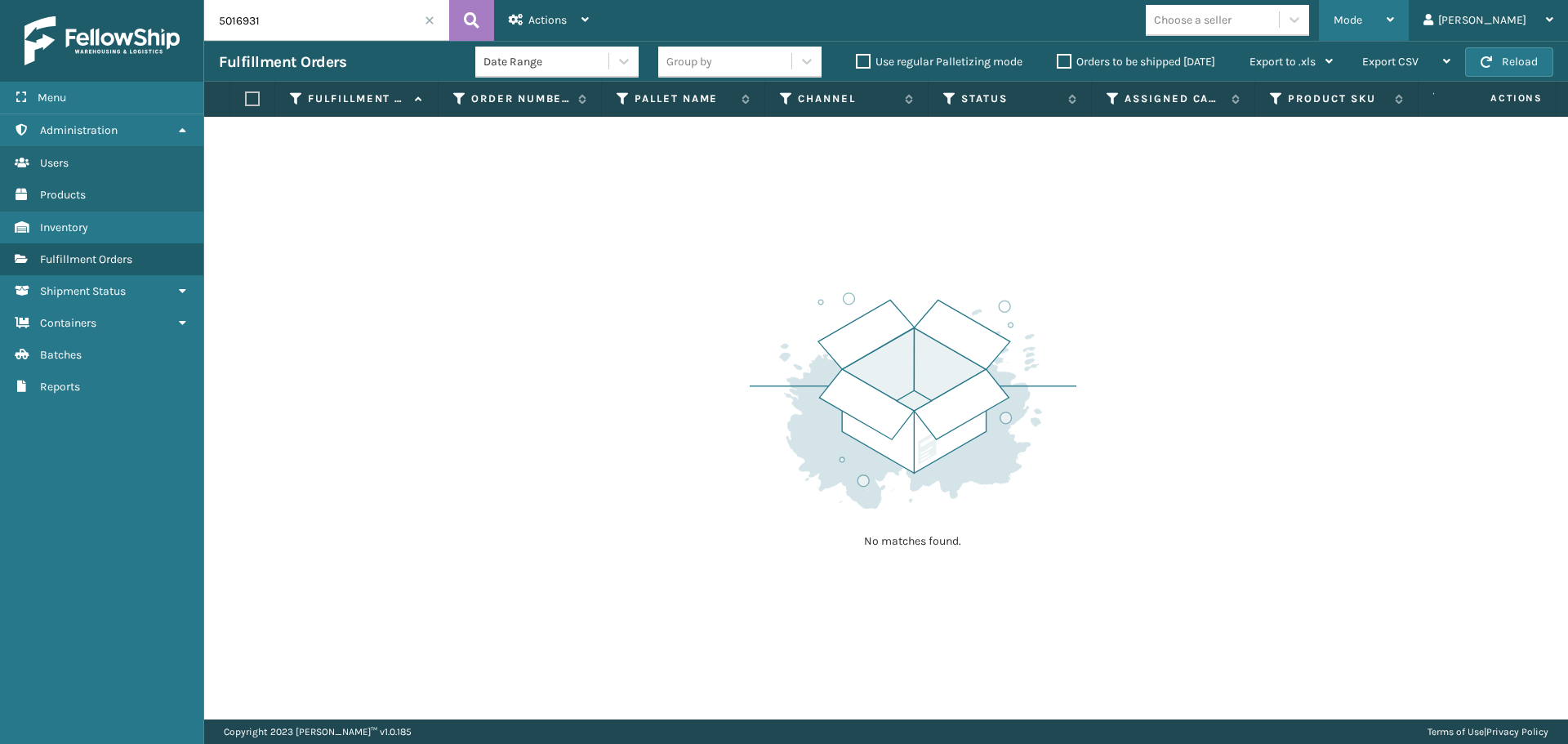
drag, startPoint x: 1442, startPoint y: 17, endPoint x: 1363, endPoint y: 64, distance: 91.9
click at [1394, 17] on div "Mode" at bounding box center [1364, 20] width 60 height 41
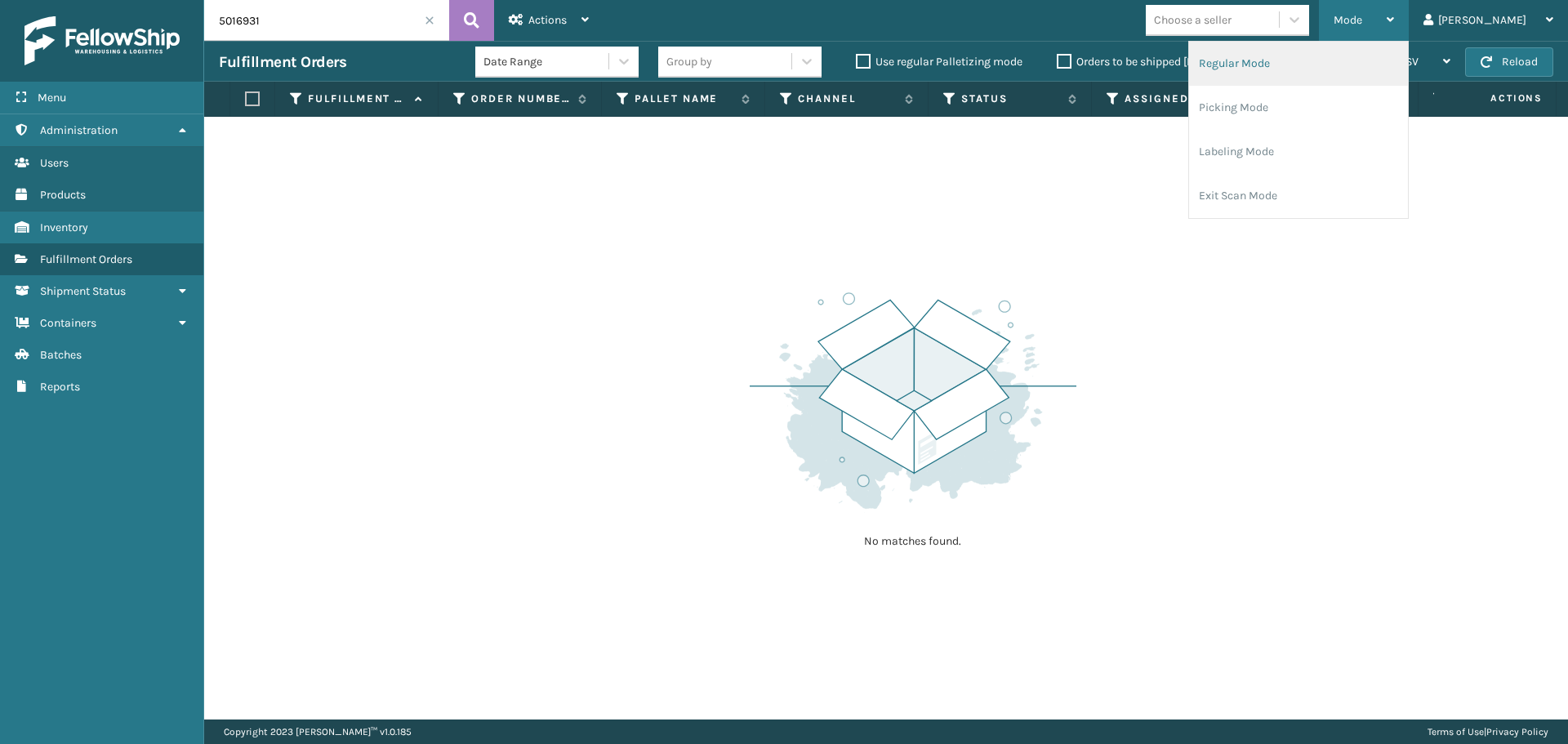
click at [1349, 73] on li "Regular Mode" at bounding box center [1298, 63] width 219 height 44
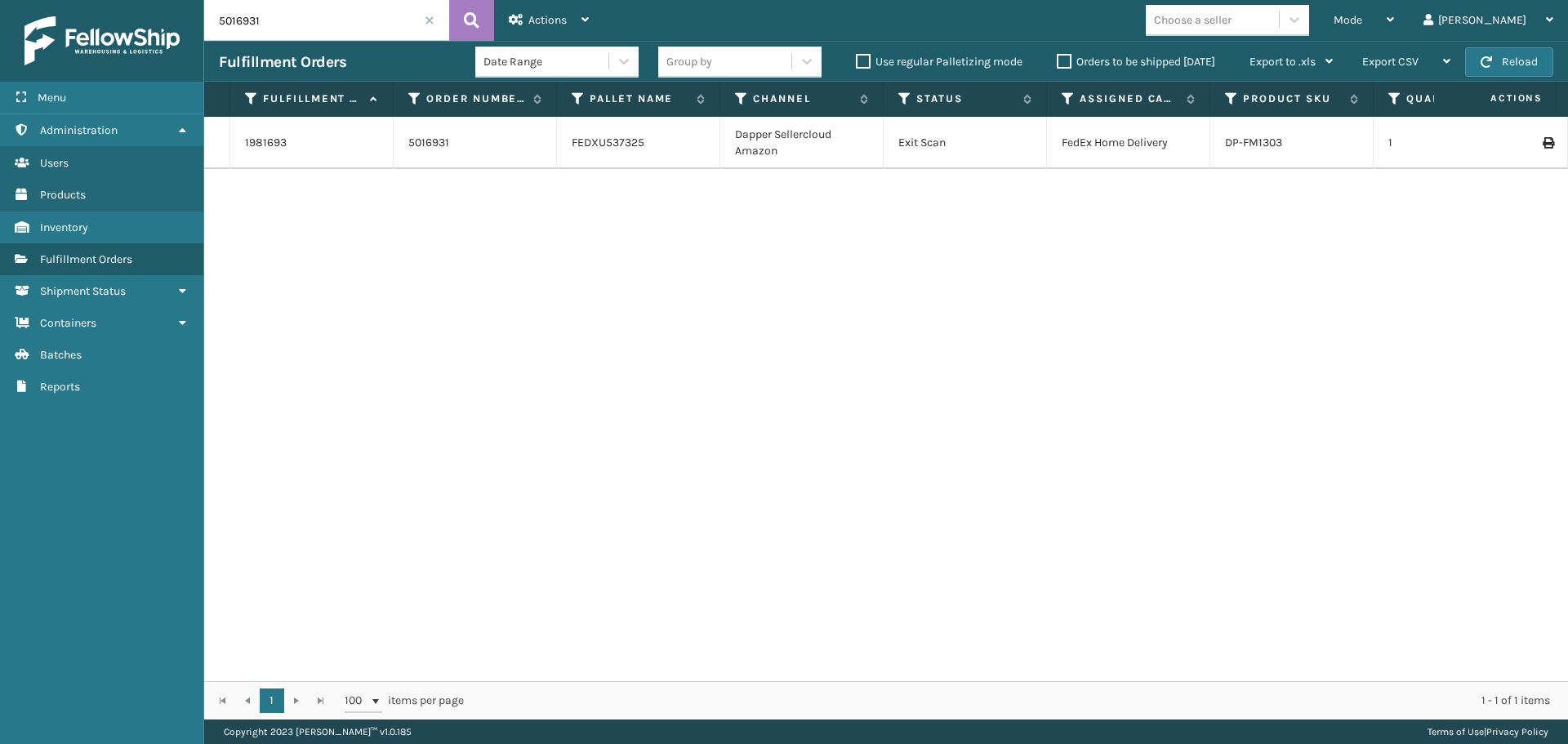
click at [1542, 138] on icon at bounding box center [1547, 143] width 10 height 11
click at [1542, 144] on icon at bounding box center [1547, 143] width 10 height 11
click at [433, 22] on span at bounding box center [429, 20] width 10 height 10
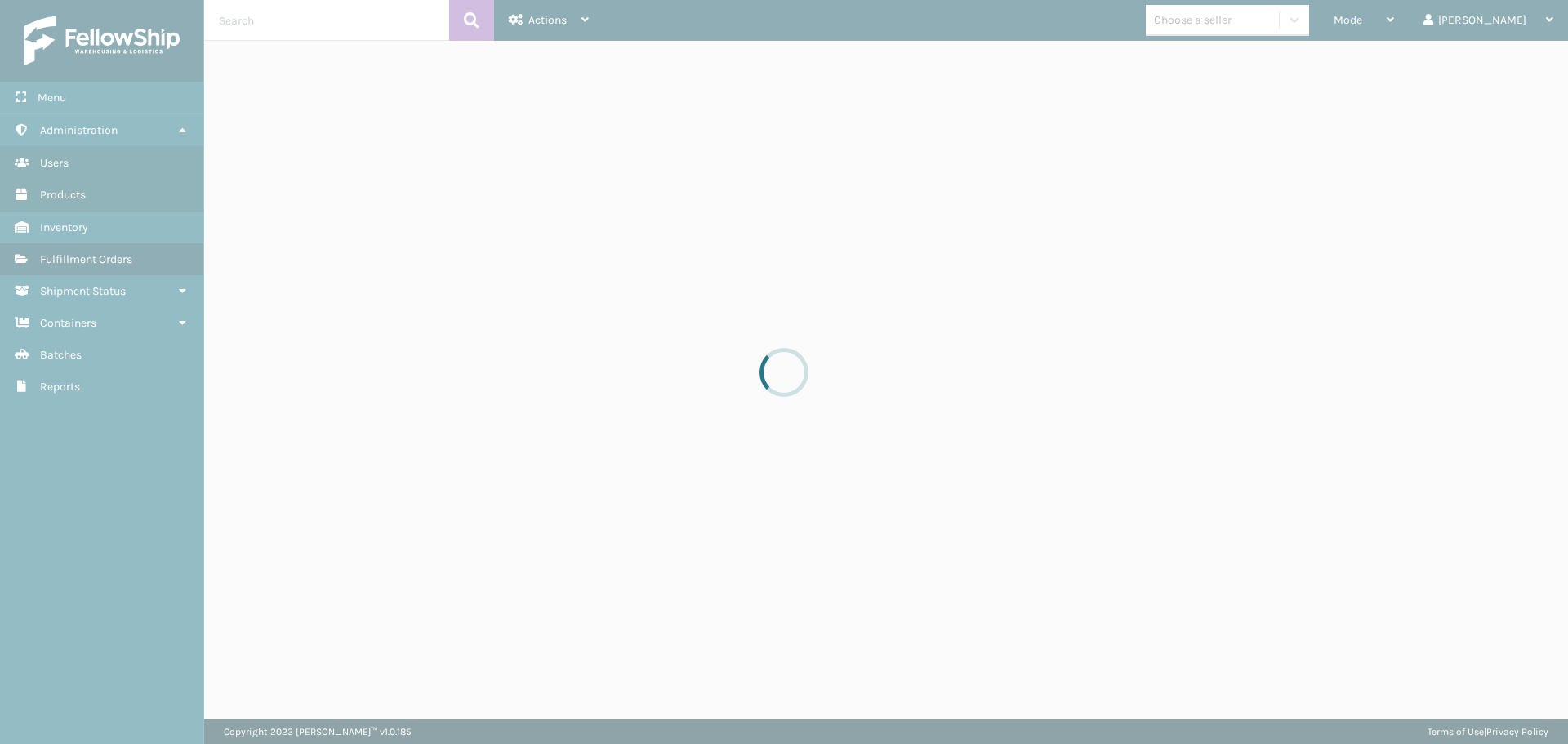
click at [1405, 20] on div at bounding box center [784, 372] width 1568 height 744
click at [1405, 12] on div at bounding box center [784, 372] width 1568 height 744
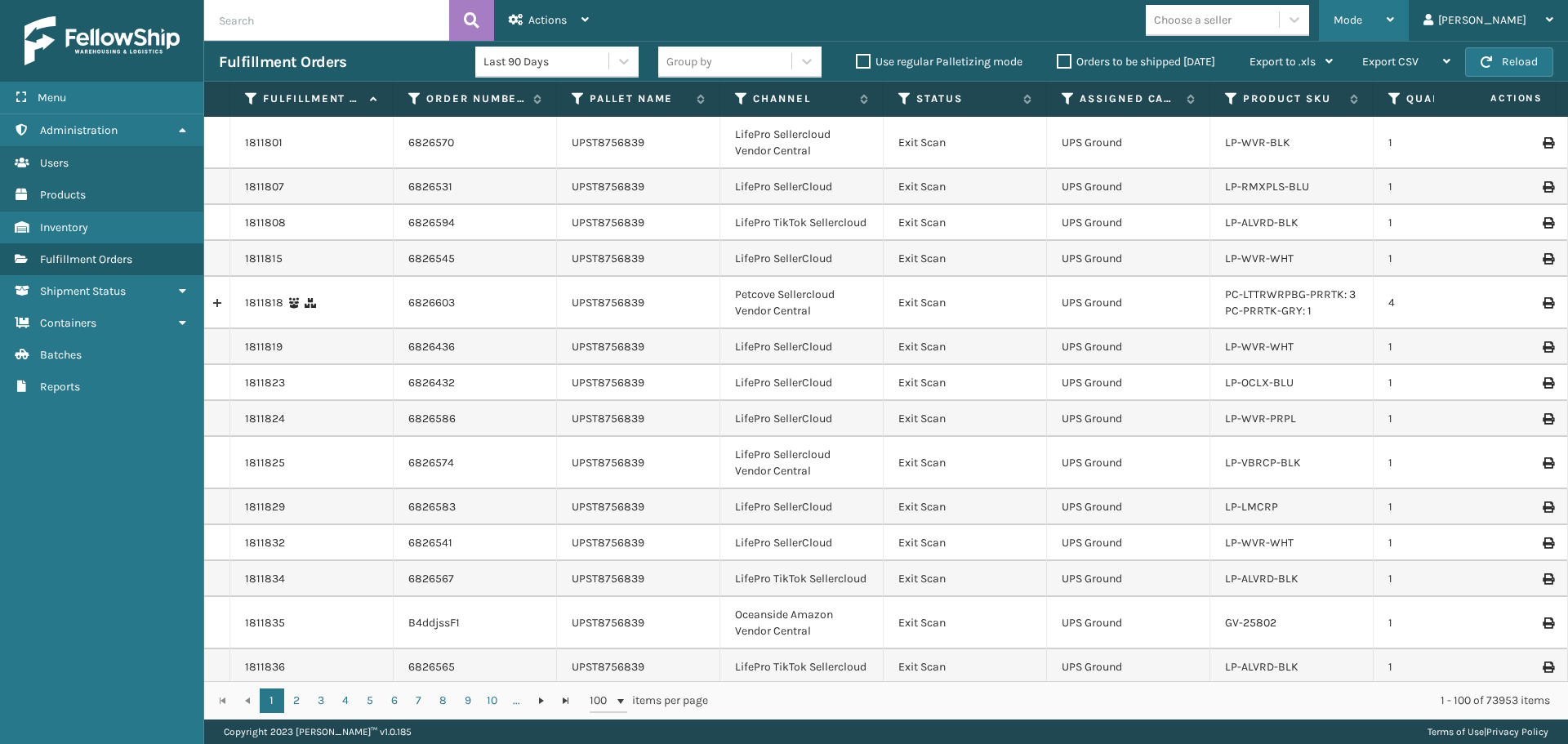
click at [1390, 10] on div "Mode Regular Mode Picking Mode Labeling Mode Exit Scan Mode" at bounding box center [1364, 20] width 90 height 41
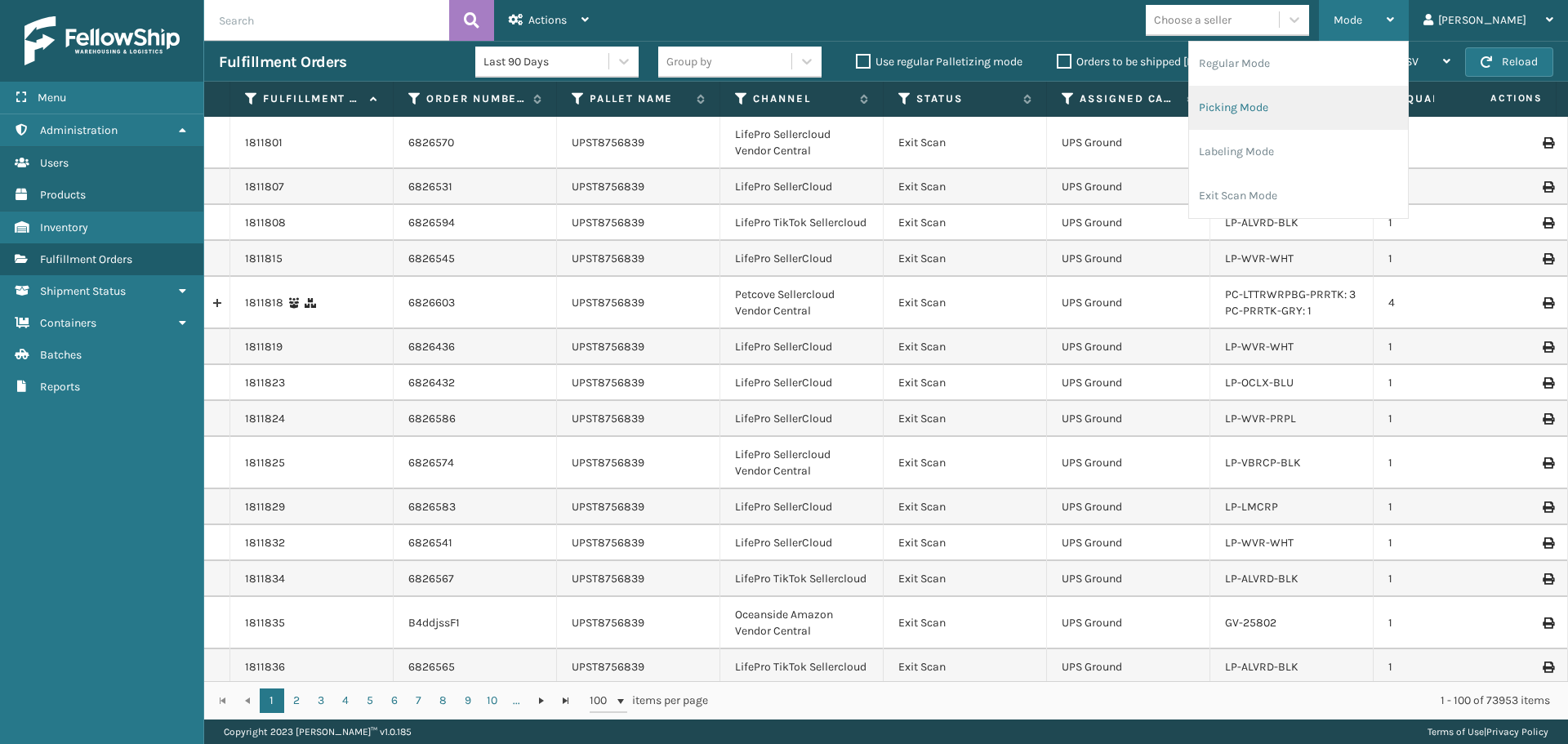
click at [1284, 107] on li "Picking Mode" at bounding box center [1298, 108] width 219 height 44
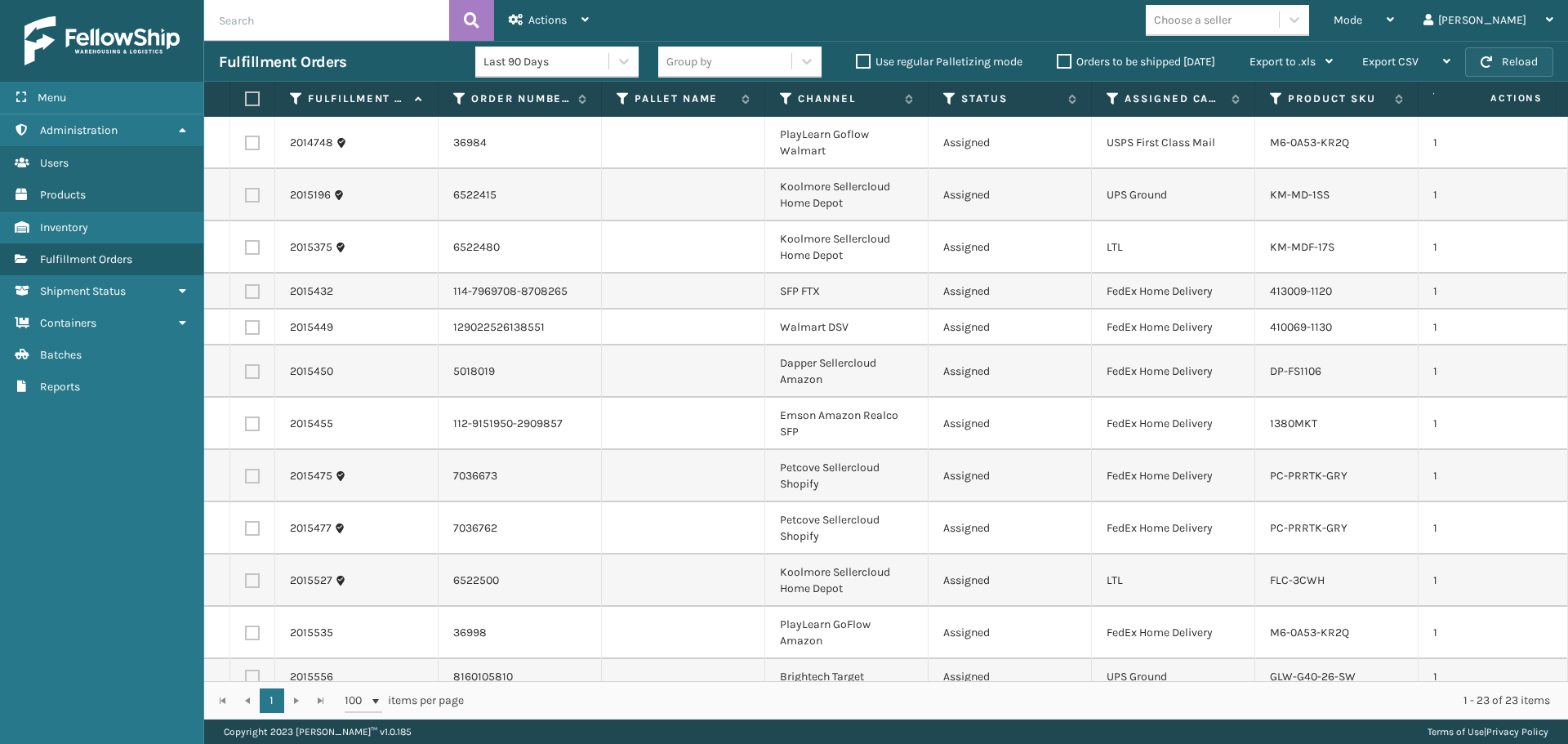
click at [1542, 52] on button "Reload" at bounding box center [1509, 62] width 88 height 29
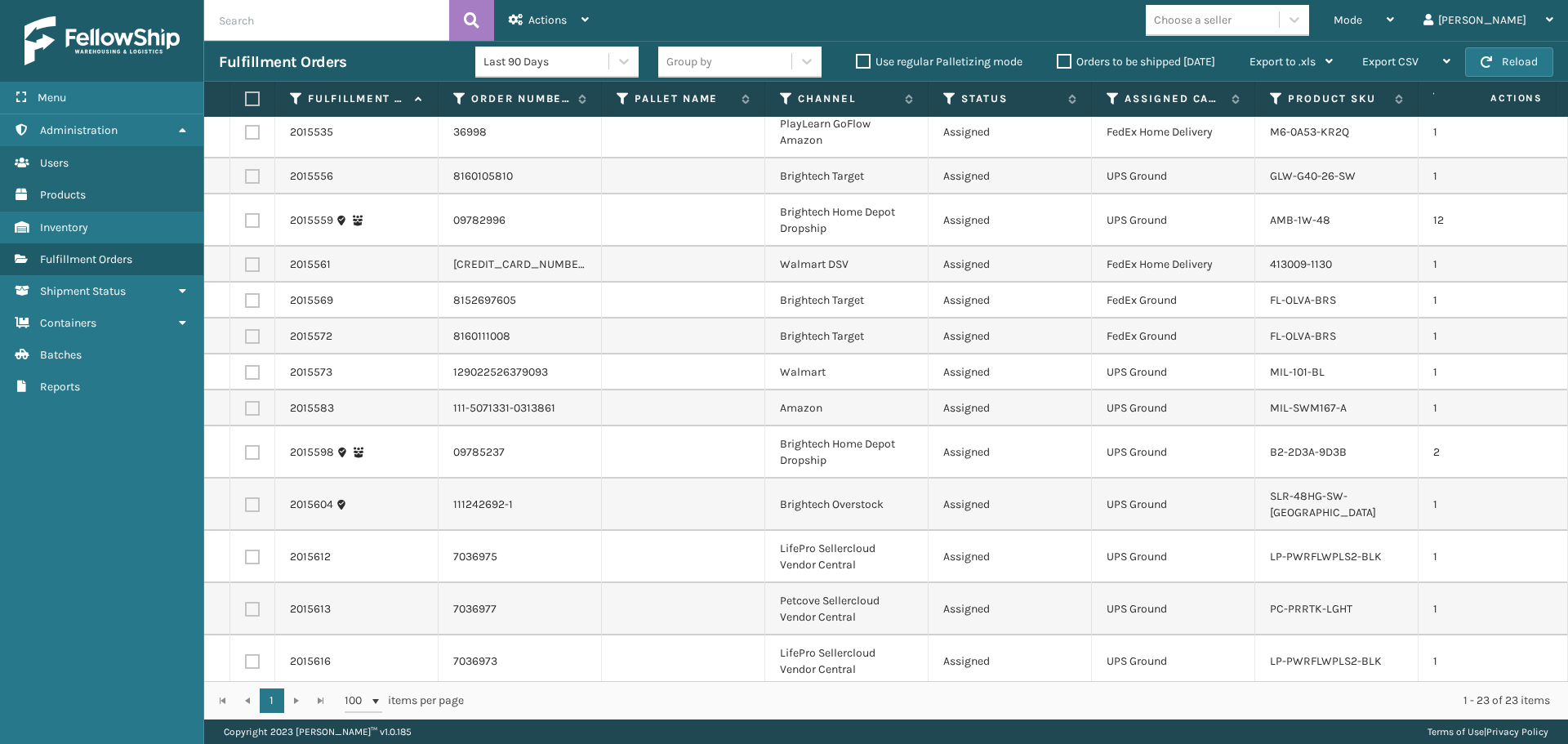
scroll to position [503, 0]
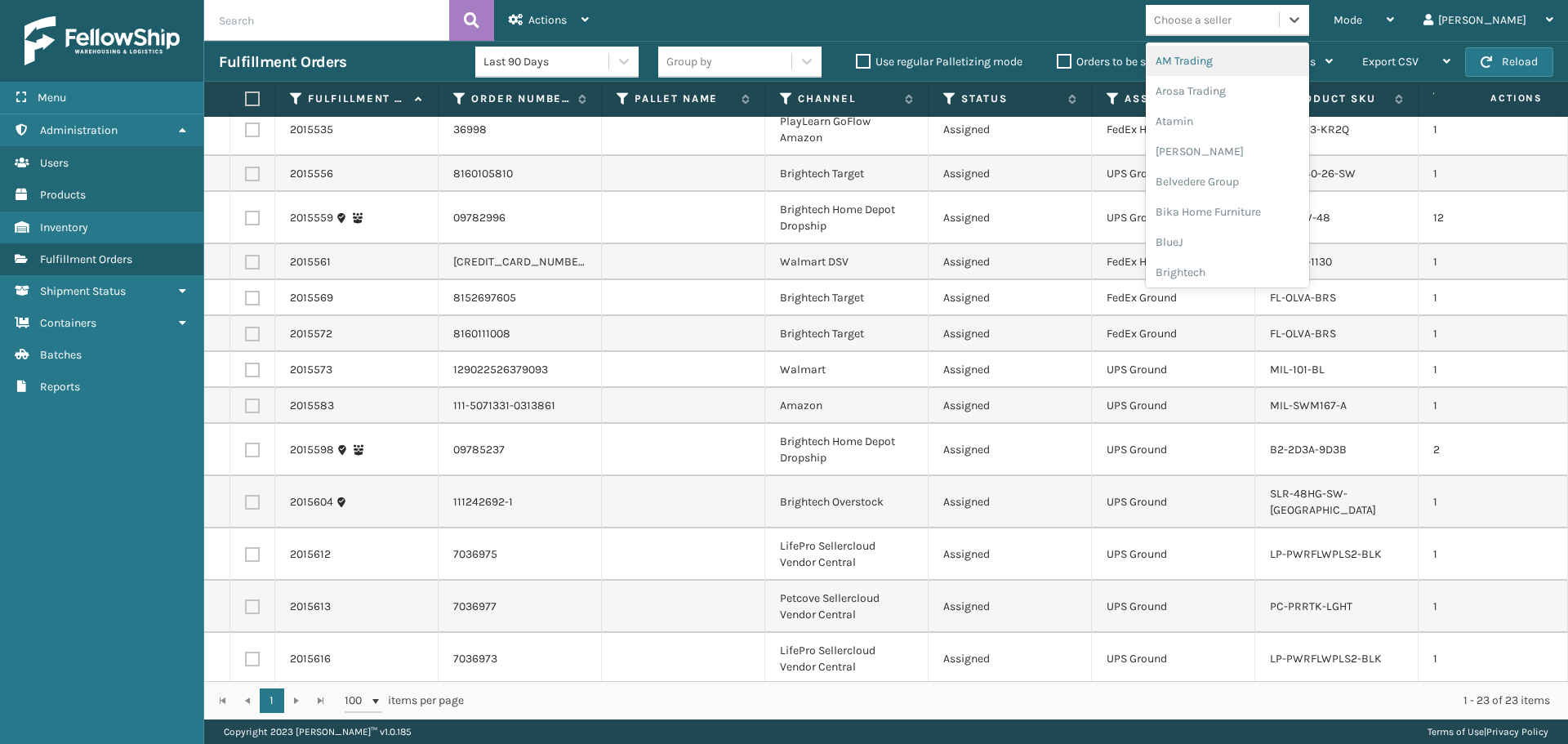
click at [1264, 33] on div "Choose a seller" at bounding box center [1212, 19] width 133 height 27
click at [1241, 274] on div "Brightech" at bounding box center [1227, 272] width 163 height 30
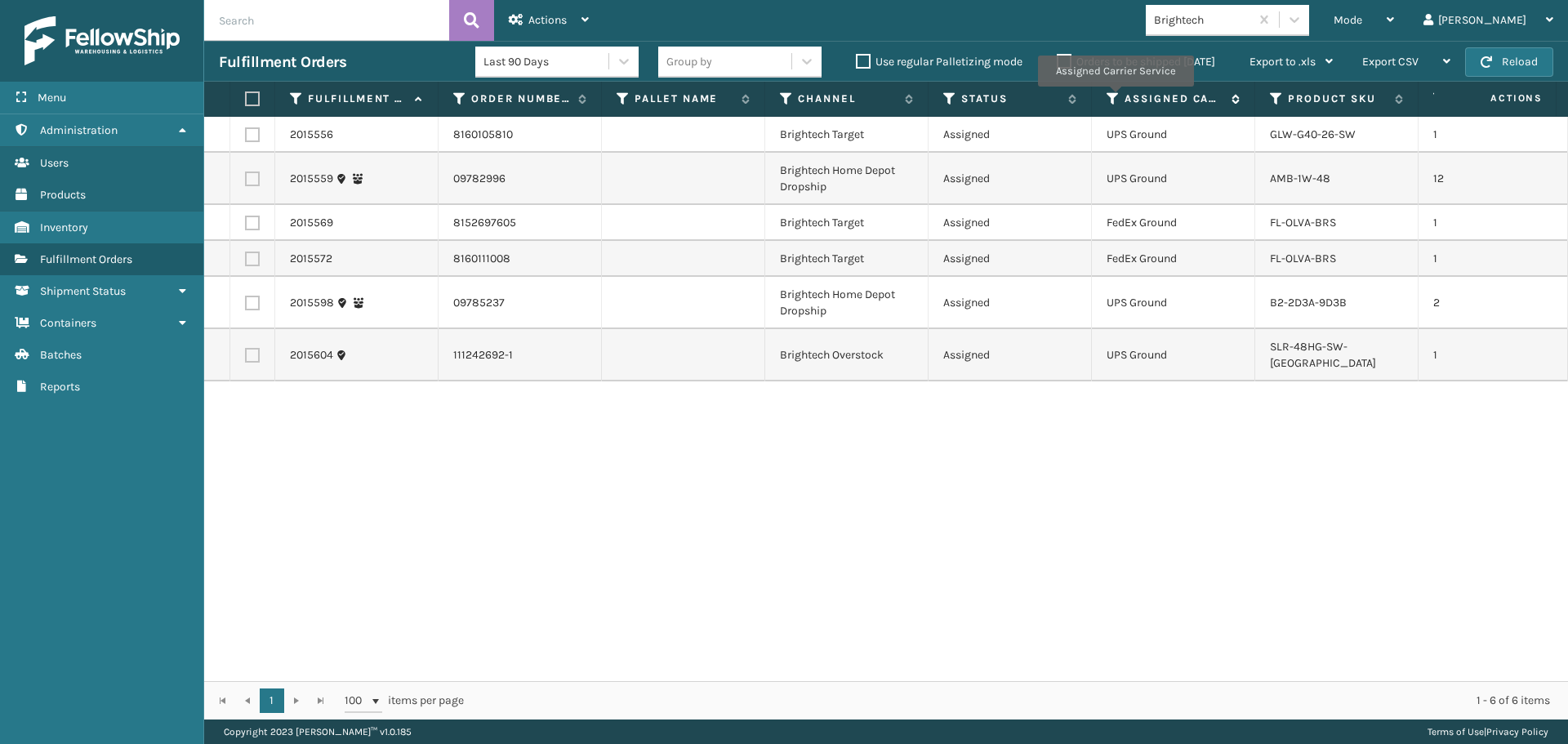
click at [1114, 98] on icon at bounding box center [1113, 99] width 13 height 15
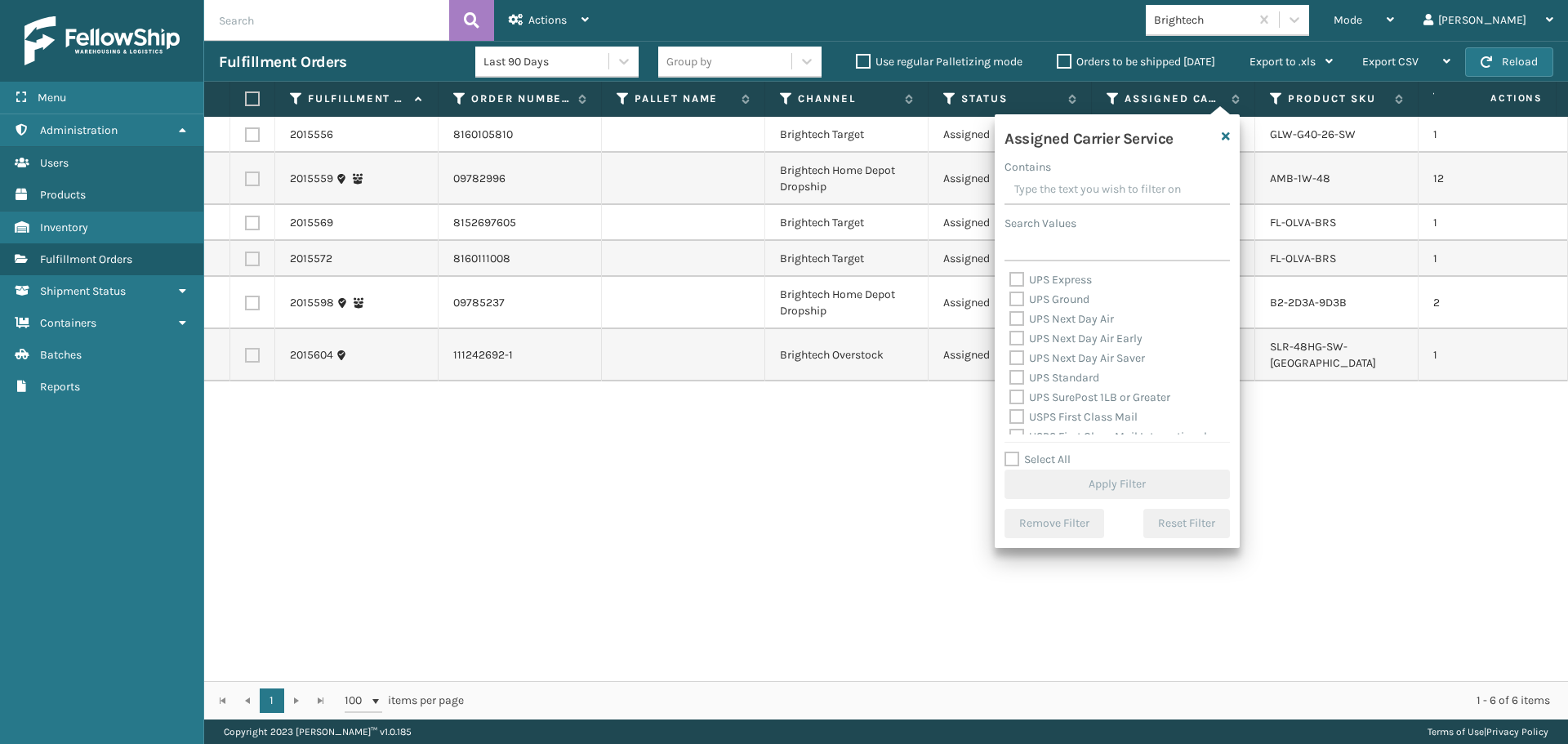
scroll to position [409, 0]
click at [1067, 346] on label "UPS Standard" at bounding box center [1054, 342] width 90 height 14
click at [1010, 344] on input "UPS Standard" at bounding box center [1009, 339] width 1 height 11
checkbox input "true"
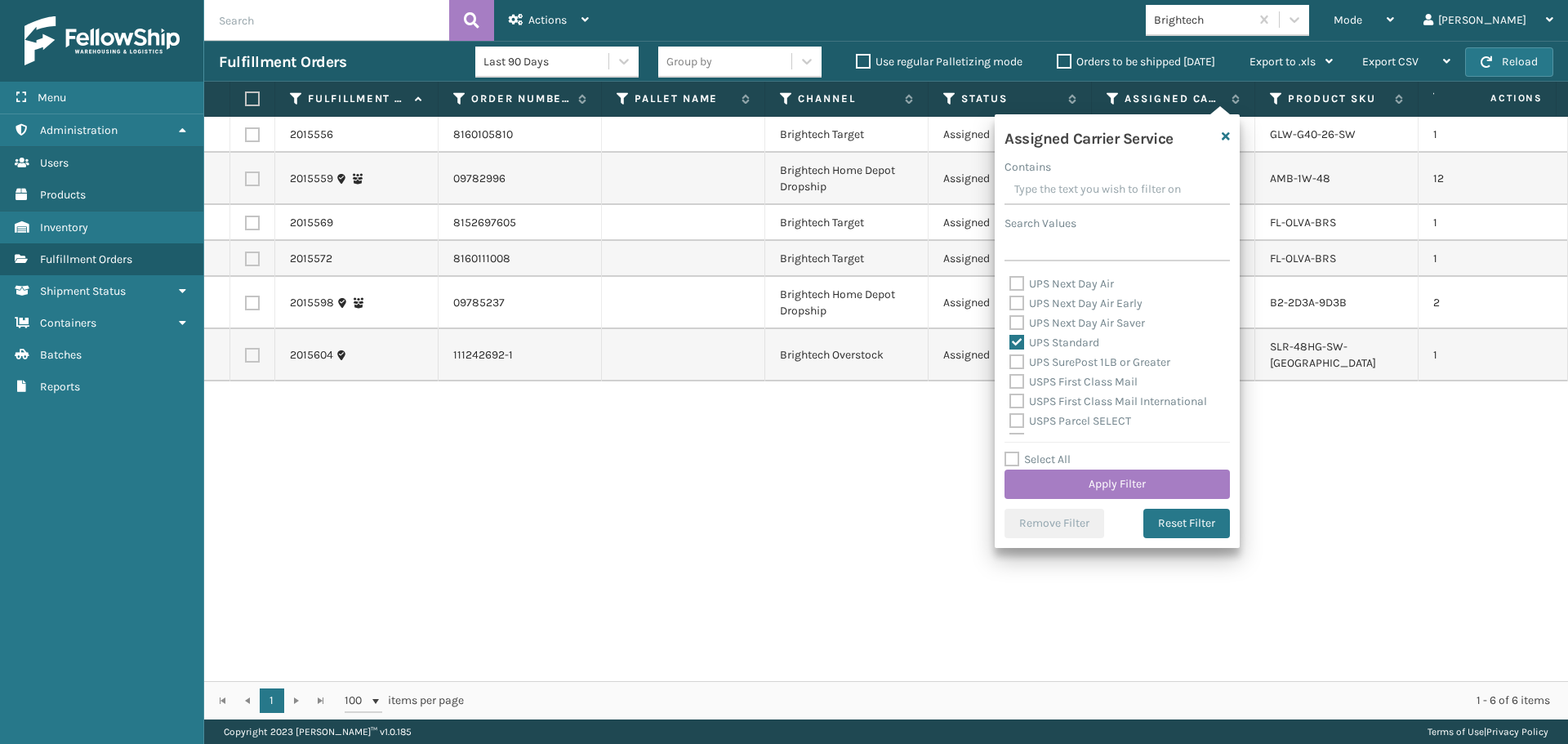
click at [1058, 323] on label "UPS Next Day Air Saver" at bounding box center [1077, 323] width 136 height 14
click at [1010, 323] on input "UPS Next Day Air Saver" at bounding box center [1009, 319] width 1 height 11
checkbox input "true"
click at [1050, 298] on label "UPS Next Day Air Early" at bounding box center [1075, 302] width 133 height 14
click at [1010, 298] on input "UPS Next Day Air Early" at bounding box center [1009, 300] width 1 height 11
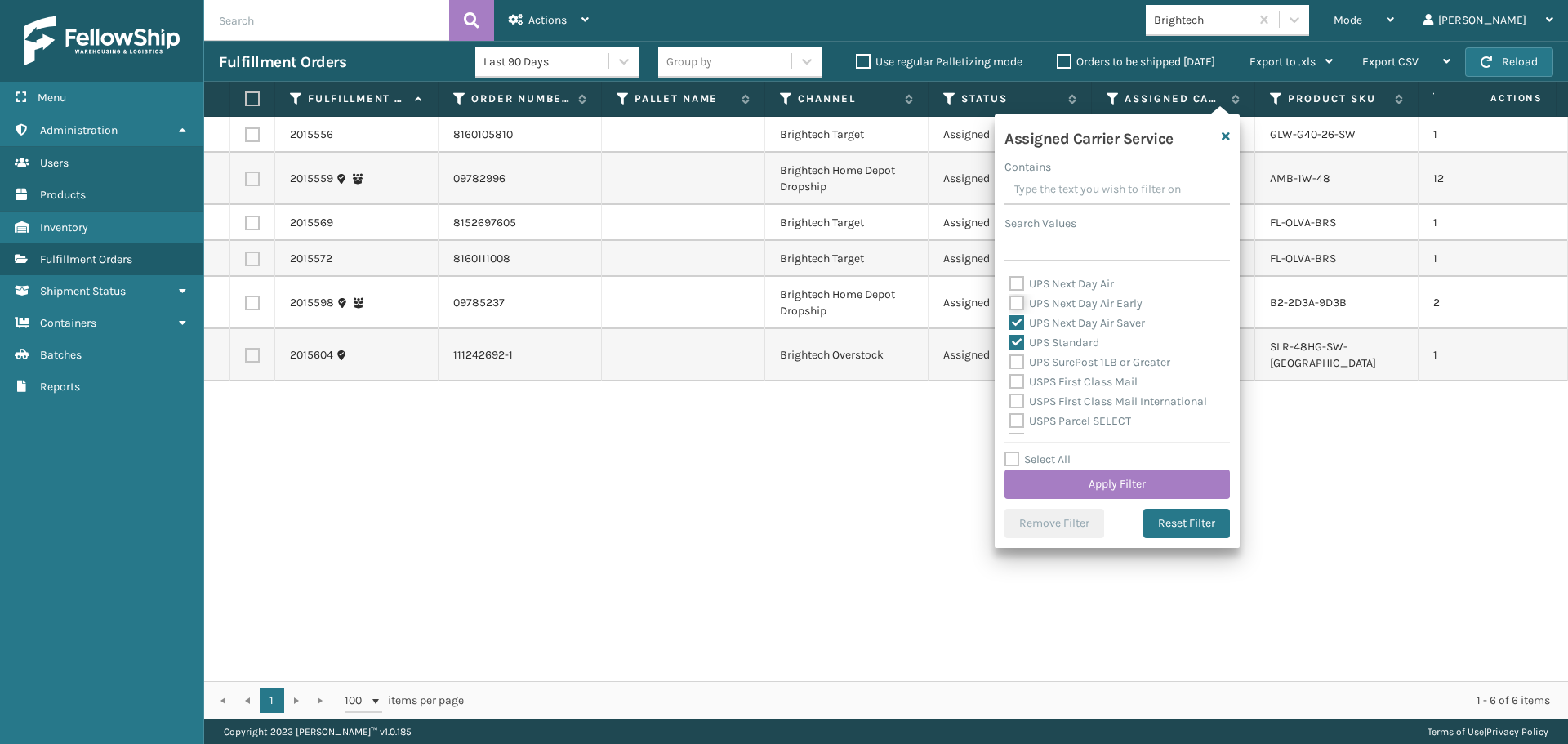
checkbox input "true"
click at [1046, 280] on label "UPS Next Day Air" at bounding box center [1061, 283] width 104 height 14
click at [1010, 280] on input "UPS Next Day Air" at bounding box center [1009, 279] width 1 height 11
checkbox input "true"
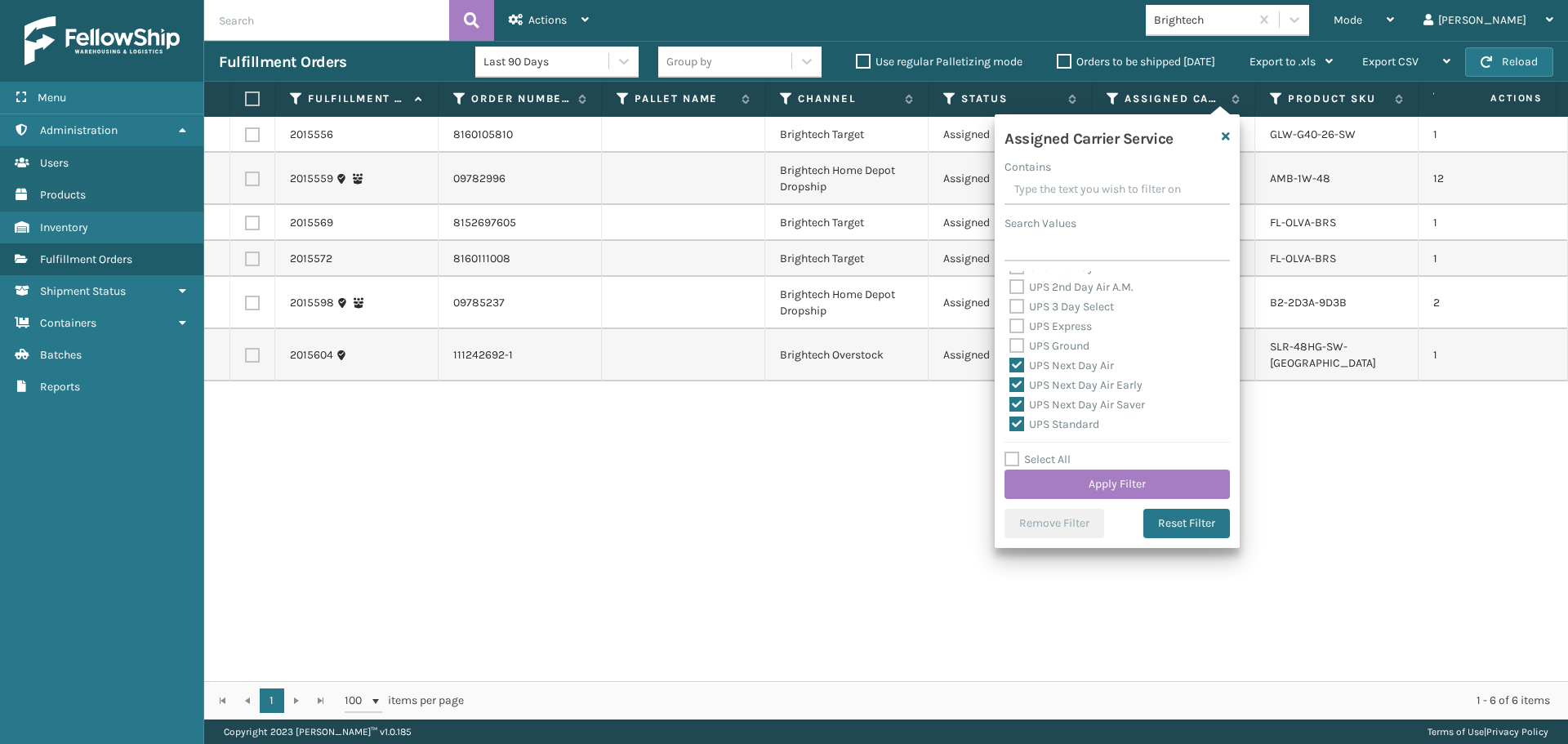
click at [1061, 330] on label "UPS Express" at bounding box center [1050, 325] width 82 height 14
click at [1010, 327] on input "UPS Express" at bounding box center [1009, 323] width 1 height 11
checkbox input "true"
click at [1057, 345] on label "UPS Ground" at bounding box center [1048, 345] width 80 height 14
click at [1010, 345] on input "UPS Ground" at bounding box center [1009, 342] width 1 height 11
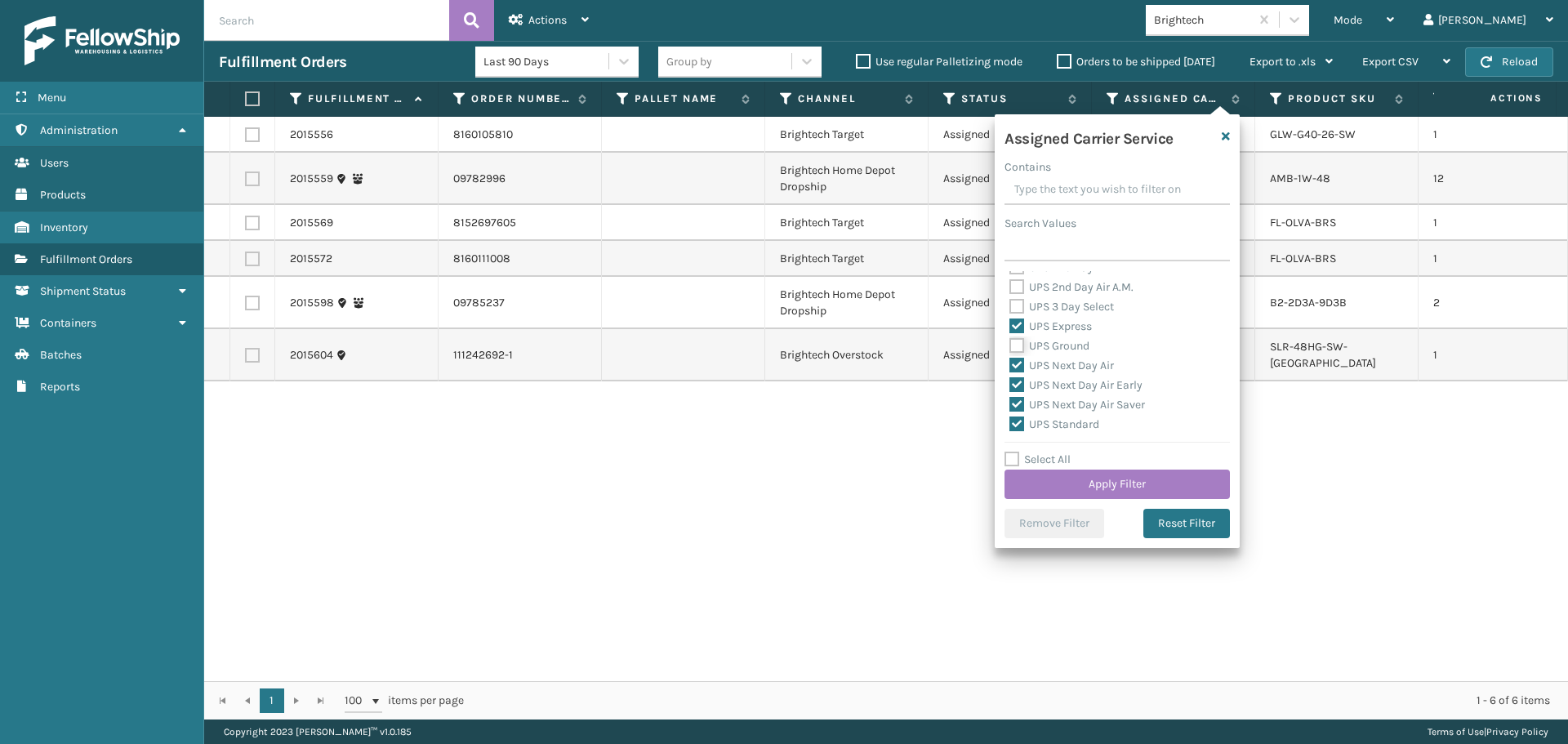
checkbox input "true"
click at [1053, 307] on label "UPS 3 Day Select" at bounding box center [1061, 306] width 104 height 14
click at [1010, 307] on input "UPS 3 Day Select" at bounding box center [1009, 302] width 1 height 11
checkbox input "true"
click at [1051, 288] on label "UPS 2nd Day Air A.M." at bounding box center [1070, 287] width 124 height 14
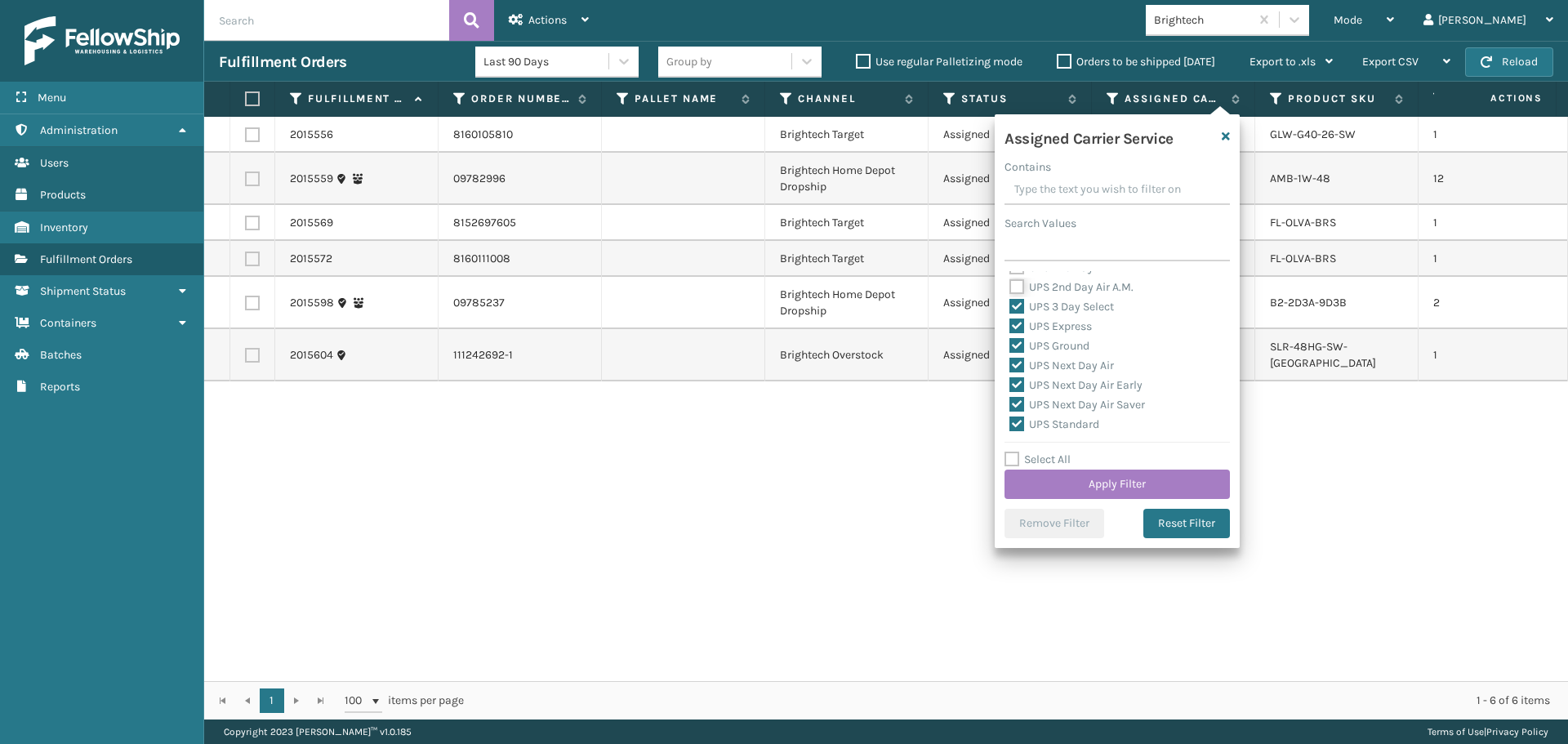
click at [1010, 288] on input "UPS 2nd Day Air A.M." at bounding box center [1009, 283] width 1 height 11
checkbox input "true"
click at [1057, 348] on label "UPS 2nd Day Air" at bounding box center [1059, 348] width 101 height 14
click at [1010, 348] on input "UPS 2nd Day Air" at bounding box center [1009, 345] width 1 height 11
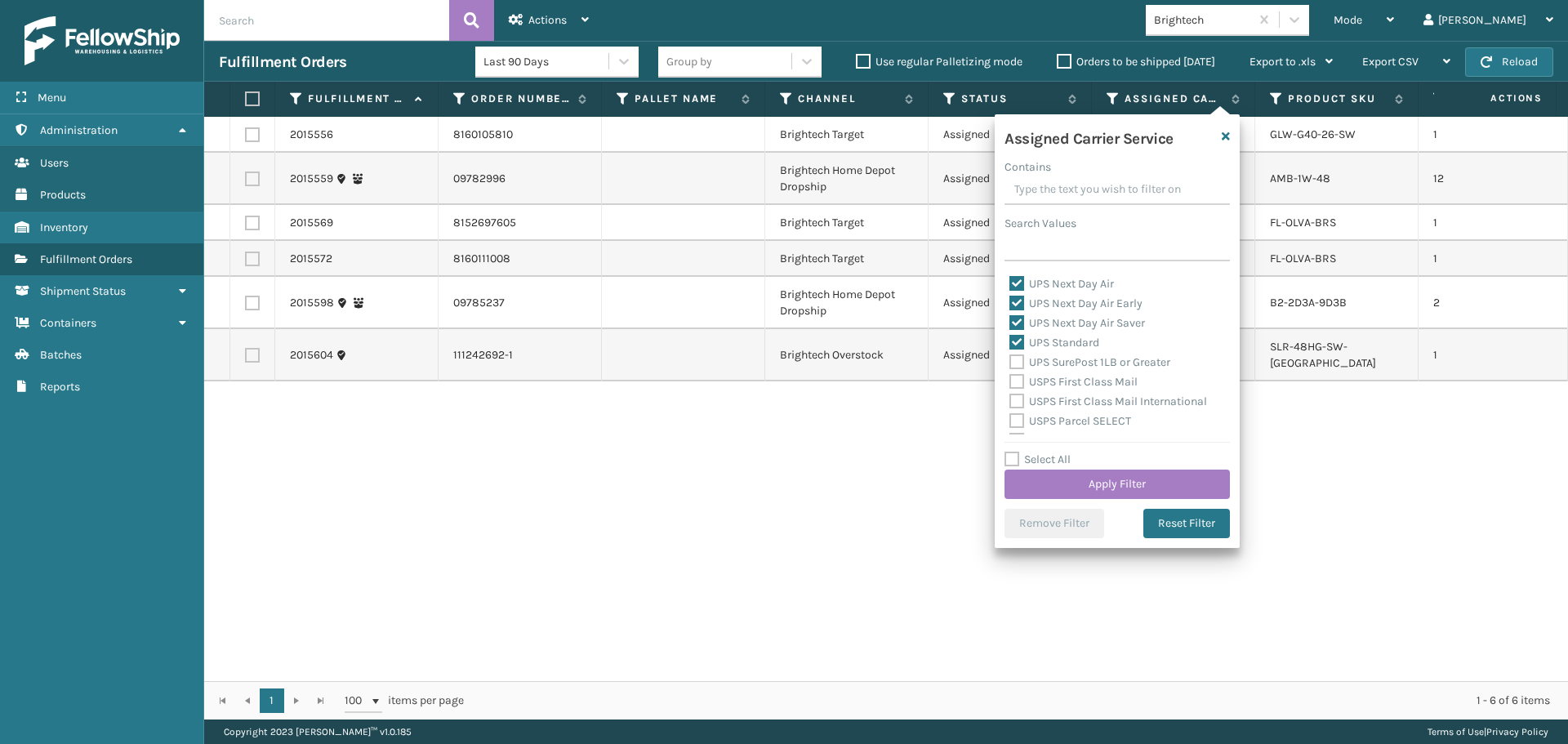
click at [1056, 362] on label "UPS SurePost 1LB or Greater" at bounding box center [1090, 362] width 161 height 14
click at [1010, 362] on input "UPS SurePost 1LB or Greater" at bounding box center [1009, 358] width 1 height 11
click at [1096, 482] on button "Apply Filter" at bounding box center [1117, 484] width 225 height 29
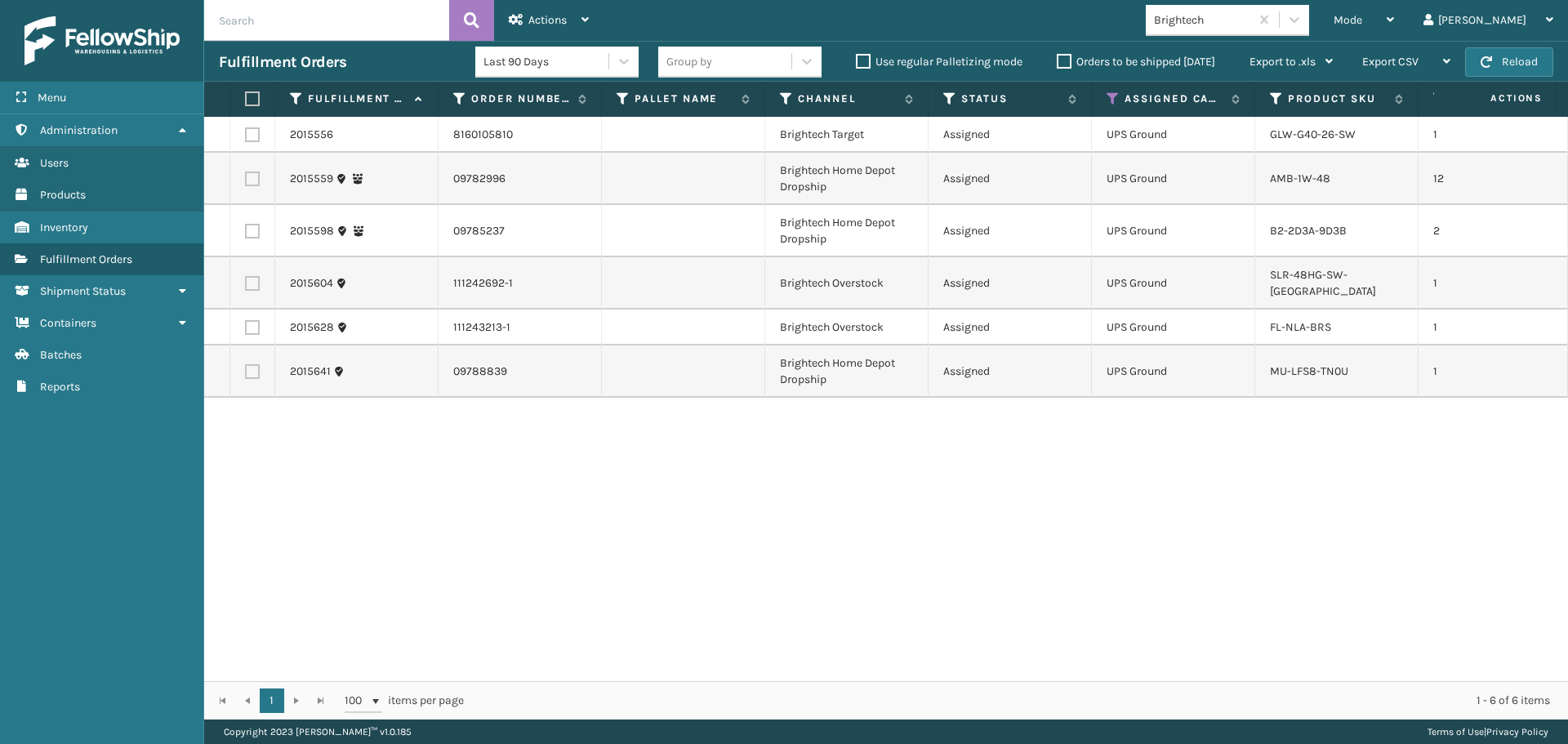
click at [1223, 509] on div "2015556 8160105810 Brightech Target Assigned UPS Ground GLW-G40-26-SW 1 Fellows…" at bounding box center [886, 399] width 1364 height 564
click at [1114, 98] on icon at bounding box center [1113, 99] width 13 height 15
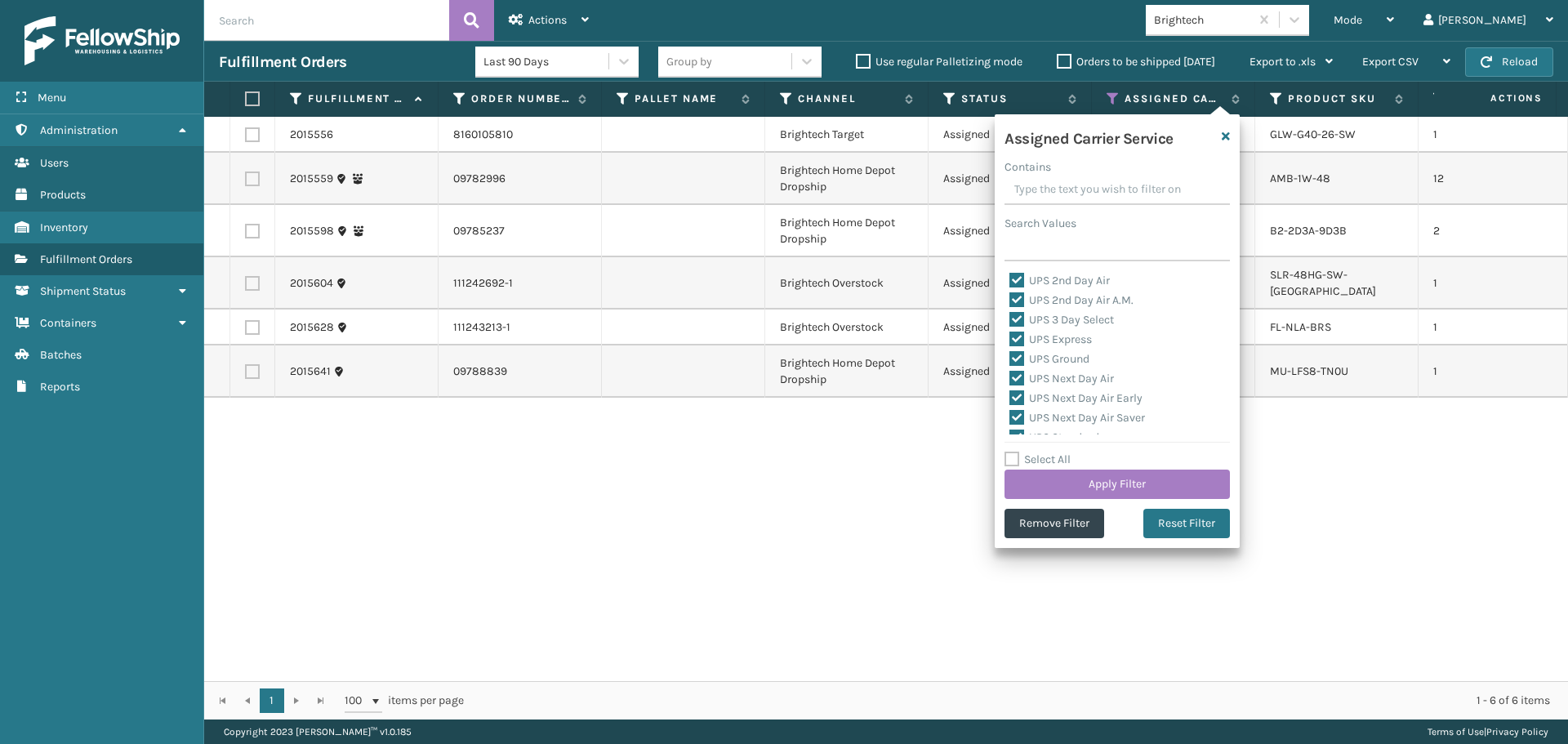
click at [1118, 439] on div "Assigned Carrier Service Contains Search Values UPS 2nd Day Air UPS 2nd Day Air…" at bounding box center [1116, 331] width 245 height 433
click at [1110, 488] on button "Apply Filter" at bounding box center [1117, 484] width 225 height 29
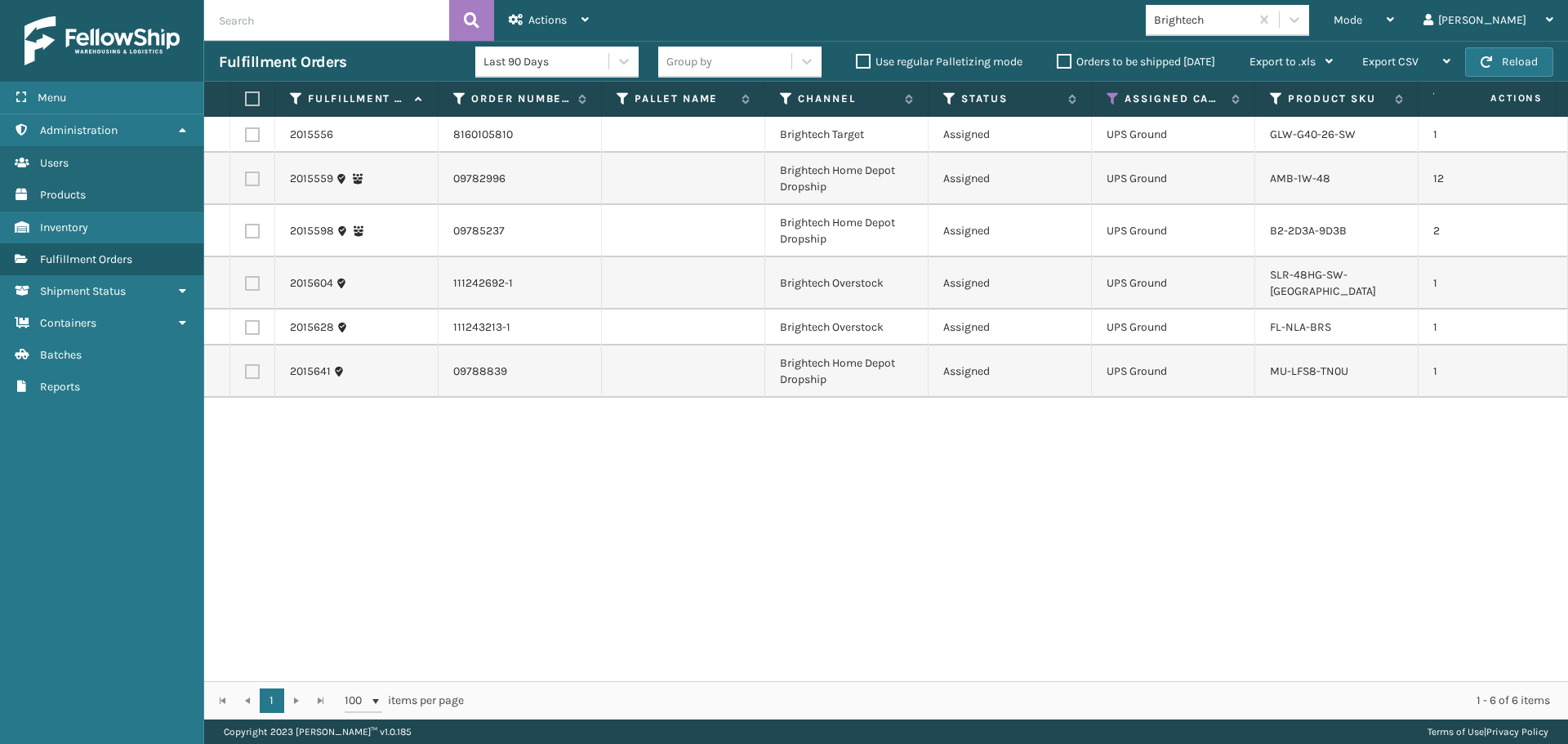
click at [252, 95] on th at bounding box center [252, 99] width 45 height 35
click at [252, 95] on label at bounding box center [249, 99] width 10 height 15
click at [246, 95] on input "checkbox" at bounding box center [245, 99] width 1 height 11
click at [535, 22] on span "Actions" at bounding box center [548, 19] width 38 height 14
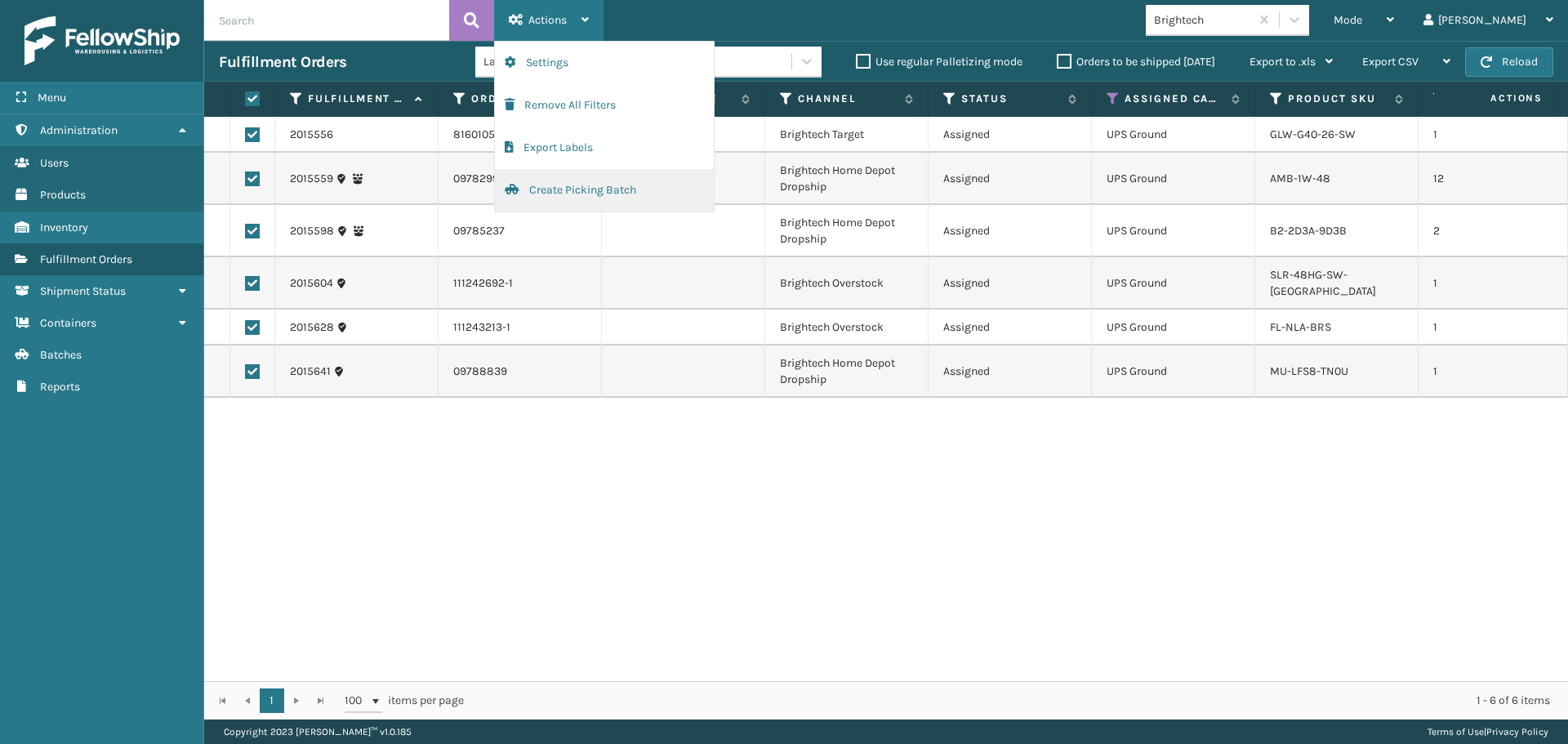
drag, startPoint x: 577, startPoint y: 192, endPoint x: 556, endPoint y: 181, distance: 23.7
click at [556, 181] on button "Create Picking Batch" at bounding box center [604, 190] width 219 height 42
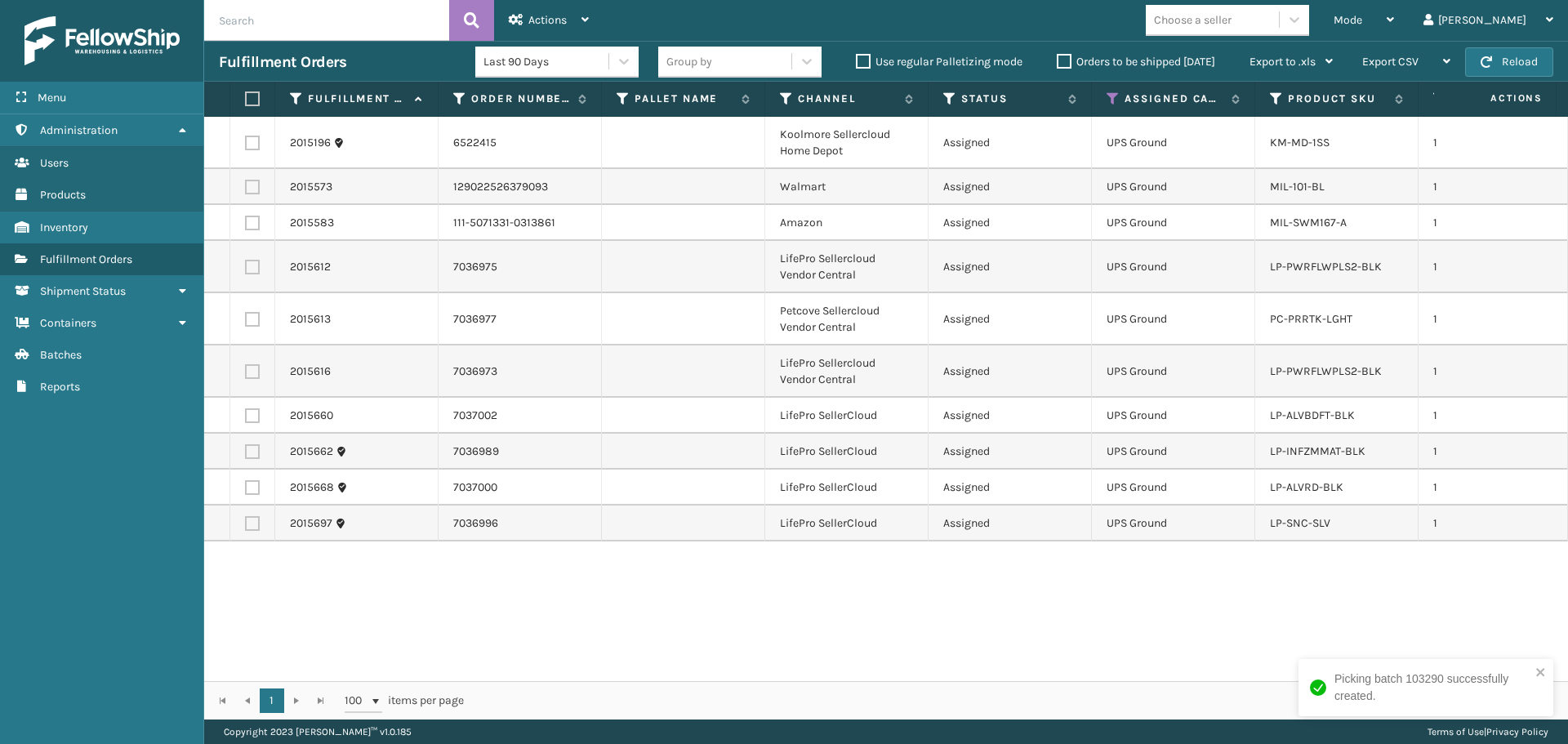
click at [249, 99] on label at bounding box center [249, 99] width 10 height 15
click at [246, 99] on input "checkbox" at bounding box center [245, 99] width 1 height 11
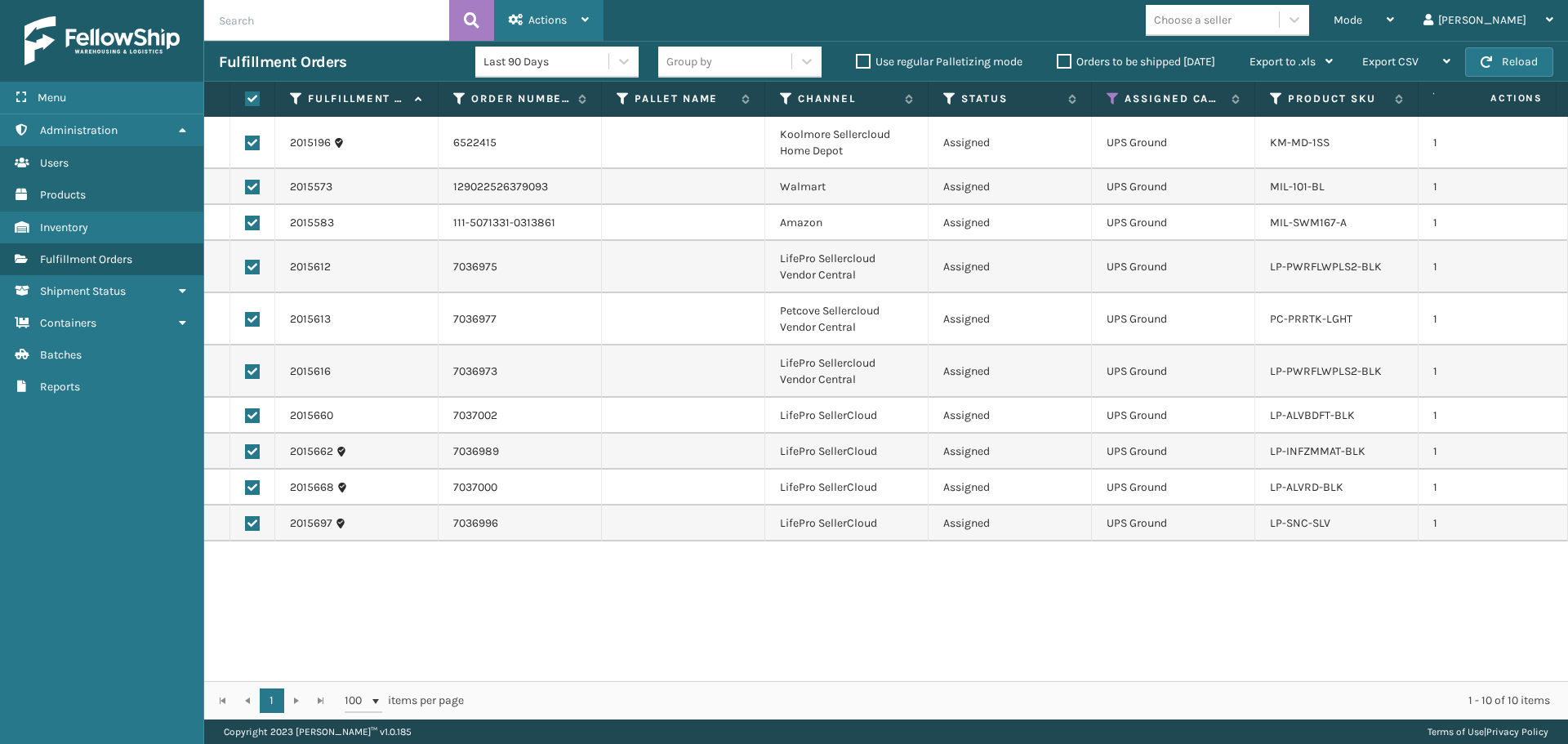
click at [543, 19] on span "Actions" at bounding box center [548, 19] width 38 height 14
click at [257, 144] on label at bounding box center [252, 143] width 15 height 15
click at [246, 144] on input "checkbox" at bounding box center [245, 141] width 1 height 11
click at [527, 23] on div "Actions" at bounding box center [548, 20] width 80 height 41
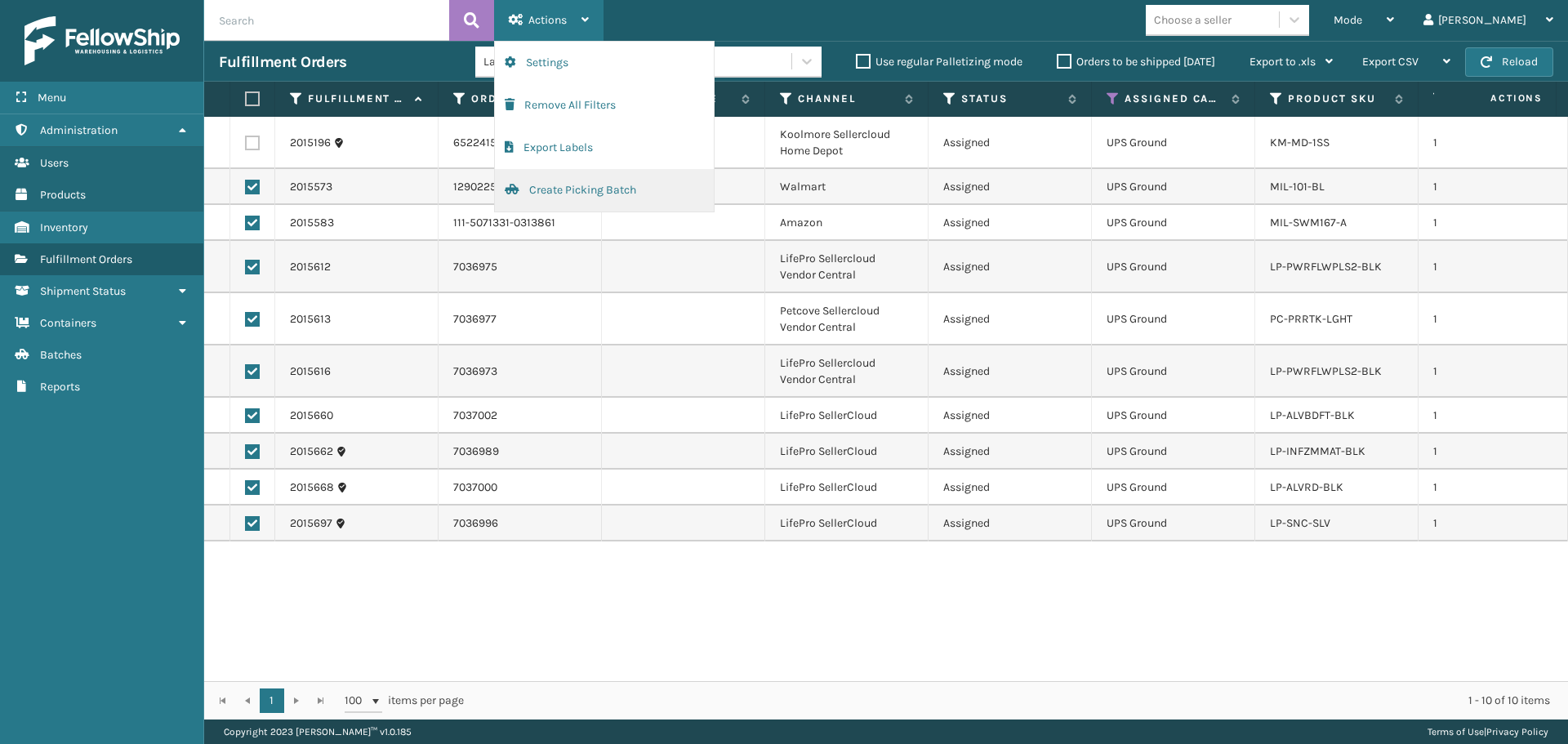
click at [585, 199] on button "Create Picking Batch" at bounding box center [604, 190] width 219 height 42
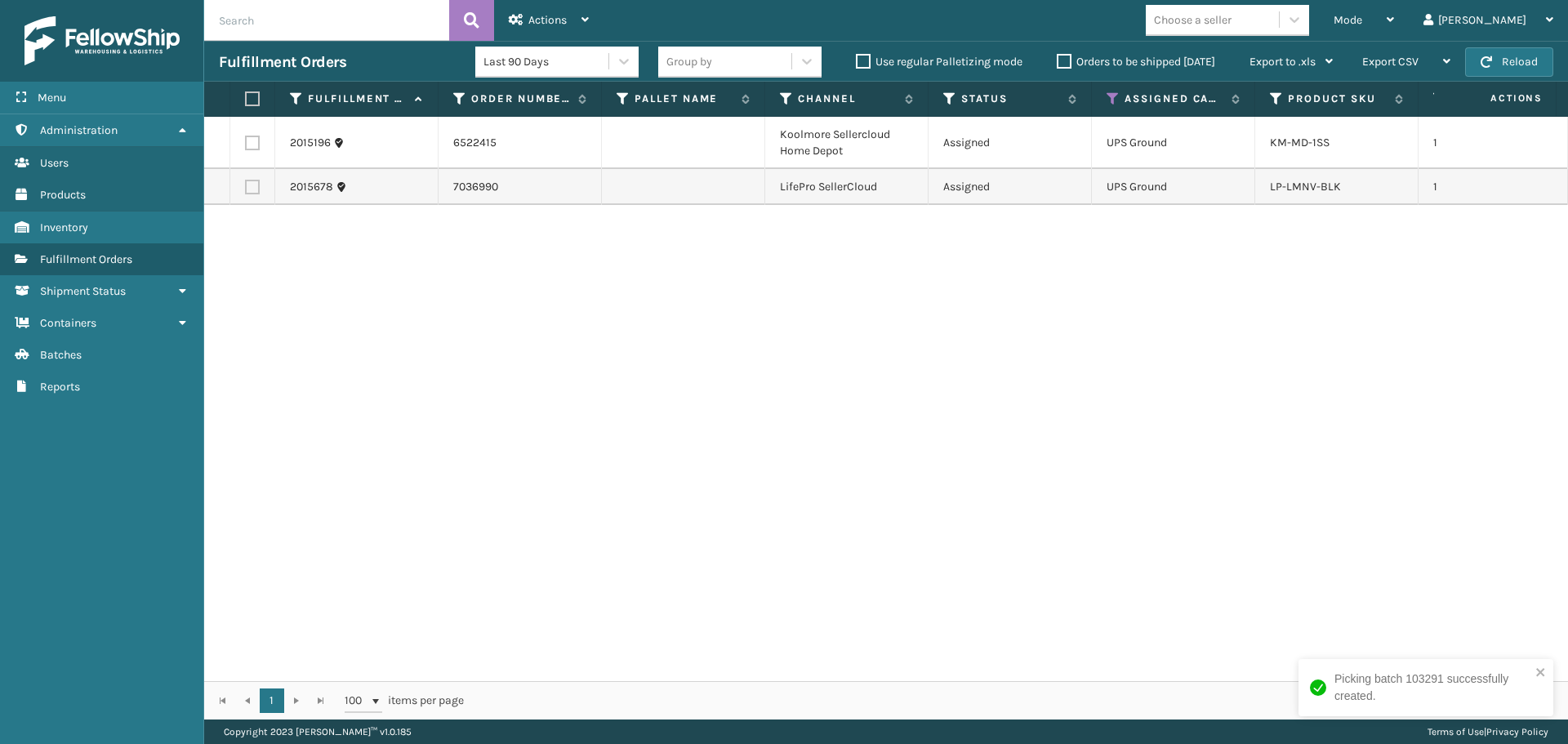
click at [803, 431] on div "2015196 6522415 [GEOGRAPHIC_DATA] Sellercloud Home Depot Assigned UPS Ground KM…" at bounding box center [886, 399] width 1364 height 564
click at [1271, 638] on div "2015196 6522415 [GEOGRAPHIC_DATA] Sellercloud Home Depot Assigned UPS Ground KM…" at bounding box center [886, 399] width 1364 height 564
click at [1362, 14] on span "Mode" at bounding box center [1347, 19] width 28 height 14
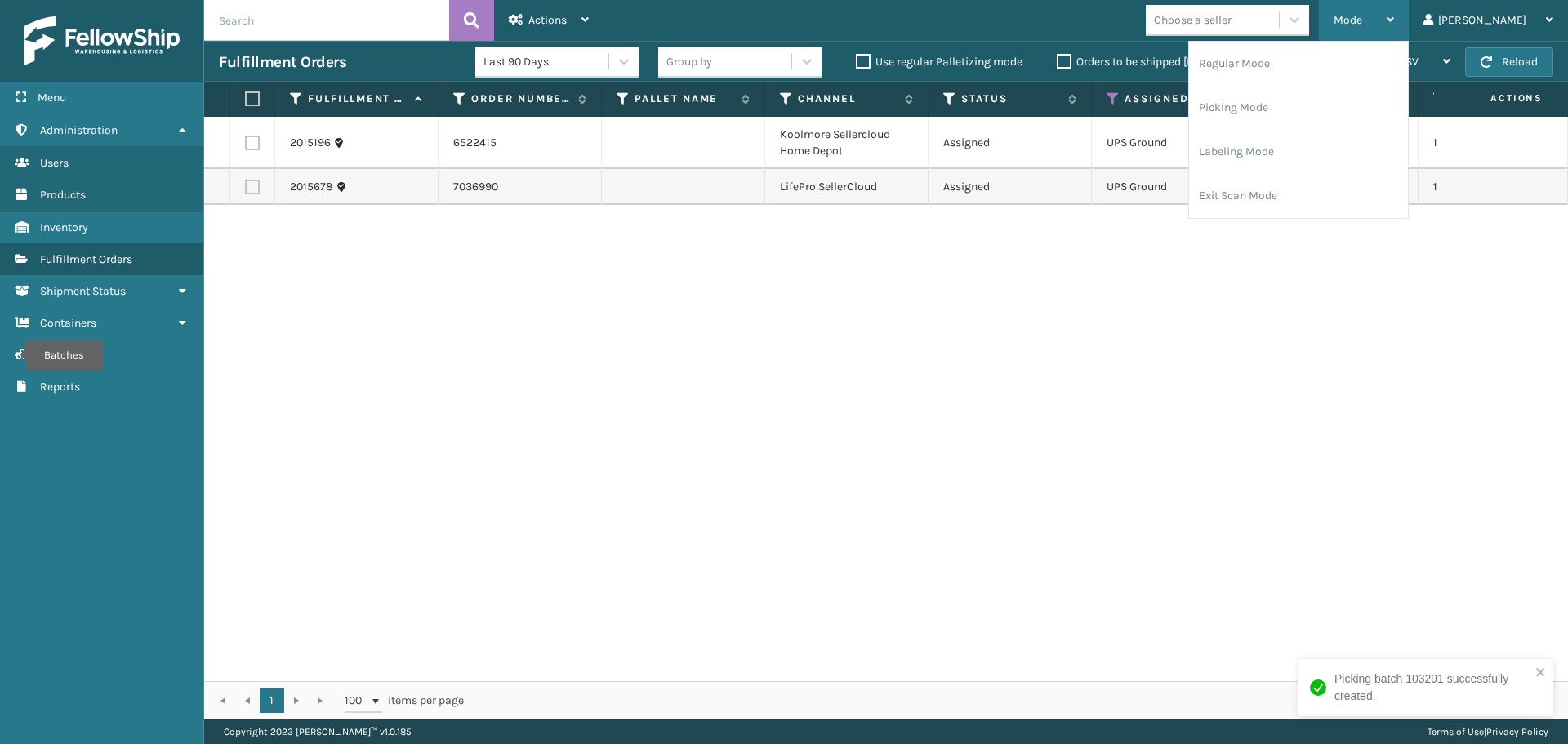
click at [1394, 19] on div "Mode" at bounding box center [1364, 20] width 60 height 41
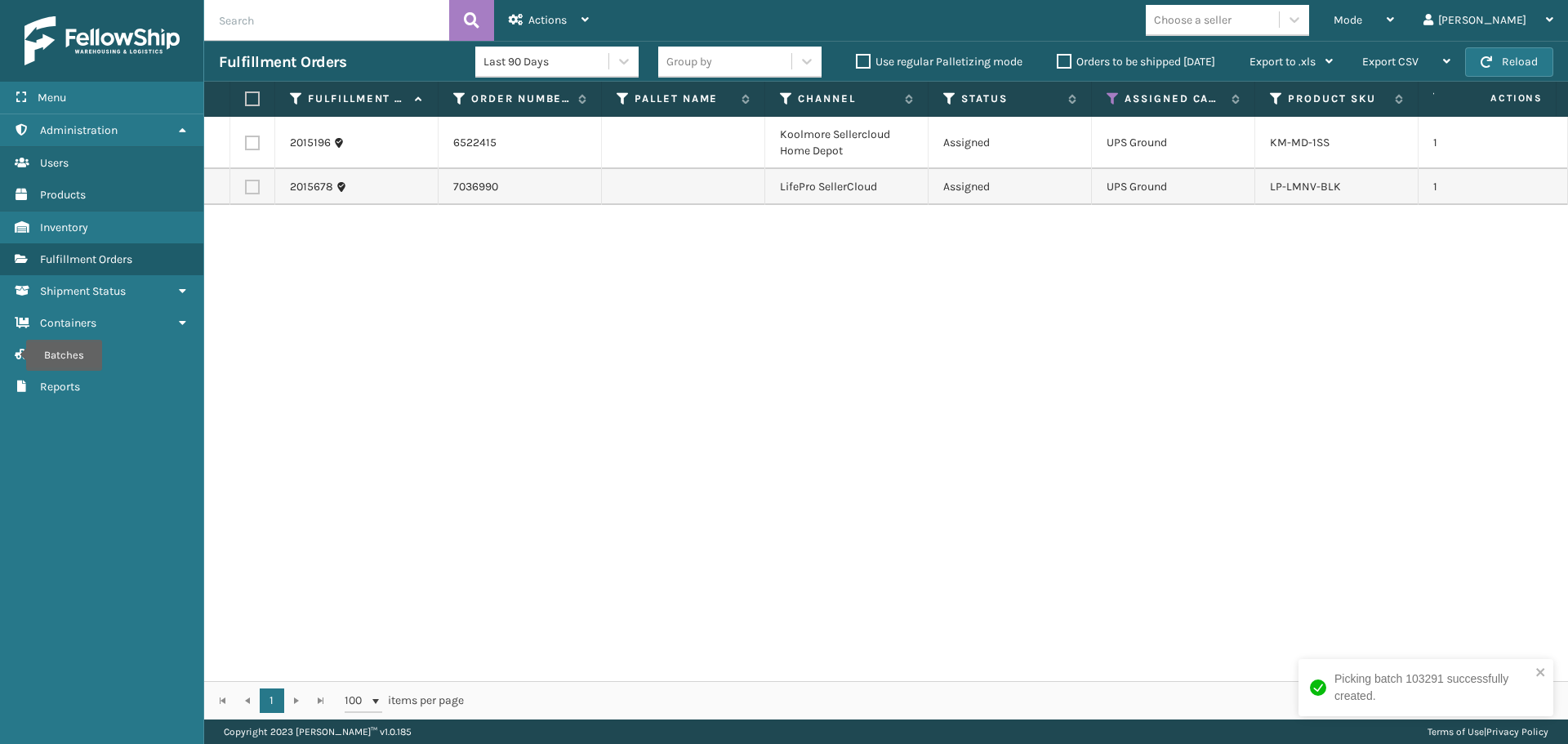
click at [1094, 439] on div "2015196 6522415 [GEOGRAPHIC_DATA] Sellercloud Home Depot Assigned UPS Ground KM…" at bounding box center [886, 399] width 1364 height 564
click at [1394, 12] on div "Mode" at bounding box center [1364, 20] width 60 height 41
